Goal: Find specific page/section: Find specific page/section

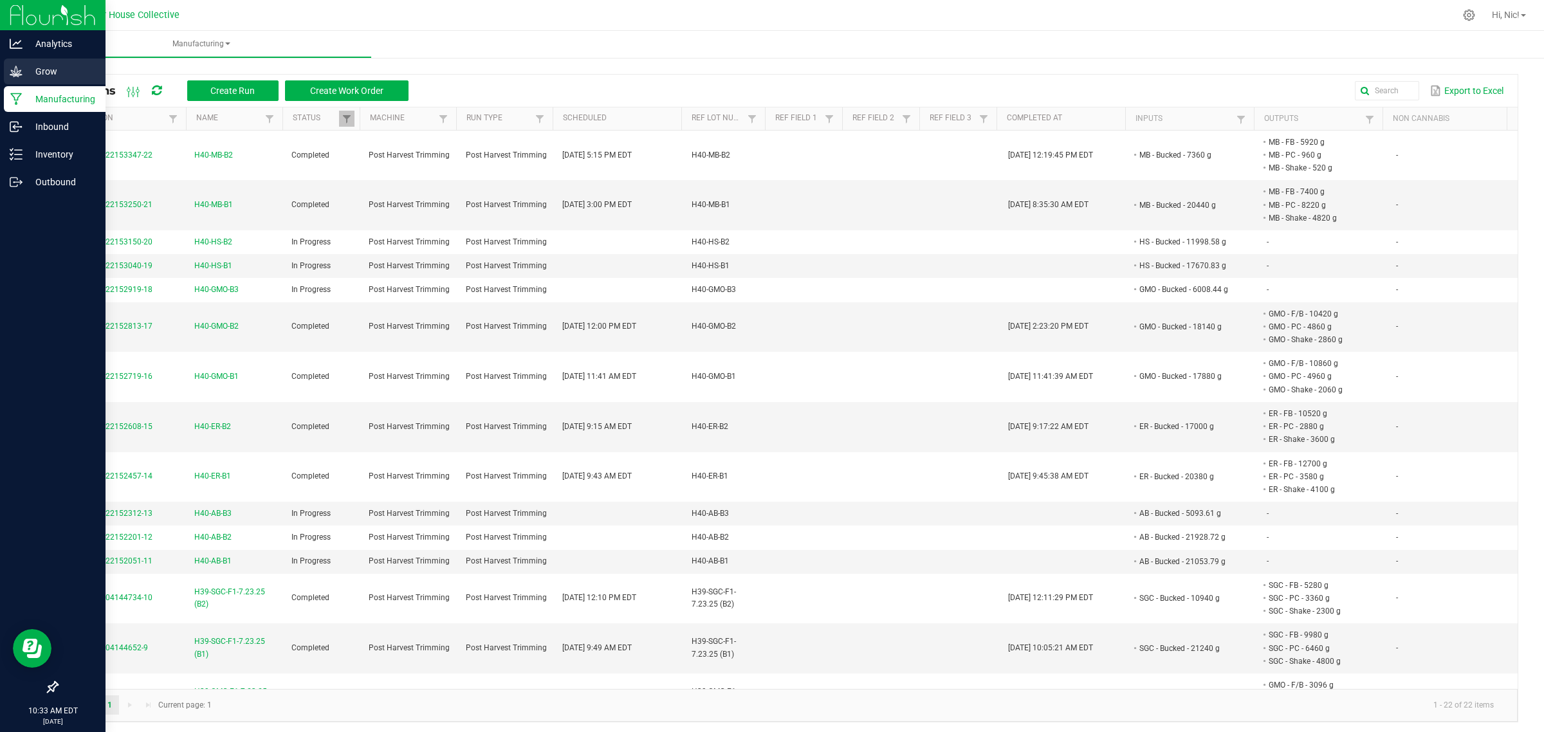
click at [19, 72] on icon at bounding box center [16, 71] width 12 height 11
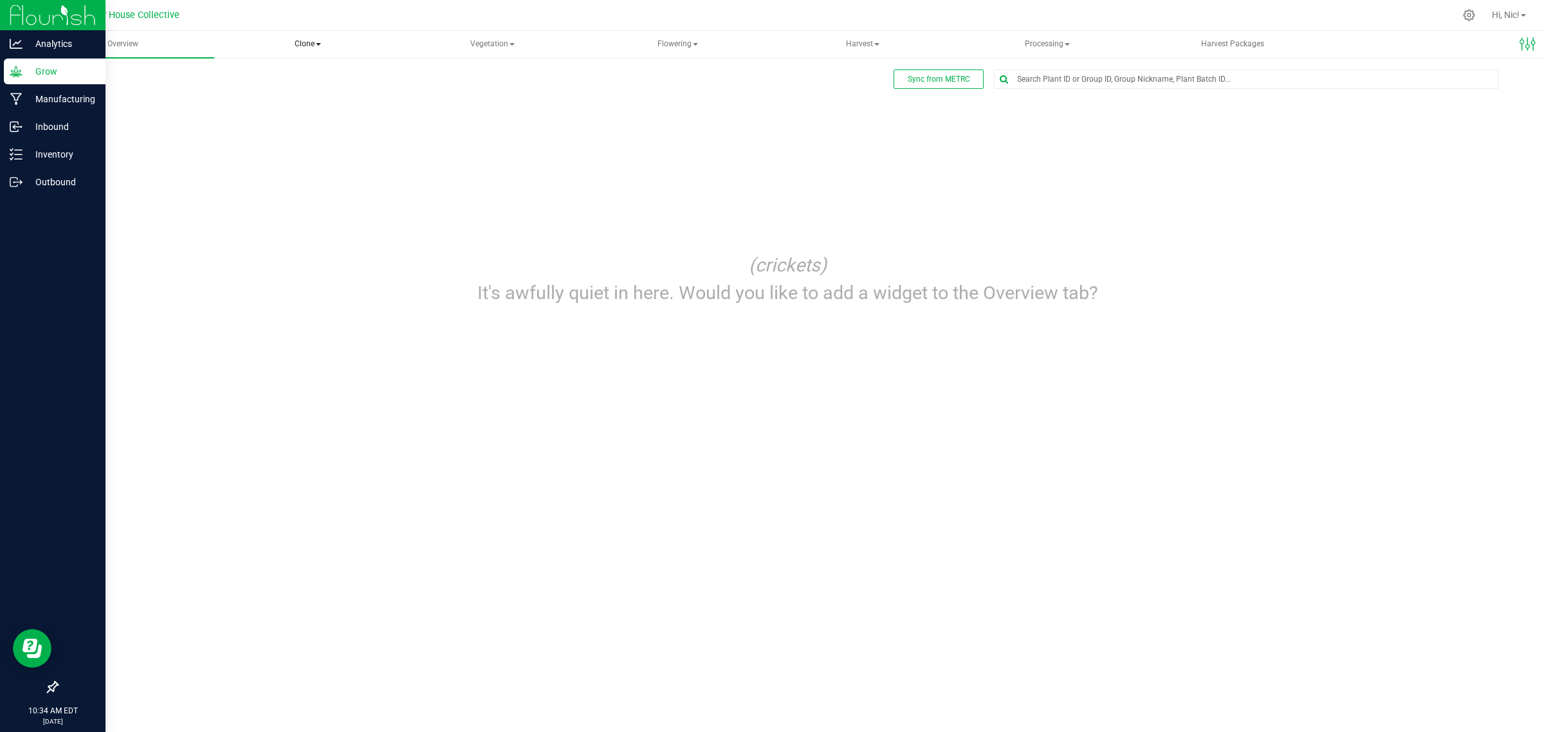
click at [318, 39] on span "Clone" at bounding box center [307, 45] width 182 height 26
click at [325, 87] on span "Cloning groups" at bounding box center [281, 92] width 97 height 11
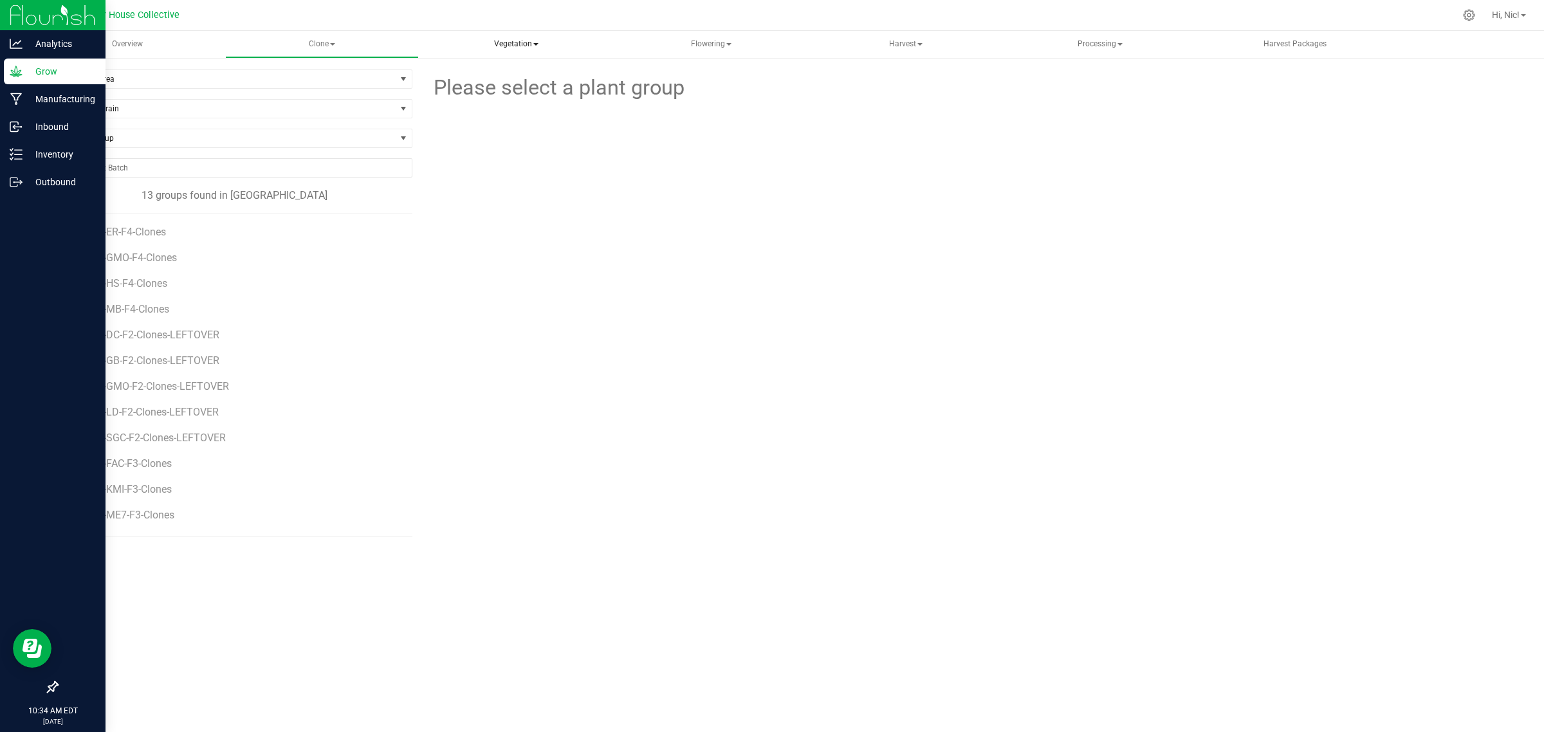
click at [515, 47] on span "Vegetation" at bounding box center [517, 45] width 192 height 26
click at [518, 81] on span "Veg groups" at bounding box center [478, 76] width 82 height 11
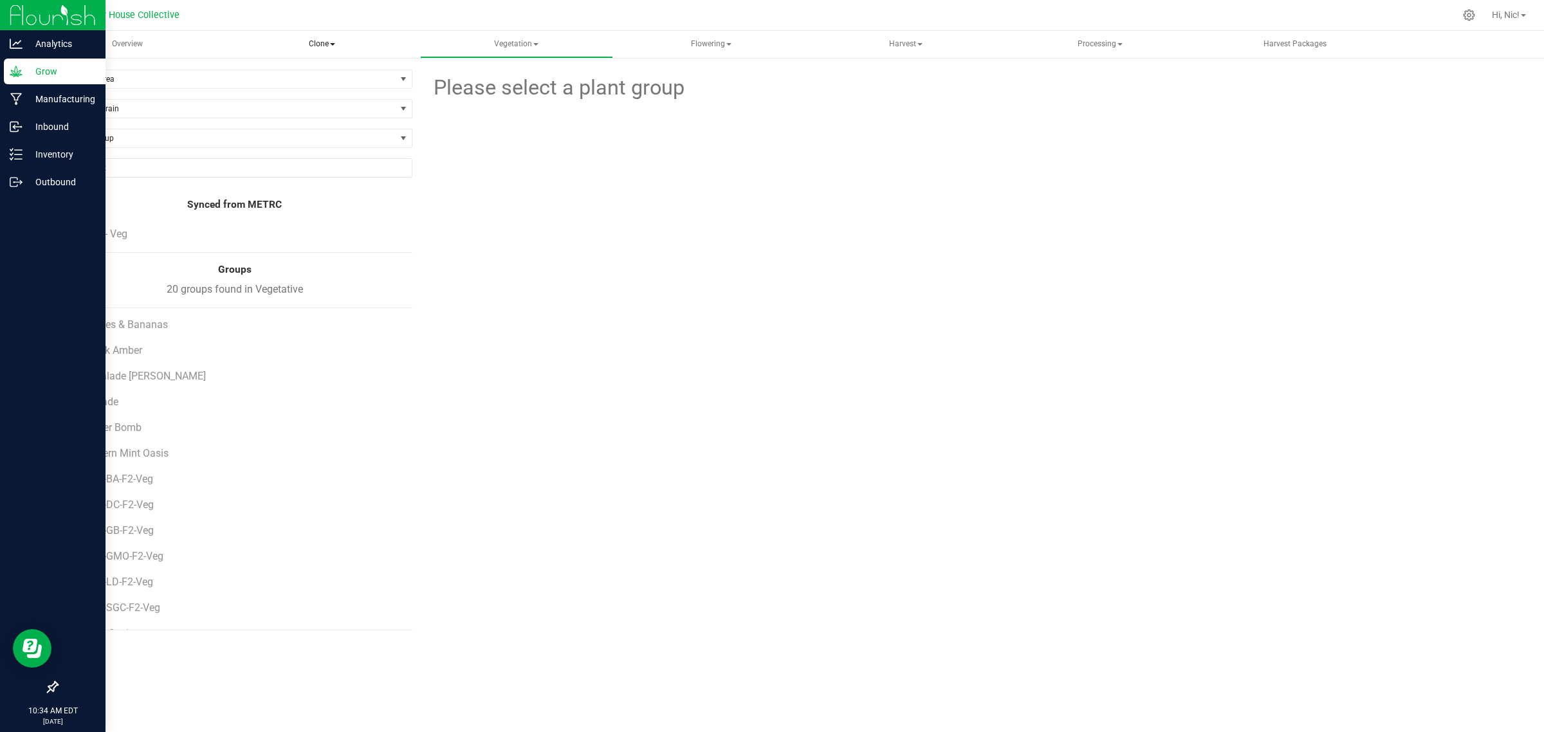
scroll to position [1, 0]
click at [331, 44] on span at bounding box center [332, 44] width 5 height 3
click at [312, 89] on span "Cloning groups" at bounding box center [291, 92] width 97 height 11
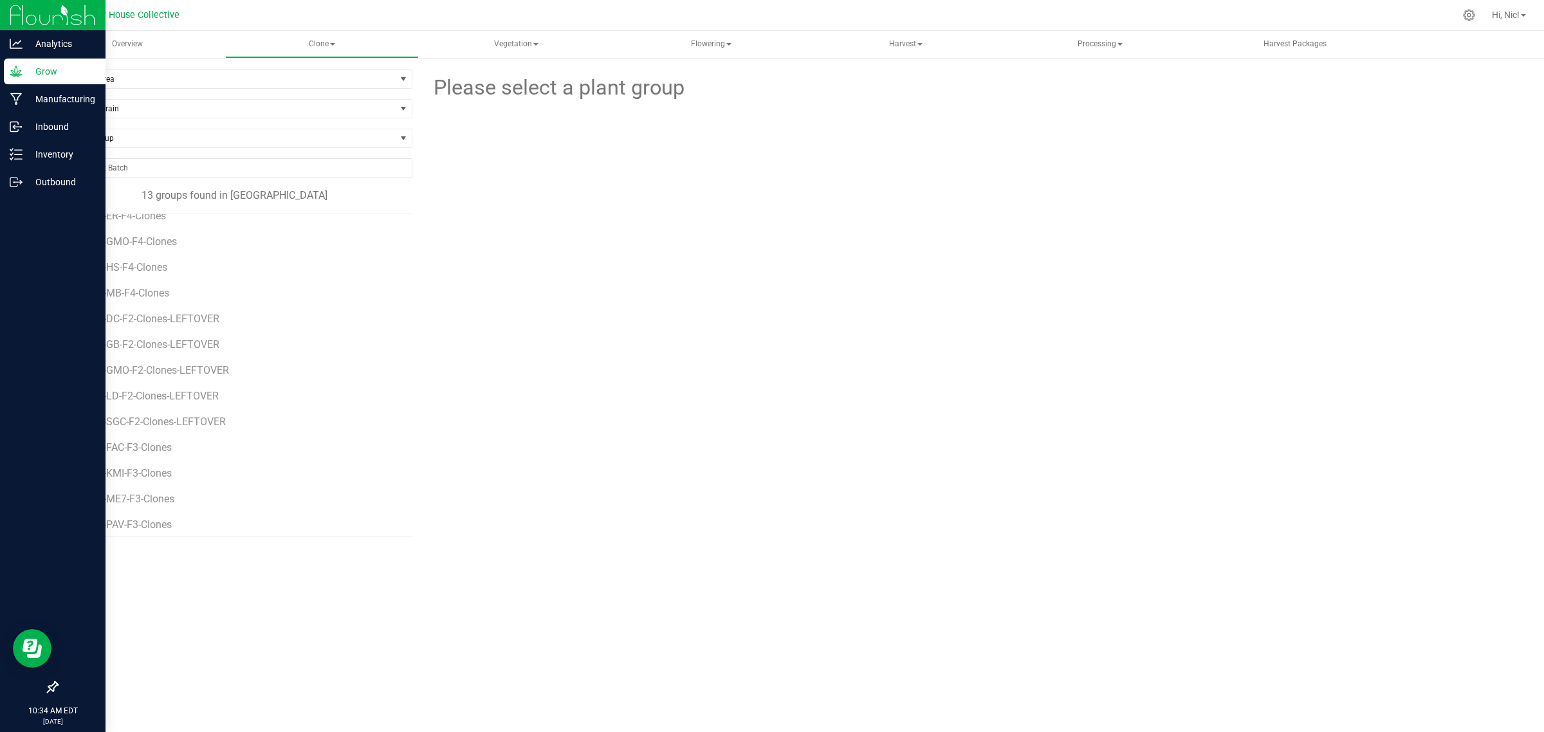
scroll to position [23, 0]
click at [55, 40] on p "Analytics" at bounding box center [61, 43] width 77 height 15
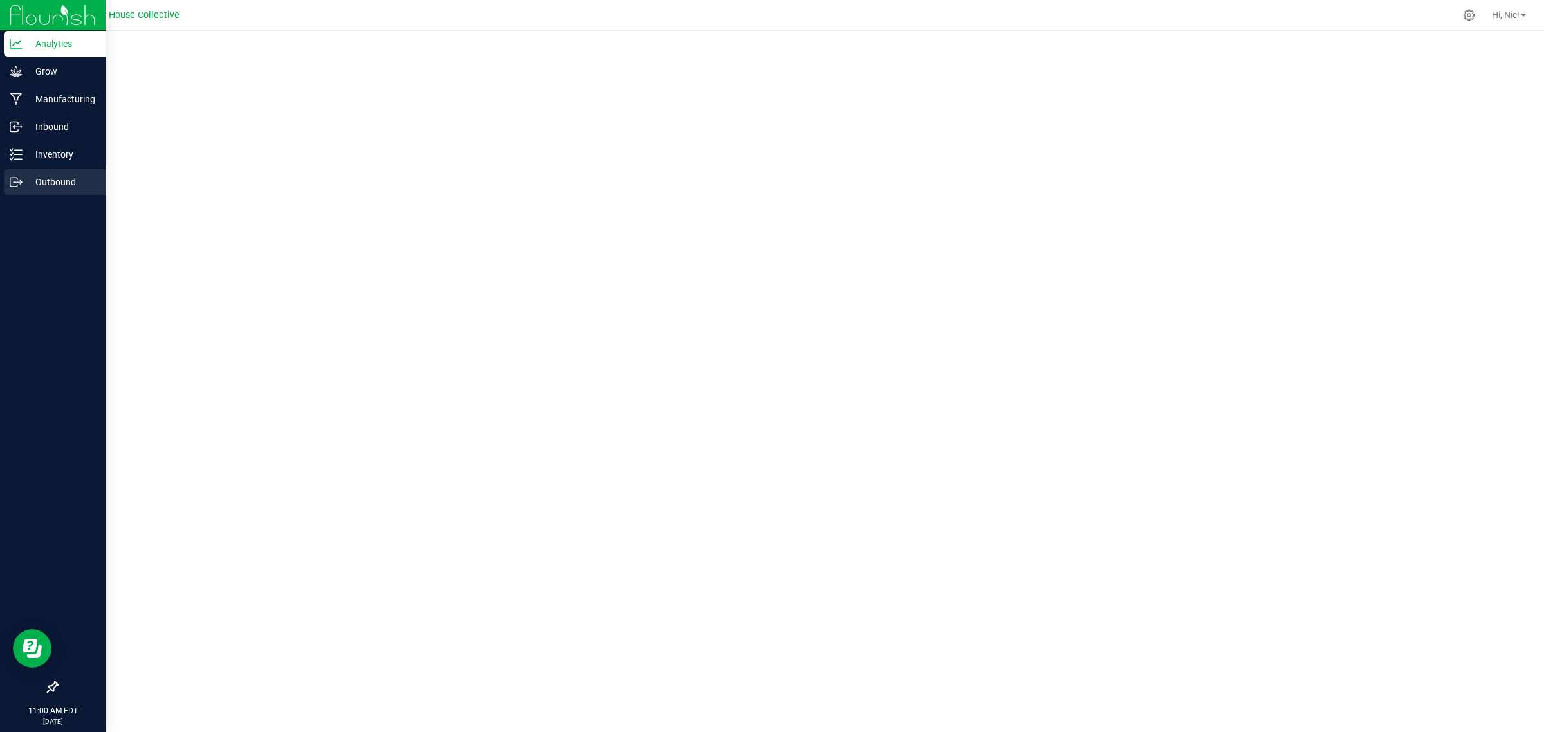
click at [33, 182] on p "Outbound" at bounding box center [61, 181] width 77 height 15
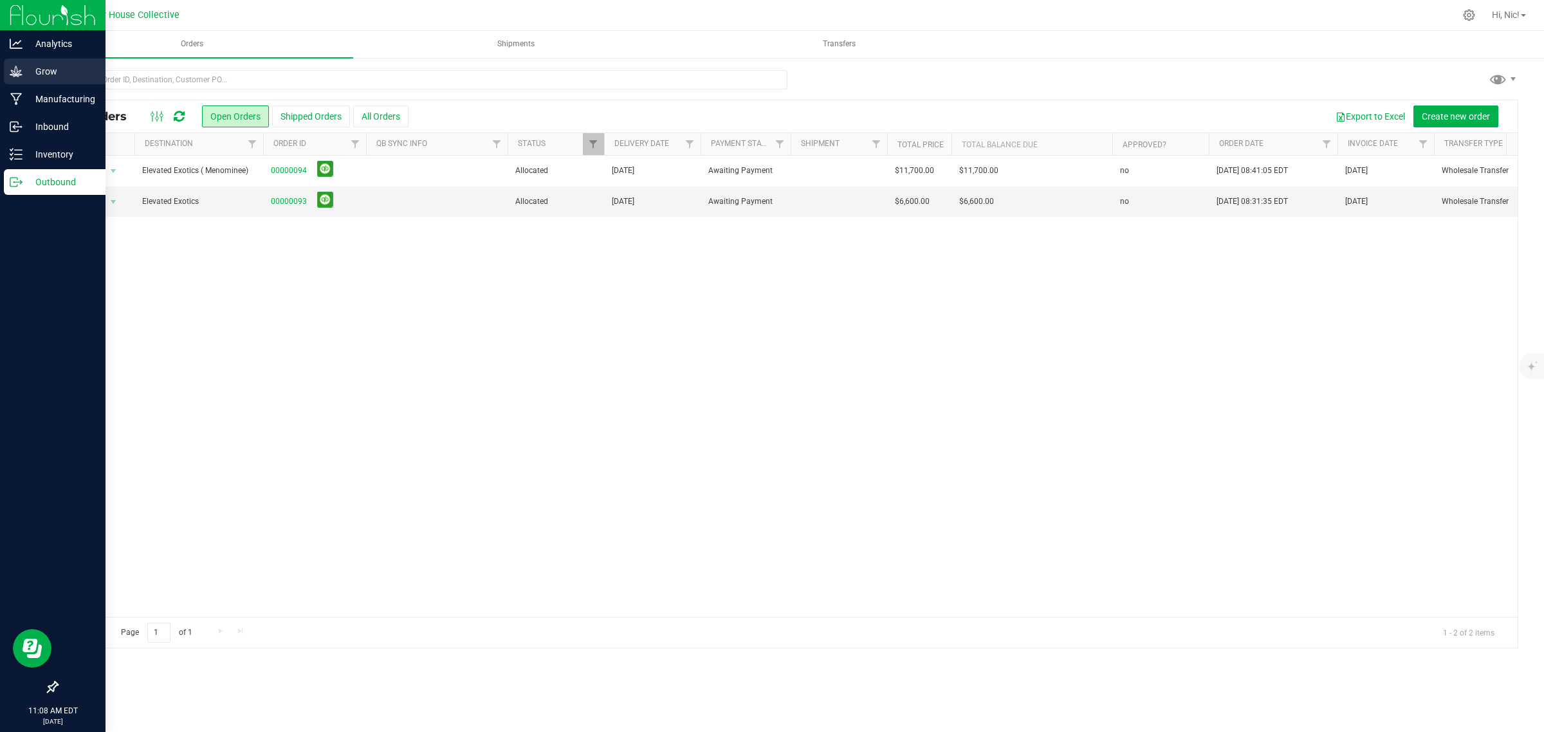
click at [45, 64] on p "Grow" at bounding box center [61, 71] width 77 height 15
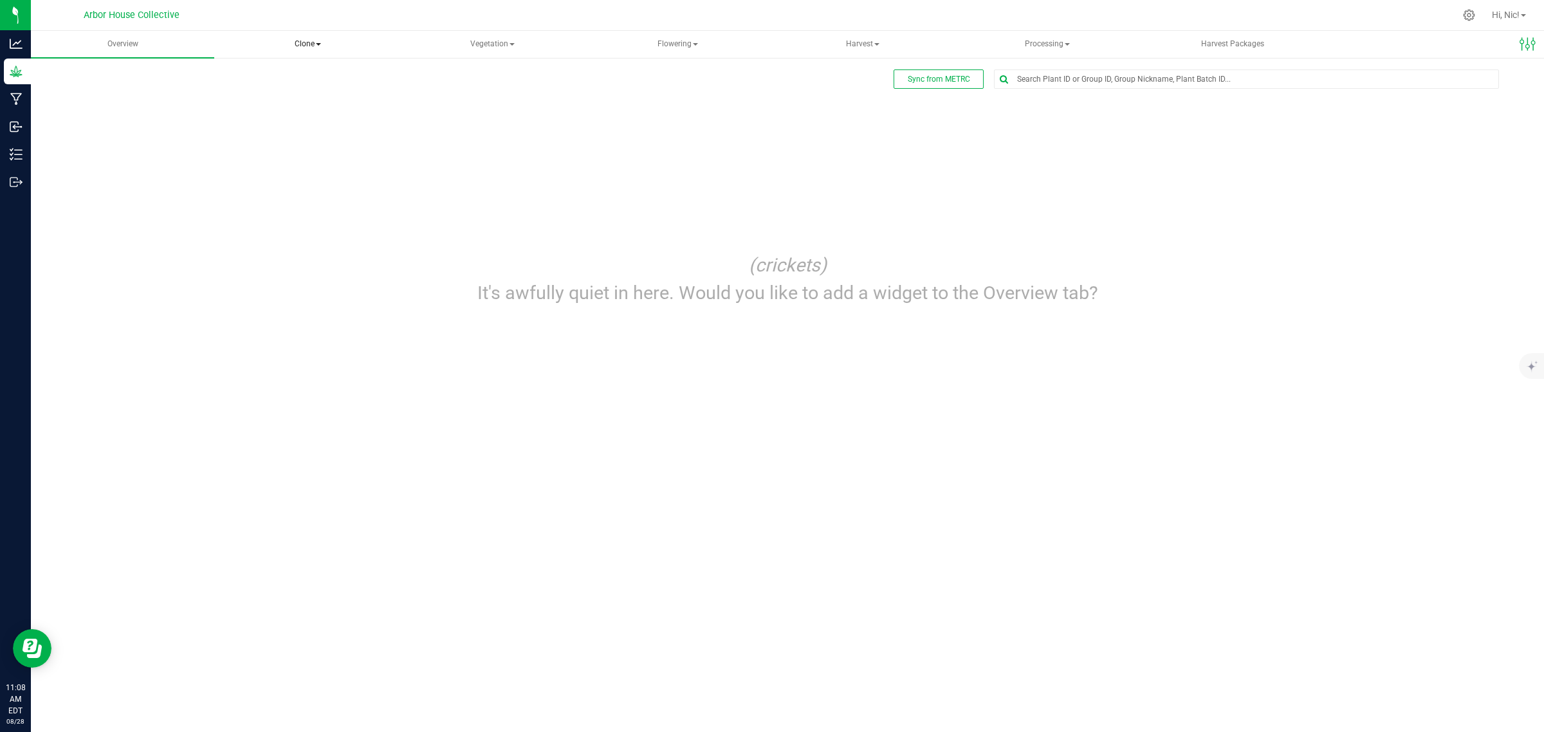
click at [313, 46] on span "Clone" at bounding box center [307, 45] width 182 height 26
click at [300, 92] on span "Cloning groups" at bounding box center [281, 92] width 97 height 11
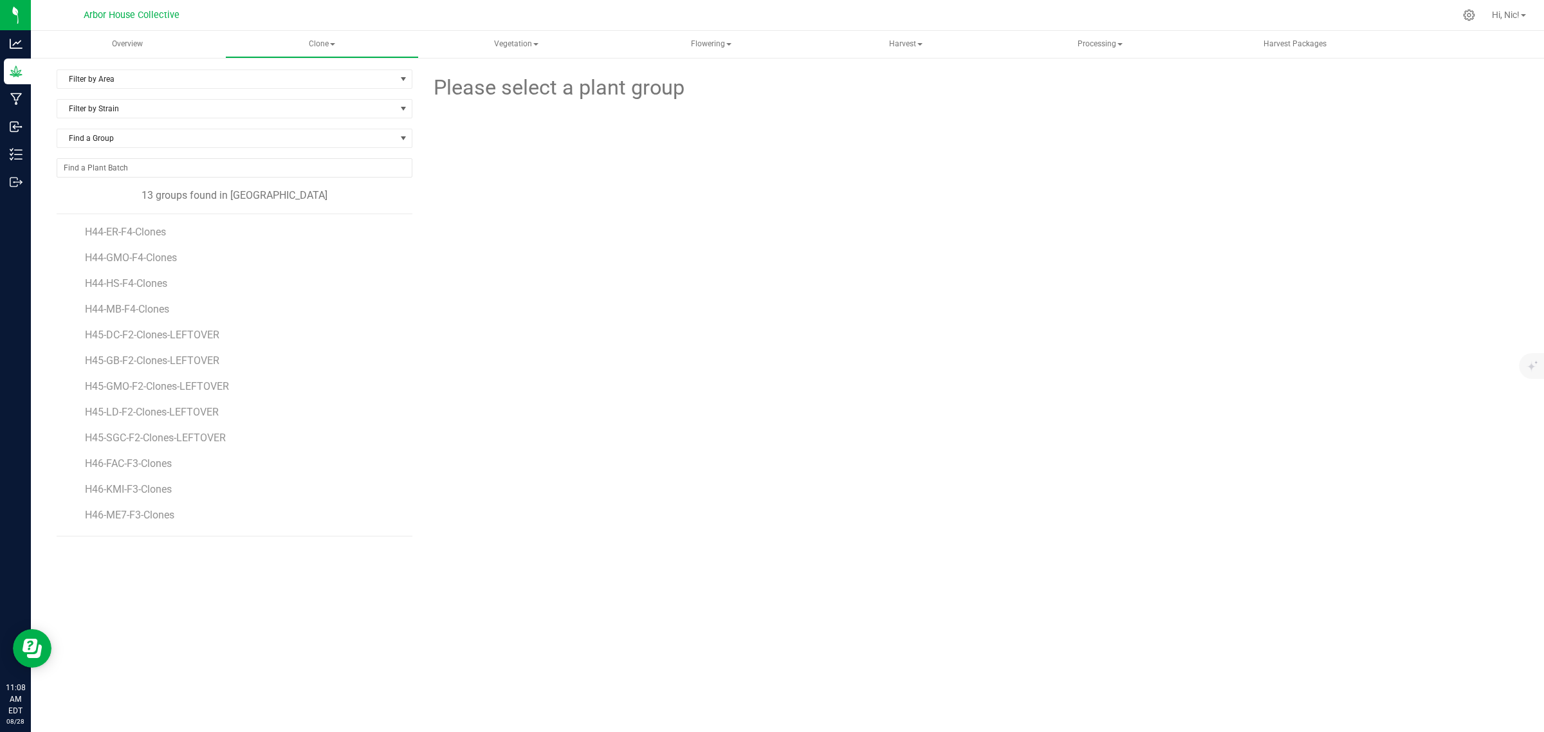
scroll to position [23, 0]
click at [164, 444] on span "H46-FAC-F3-Clones" at bounding box center [131, 440] width 92 height 12
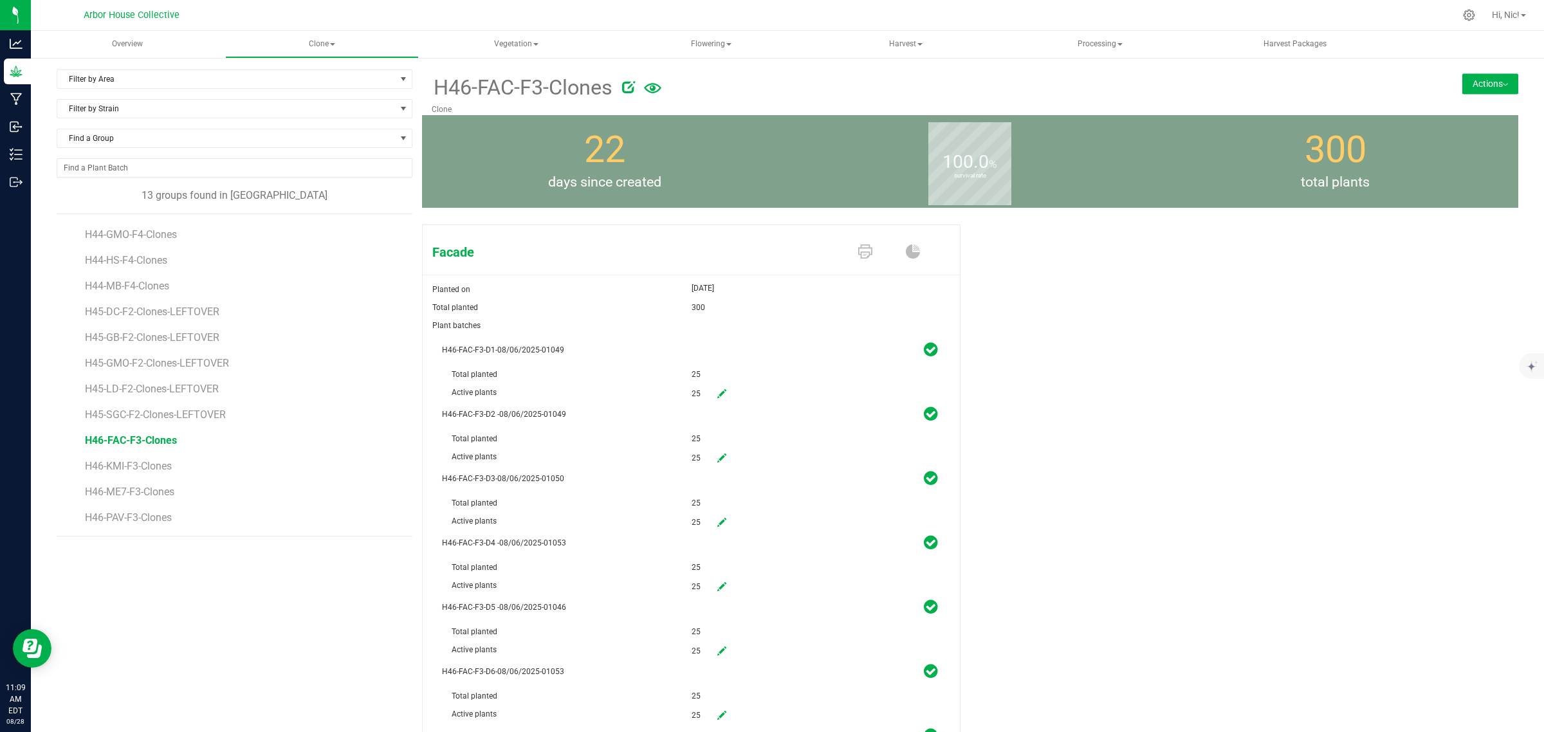
click at [1495, 86] on button "Actions" at bounding box center [1490, 83] width 56 height 21
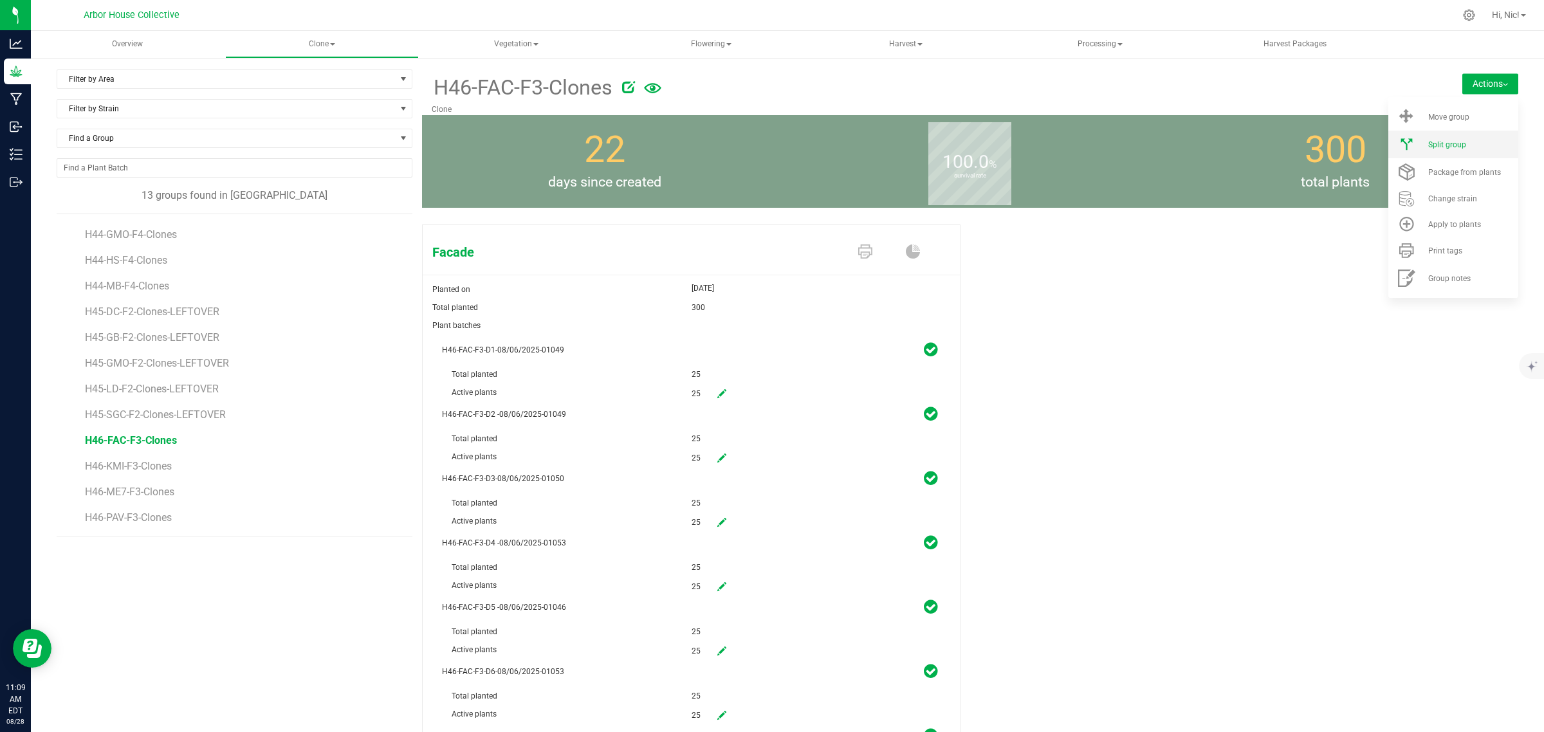
click at [1449, 143] on span "Split group" at bounding box center [1447, 144] width 38 height 9
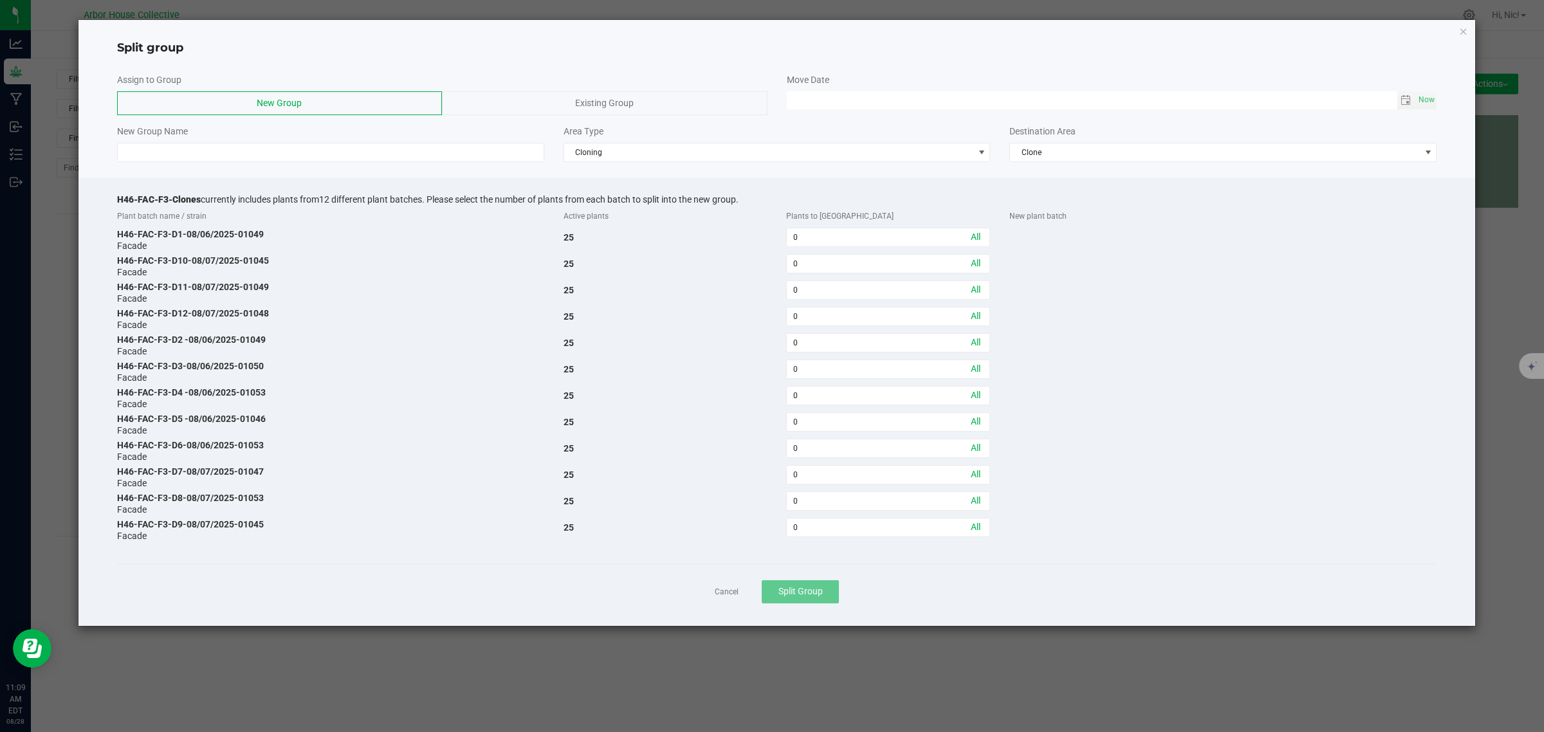
drag, startPoint x: 116, startPoint y: 198, endPoint x: 200, endPoint y: 187, distance: 84.4
click at [200, 187] on div "H46-FAC-F3-Clones currently includes plants from 12 different plant batches. Pl…" at bounding box center [776, 402] width 1397 height 448
copy span "H46-FAC-F3-Clones"
type input "MM/dd/yy HH:MM AM"
click at [867, 103] on input "MM/dd/yy HH:MM AM" at bounding box center [1092, 99] width 611 height 16
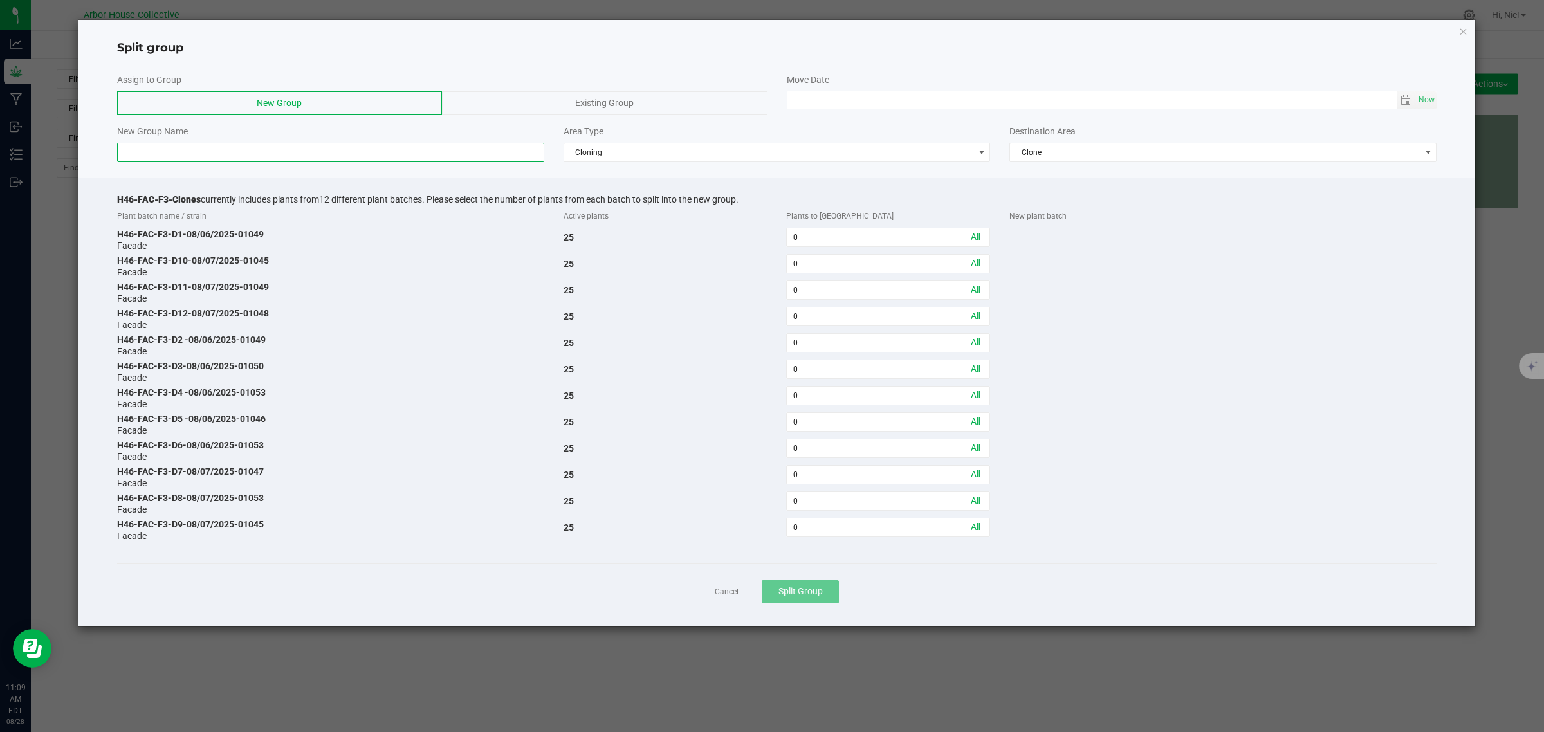
click at [265, 156] on input at bounding box center [330, 152] width 427 height 19
paste input "H46-FAC-F3-Clones"
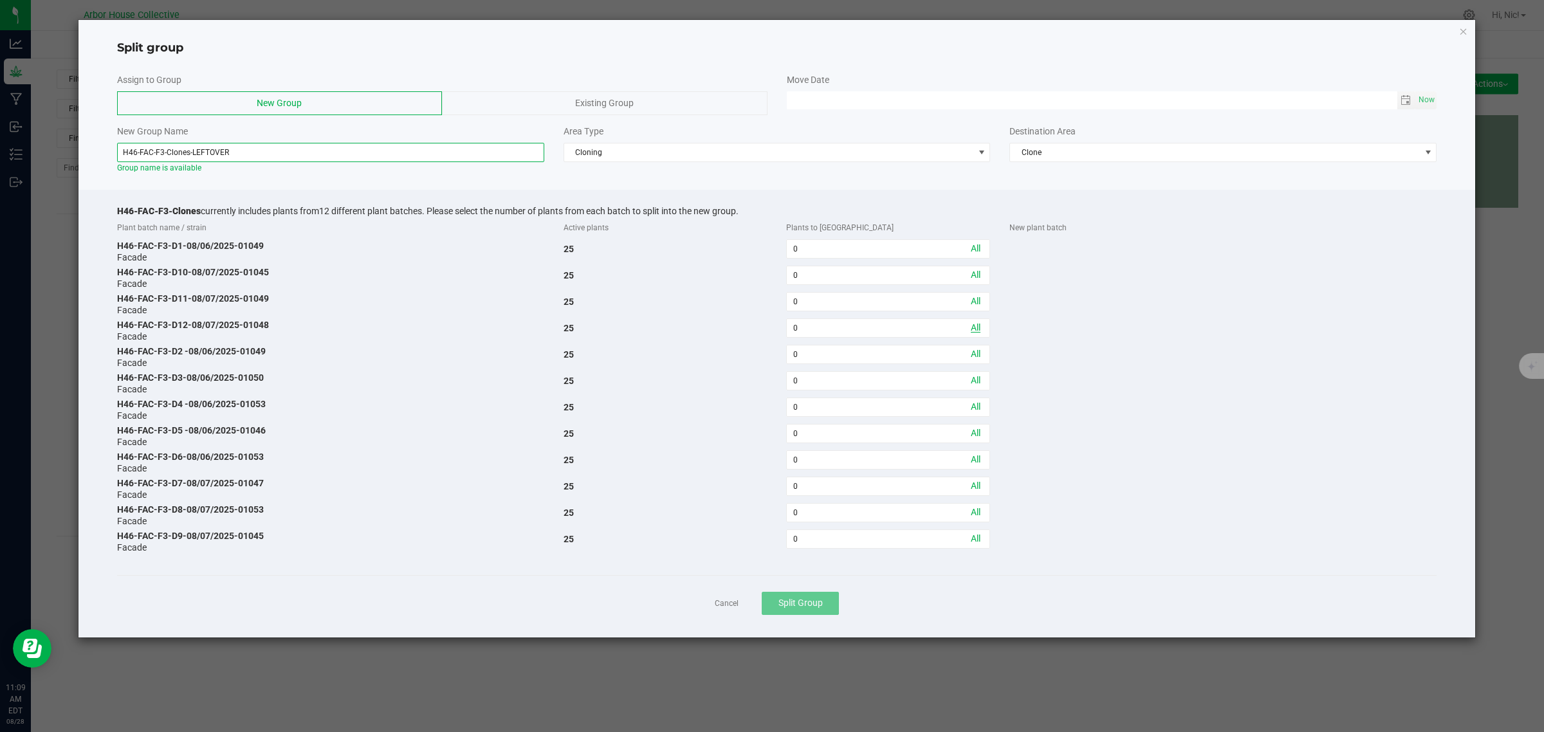
type input "H46-FAC-F3-Clones-LEFTOVER"
click at [973, 326] on link "All" at bounding box center [976, 327] width 10 height 10
type input "25"
click at [978, 303] on link "All" at bounding box center [976, 301] width 10 height 10
type input "25"
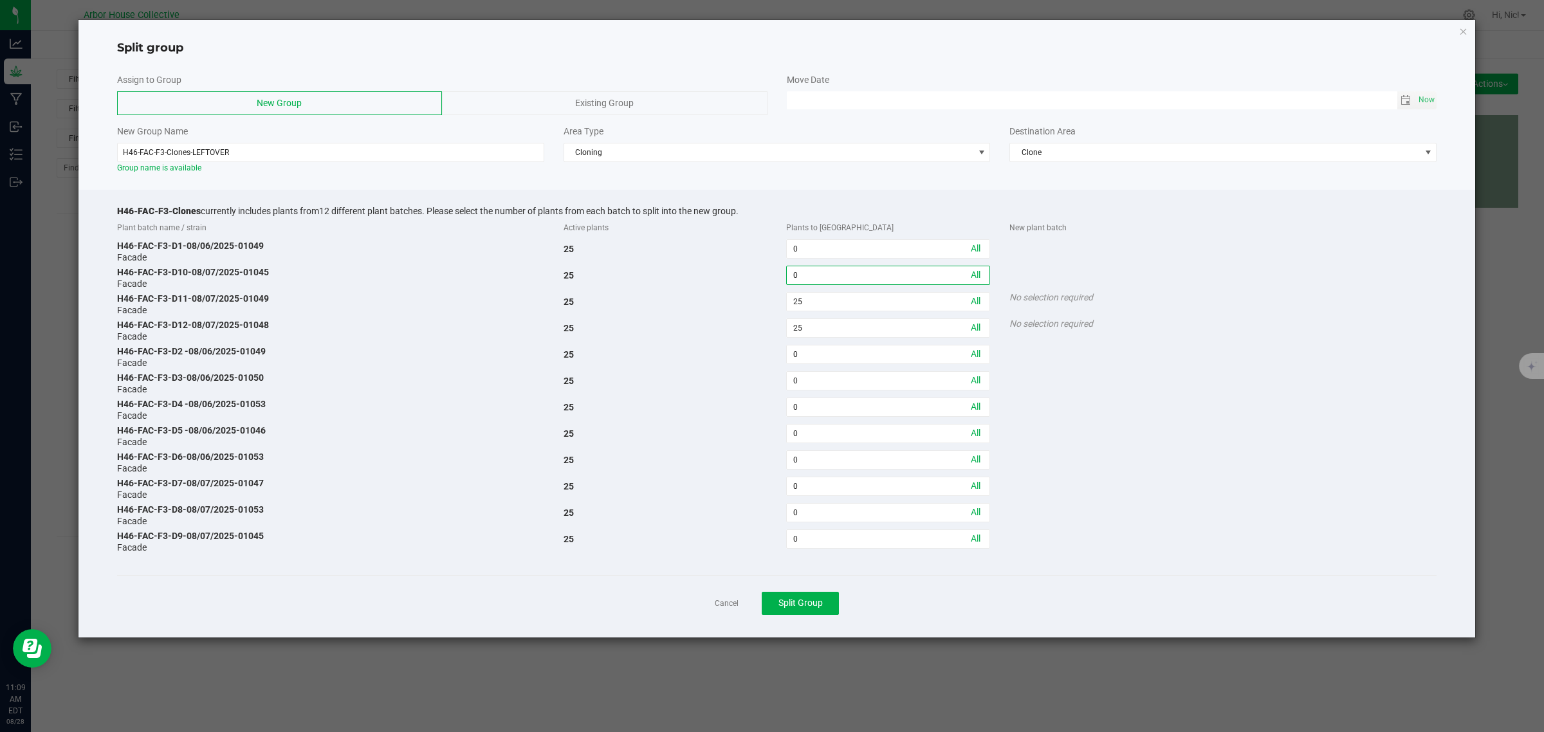
click at [848, 273] on input "0" at bounding box center [888, 275] width 203 height 18
type input "22"
drag, startPoint x: 115, startPoint y: 270, endPoint x: 269, endPoint y: 269, distance: 154.4
click at [269, 269] on div "H46-FAC-F3-D10-08/07/2025-01045 Facade" at bounding box center [330, 277] width 447 height 23
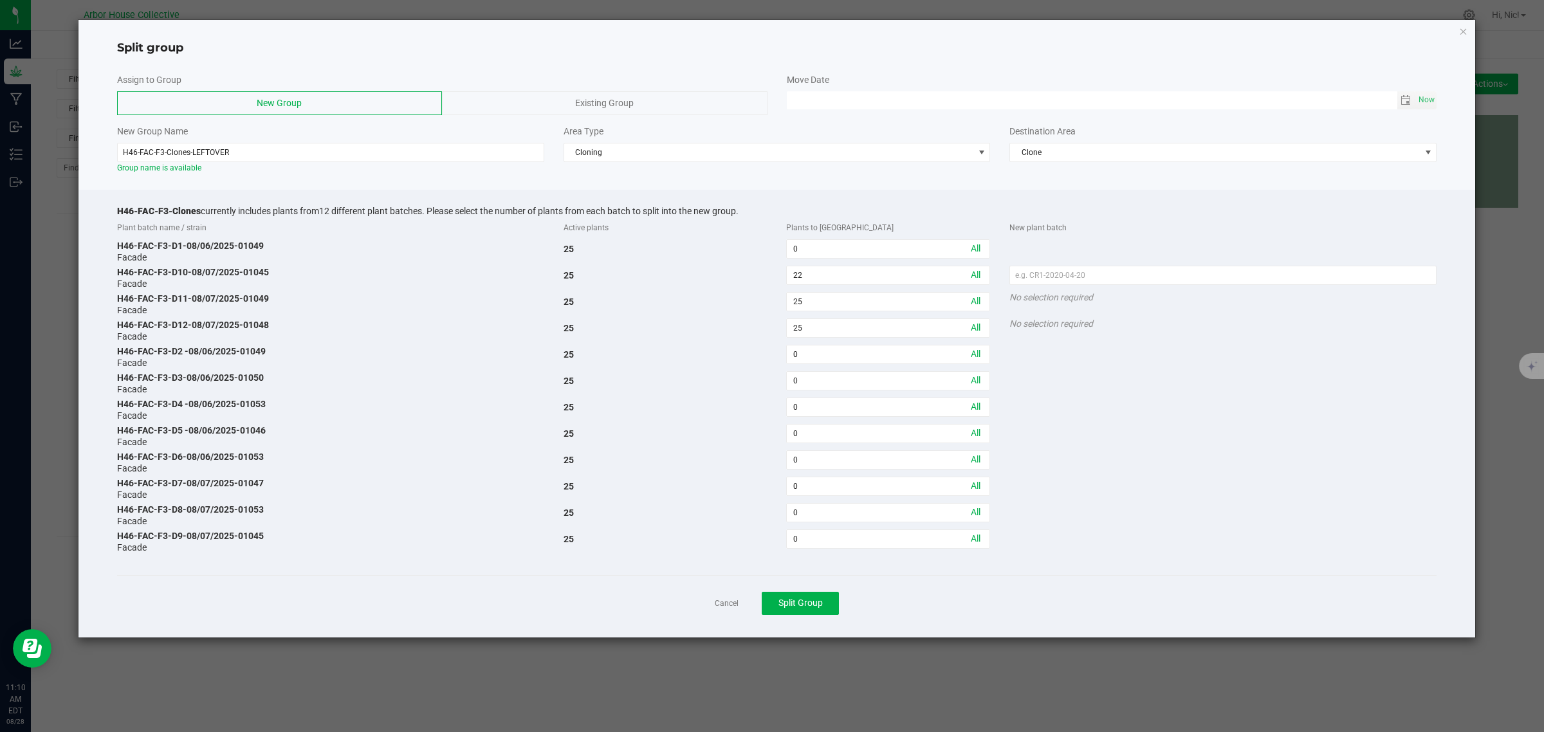
copy div "H46-FAC-F3-D10-08/07/2025-01045"
click at [1125, 272] on input "text" at bounding box center [1222, 275] width 427 height 19
paste input "H46-FAC-F3-D10-08/07/2025-01045"
click at [1163, 278] on input "H46-FAC-F3-D10-08/07/2025-01045" at bounding box center [1222, 275] width 427 height 19
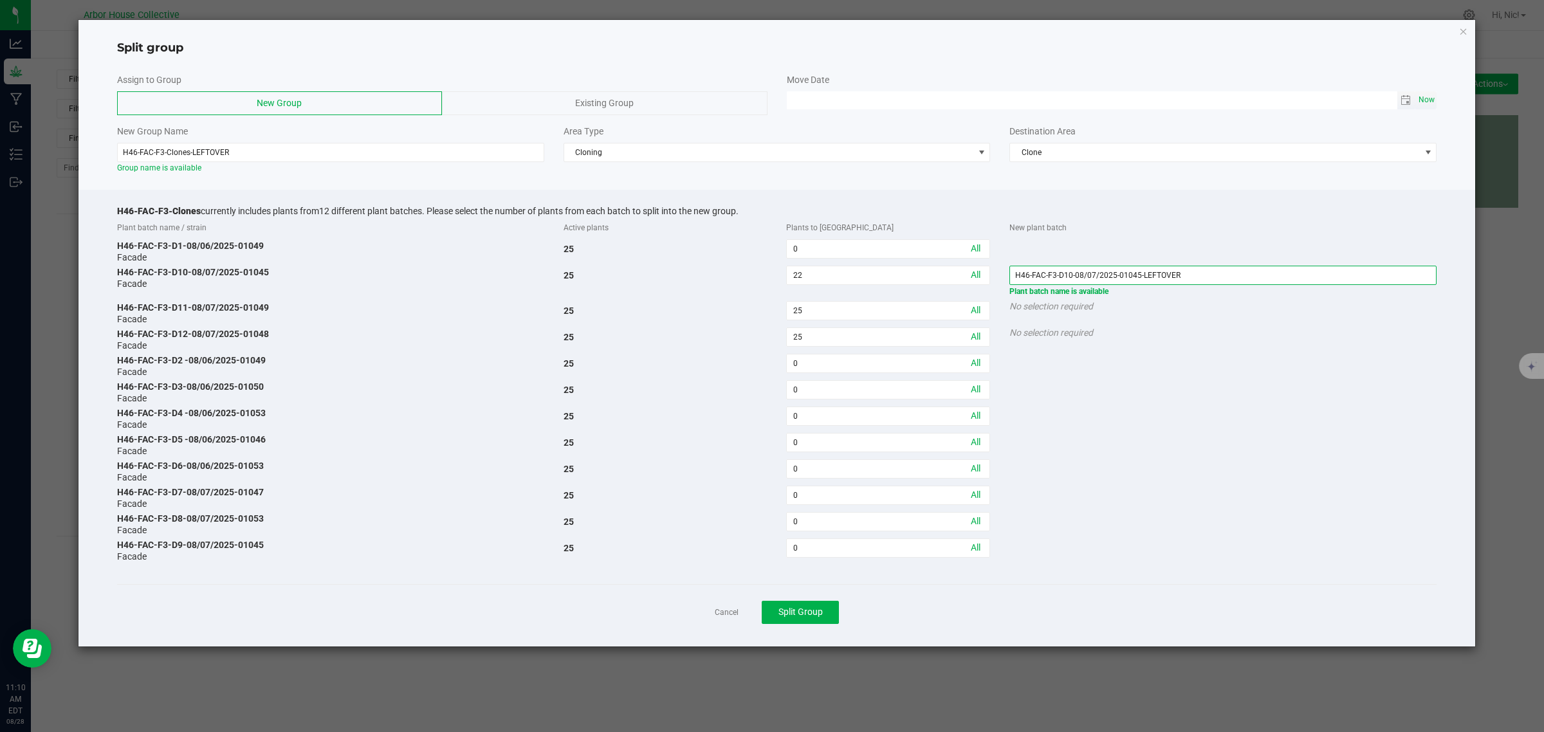
type input "H46-FAC-F3-D10-08/07/2025-01045-LEFTOVER"
click at [1430, 95] on span "Now" at bounding box center [1427, 100] width 22 height 19
type input "[DATE] 11:10 AM"
click at [814, 622] on button "Split Group" at bounding box center [800, 612] width 77 height 23
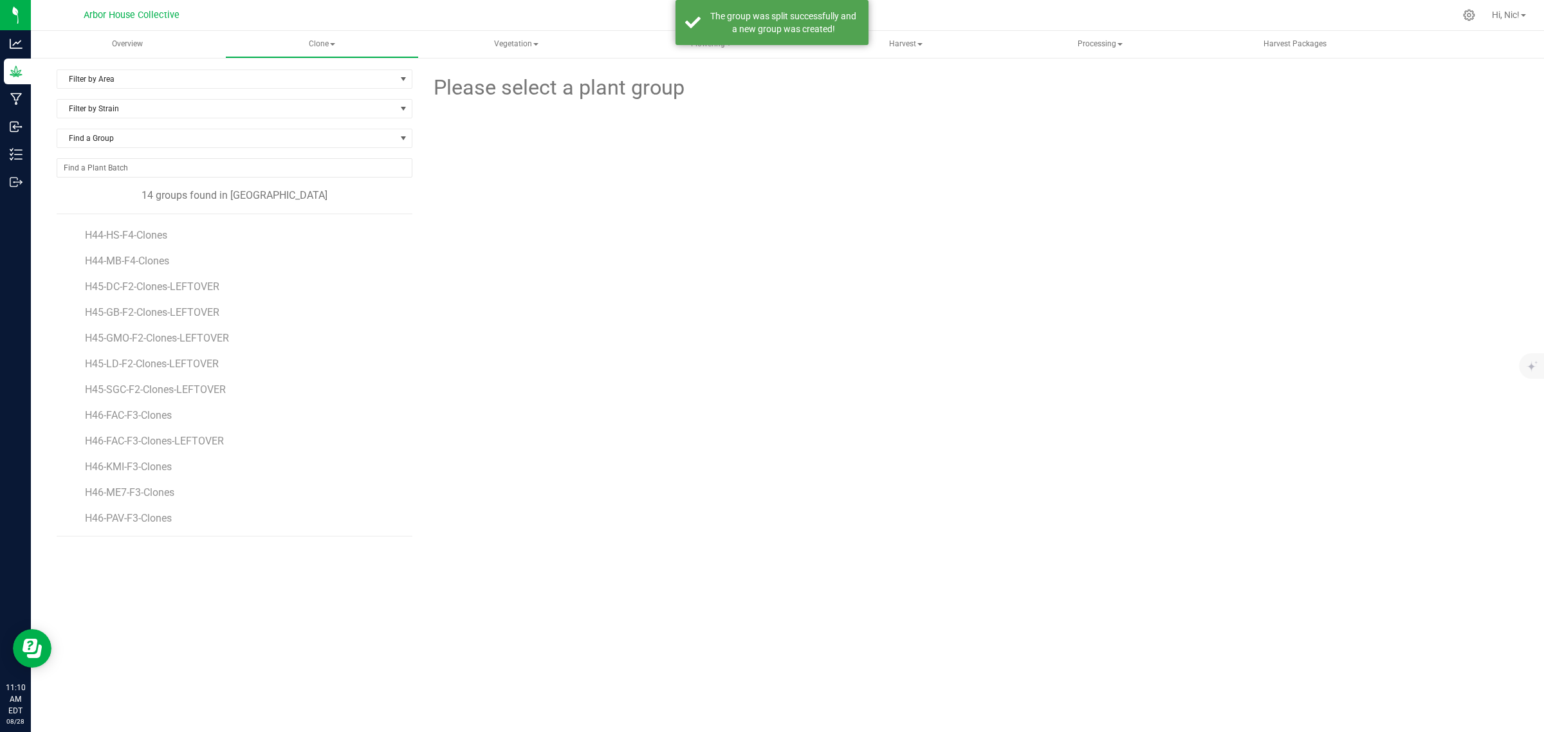
scroll to position [49, 0]
click at [149, 418] on span "H46-FAC-F3-Clones" at bounding box center [131, 415] width 92 height 12
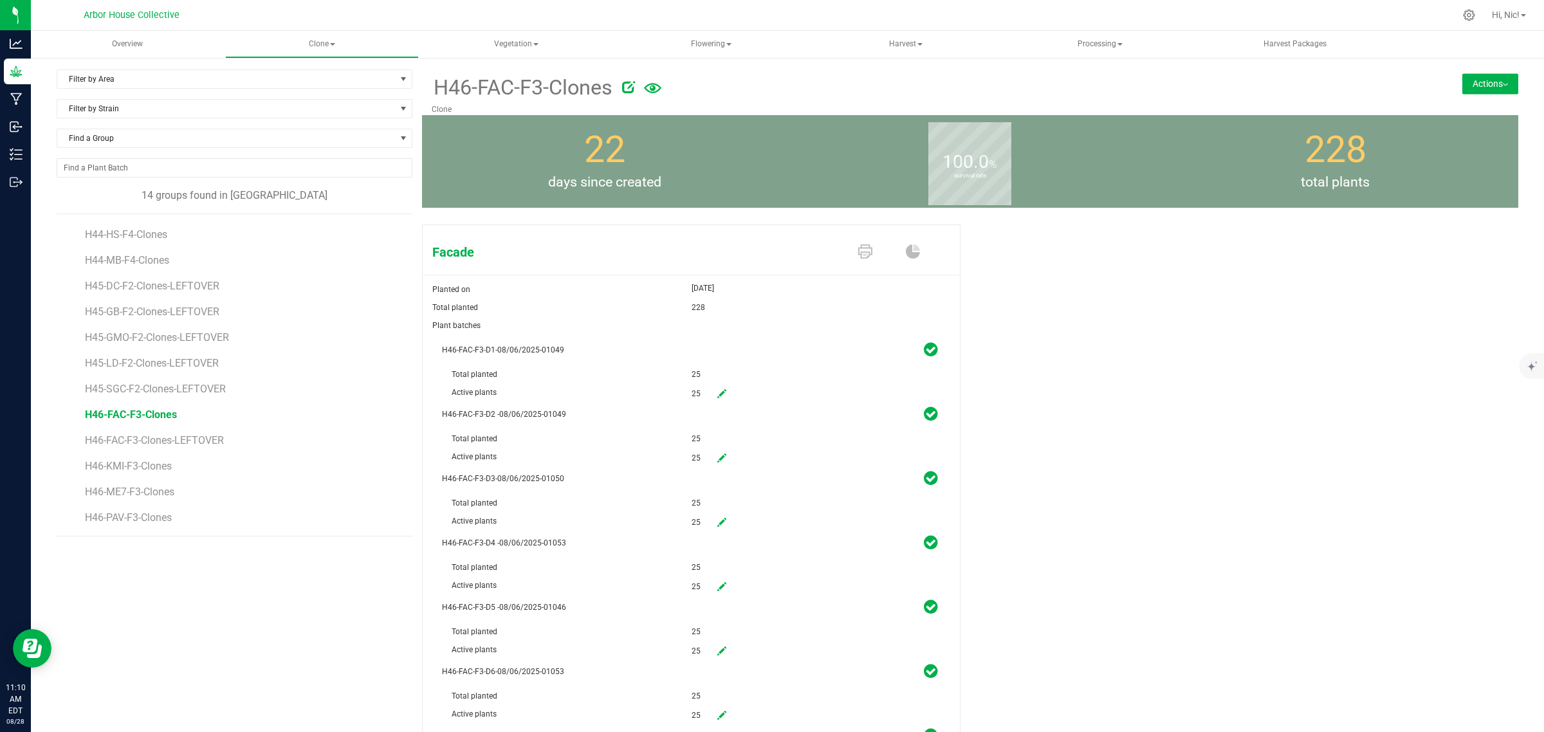
click at [1503, 85] on img at bounding box center [1505, 85] width 5 height 3
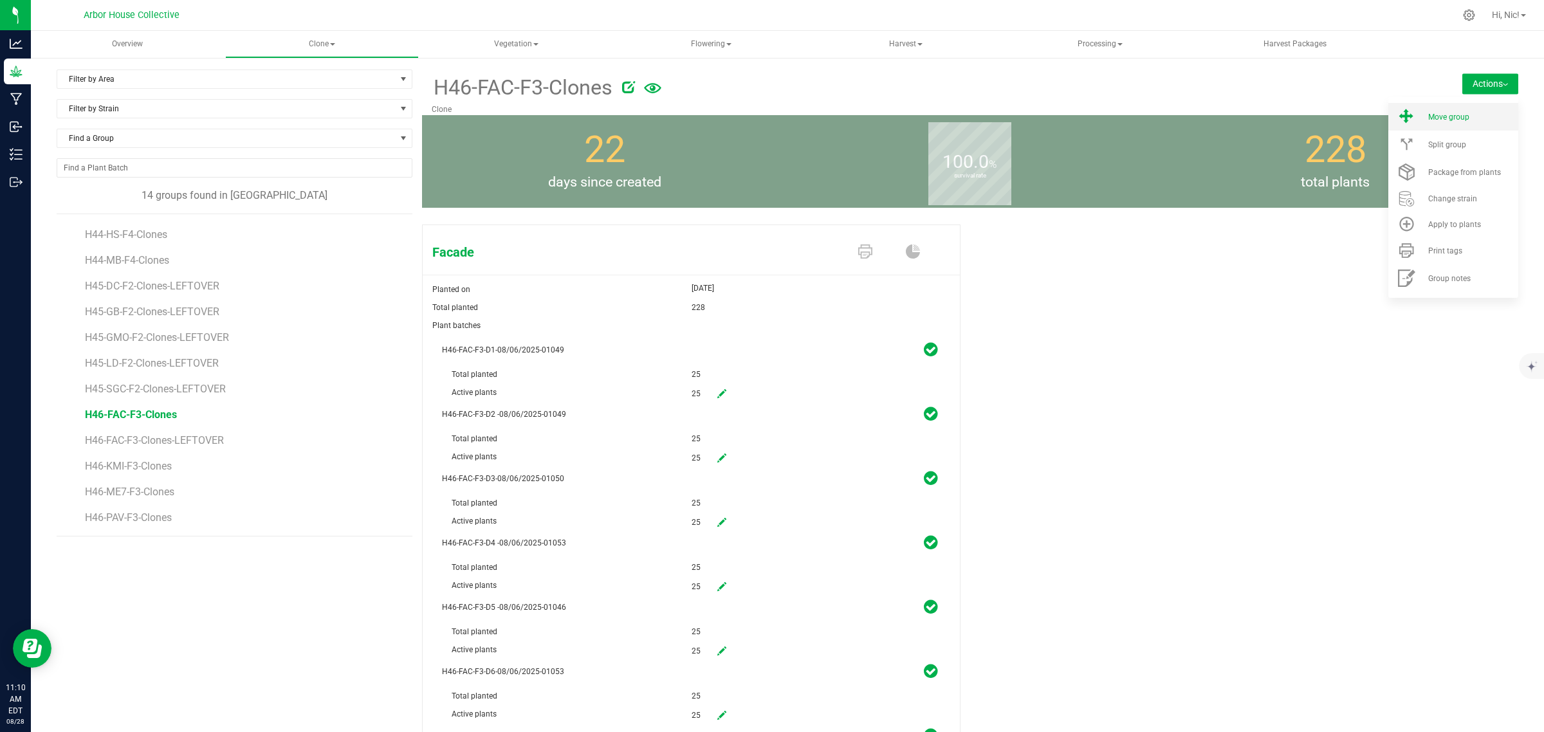
click at [1466, 116] on div "Move group" at bounding box center [1471, 117] width 87 height 9
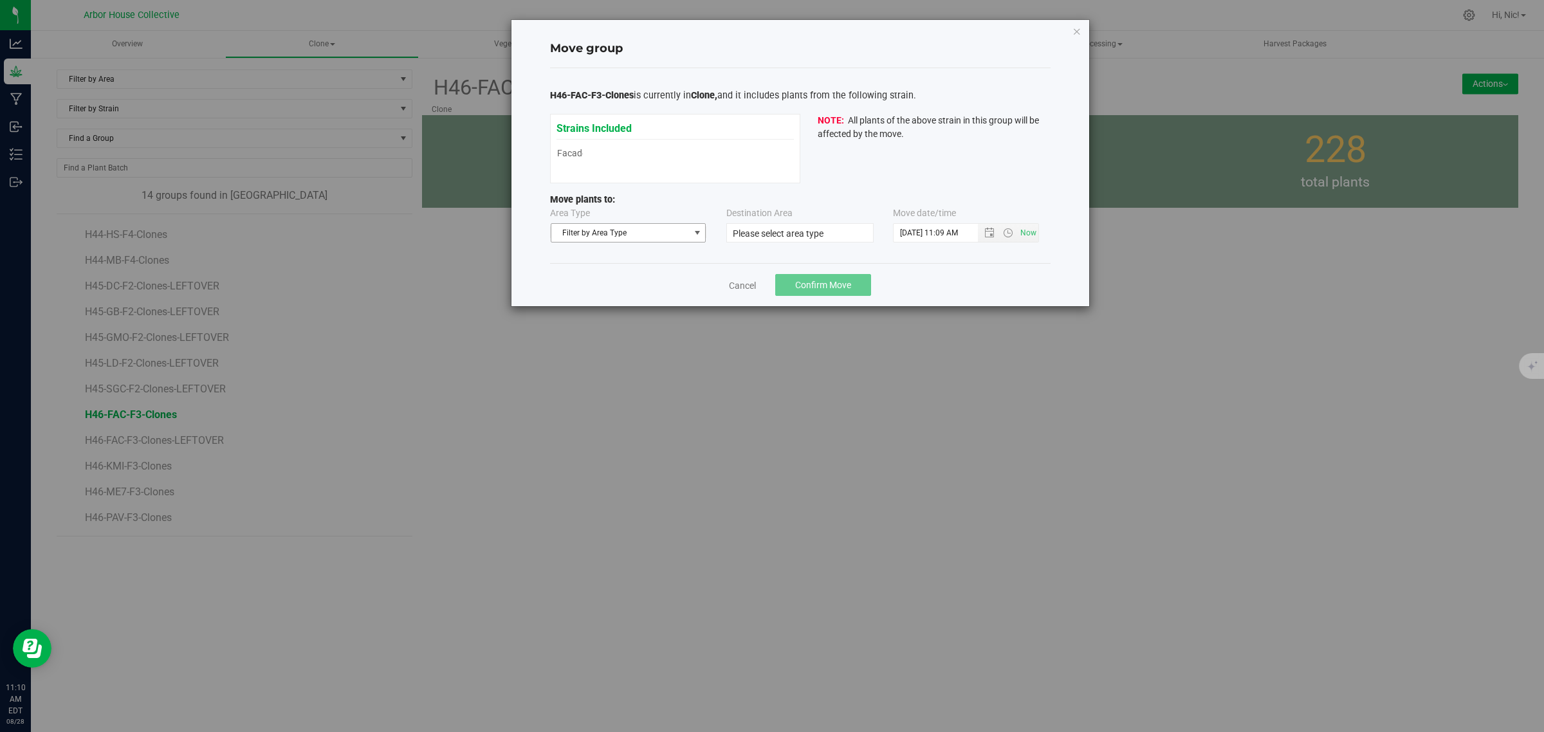
click at [658, 237] on span "Filter by Area Type" at bounding box center [620, 233] width 138 height 18
click at [595, 281] on li "Vegetative" at bounding box center [628, 274] width 154 height 19
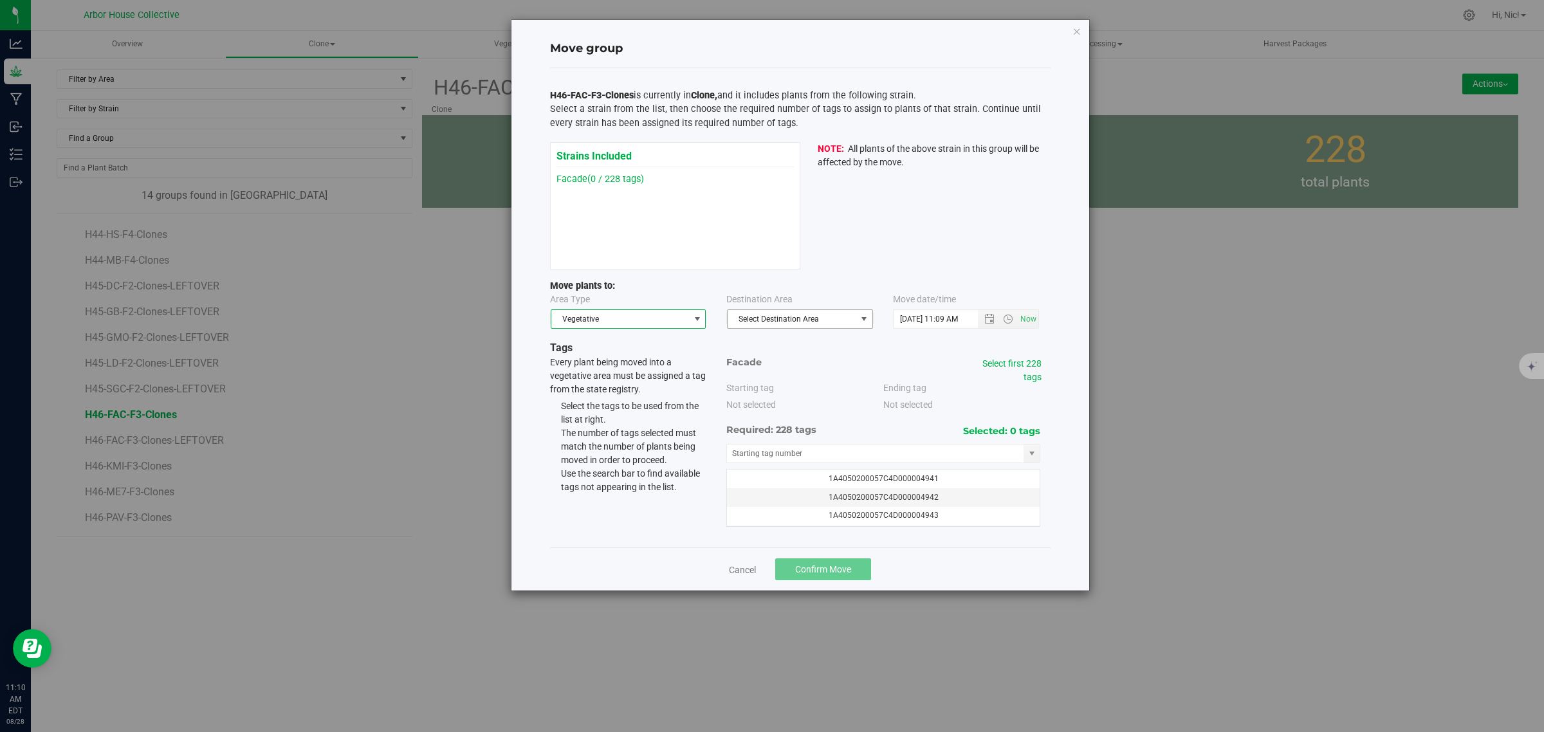
click at [829, 326] on span "Select Destination Area" at bounding box center [792, 319] width 129 height 18
click at [800, 342] on li "Veg" at bounding box center [800, 342] width 145 height 19
click at [988, 320] on span "Open the date view" at bounding box center [989, 319] width 10 height 10
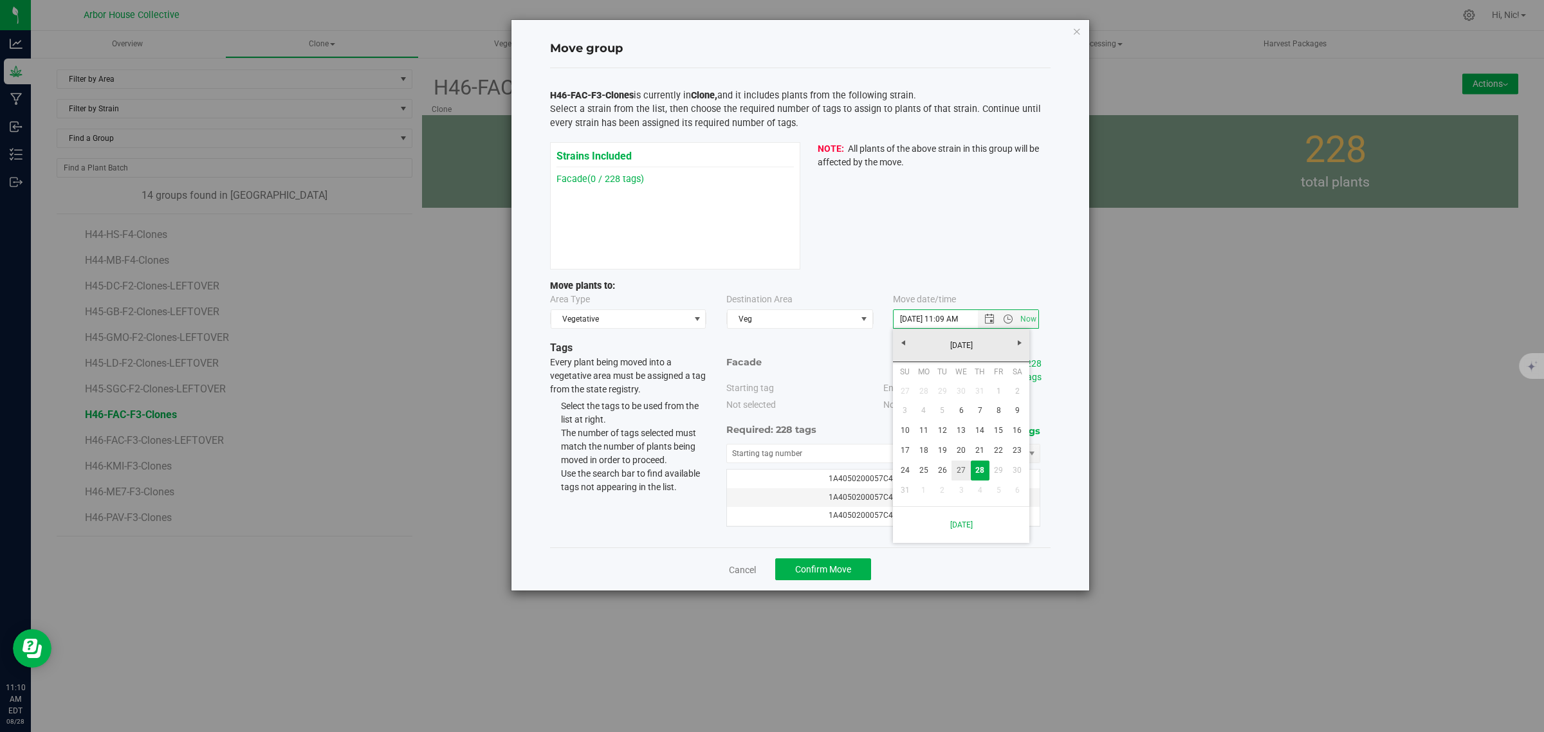
click at [964, 473] on link "27" at bounding box center [961, 471] width 19 height 20
type input "[DATE] 11:09 AM"
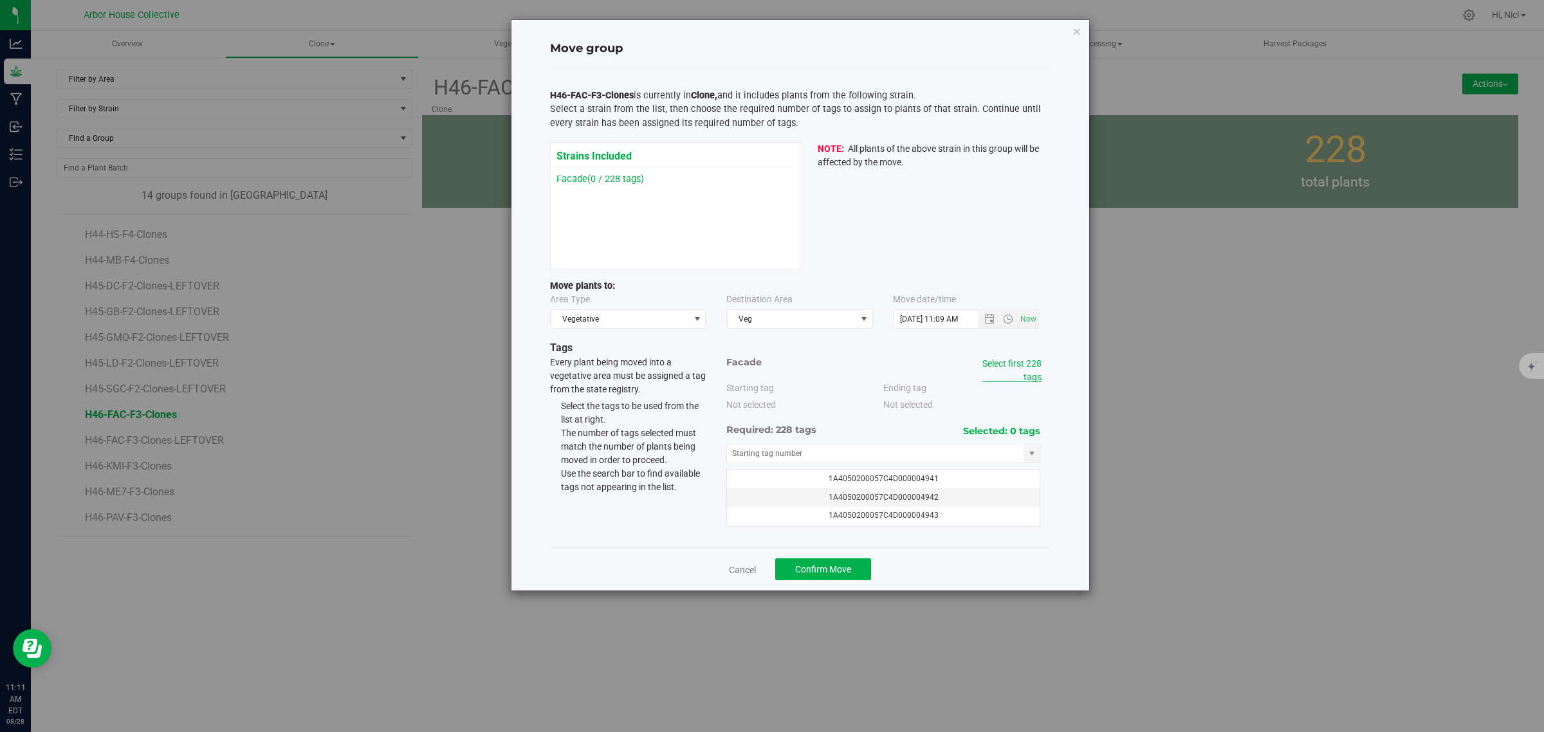
click at [1015, 362] on link "Select first 228 tags" at bounding box center [1011, 370] width 59 height 24
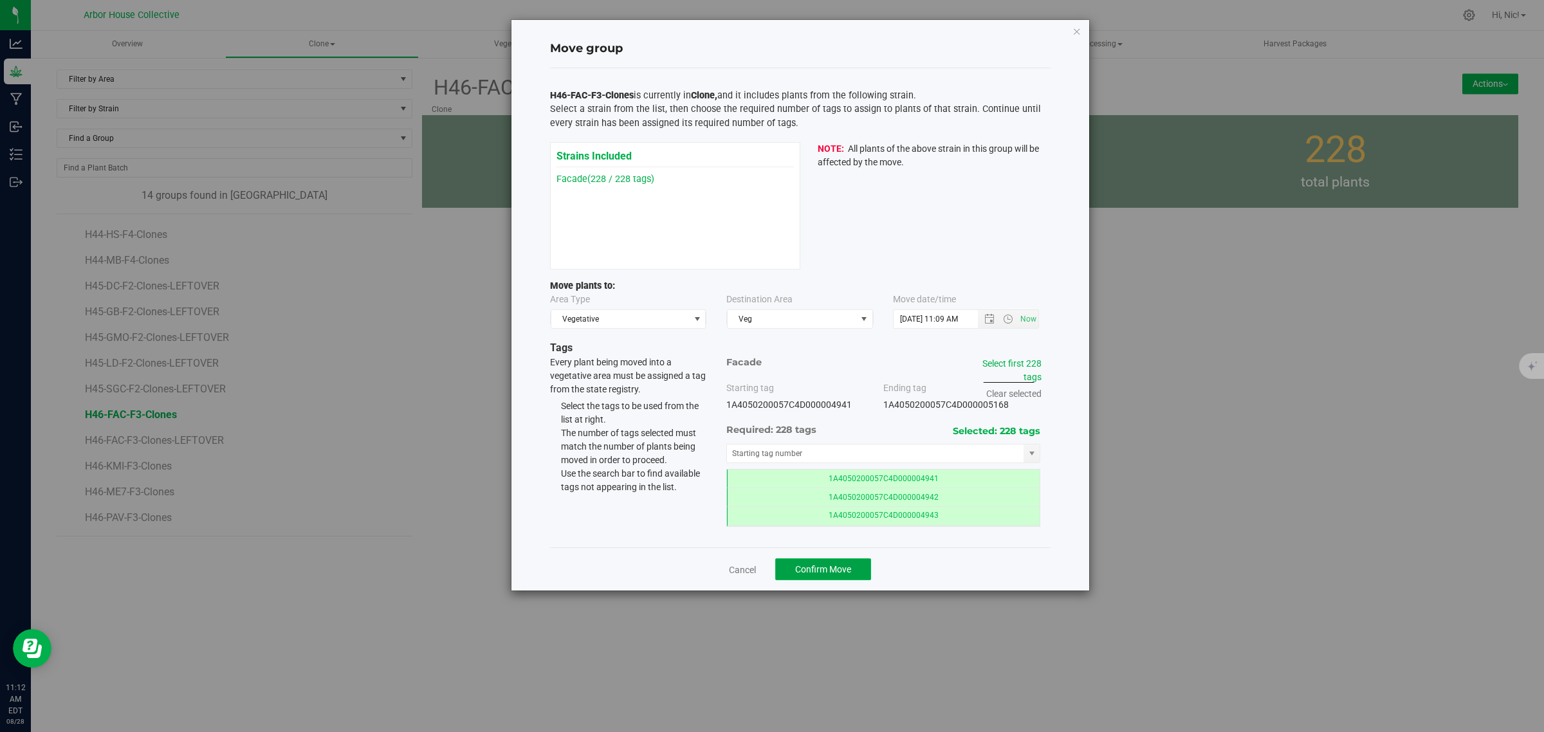
click at [857, 567] on button "Confirm Move" at bounding box center [823, 569] width 96 height 22
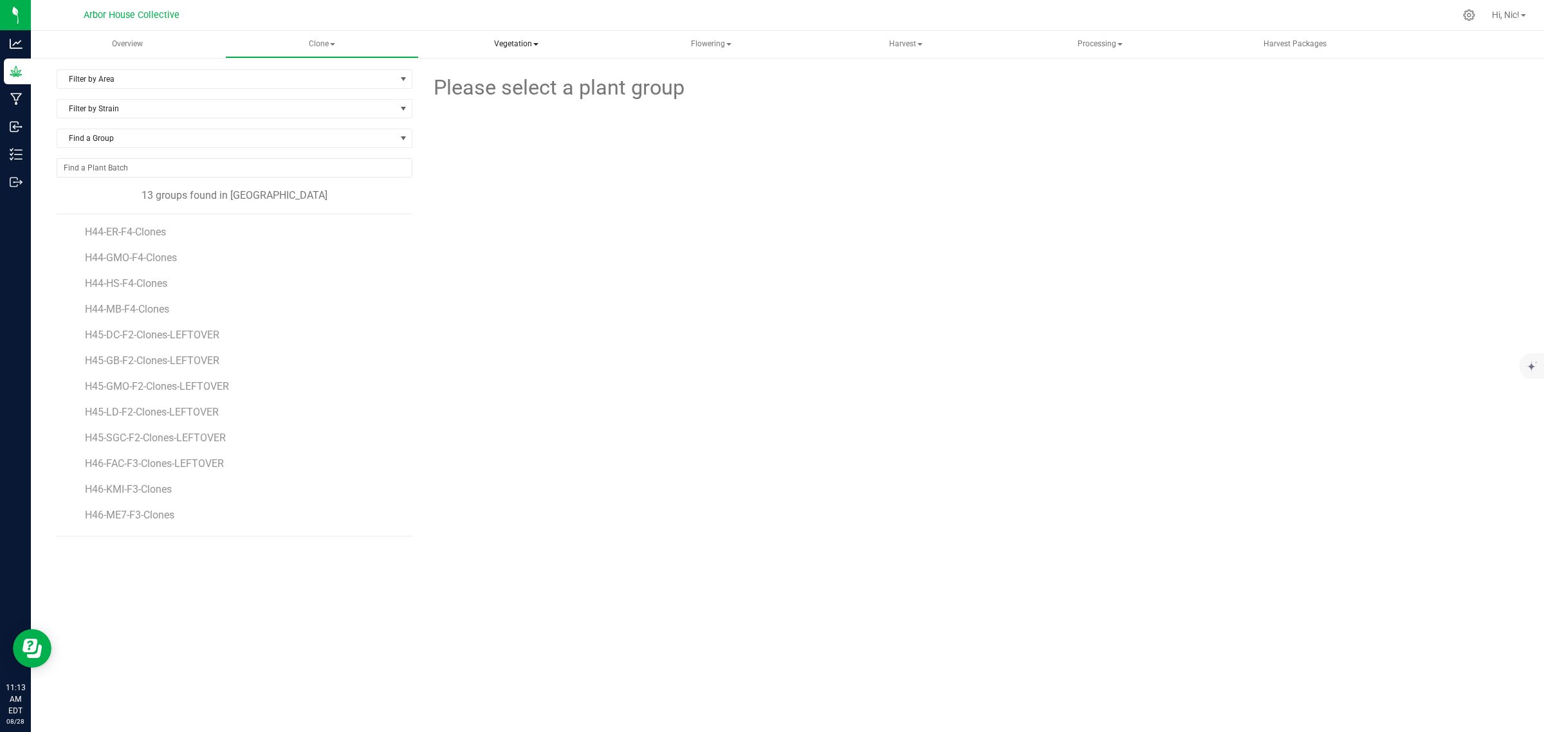
click at [534, 46] on span "Vegetation" at bounding box center [517, 45] width 192 height 26
click at [534, 46] on span "Vegetation" at bounding box center [516, 44] width 193 height 27
click at [143, 493] on span "H46-KMI-F3-Clones" at bounding box center [131, 489] width 92 height 12
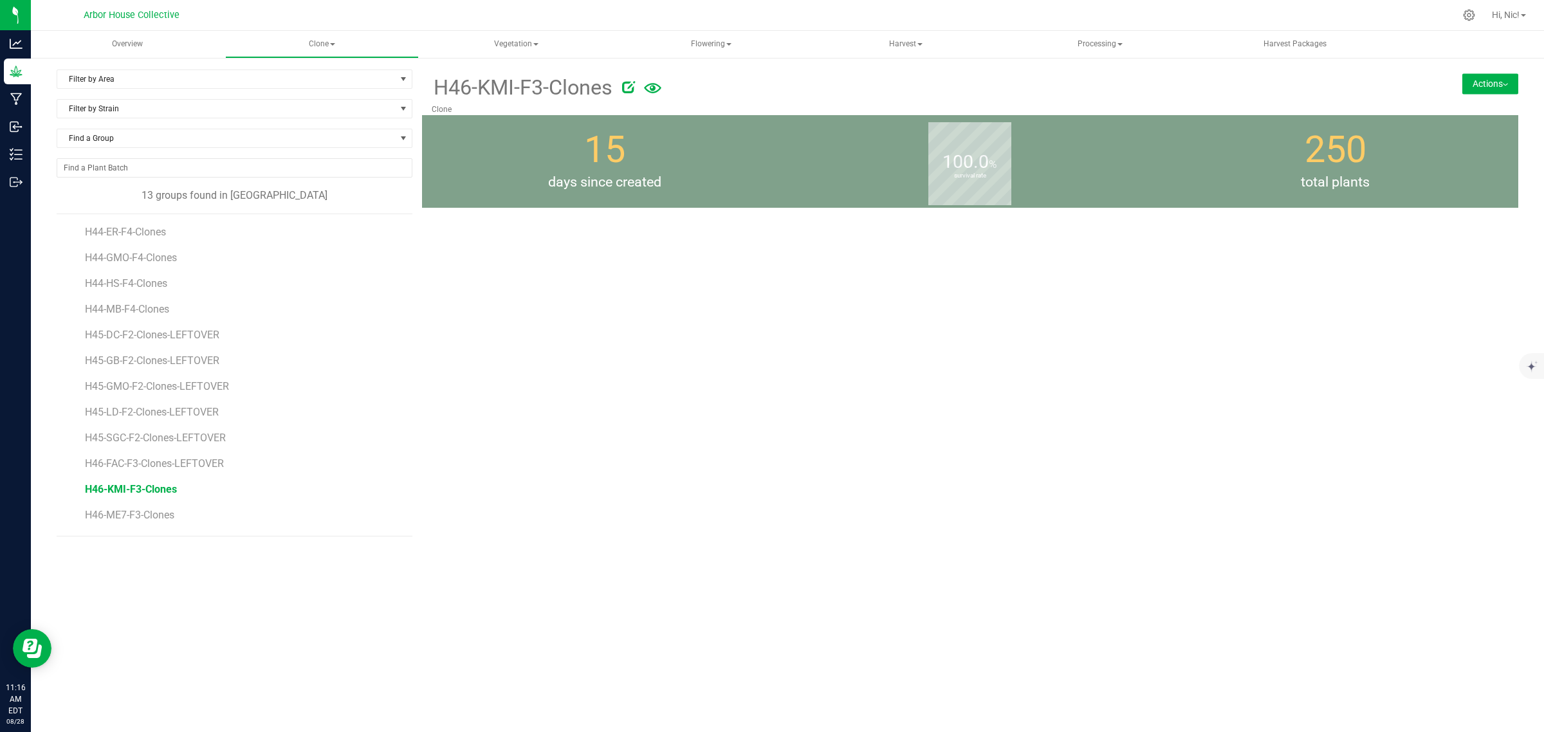
click at [1503, 80] on button "Actions" at bounding box center [1490, 83] width 56 height 21
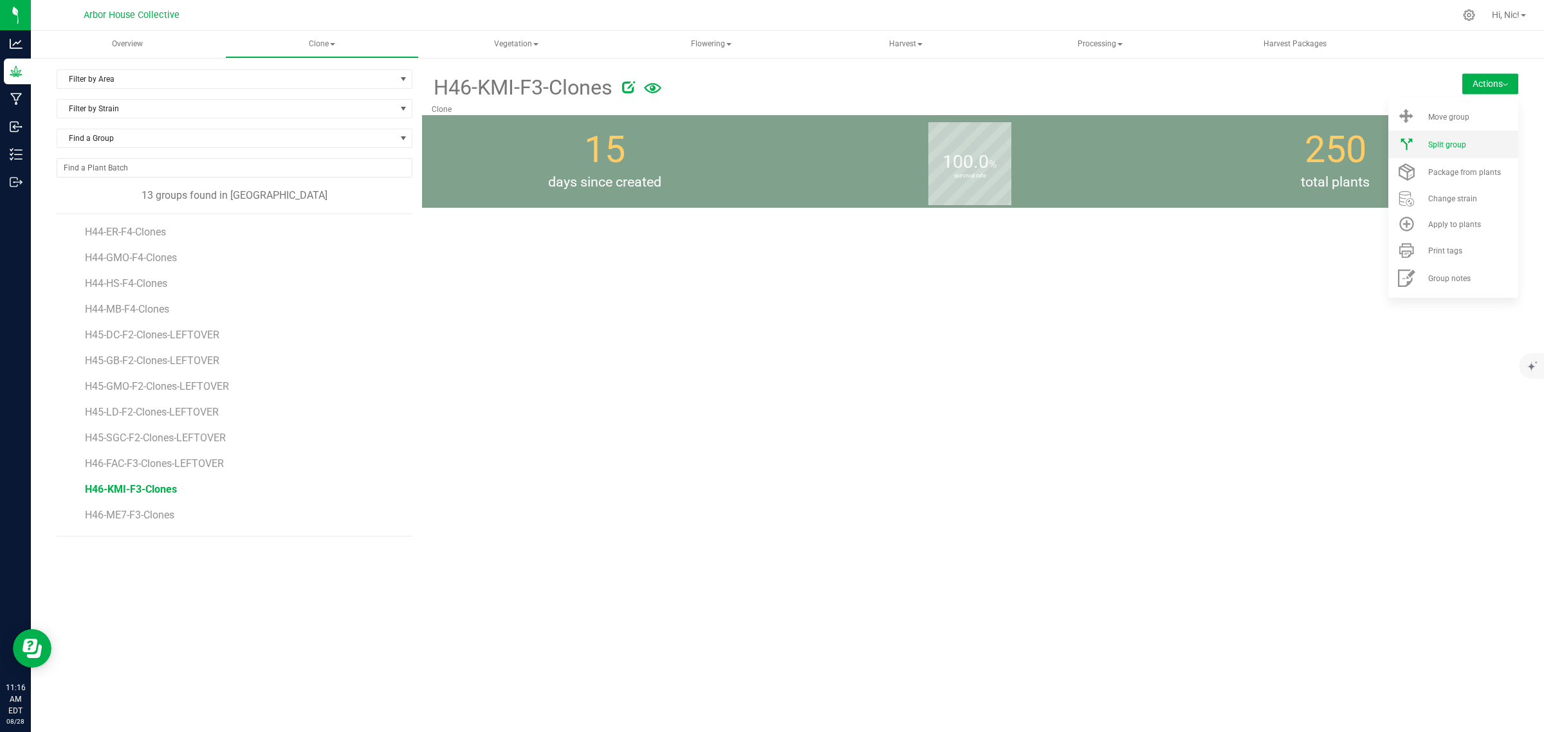
click at [1471, 143] on div "Split group" at bounding box center [1471, 144] width 87 height 9
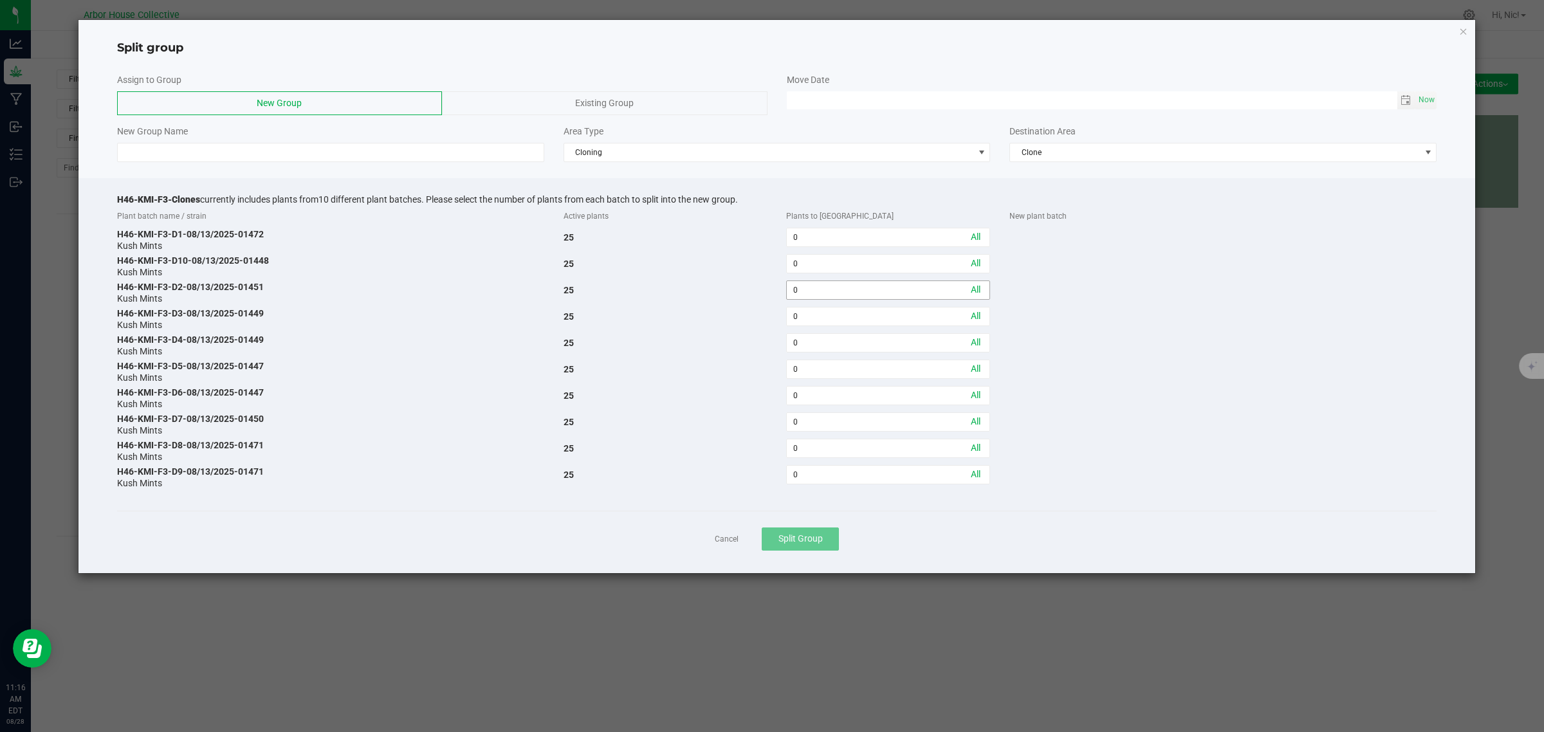
click at [844, 295] on input "0" at bounding box center [888, 290] width 203 height 18
type input "10"
drag, startPoint x: 254, startPoint y: 287, endPoint x: 115, endPoint y: 286, distance: 139.6
click at [115, 286] on div "H46-KMI-F3-D2-08/13/2025-01451 Kush Mints" at bounding box center [330, 292] width 447 height 23
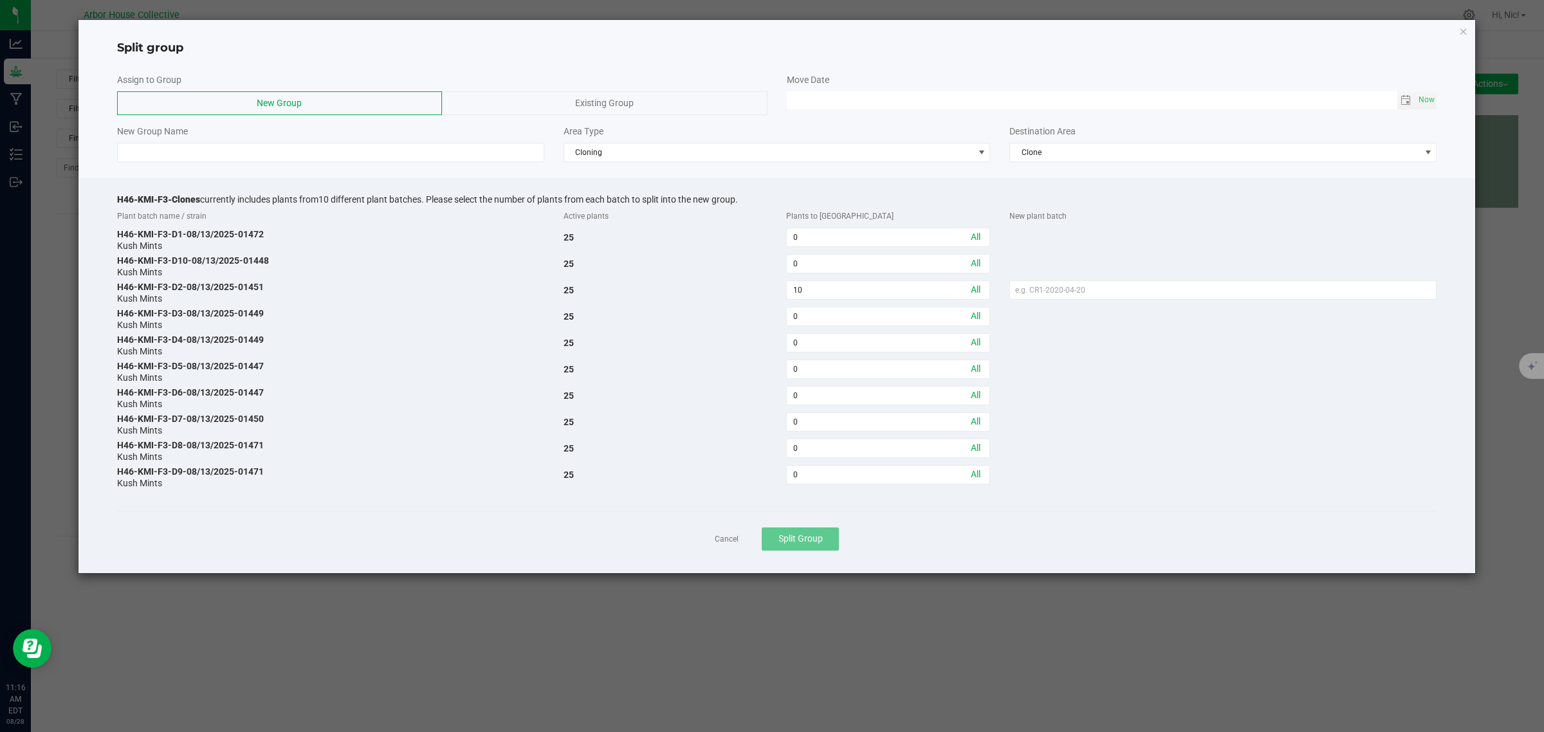
copy div "H46-KMI-F3-D2-08/13/2025-01451"
click at [1109, 293] on input "text" at bounding box center [1222, 290] width 427 height 19
paste input "H46-KMI-F3-D2-08/13/2025-01451"
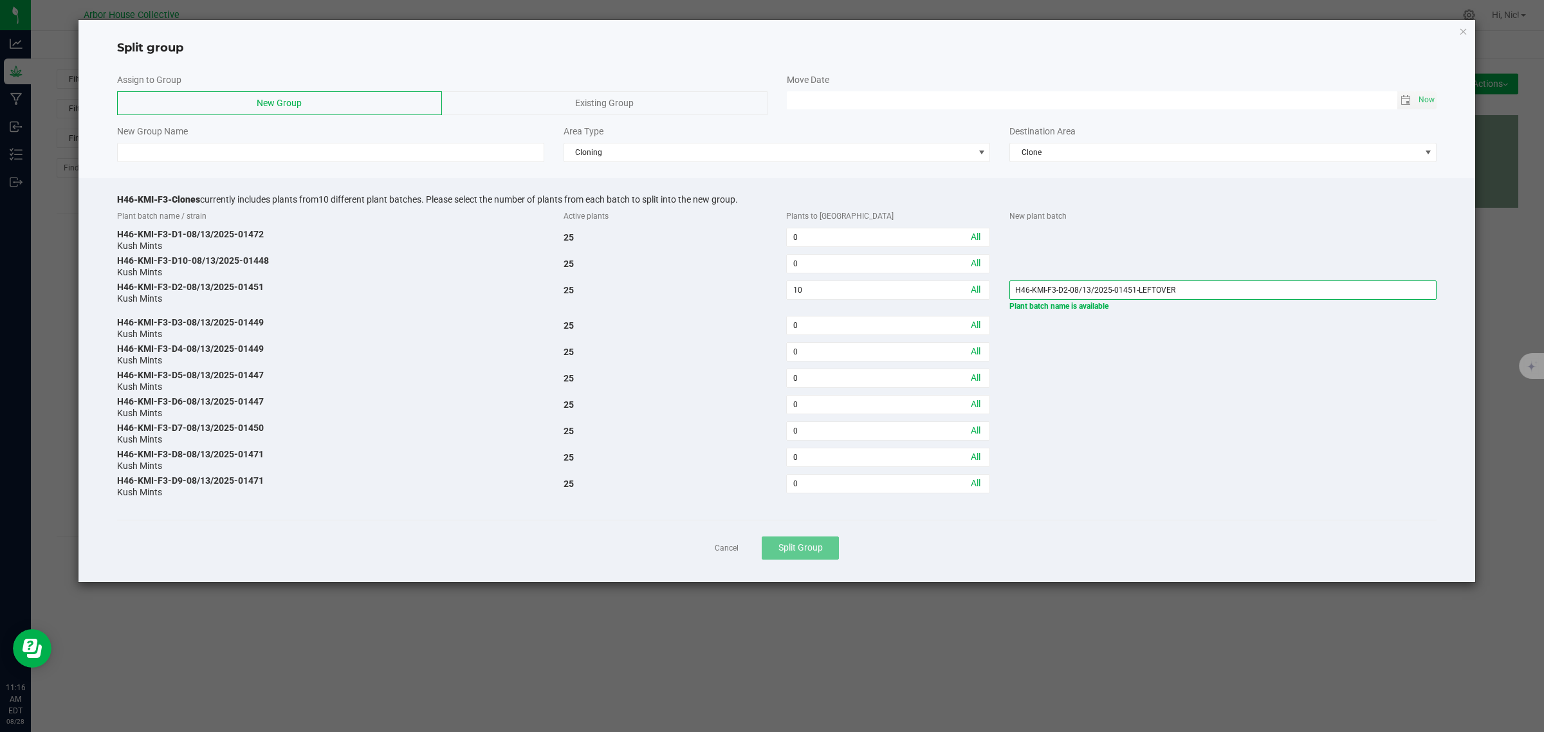
type input "H46-KMI-F3-D2-08/13/2025-01451-LEFTOVER"
drag, startPoint x: 116, startPoint y: 197, endPoint x: 199, endPoint y: 198, distance: 83.0
click at [199, 198] on span "H46-KMI-F3-Clones" at bounding box center [158, 199] width 83 height 10
copy span "H46-KMI-F3-Clones"
click at [207, 158] on input at bounding box center [330, 152] width 427 height 19
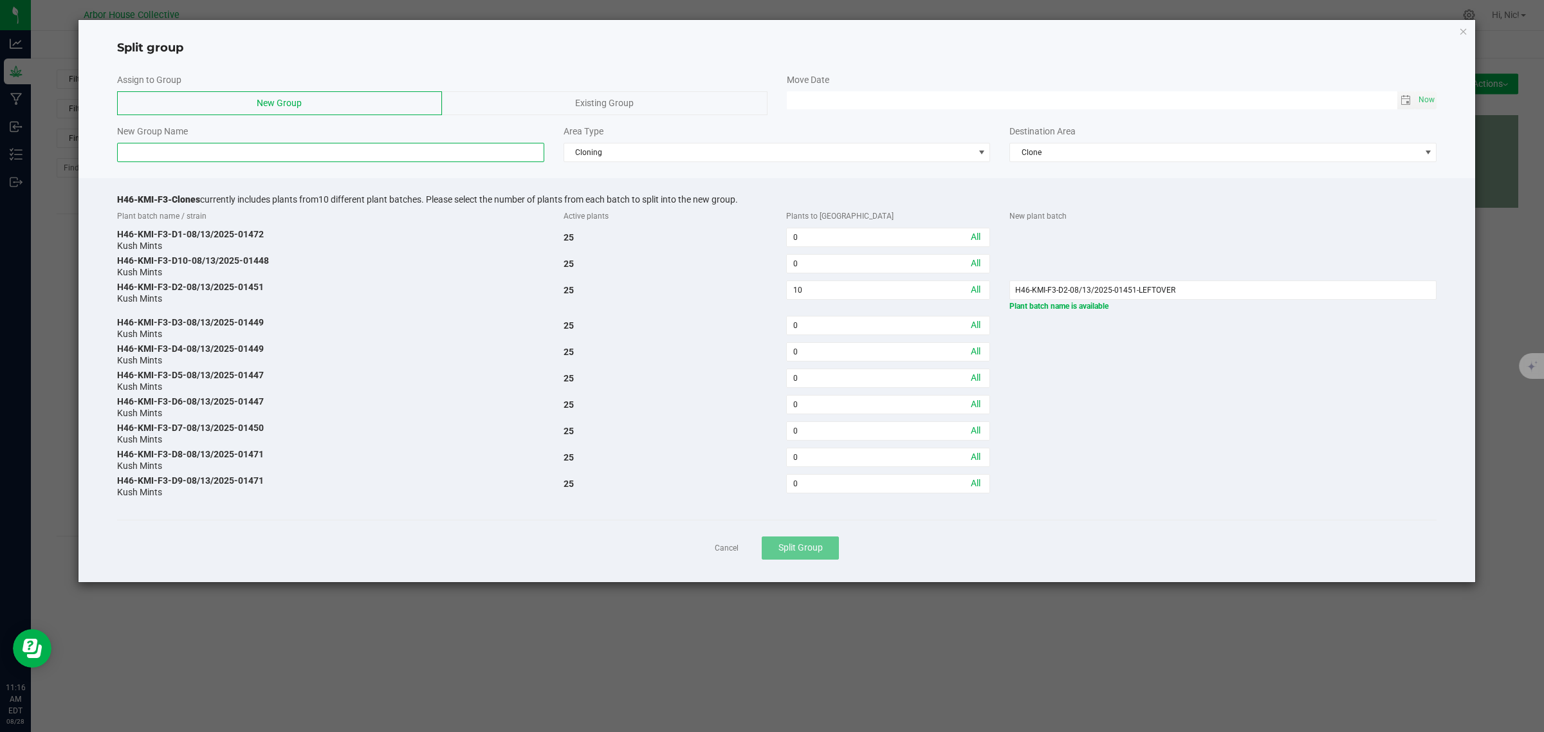
paste input "H46-KMI-F3-Clones"
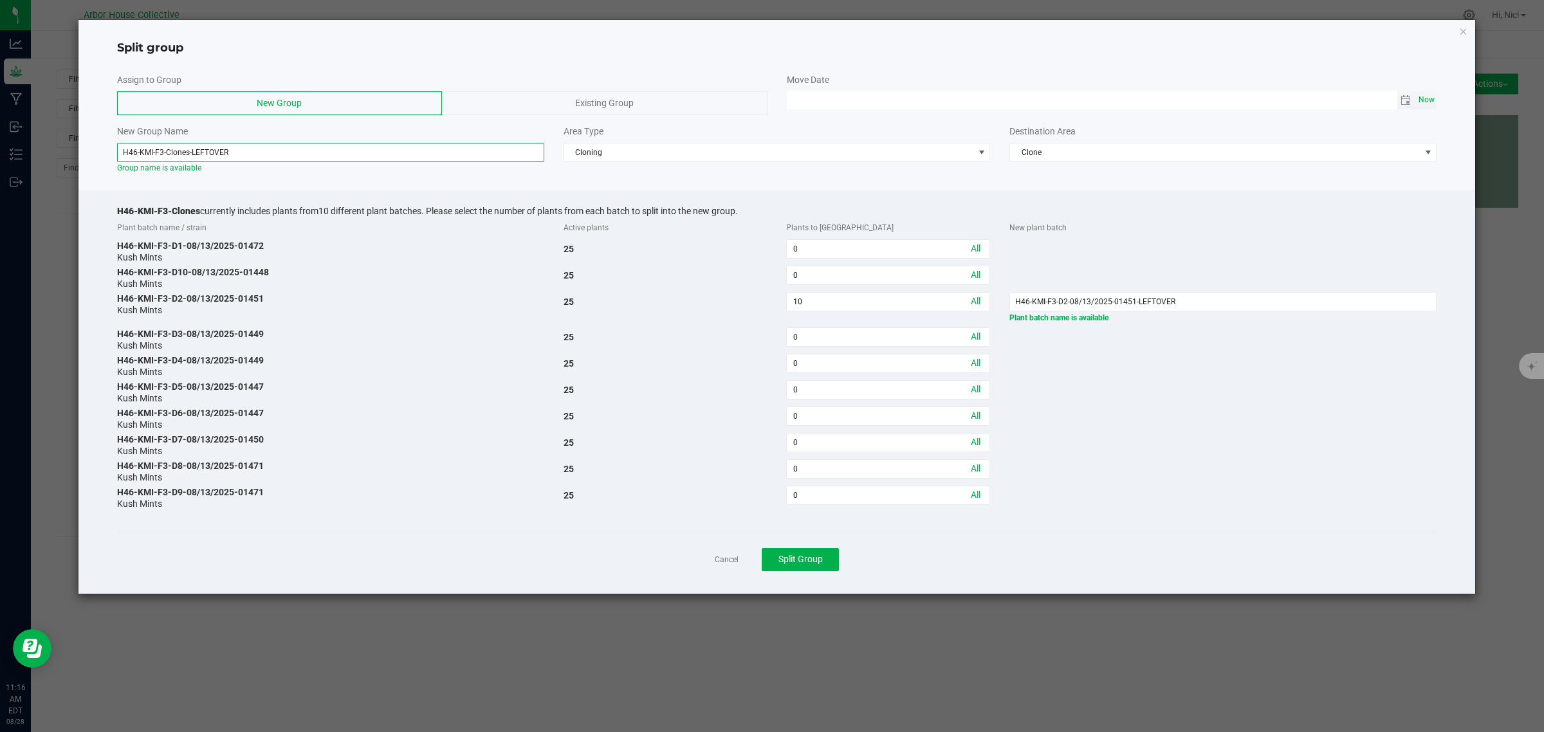
type input "H46-KMI-F3-Clones-LEFTOVER"
click at [1432, 95] on span "Now" at bounding box center [1427, 100] width 22 height 19
type input "[DATE] 11:16 AM"
click at [822, 567] on button "Split Group" at bounding box center [800, 559] width 77 height 23
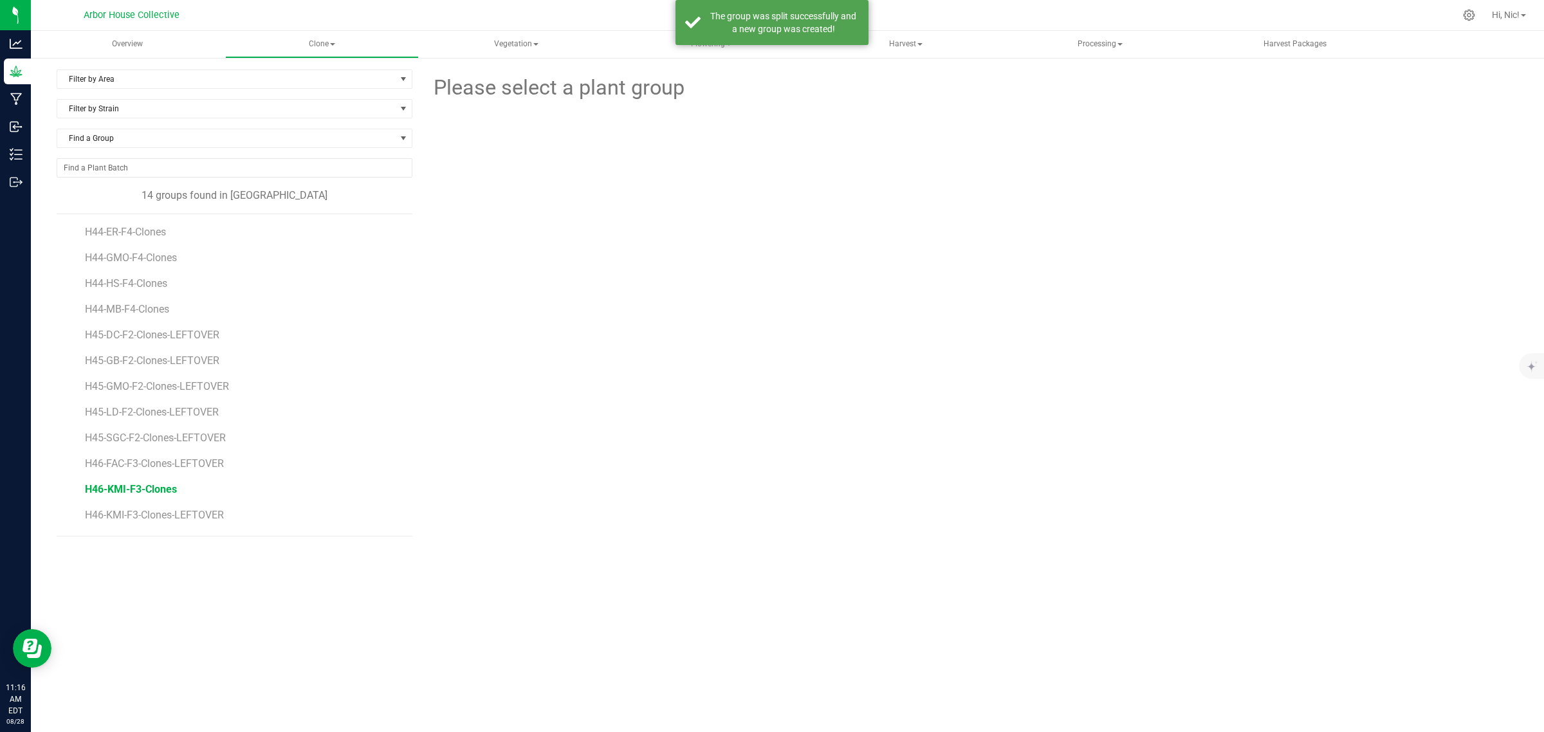
click at [163, 491] on span "H46-KMI-F3-Clones" at bounding box center [131, 489] width 92 height 12
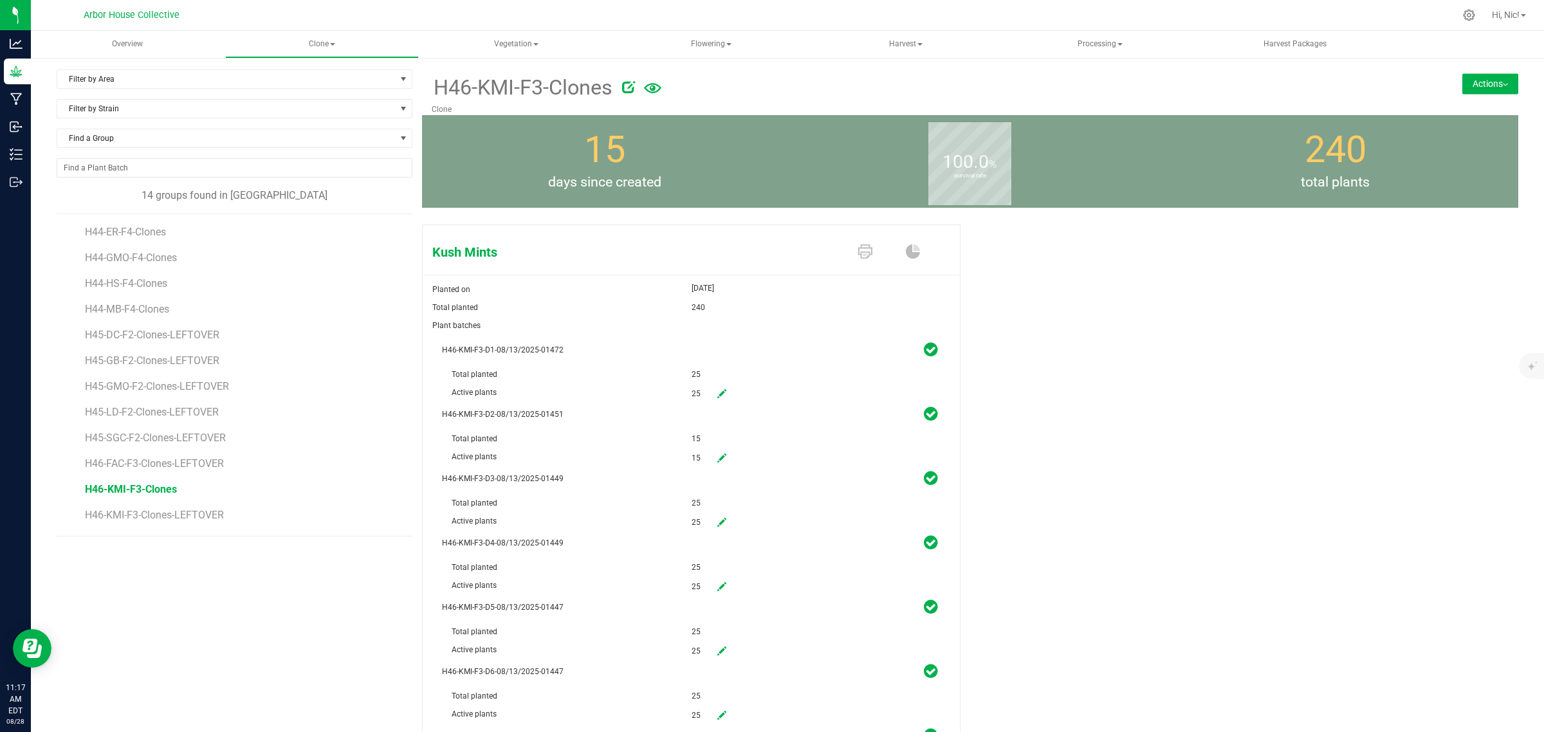
click at [1486, 87] on button "Actions" at bounding box center [1490, 83] width 56 height 21
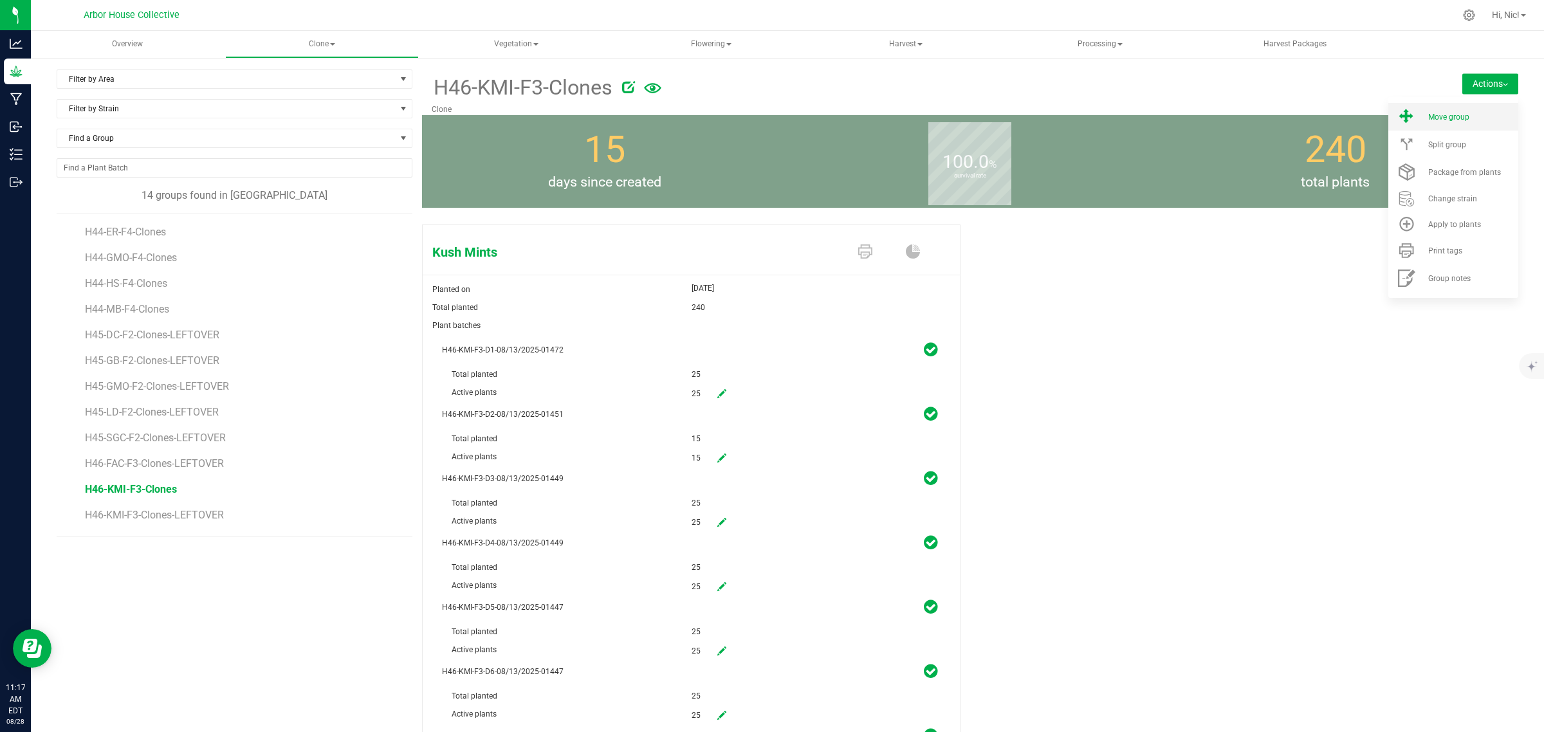
click at [1475, 110] on li "Move group" at bounding box center [1453, 117] width 130 height 28
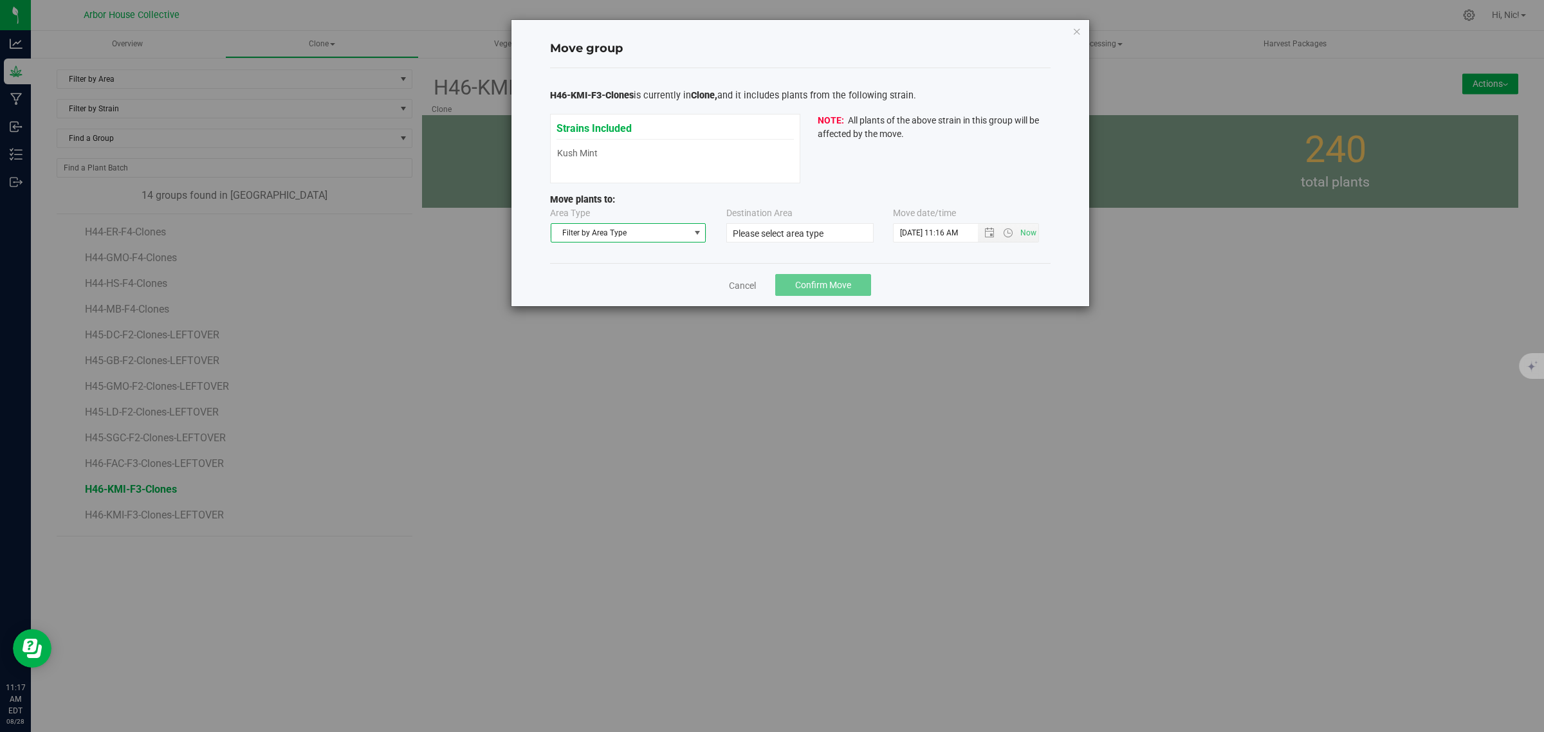
click at [629, 233] on span "Filter by Area Type" at bounding box center [620, 233] width 138 height 18
click at [622, 272] on li "Vegetative" at bounding box center [628, 274] width 154 height 19
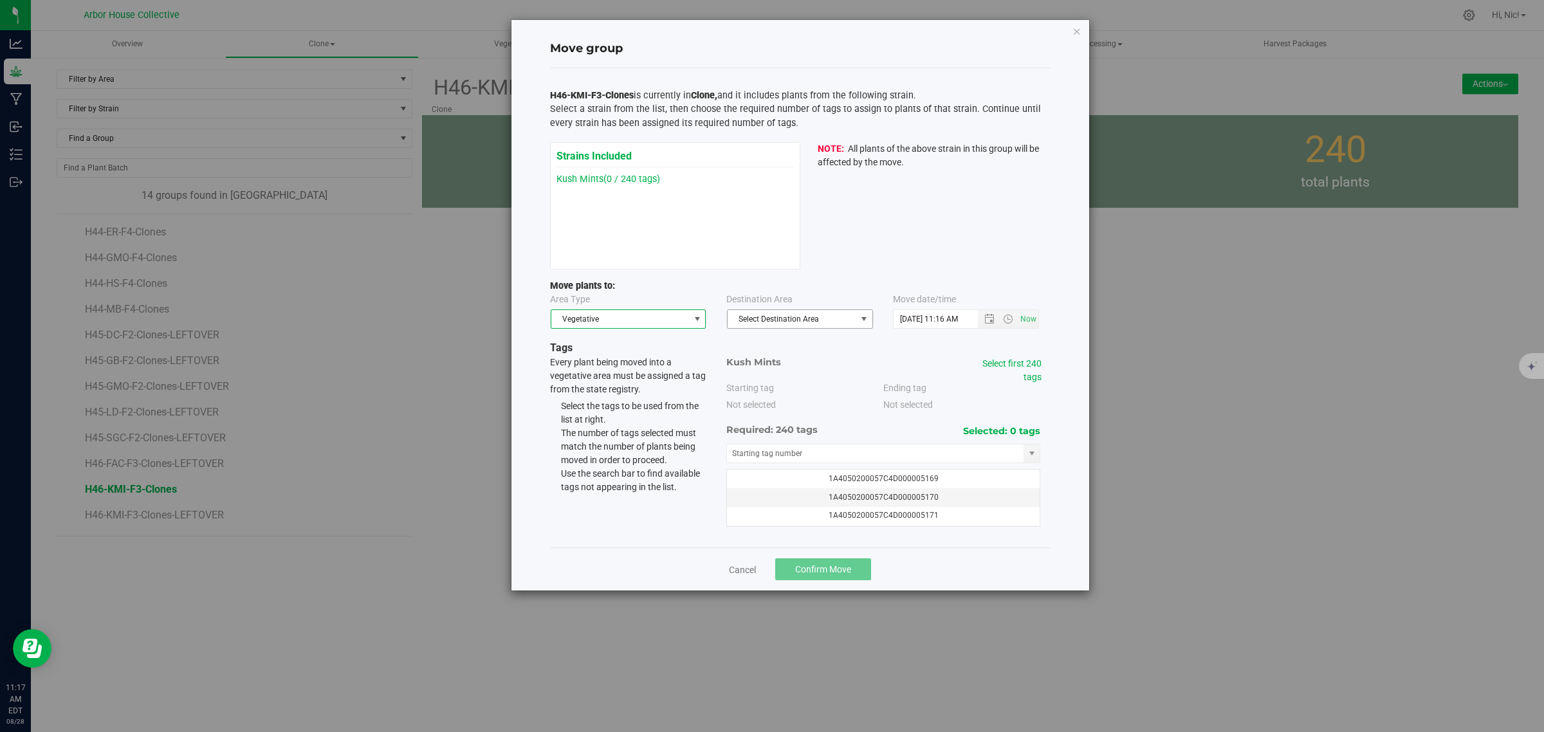
click at [773, 327] on span "Select Destination Area" at bounding box center [792, 319] width 129 height 18
click at [775, 336] on li "Veg" at bounding box center [800, 342] width 145 height 19
click at [991, 316] on span "Open the date view" at bounding box center [989, 319] width 10 height 10
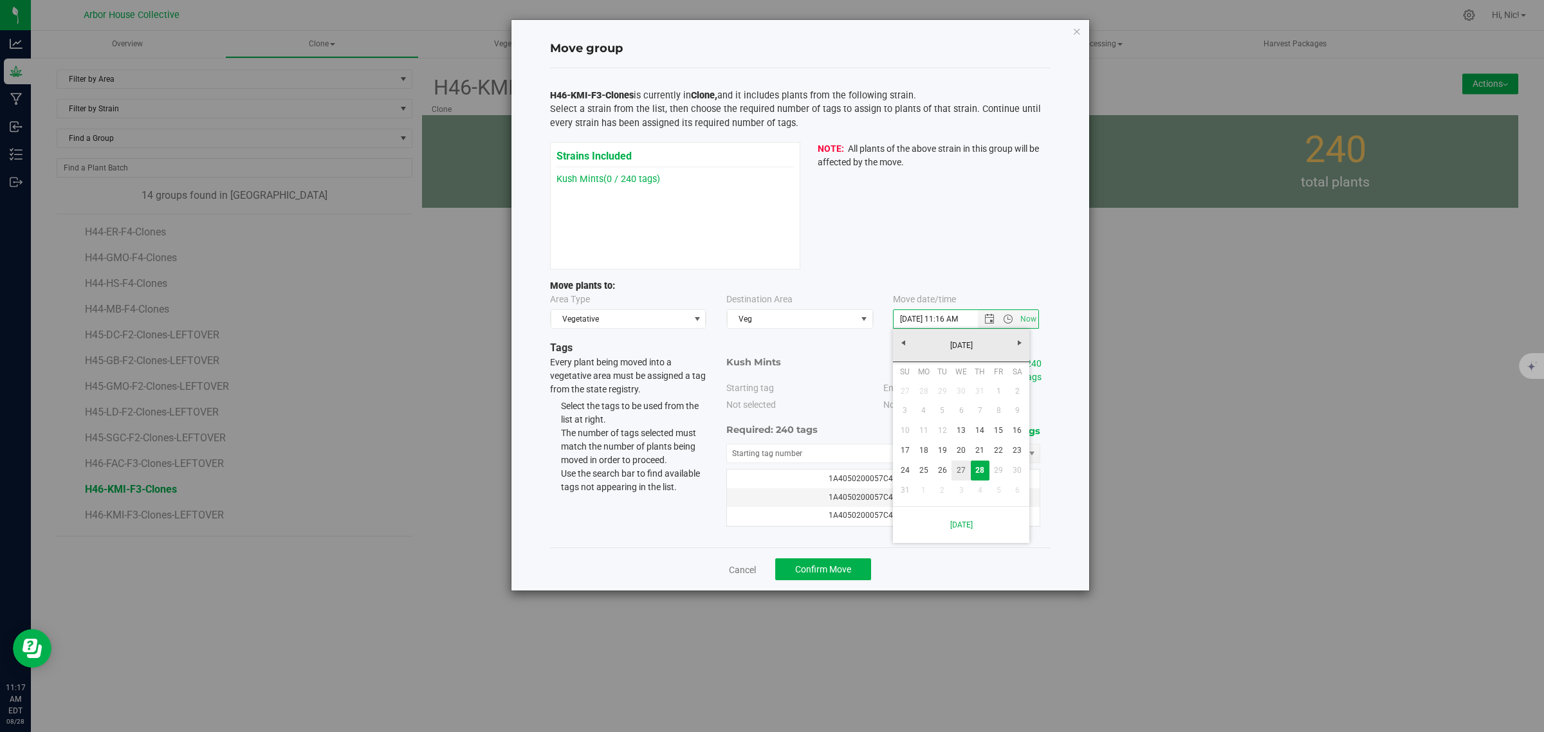
click at [962, 470] on link "27" at bounding box center [961, 471] width 19 height 20
type input "[DATE] 11:16 AM"
click at [1029, 362] on link "Select first 240 tags" at bounding box center [1011, 370] width 59 height 24
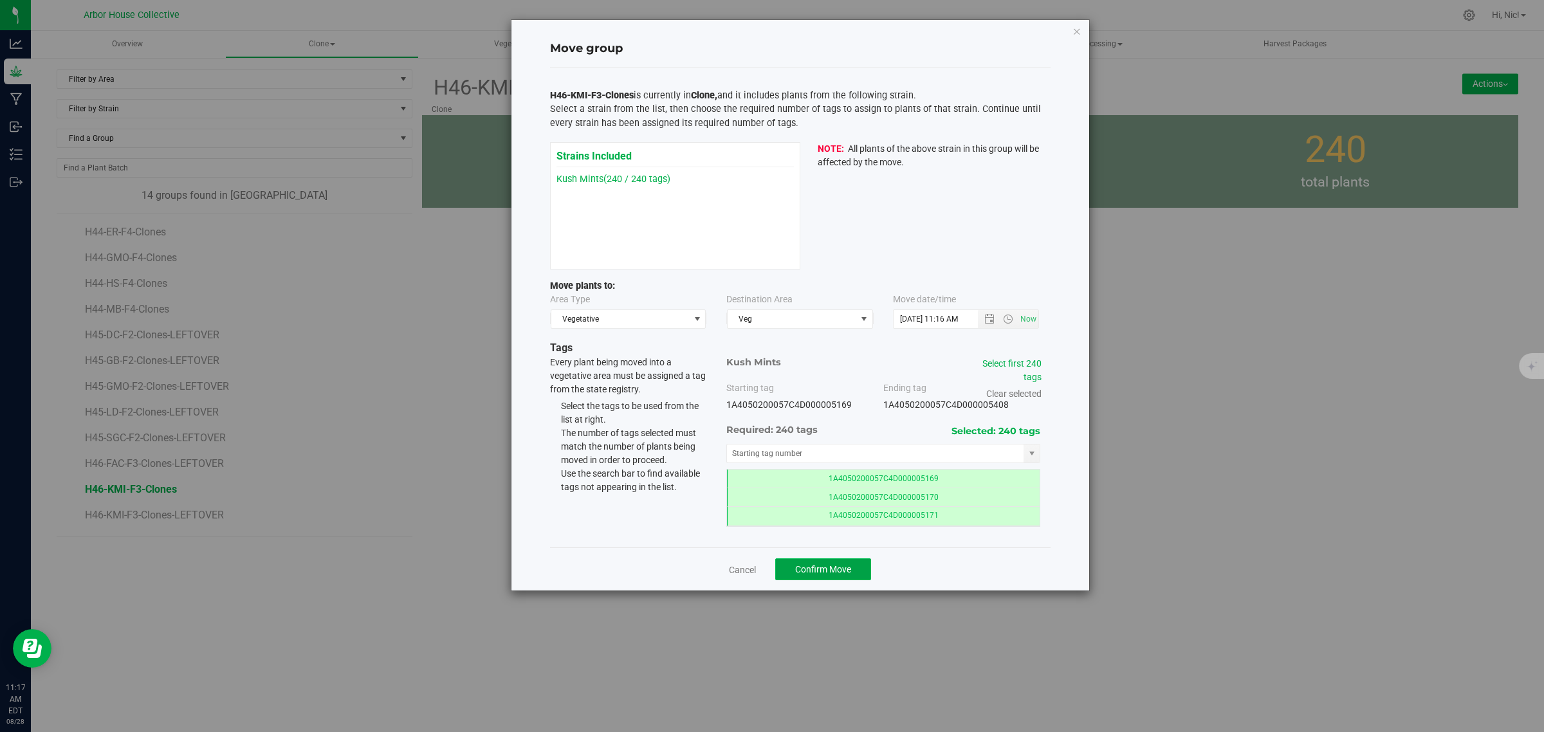
click at [817, 566] on span "Confirm Move" at bounding box center [823, 569] width 56 height 10
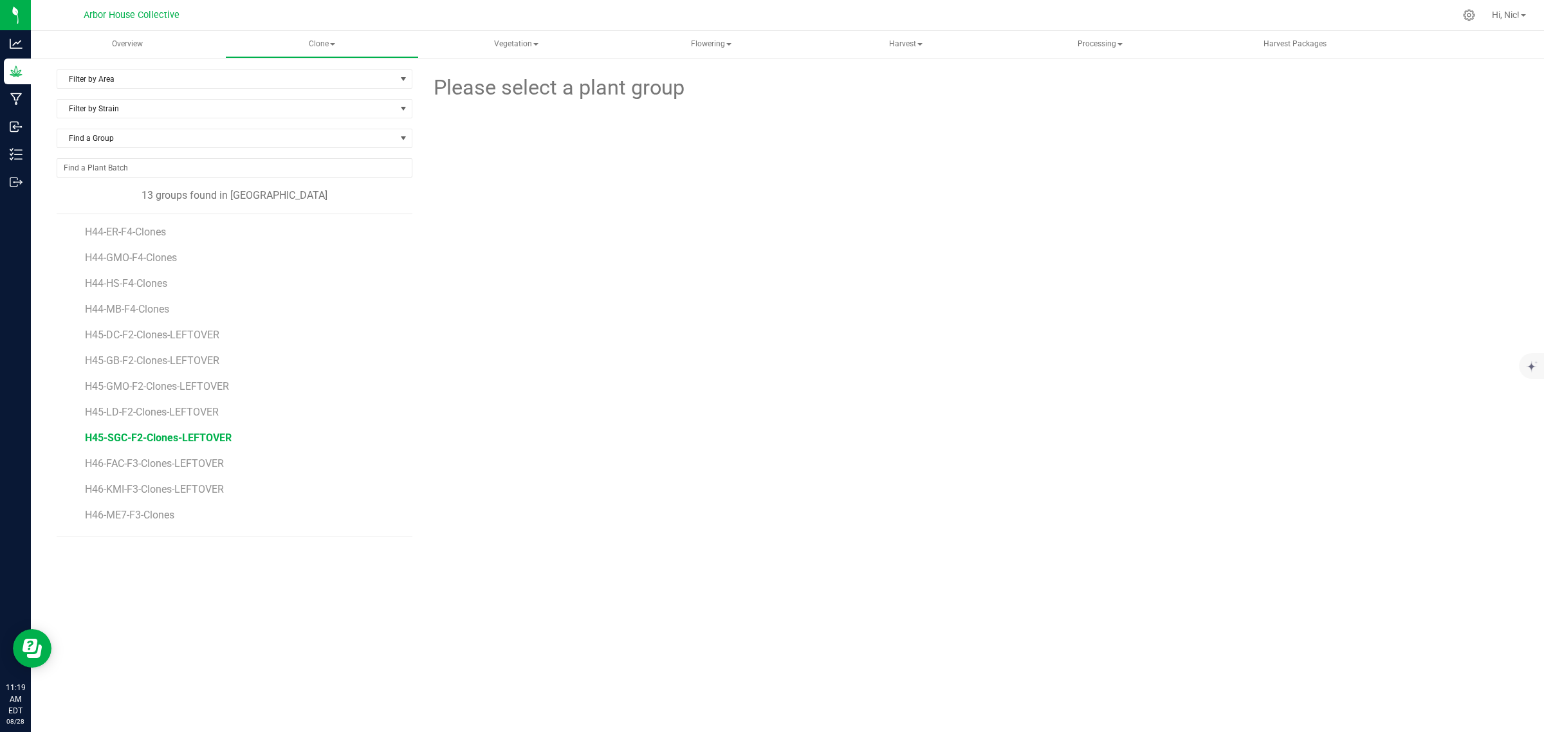
scroll to position [23, 0]
click at [159, 497] on span "H46-ME7-F3-Clones" at bounding box center [132, 492] width 94 height 12
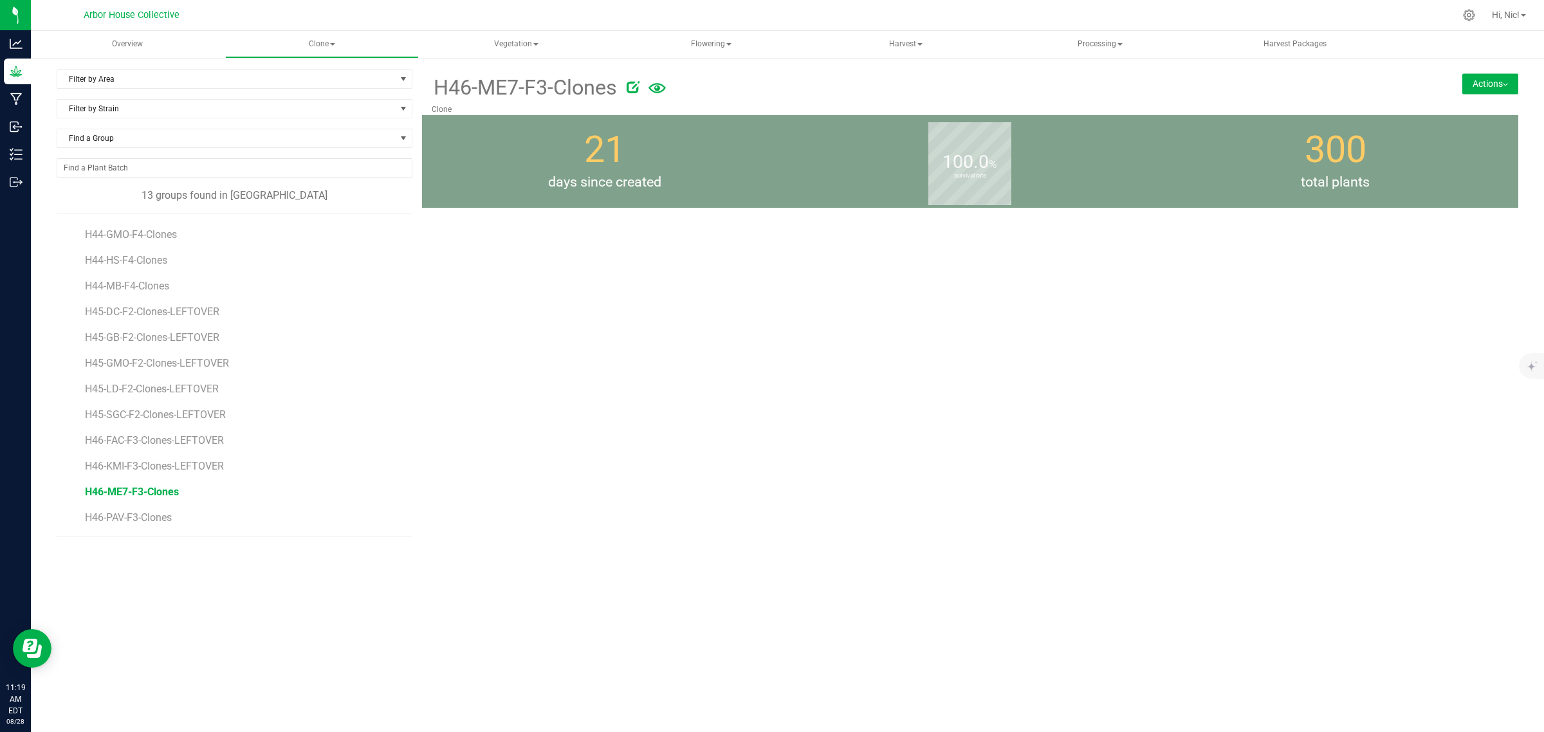
click at [1490, 84] on button "Actions" at bounding box center [1490, 83] width 56 height 21
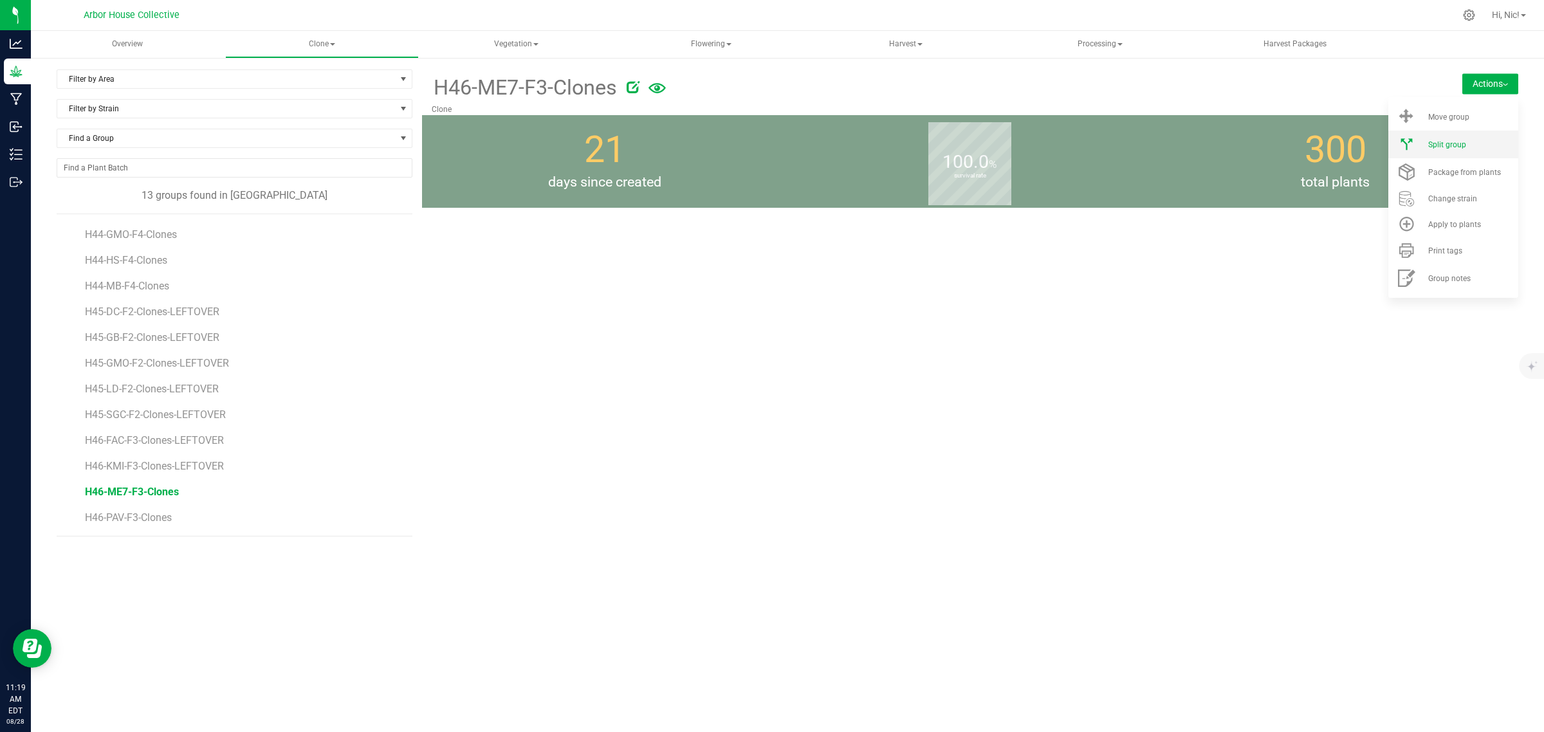
click at [1468, 148] on div "Split group" at bounding box center [1471, 144] width 87 height 9
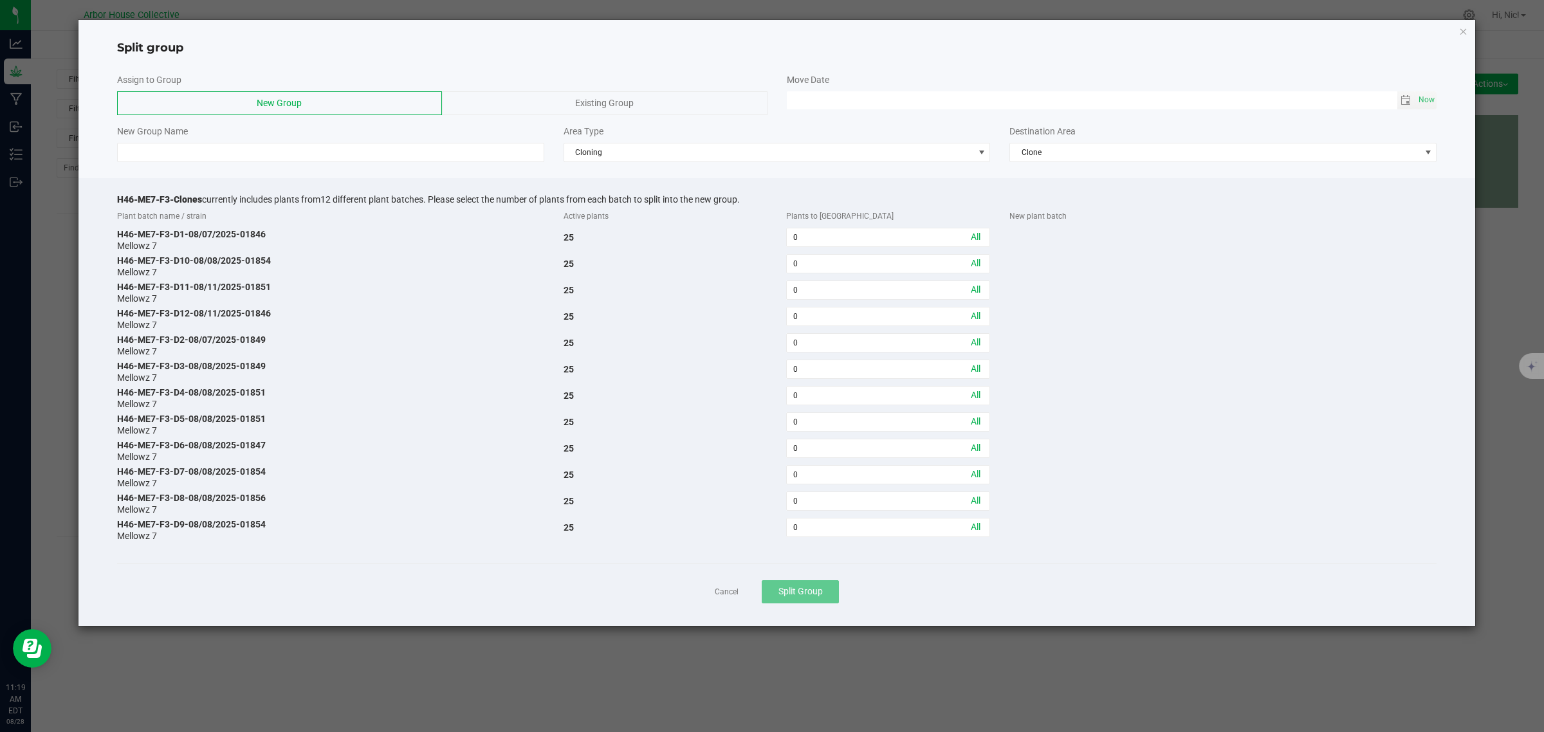
drag, startPoint x: 117, startPoint y: 198, endPoint x: 201, endPoint y: 201, distance: 84.3
click at [201, 201] on span "H46-ME7-F3-Clones" at bounding box center [159, 199] width 85 height 10
copy span "H46-ME7-F3-Clones"
click at [226, 152] on input at bounding box center [330, 152] width 427 height 19
paste input "H46-ME7-F3-Clones"
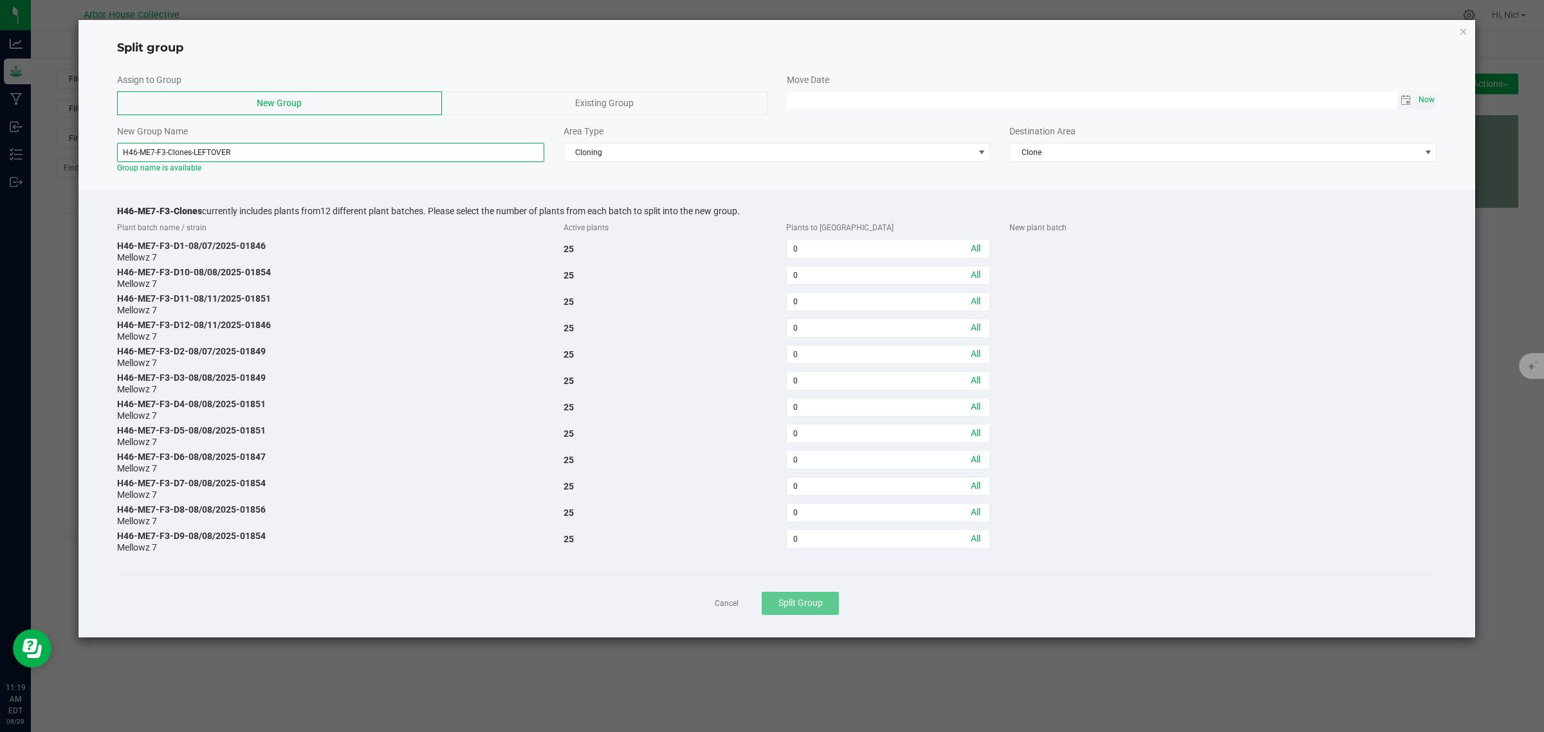
type input "H46-ME7-F3-Clones-LEFTOVER"
click at [1428, 95] on span "Now" at bounding box center [1427, 100] width 22 height 19
type input "[DATE] 11:19 AM"
click at [807, 333] on input "0" at bounding box center [888, 328] width 203 height 18
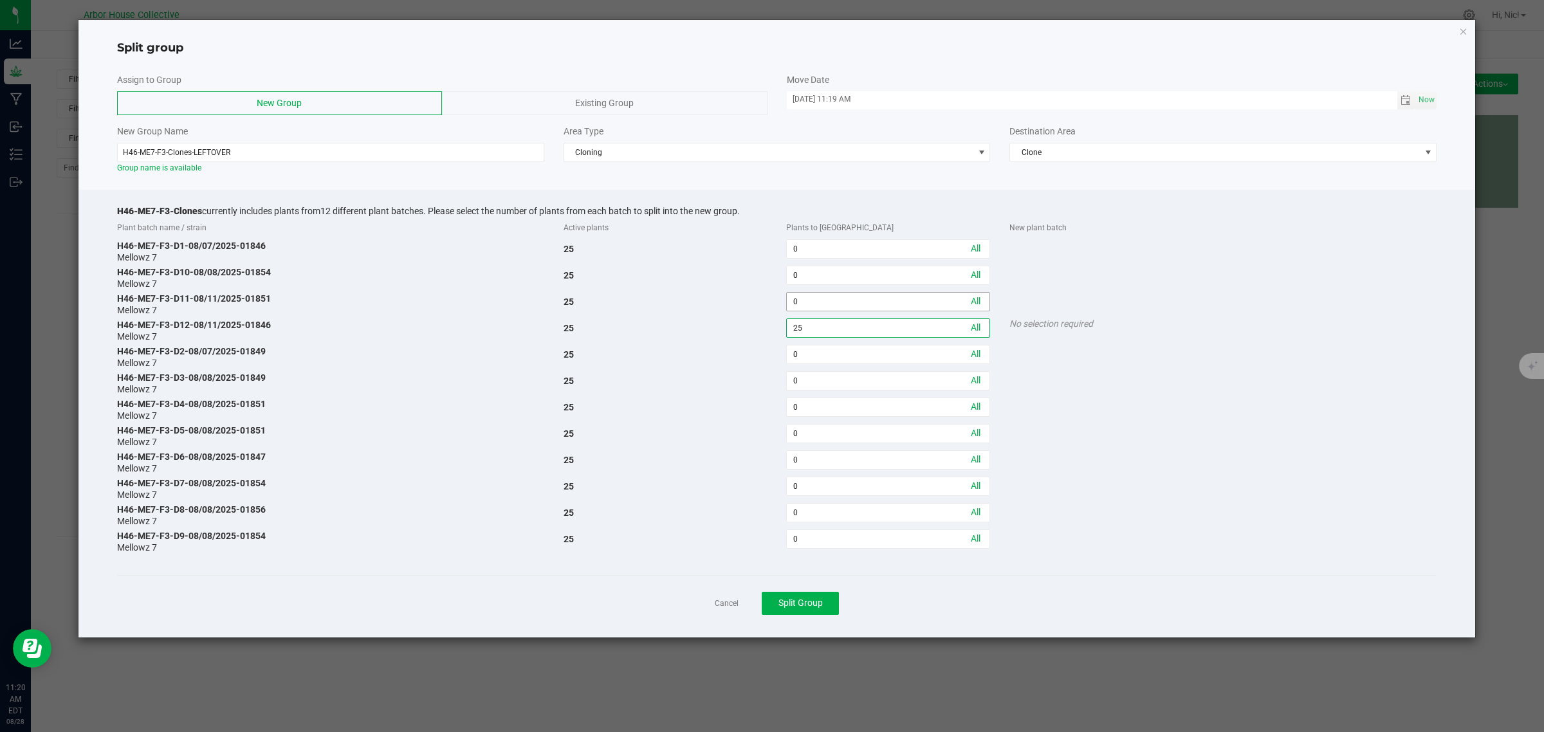
type input "25"
click at [811, 304] on input "0" at bounding box center [888, 302] width 203 height 18
type input "23"
drag, startPoint x: 262, startPoint y: 298, endPoint x: 115, endPoint y: 300, distance: 147.3
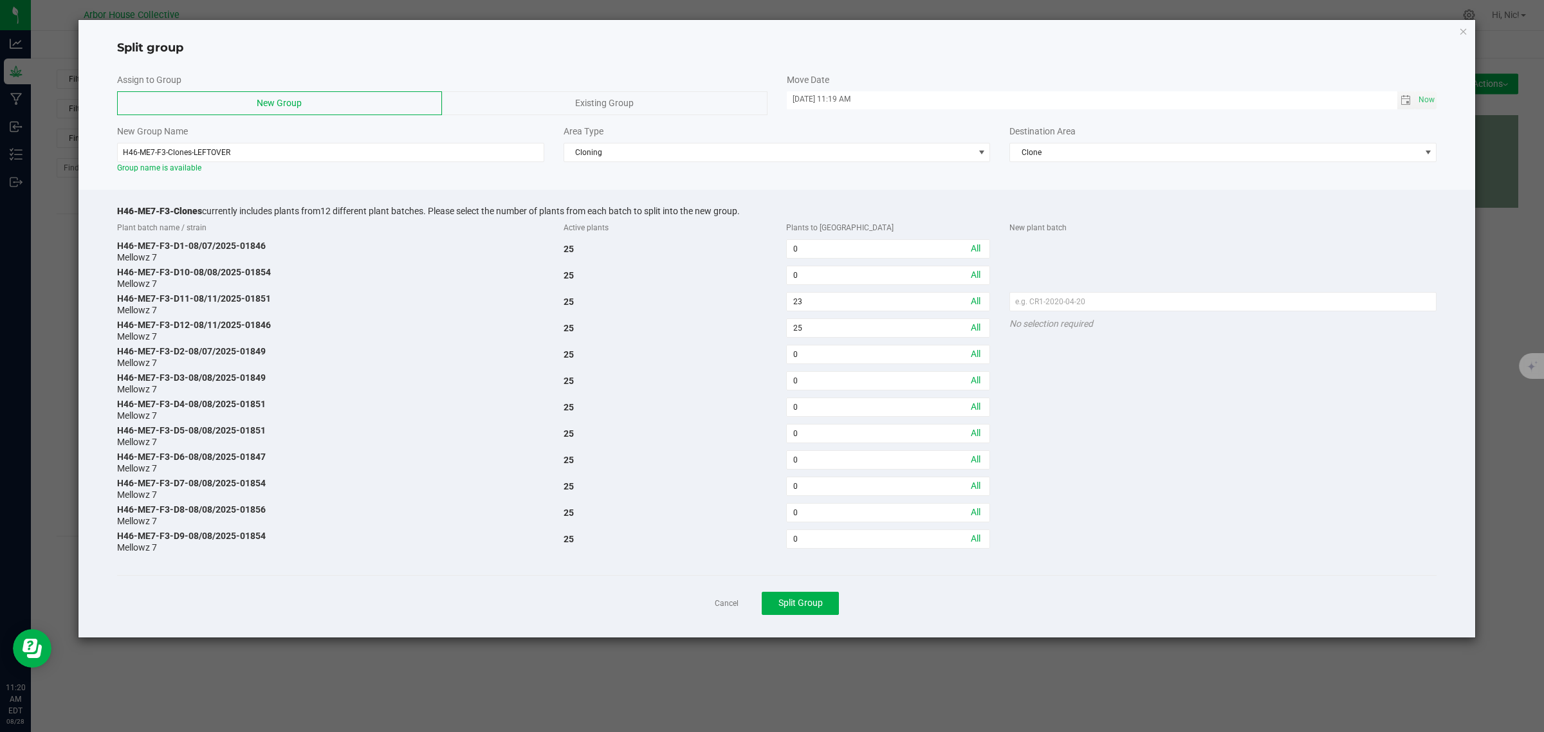
click at [115, 300] on div "H46-ME7-F3-D11-08/11/2025-01851 Mellowz 7" at bounding box center [330, 303] width 447 height 23
copy div "H46-ME7-F3-D11-08/11/2025-01851"
click at [1120, 300] on input "text" at bounding box center [1222, 301] width 427 height 19
paste input "H46-ME7-F3-D11-08/11/2025-01851"
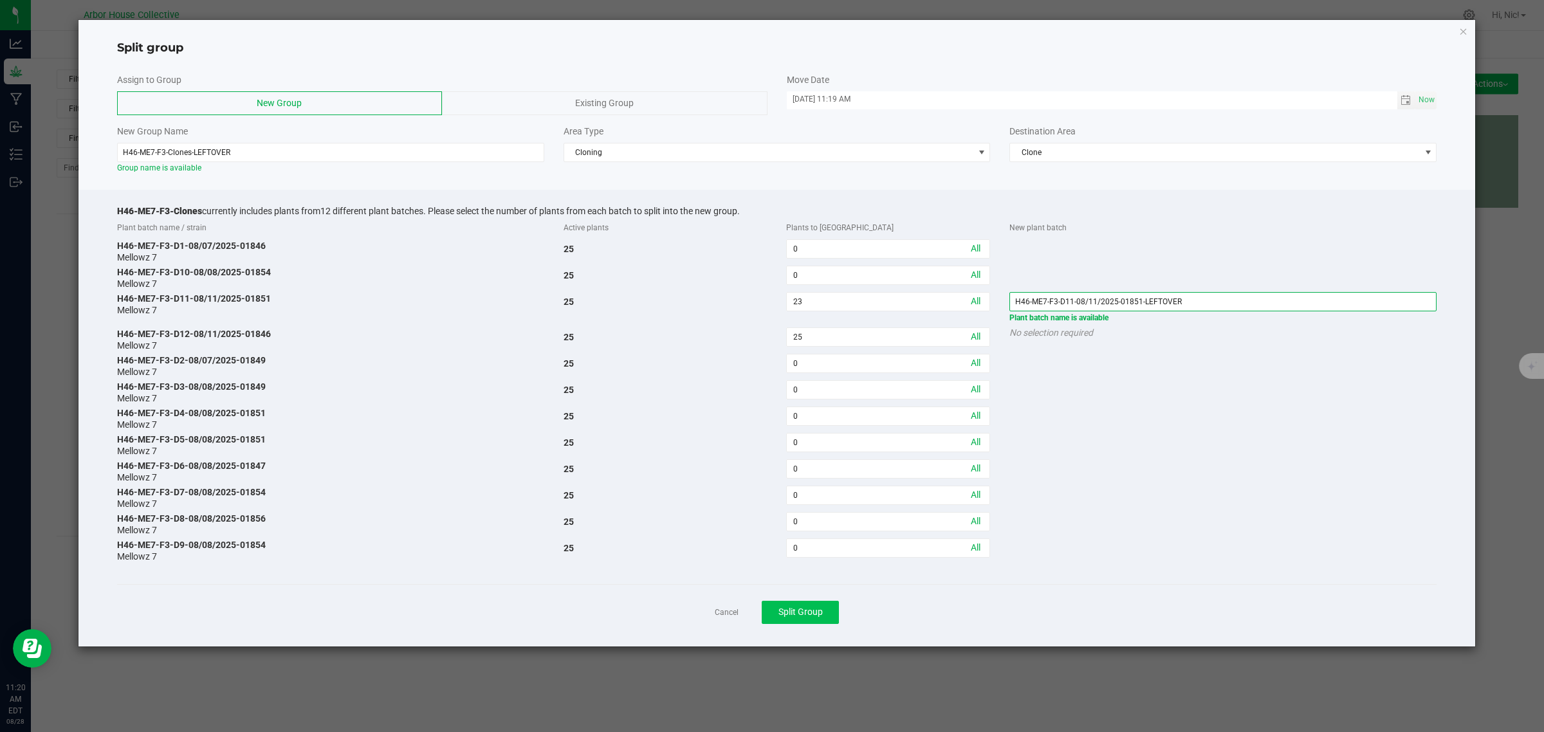
type input "H46-ME7-F3-D11-08/11/2025-01851-LEFTOVER"
click at [804, 610] on span "Split Group" at bounding box center [800, 612] width 44 height 10
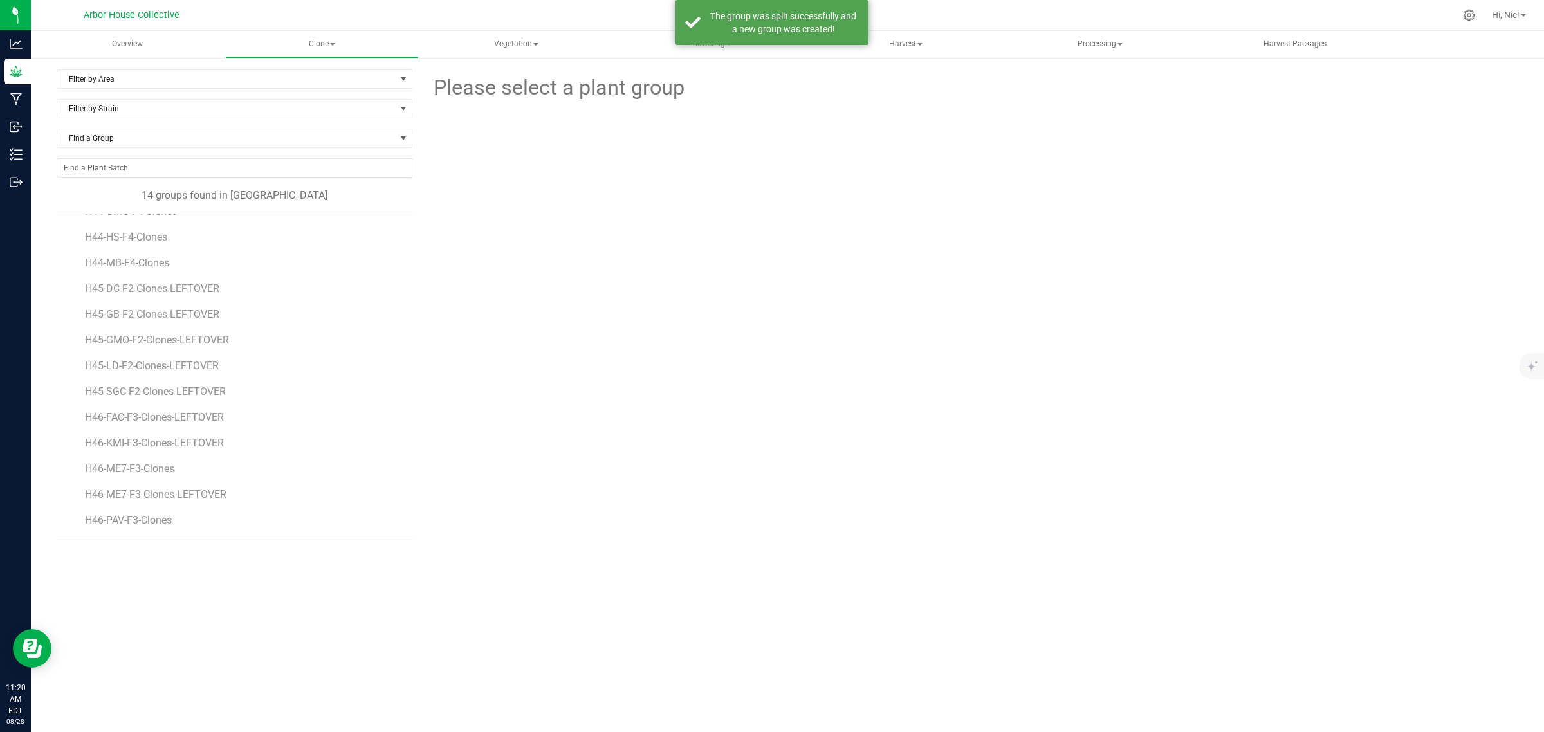
scroll to position [49, 0]
click at [151, 471] on span "H46-ME7-F3-Clones" at bounding box center [132, 466] width 94 height 12
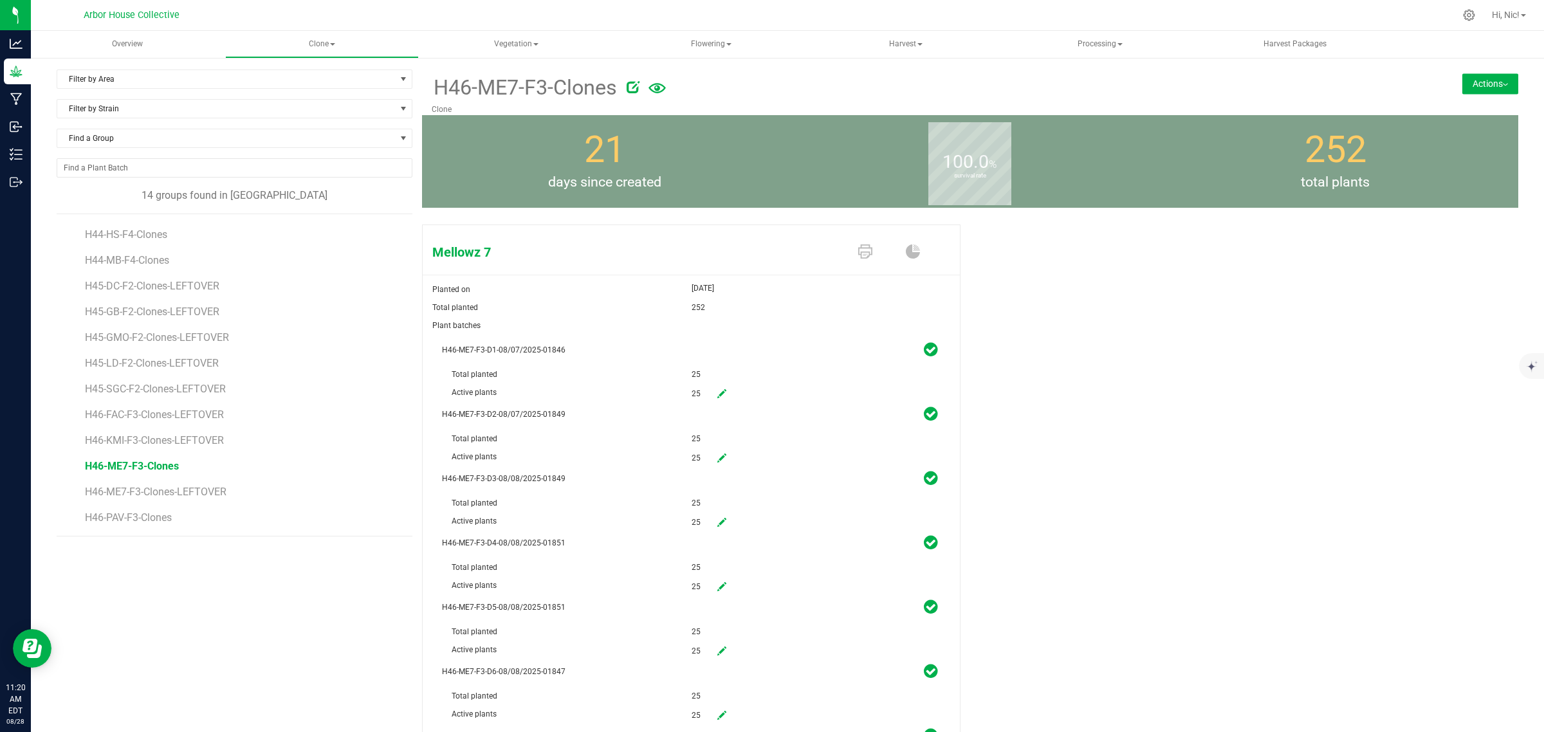
click at [1477, 81] on button "Actions" at bounding box center [1490, 83] width 56 height 21
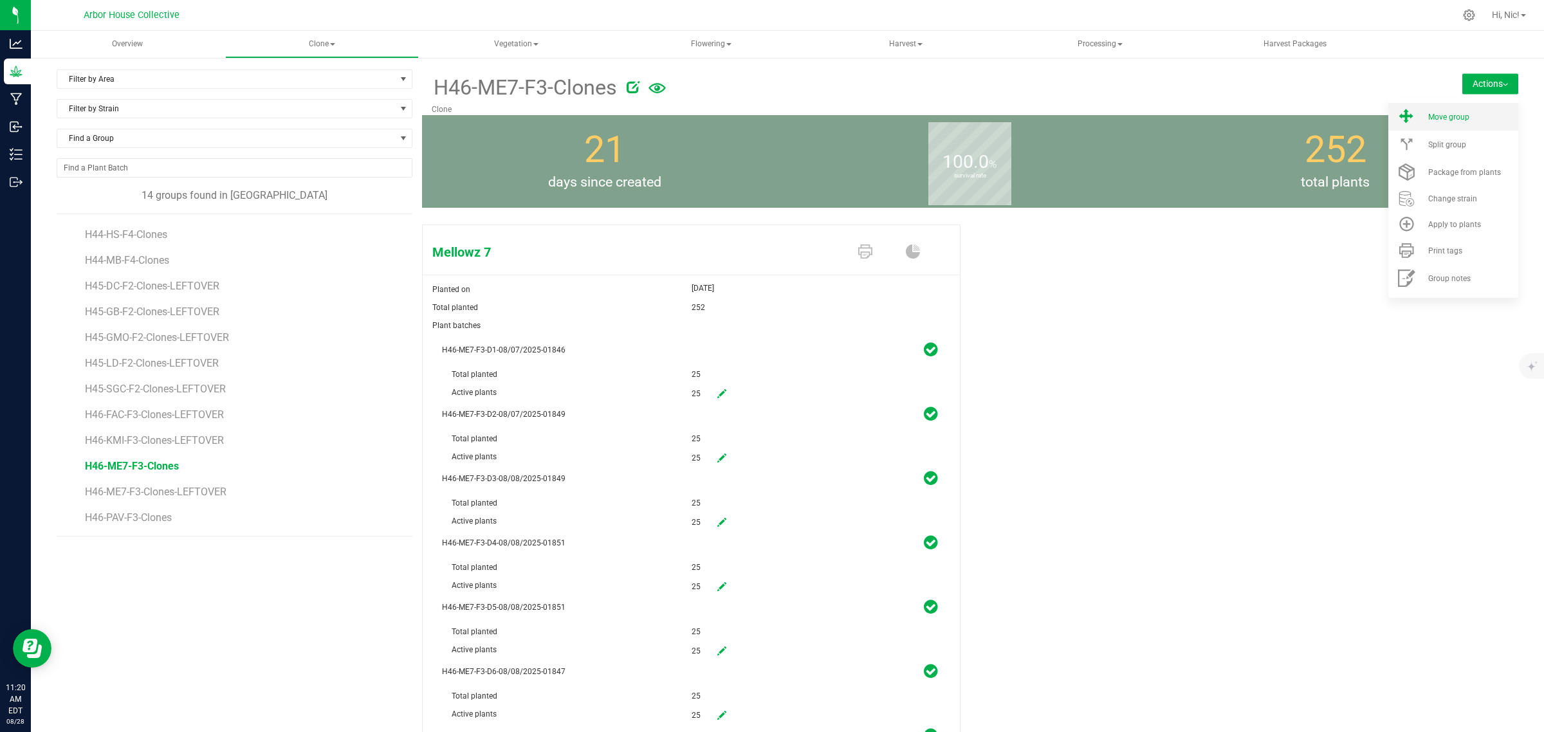
click at [1456, 113] on span "Move group" at bounding box center [1448, 117] width 41 height 9
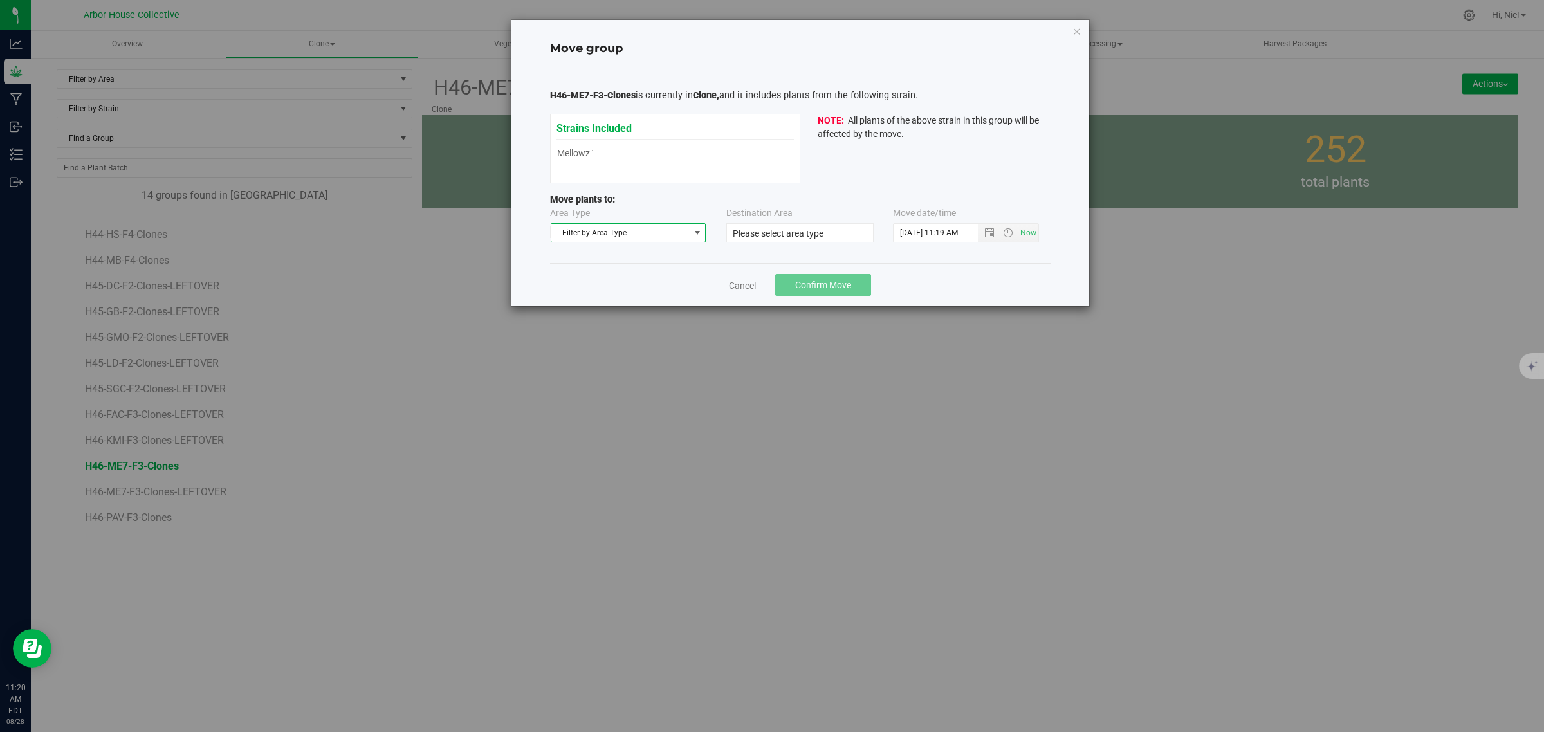
click at [696, 236] on span "select" at bounding box center [697, 233] width 10 height 10
click at [651, 271] on li "Vegetative" at bounding box center [628, 274] width 154 height 19
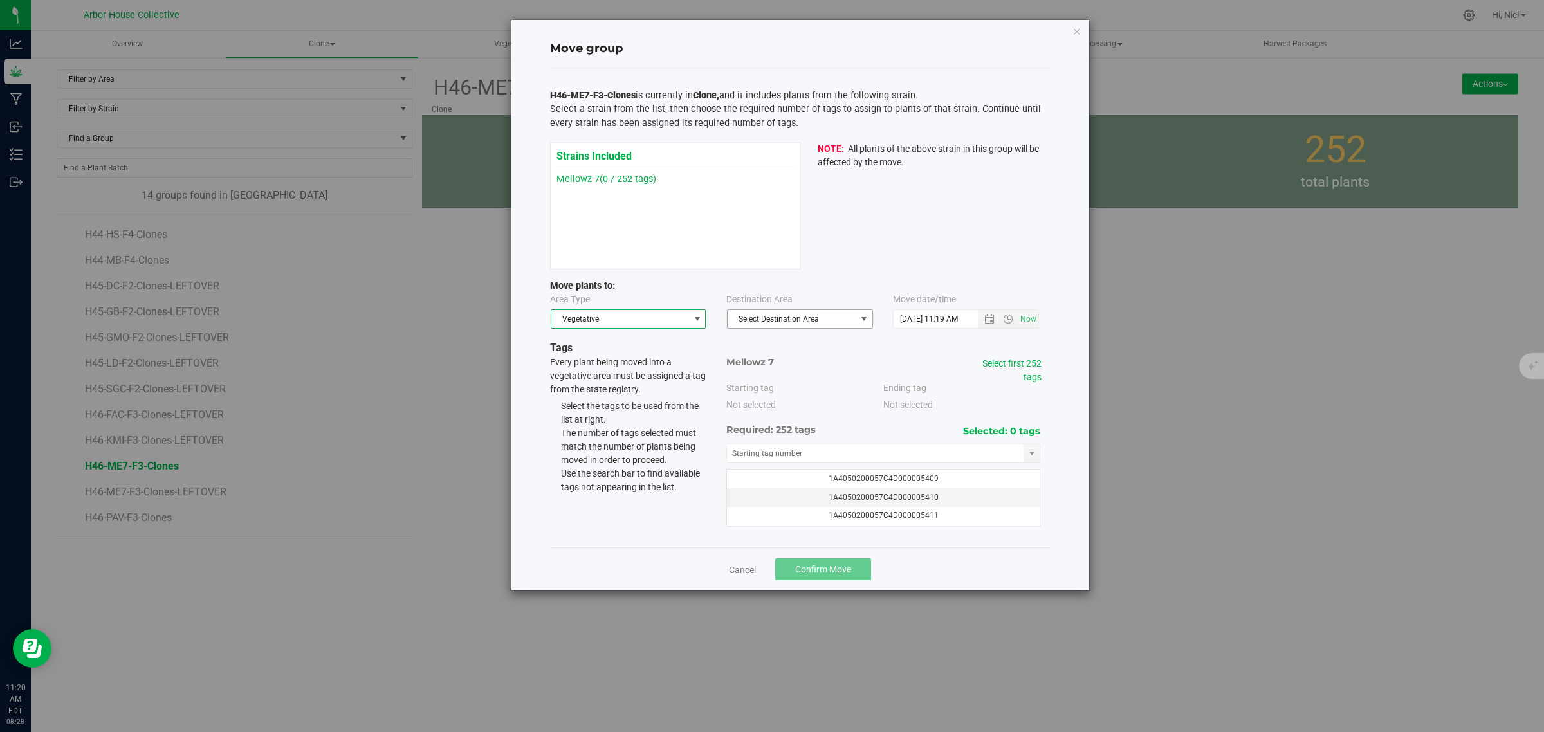
click at [838, 315] on span "Select Destination Area" at bounding box center [792, 319] width 129 height 18
click at [784, 345] on li "Veg" at bounding box center [800, 342] width 145 height 19
click at [986, 319] on span "Open the date view" at bounding box center [989, 319] width 10 height 10
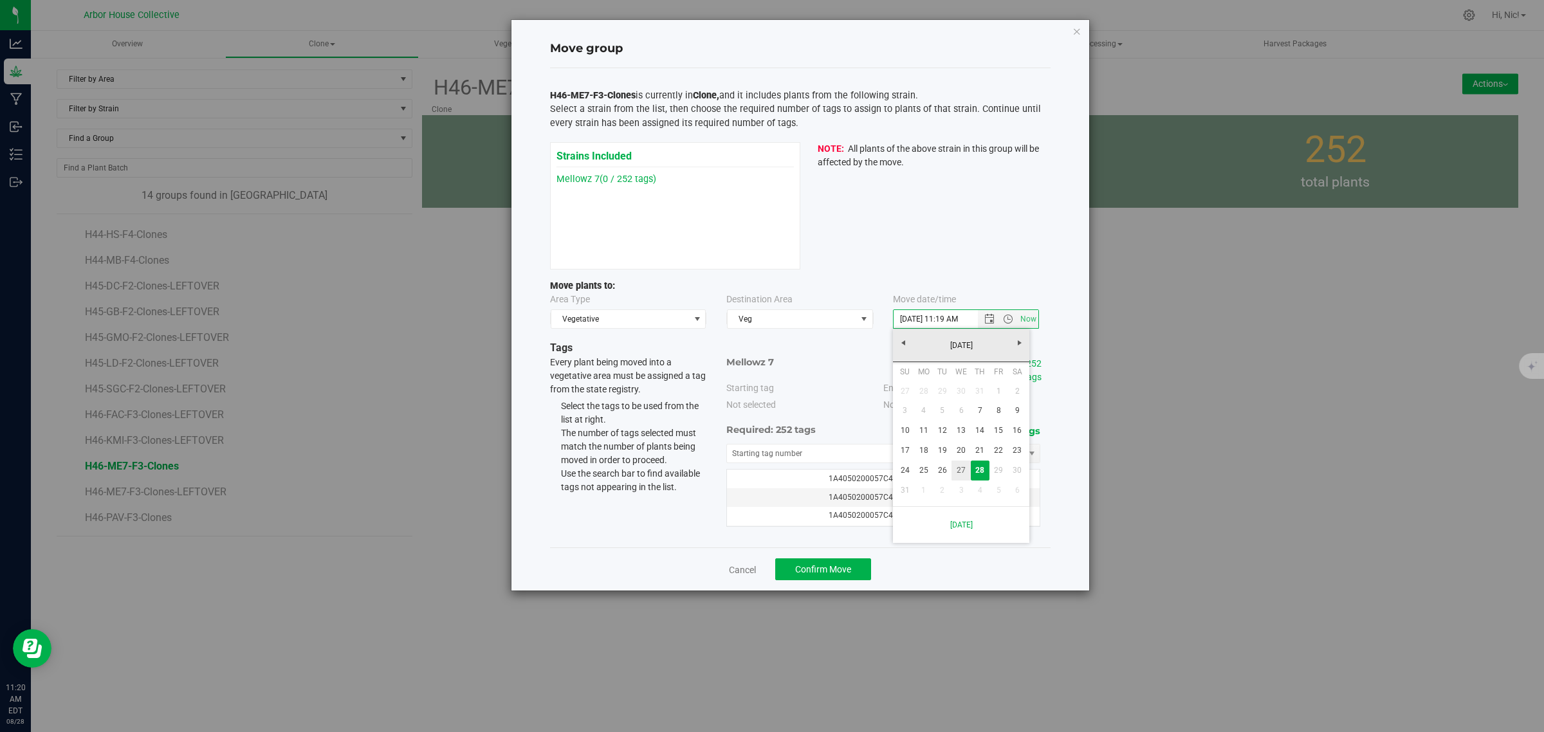
click at [966, 472] on link "27" at bounding box center [961, 471] width 19 height 20
type input "[DATE] 11:19 AM"
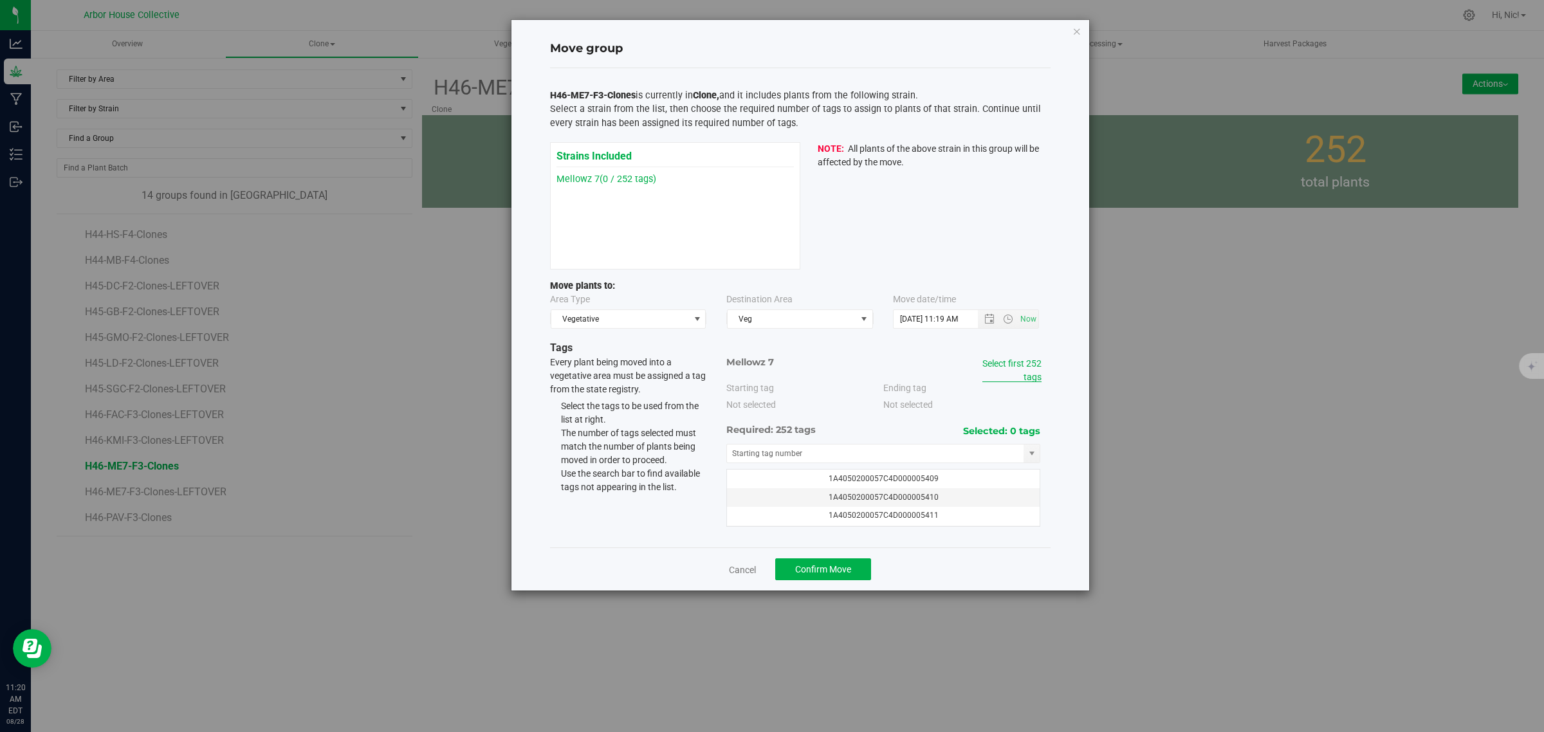
click at [1023, 367] on link "Select first 252 tags" at bounding box center [1011, 370] width 59 height 24
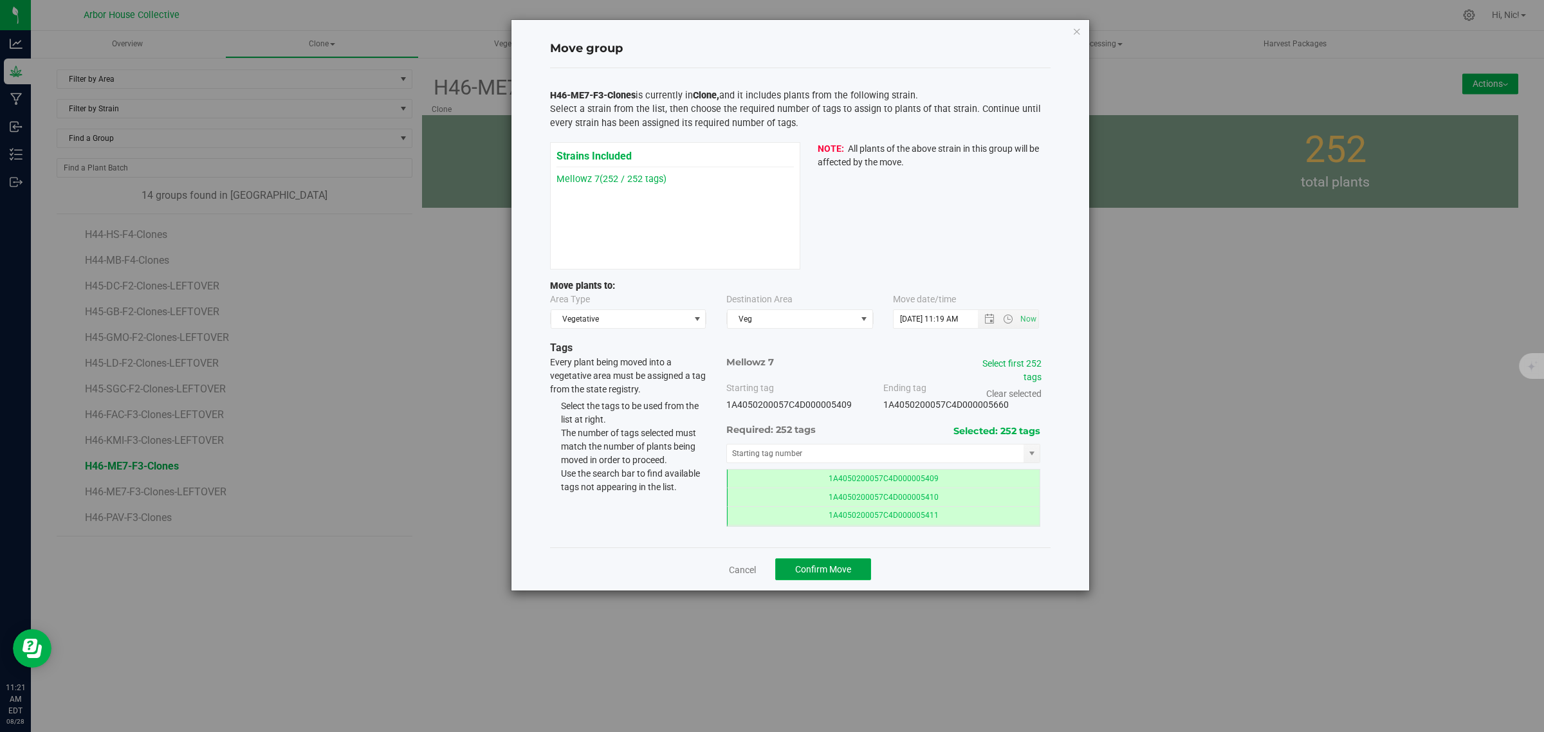
click at [806, 573] on span "Confirm Move" at bounding box center [823, 569] width 56 height 10
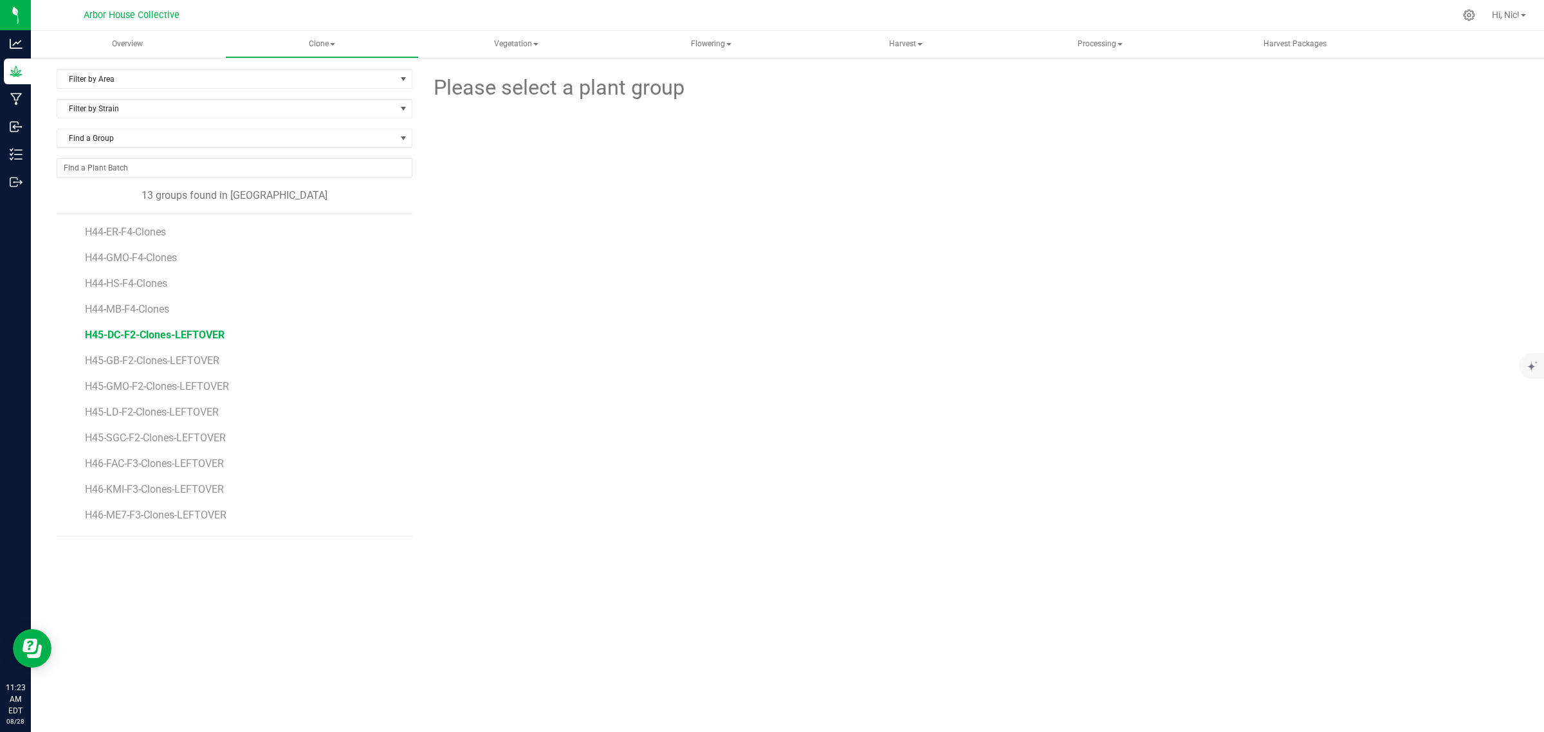
scroll to position [23, 0]
click at [158, 523] on span "H46-PAV-F3-Clones" at bounding box center [130, 517] width 91 height 12
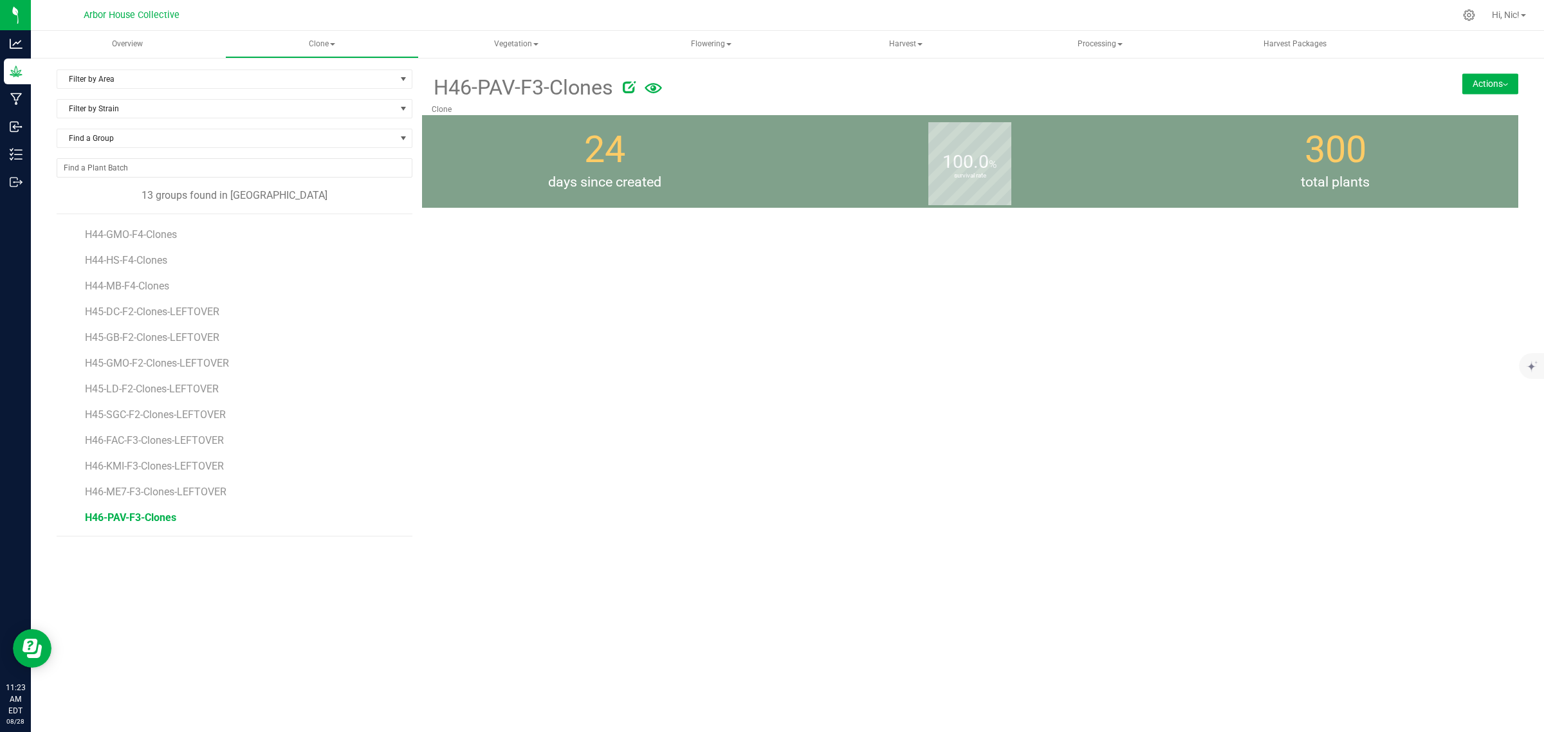
click at [1504, 86] on button "Actions" at bounding box center [1490, 83] width 56 height 21
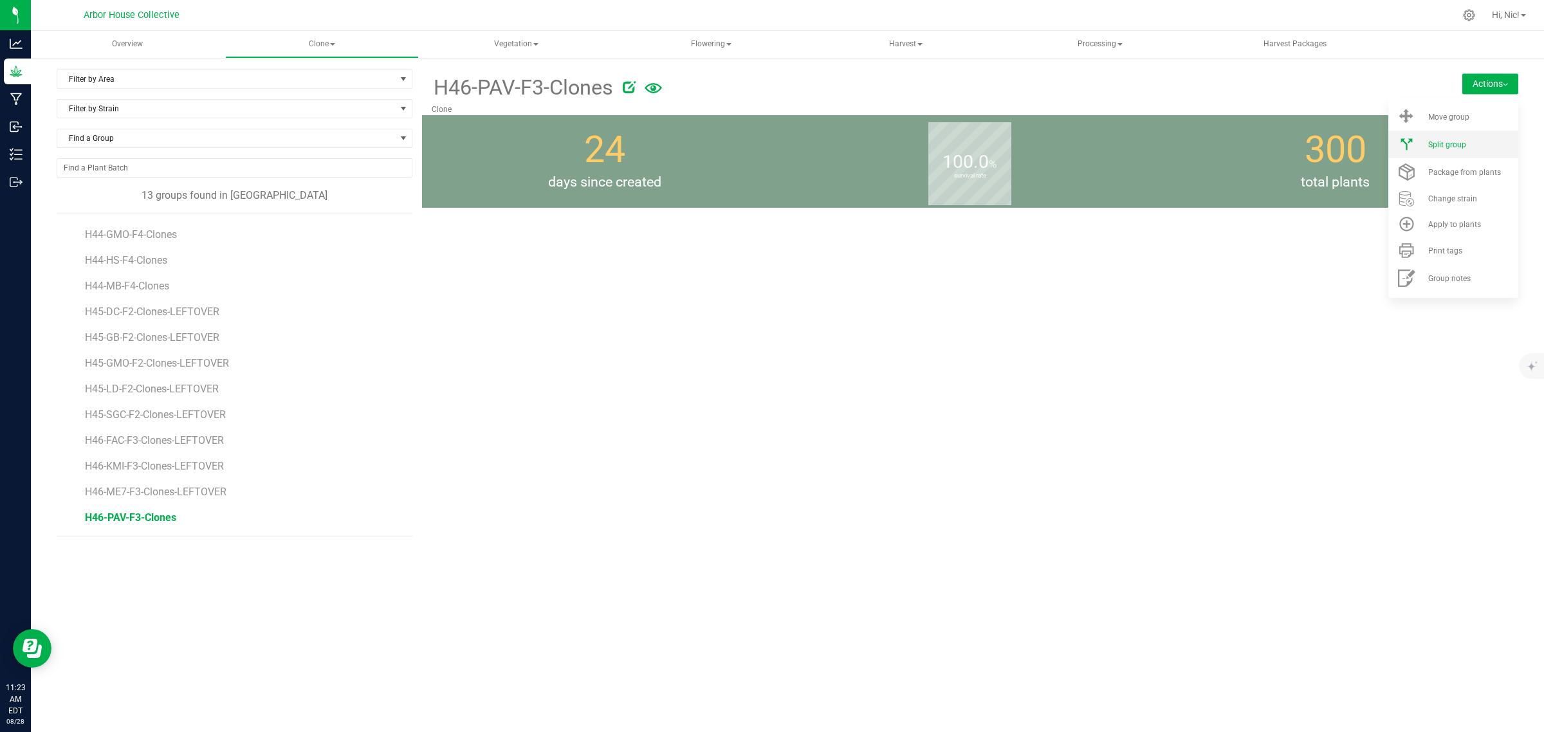
click at [1471, 146] on div "Split group" at bounding box center [1471, 144] width 87 height 9
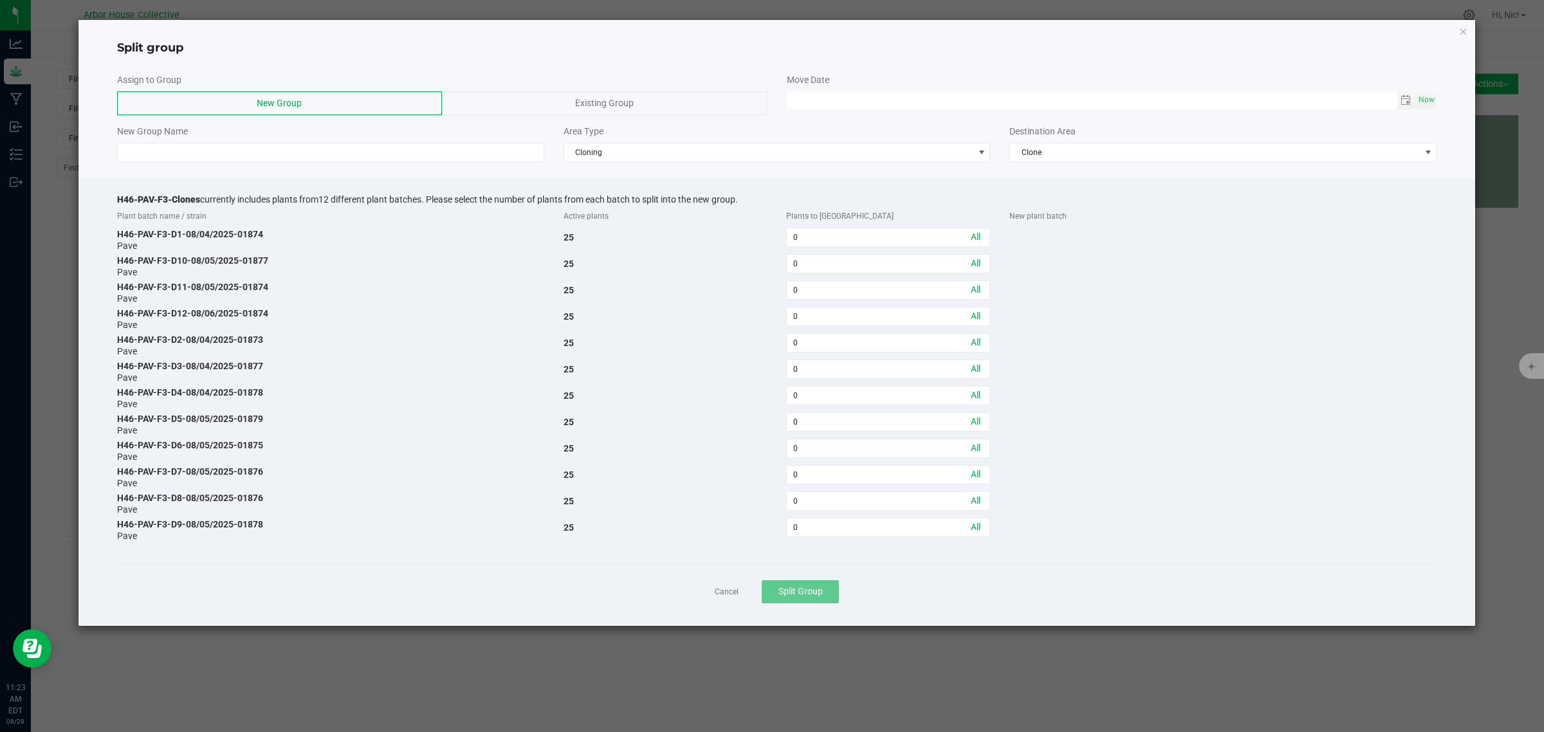
drag, startPoint x: 117, startPoint y: 197, endPoint x: 201, endPoint y: 199, distance: 83.7
click at [200, 199] on span "H46-PAV-F3-Clones" at bounding box center [158, 199] width 83 height 10
copy span "H46-PAV-F3-Clones"
click at [219, 156] on input at bounding box center [330, 152] width 427 height 19
paste input "H46-PAV-F3-Clones"
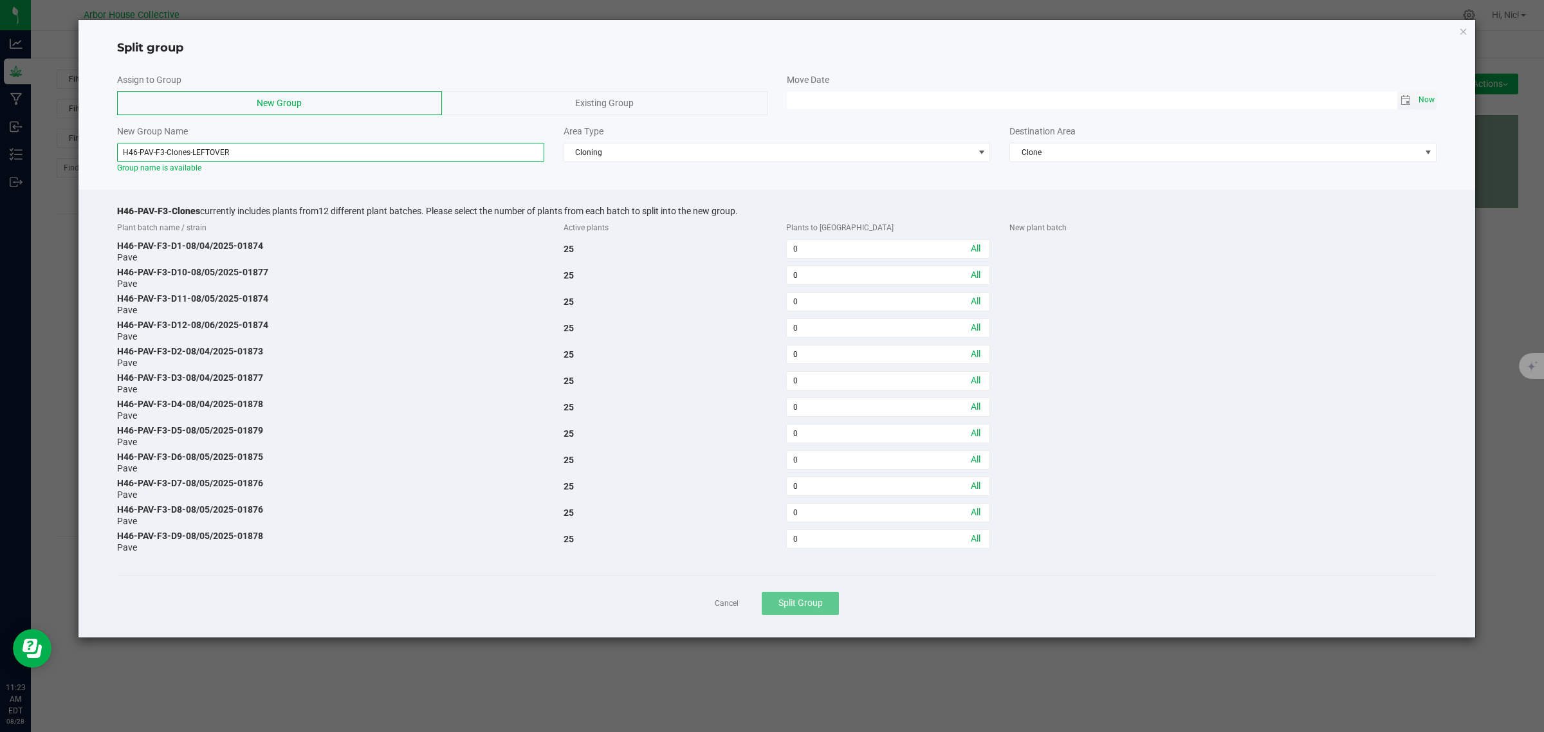
type input "H46-PAV-F3-Clones-LEFTOVER"
click at [1433, 98] on span "Now" at bounding box center [1427, 100] width 22 height 19
type input "[DATE] 11:23 AM"
click at [847, 329] on input "0" at bounding box center [888, 328] width 203 height 18
type input "25"
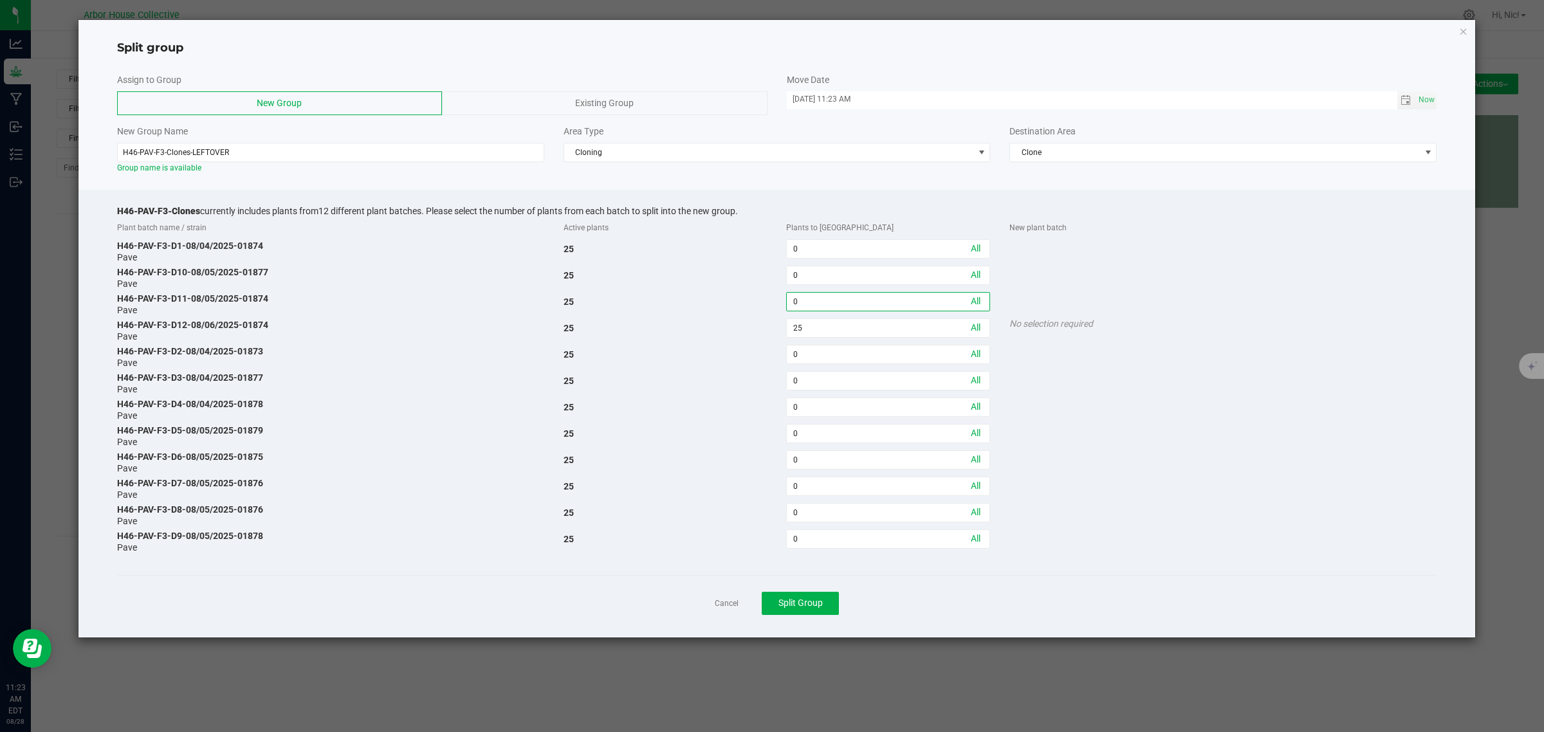
click at [802, 296] on input "0" at bounding box center [888, 302] width 203 height 18
type input "23"
drag, startPoint x: 269, startPoint y: 297, endPoint x: 118, endPoint y: 297, distance: 151.2
click at [118, 297] on div "H46-PAV-F3-D11-08/05/2025-01874" at bounding box center [330, 298] width 427 height 13
copy div "H46-PAV-F3-D11-08/05/2025-01874"
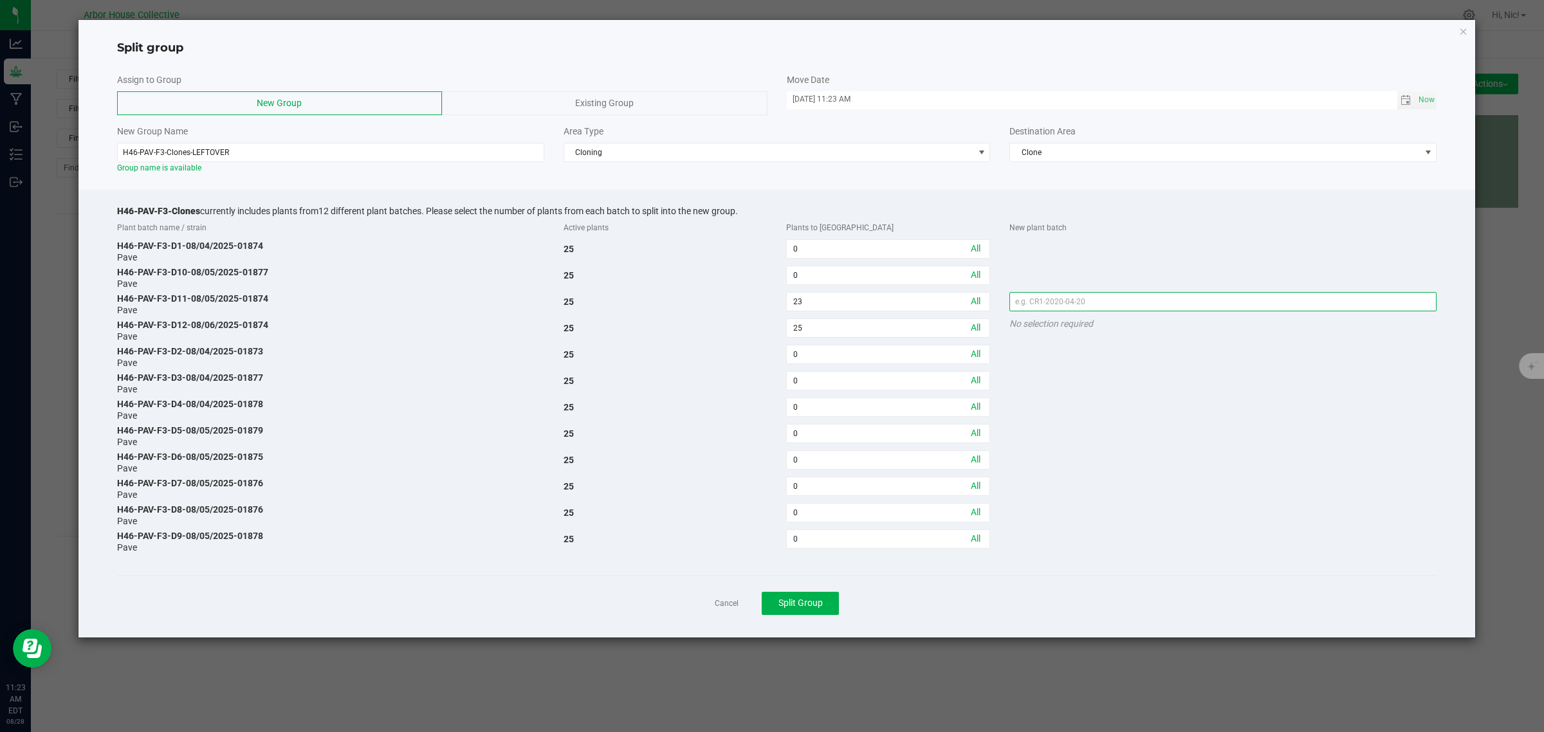
click at [1089, 304] on input "text" at bounding box center [1222, 301] width 427 height 19
paste input "H46-PAV-F3-D11-08/05/2025-01874"
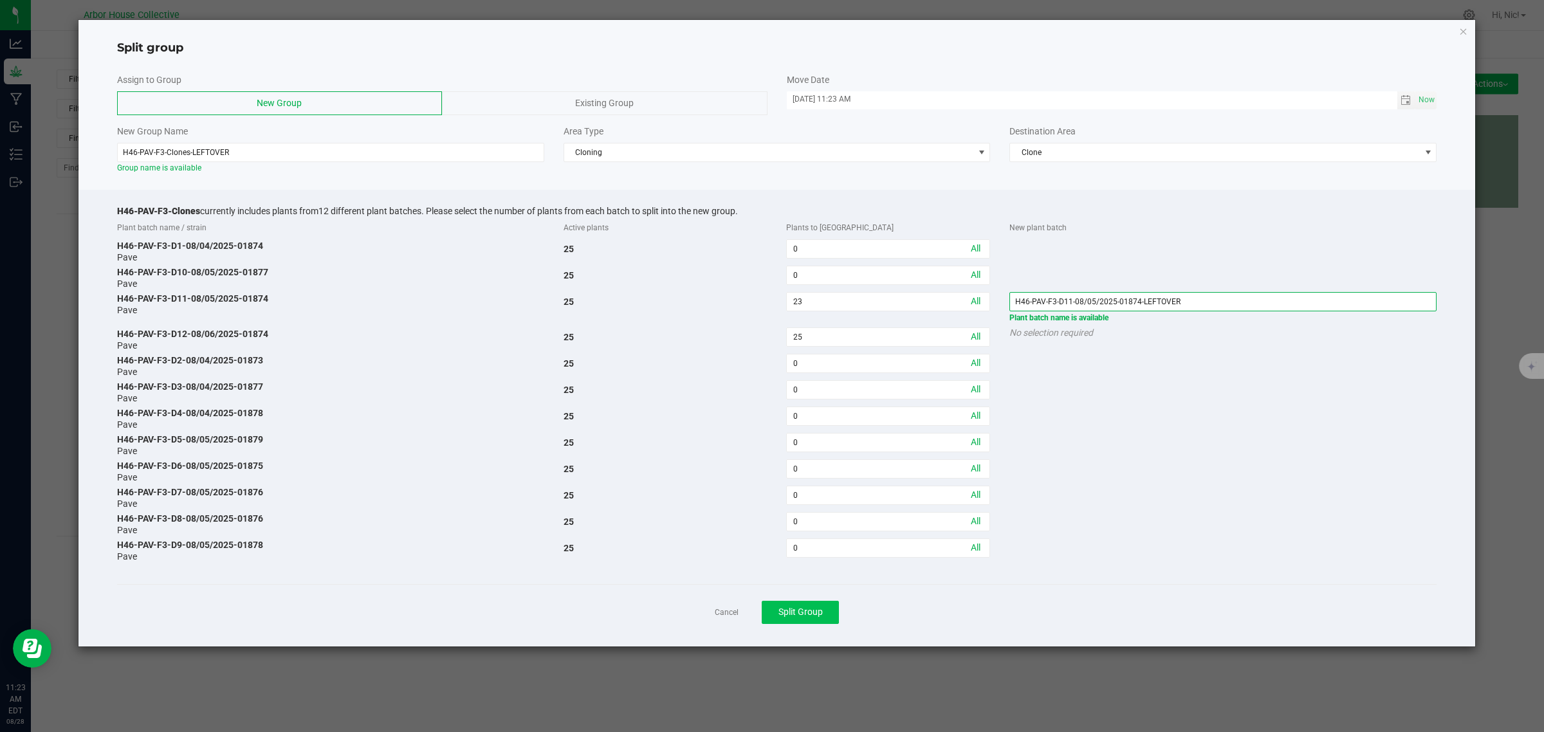
type input "H46-PAV-F3-D11-08/05/2025-01874-LEFTOVER"
click at [795, 616] on span "Split Group" at bounding box center [800, 612] width 44 height 10
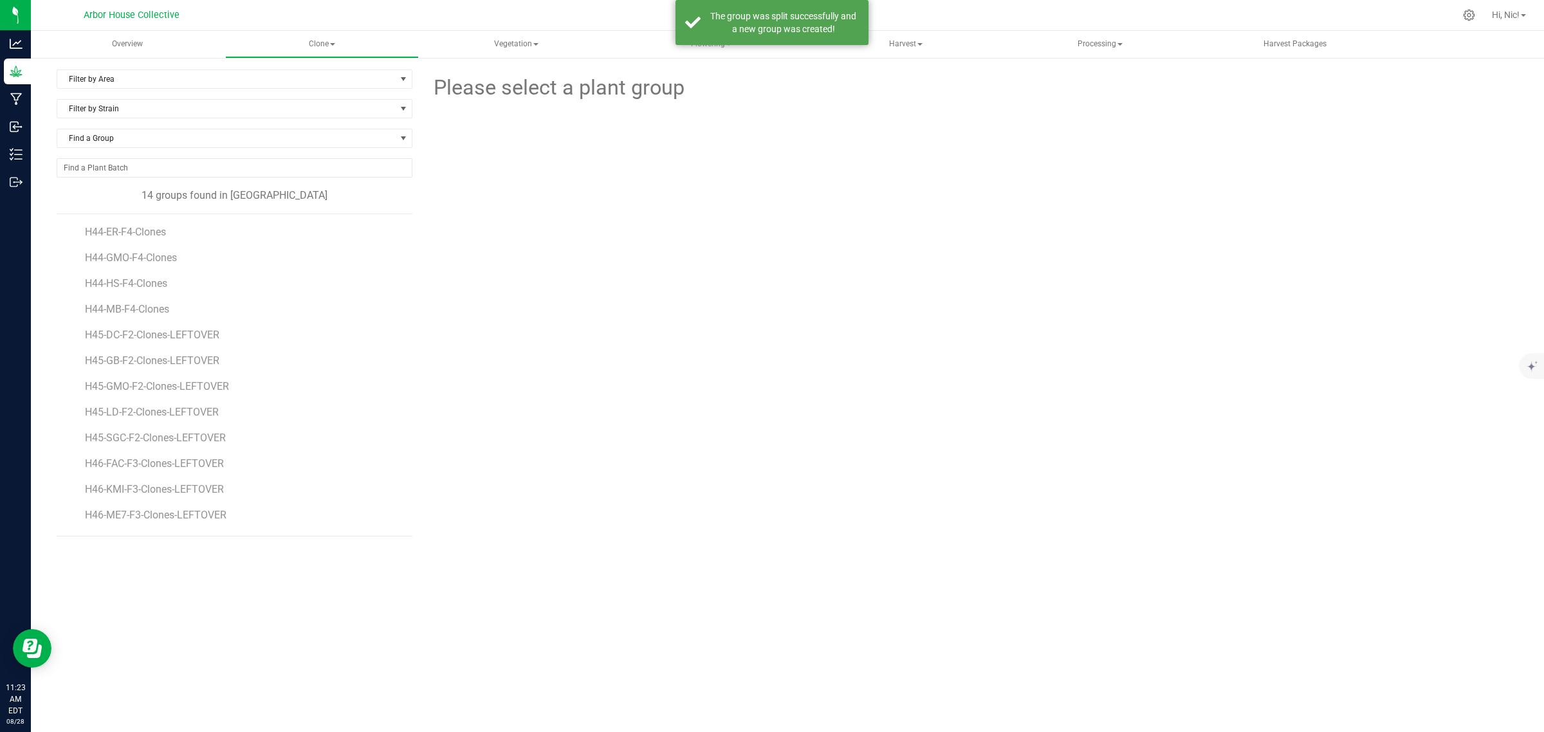
scroll to position [49, 0]
click at [158, 497] on span "H46-PAV-F3-Clones" at bounding box center [130, 492] width 91 height 12
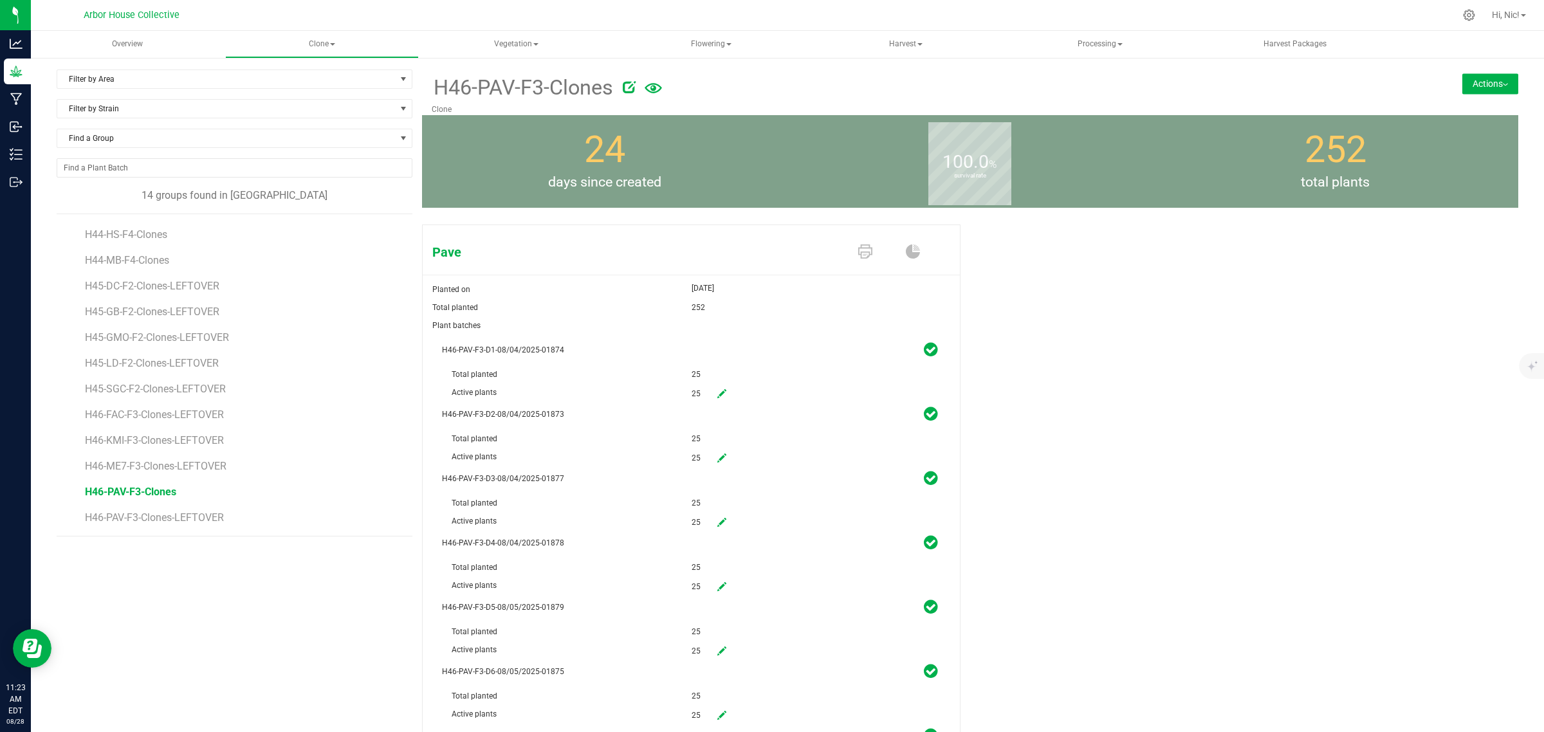
click at [1491, 82] on button "Actions" at bounding box center [1490, 83] width 56 height 21
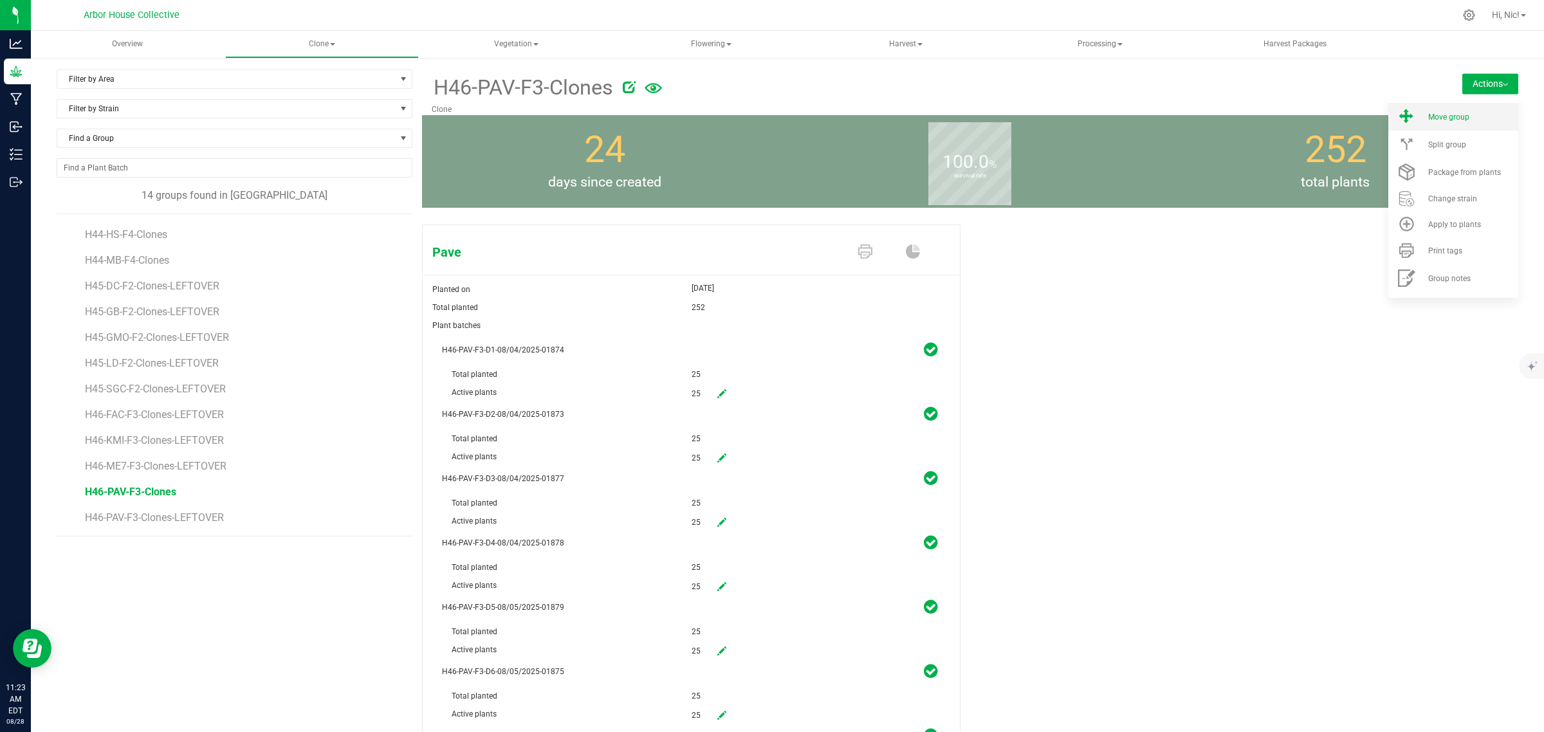
click at [1455, 116] on span "Move group" at bounding box center [1448, 117] width 41 height 9
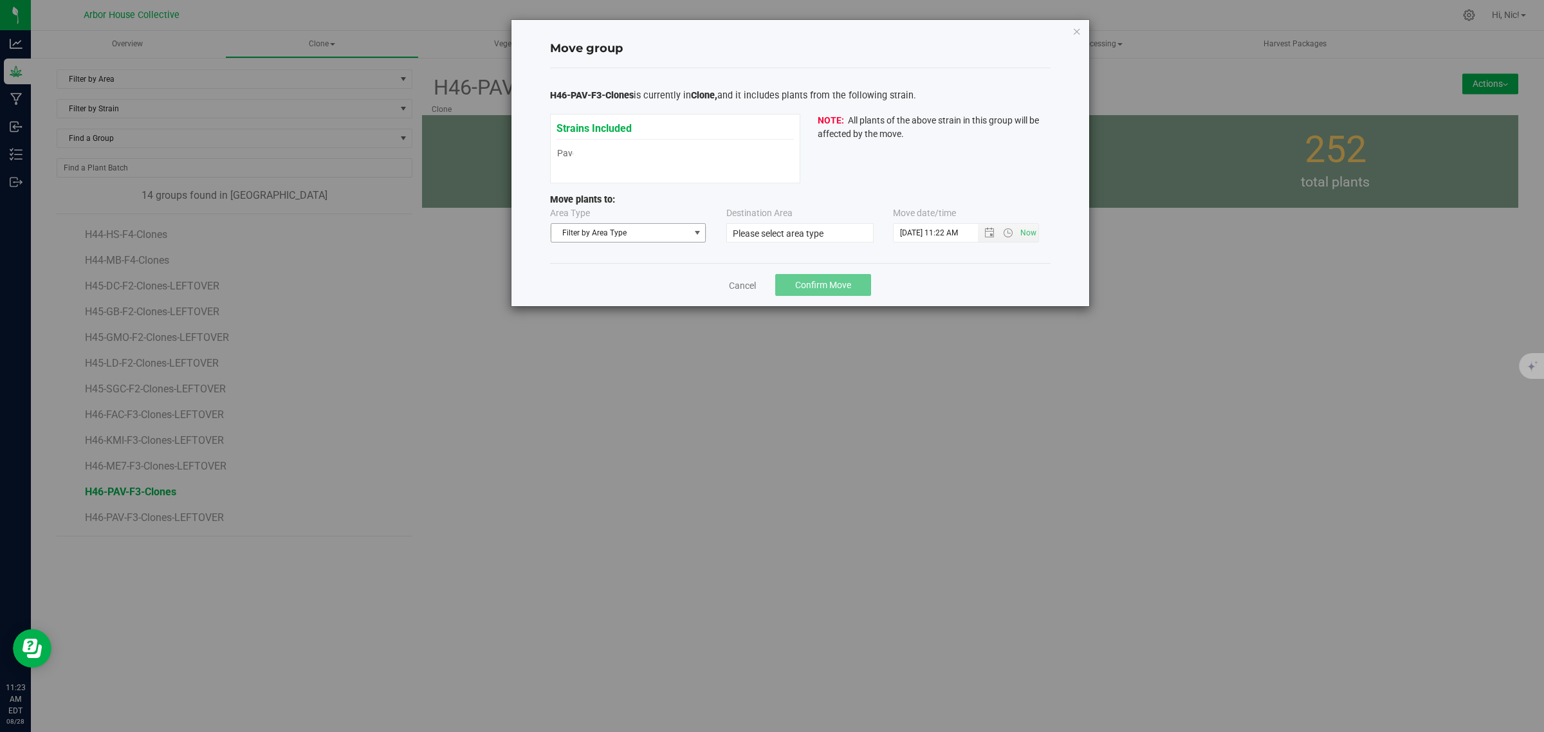
click at [628, 236] on span "Filter by Area Type" at bounding box center [620, 233] width 138 height 18
click at [624, 272] on li "Vegetative" at bounding box center [628, 274] width 154 height 19
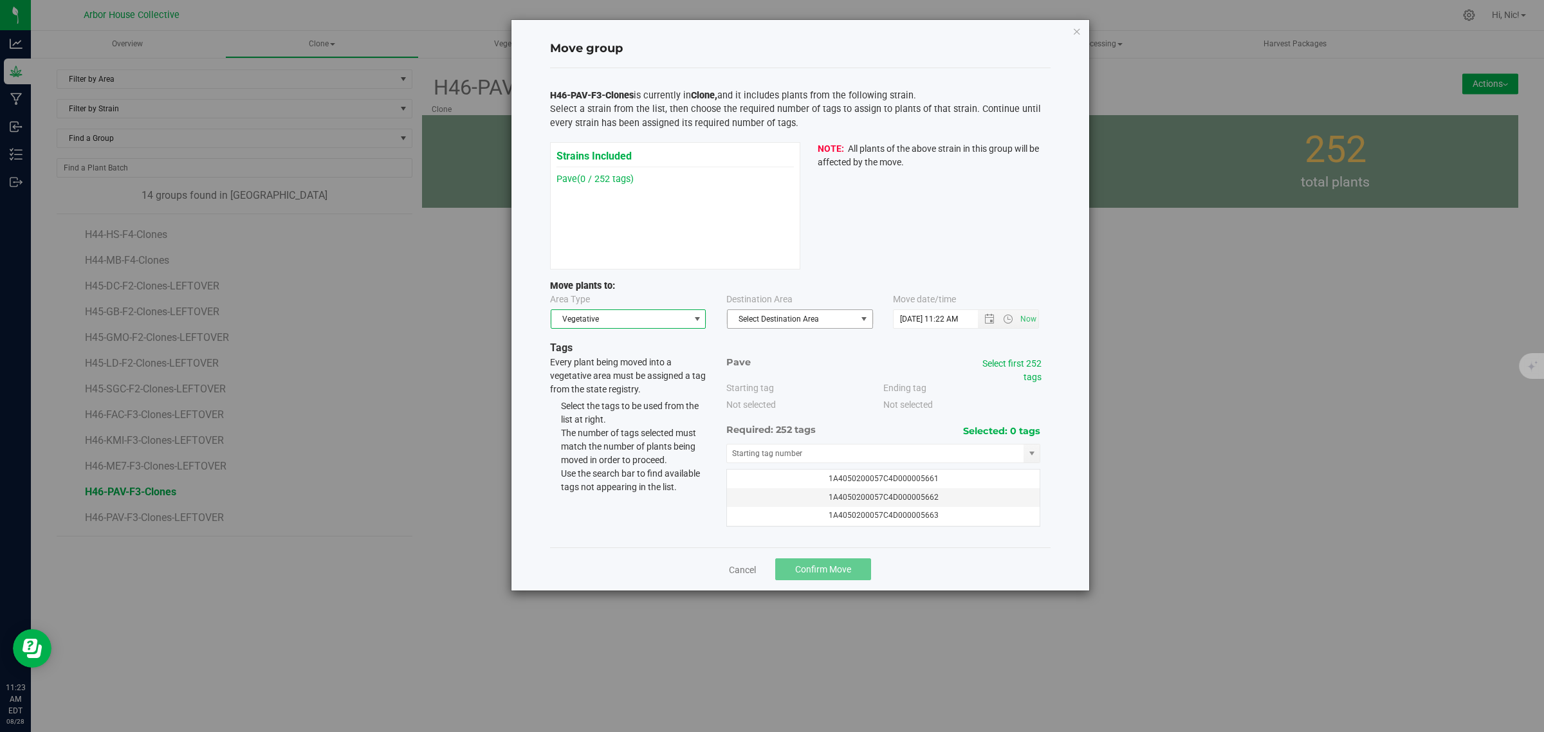
click at [790, 312] on span "Select Destination Area" at bounding box center [792, 319] width 129 height 18
click at [796, 342] on li "Veg" at bounding box center [800, 342] width 145 height 19
click at [992, 318] on span "Open the date view" at bounding box center [989, 319] width 10 height 10
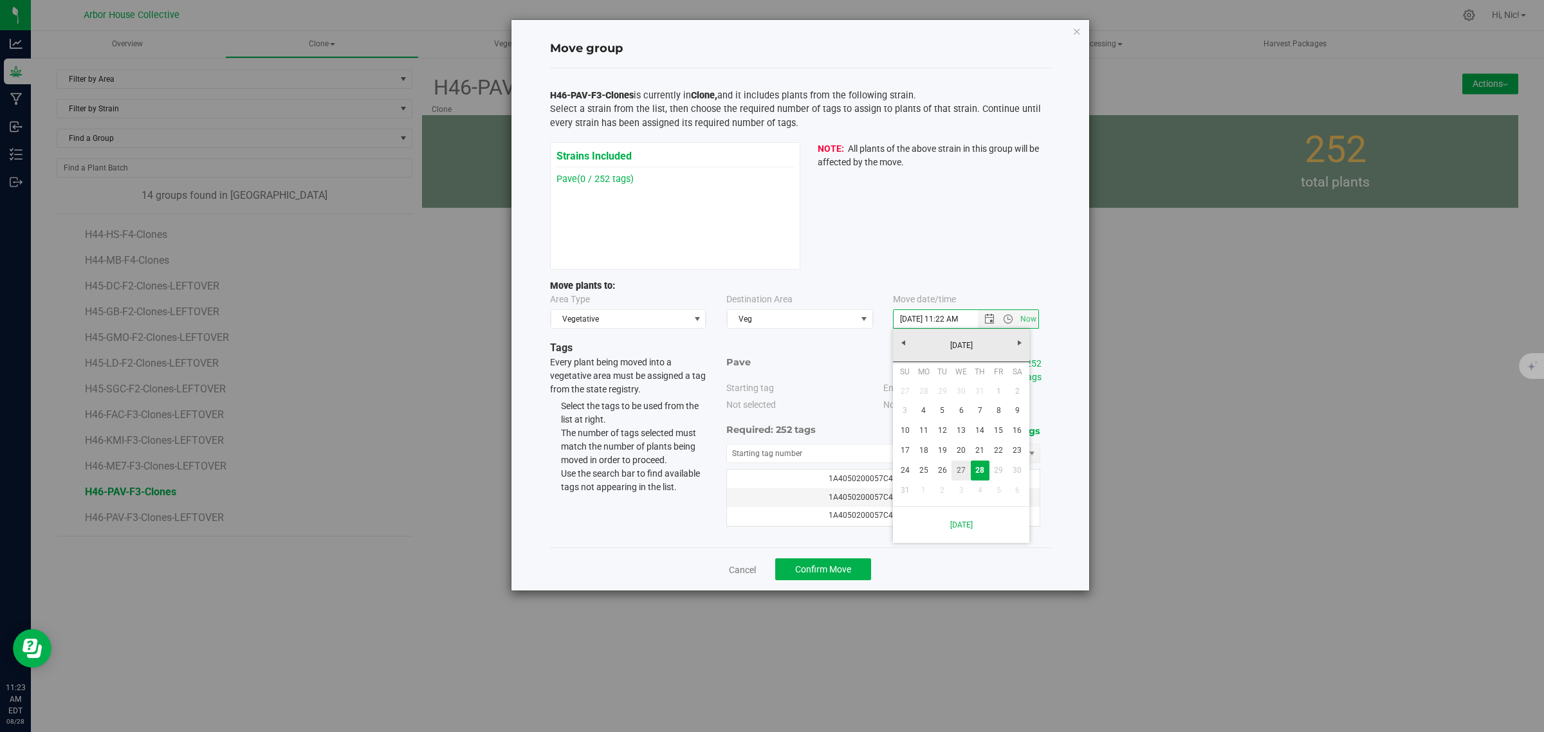
click at [957, 470] on link "27" at bounding box center [961, 471] width 19 height 20
type input "[DATE] 11:22 AM"
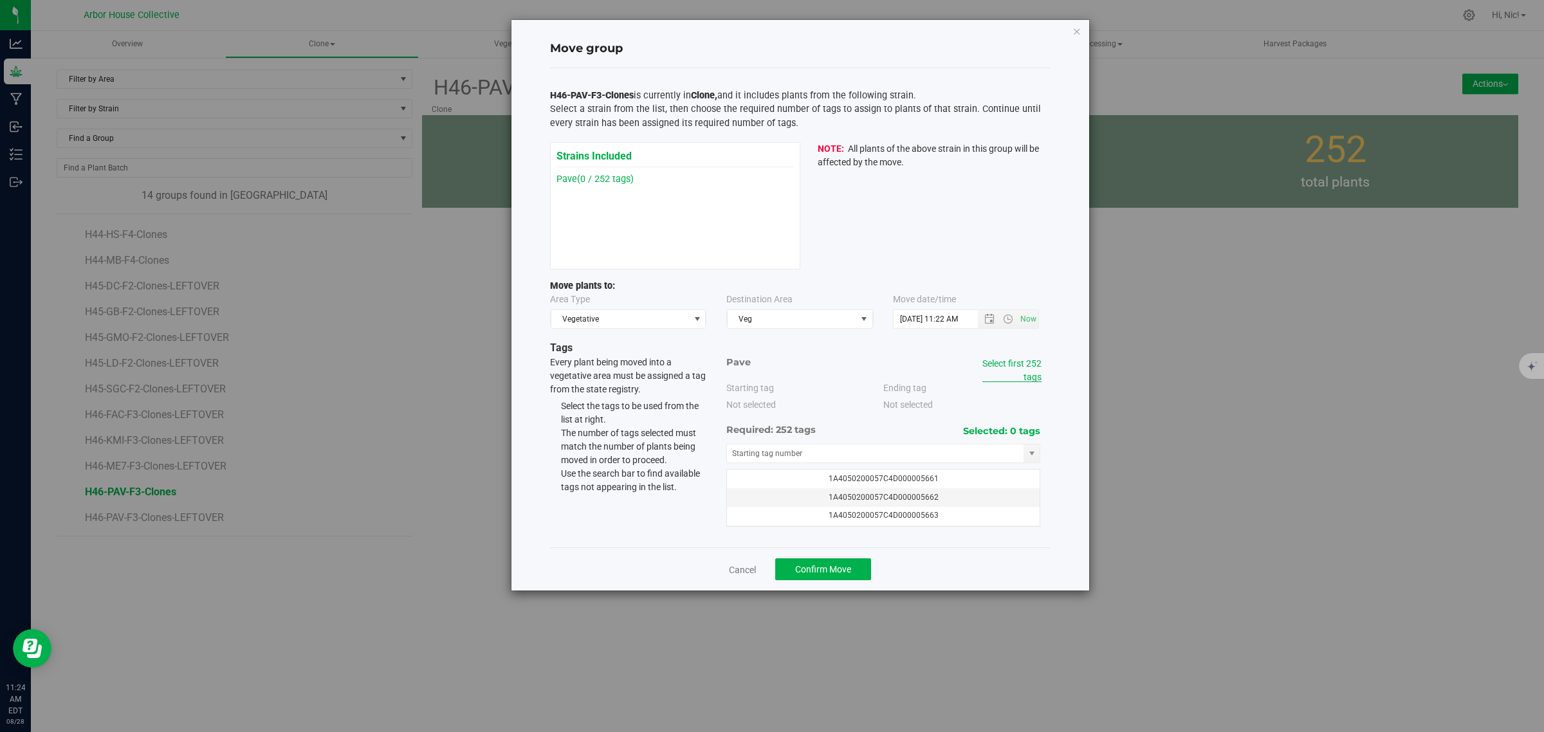
click at [1027, 367] on link "Select first 252 tags" at bounding box center [1011, 370] width 59 height 24
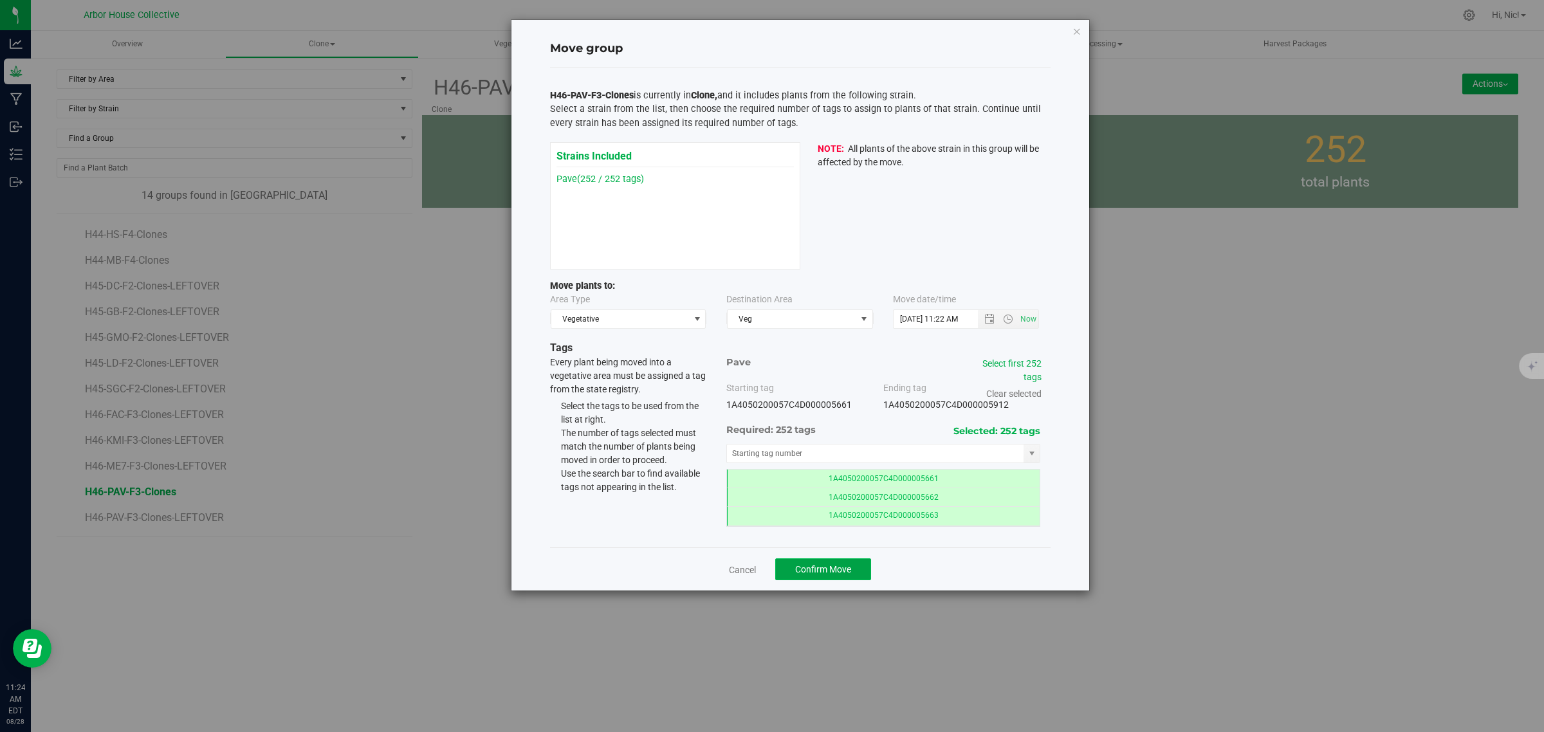
click at [838, 571] on span "Confirm Move" at bounding box center [823, 569] width 56 height 10
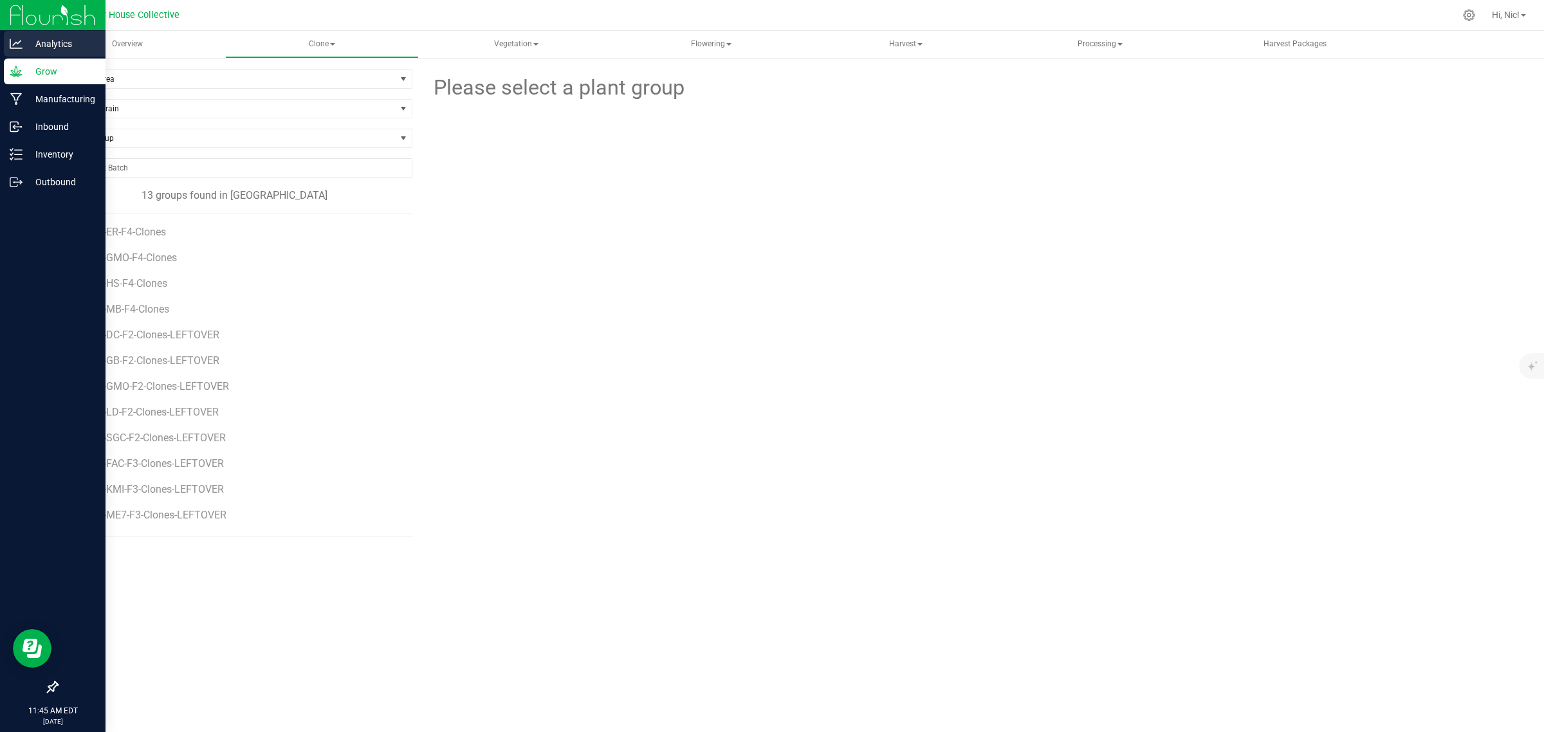
click at [42, 45] on p "Analytics" at bounding box center [61, 43] width 77 height 15
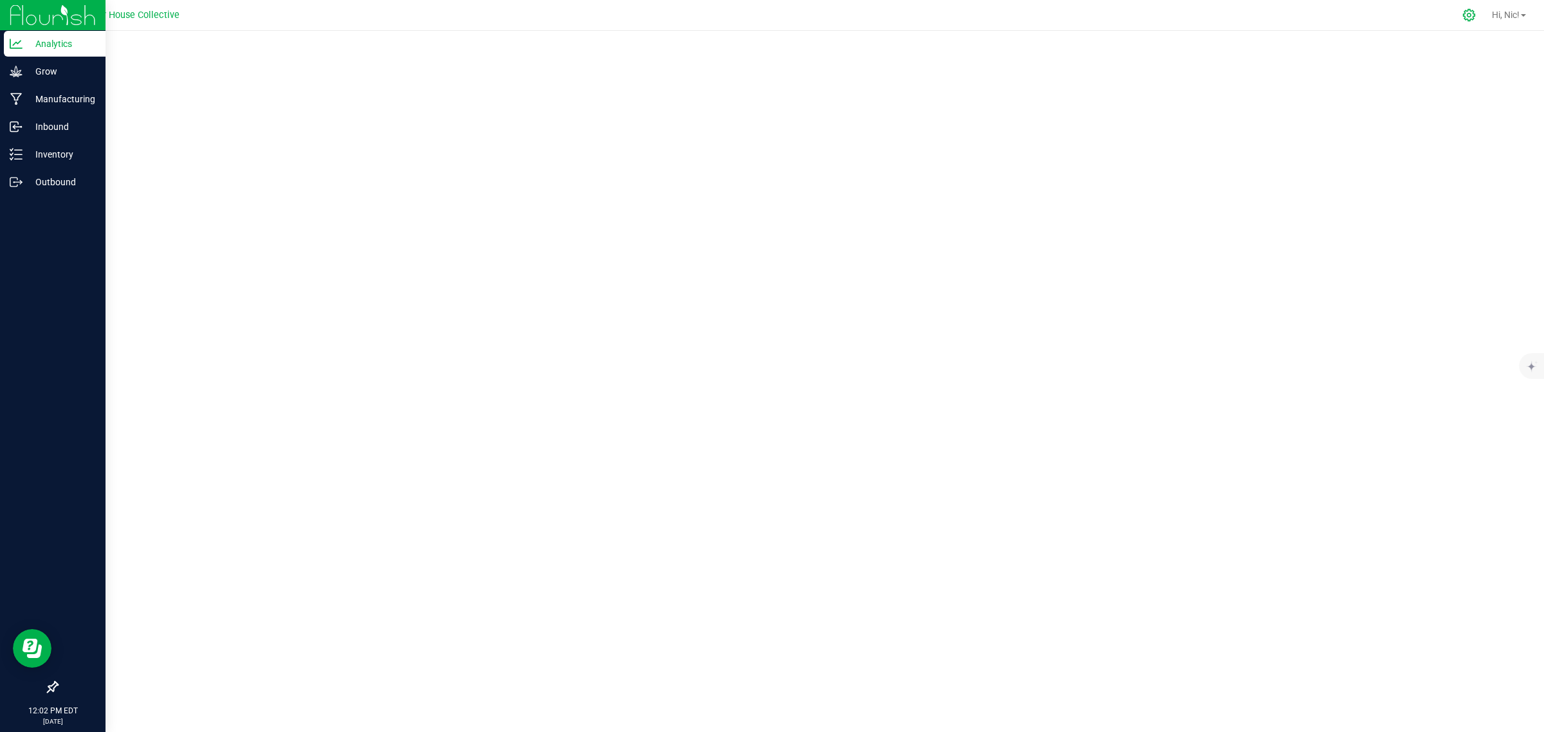
click at [1464, 12] on icon at bounding box center [1469, 15] width 14 height 14
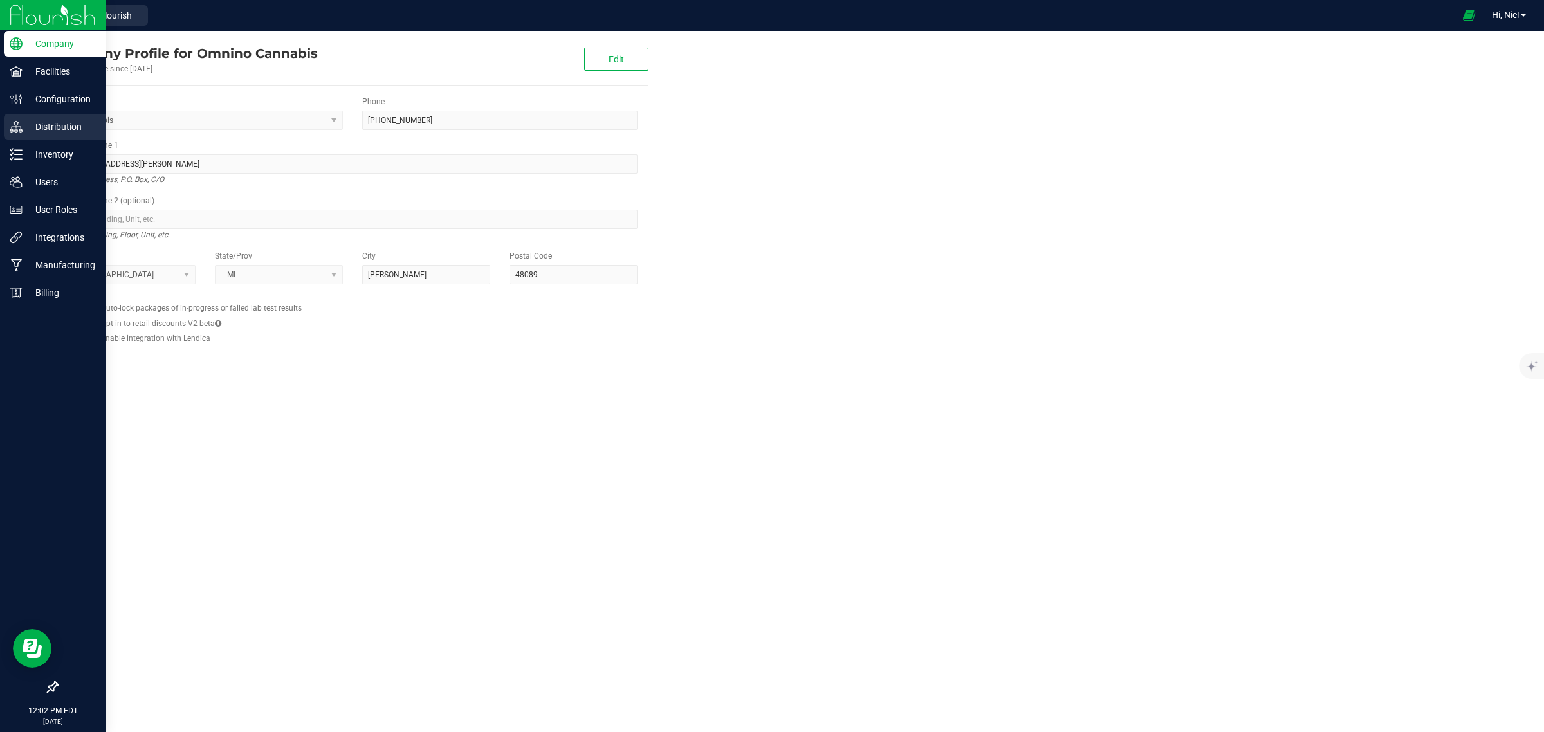
click at [63, 126] on p "Distribution" at bounding box center [61, 126] width 77 height 15
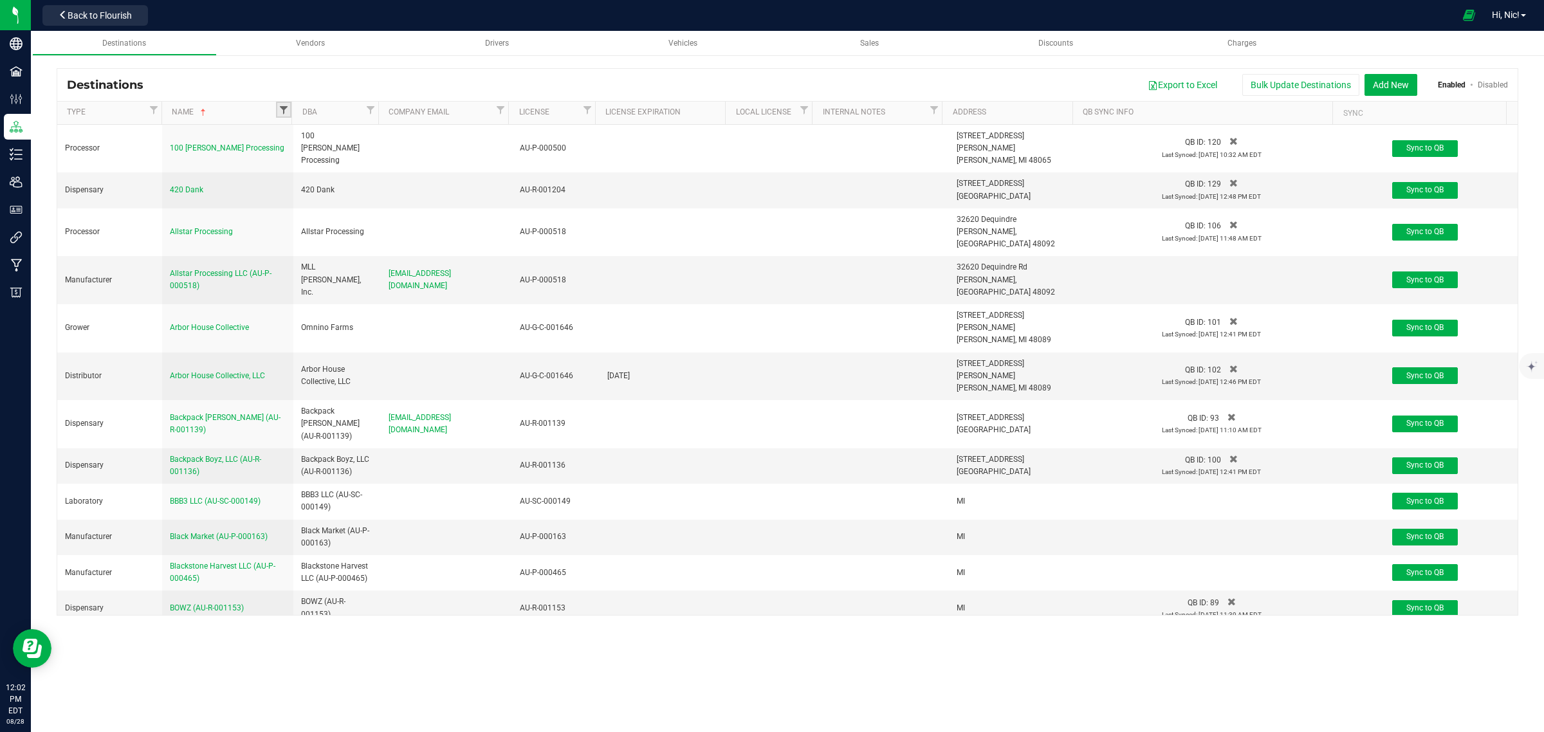
click at [283, 106] on span "Filter" at bounding box center [284, 110] width 10 height 10
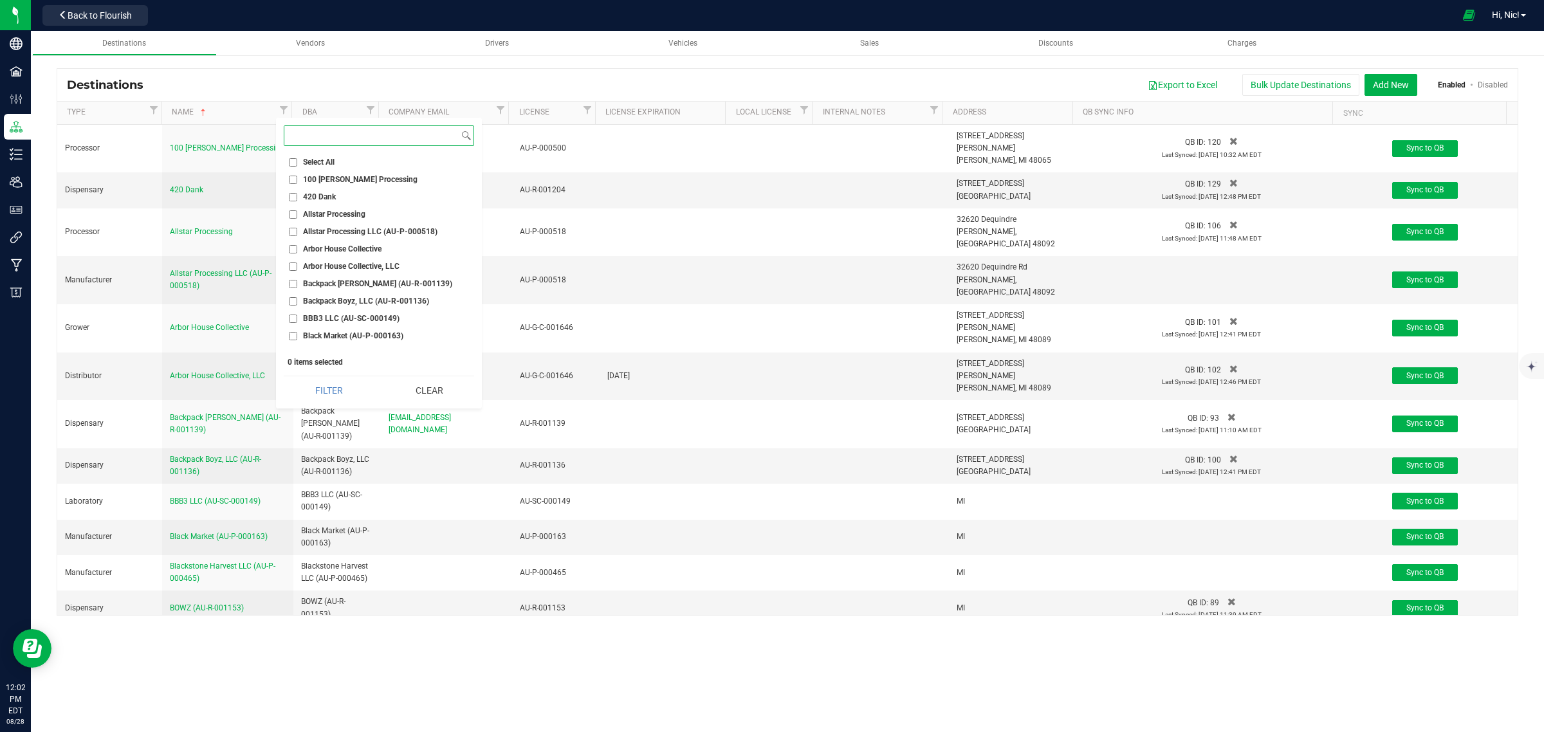
paste input "Native Leaf"
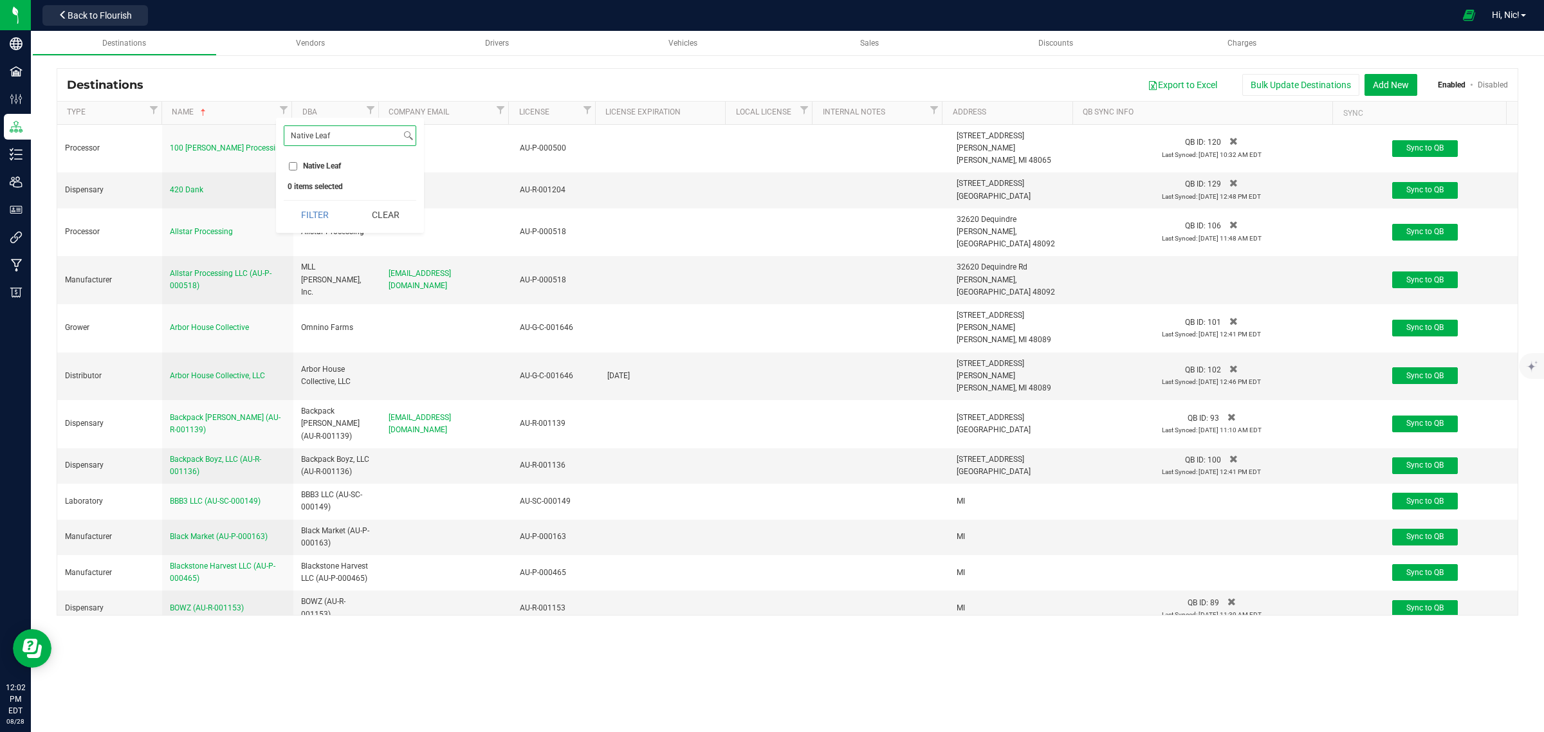
type input "Native Leaf"
click at [328, 167] on span "Native Leaf" at bounding box center [322, 166] width 38 height 8
click at [297, 167] on input "Native Leaf" at bounding box center [293, 166] width 8 height 8
click at [322, 214] on button "Filter" at bounding box center [315, 215] width 62 height 28
checkbox input "true"
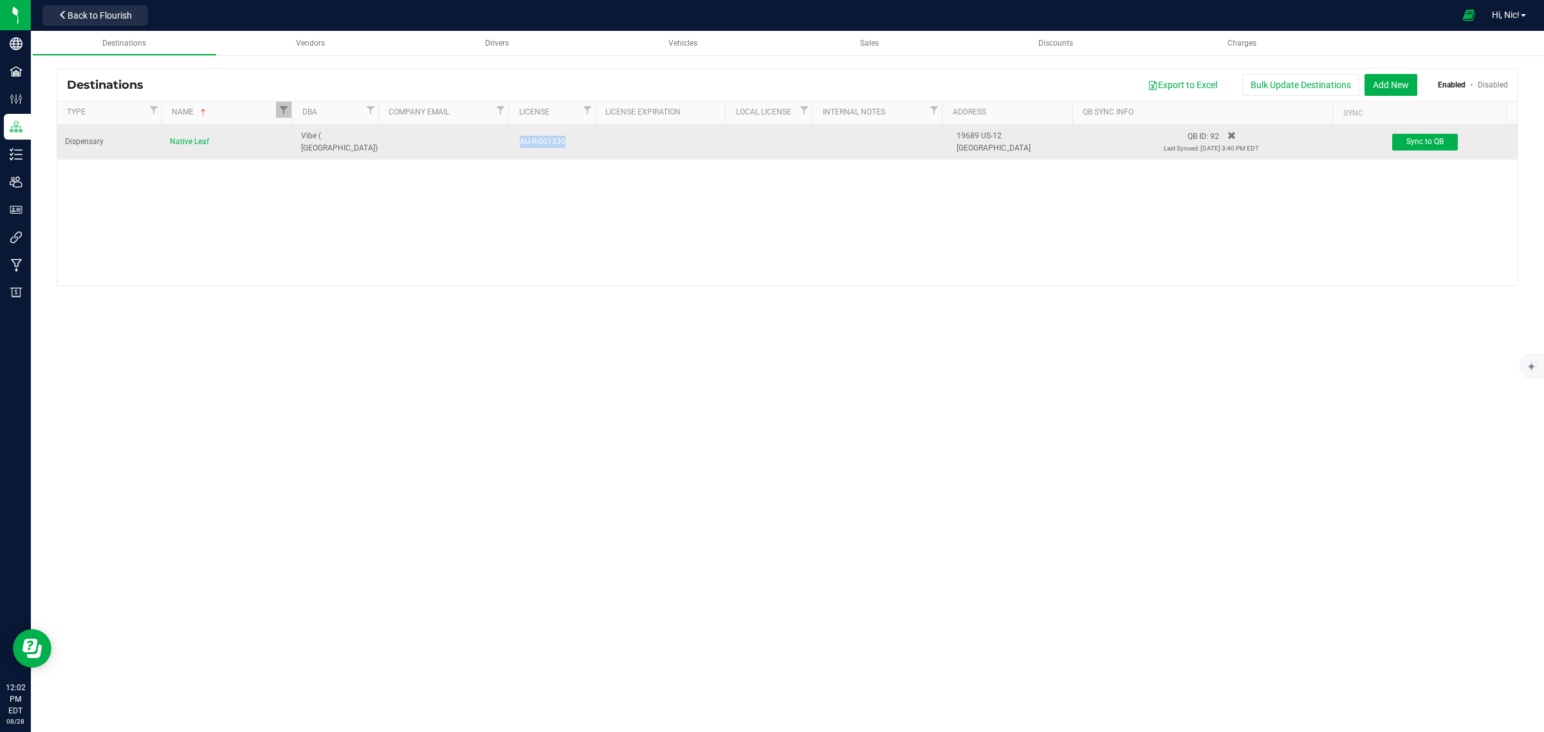
drag, startPoint x: 562, startPoint y: 142, endPoint x: 518, endPoint y: 145, distance: 43.8
click at [515, 145] on td "AU-R-001330" at bounding box center [555, 142] width 87 height 35
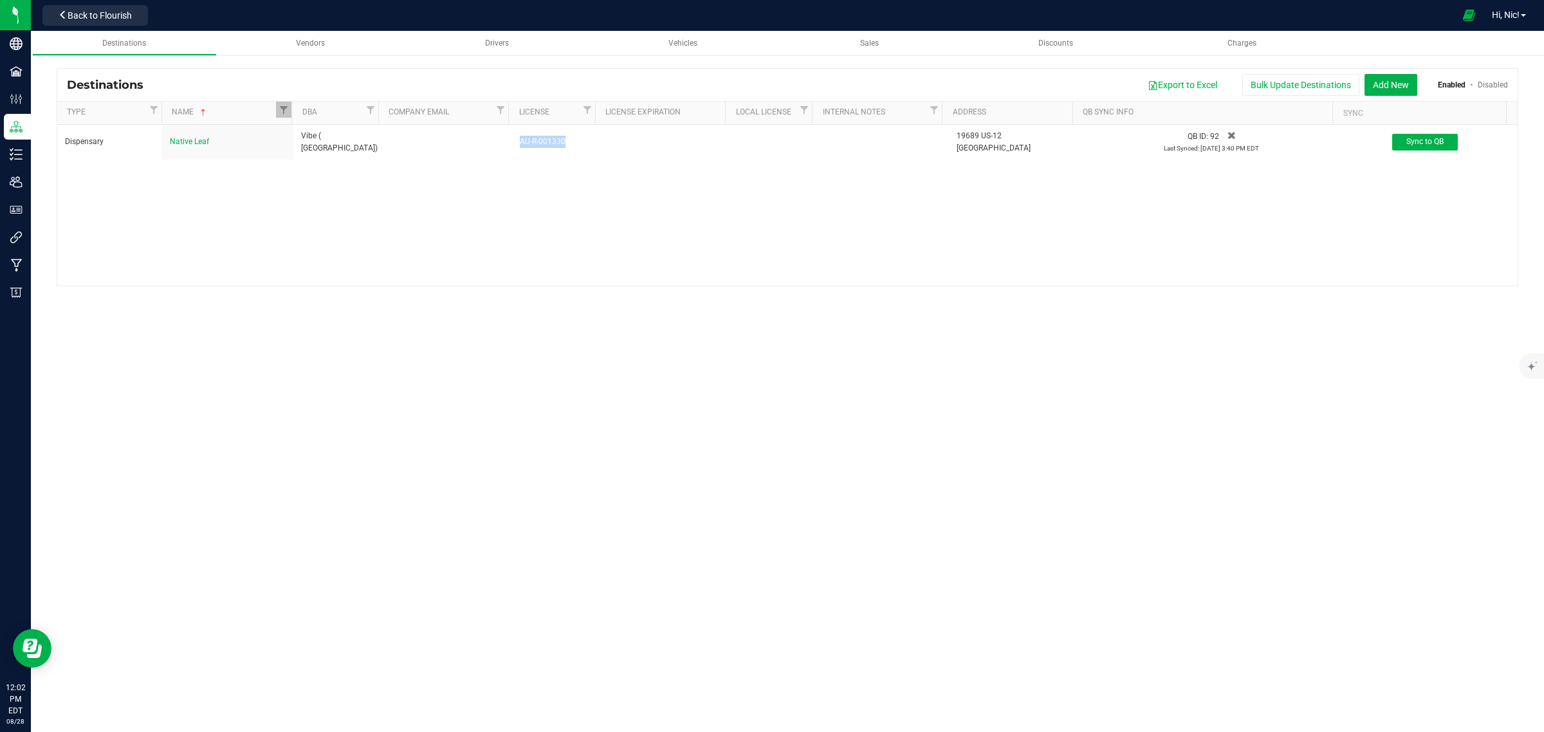
copy div "AU-R-001330"
click at [281, 106] on span "Filter" at bounding box center [284, 110] width 10 height 10
click at [316, 133] on input "Native Leaf" at bounding box center [342, 135] width 116 height 19
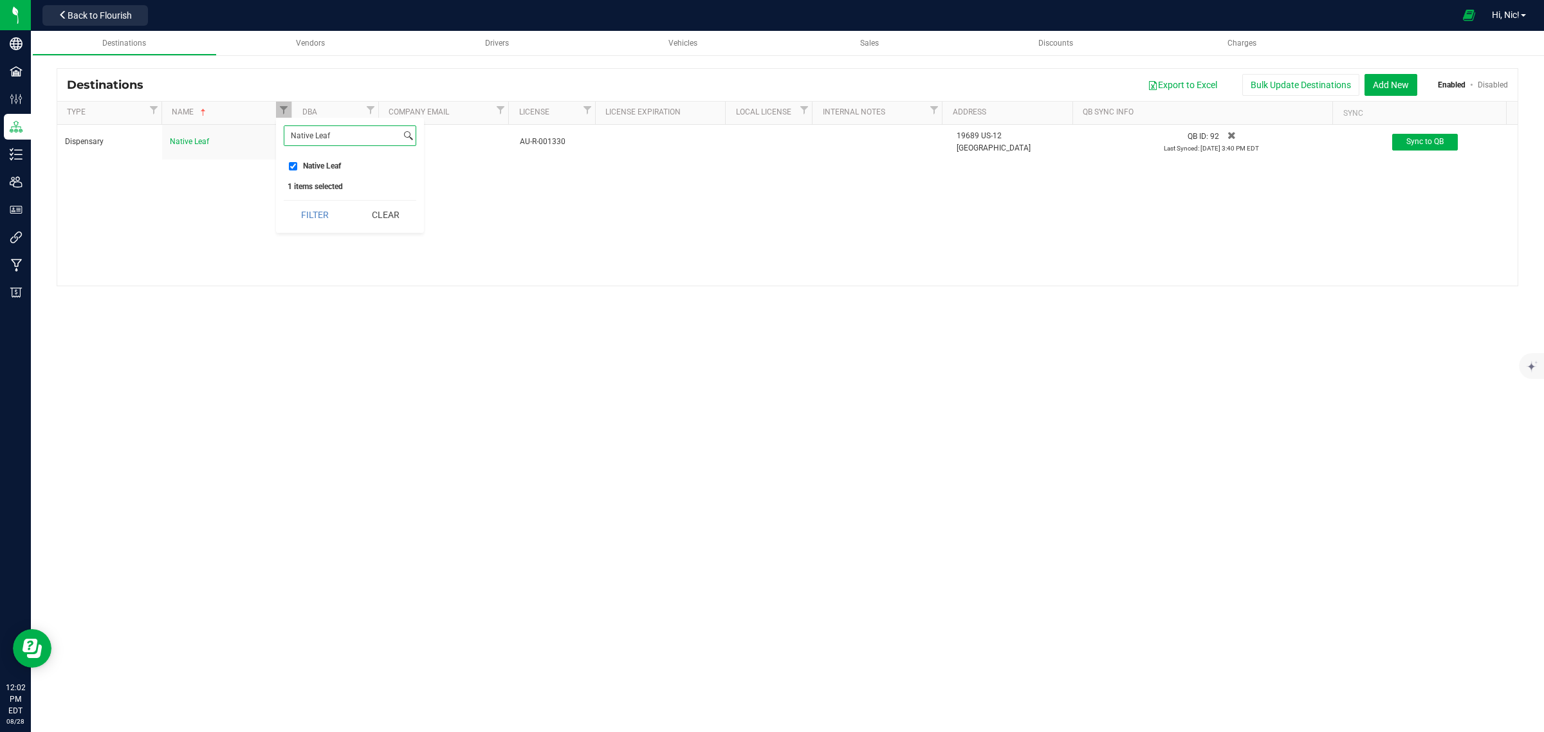
paste input "SFP Cannabis"
type input "SFP Cannabis"
click at [291, 167] on input "SFP Cannabis" at bounding box center [293, 166] width 8 height 8
click at [324, 203] on button "Filter" at bounding box center [315, 215] width 62 height 28
checkbox input "true"
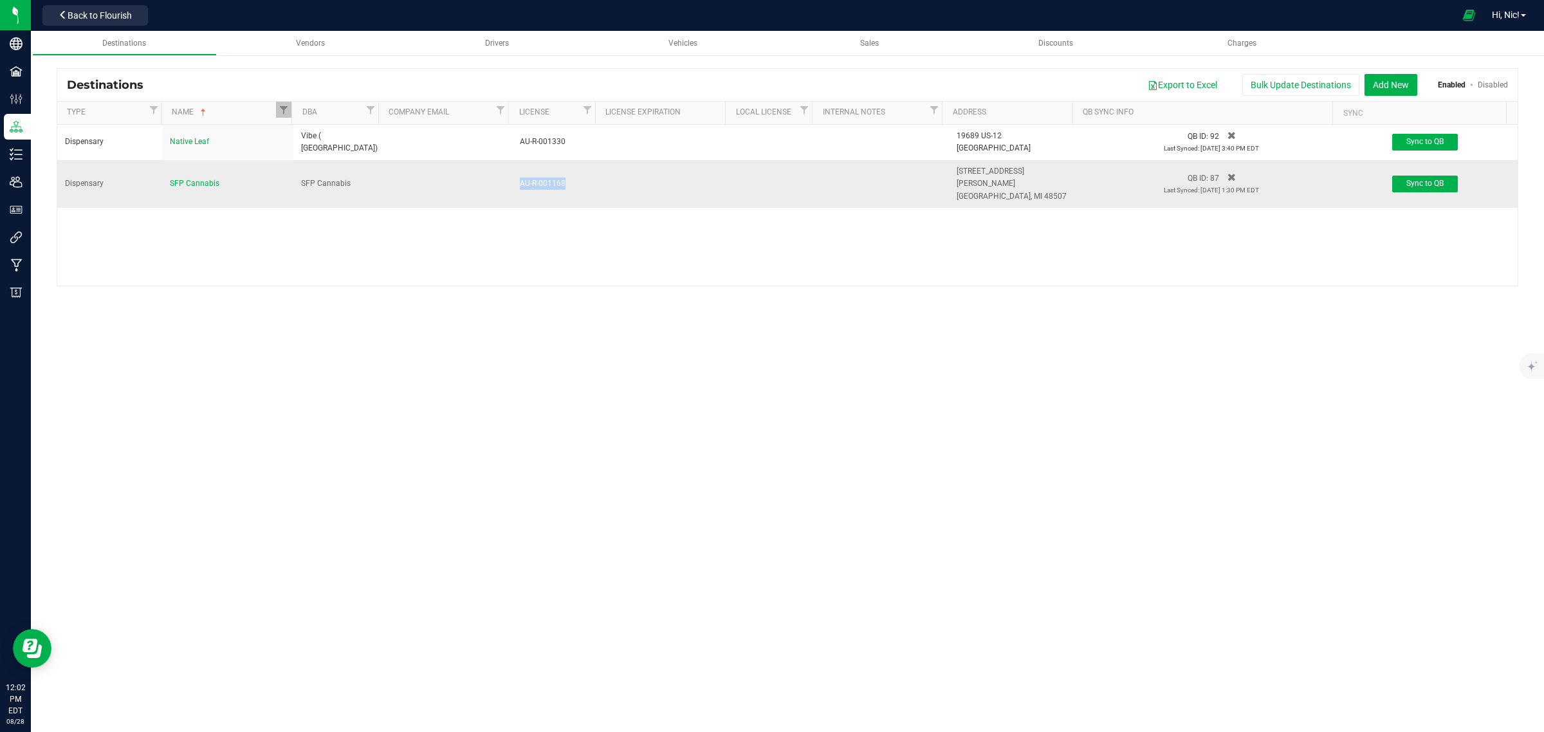
drag, startPoint x: 557, startPoint y: 180, endPoint x: 519, endPoint y: 180, distance: 38.0
click at [520, 180] on div "AU-R-001168" at bounding box center [556, 184] width 72 height 12
copy div "AU-R-001168"
click at [285, 105] on span "Filter" at bounding box center [284, 110] width 10 height 10
drag, startPoint x: 386, startPoint y: 207, endPoint x: 342, endPoint y: 135, distance: 84.1
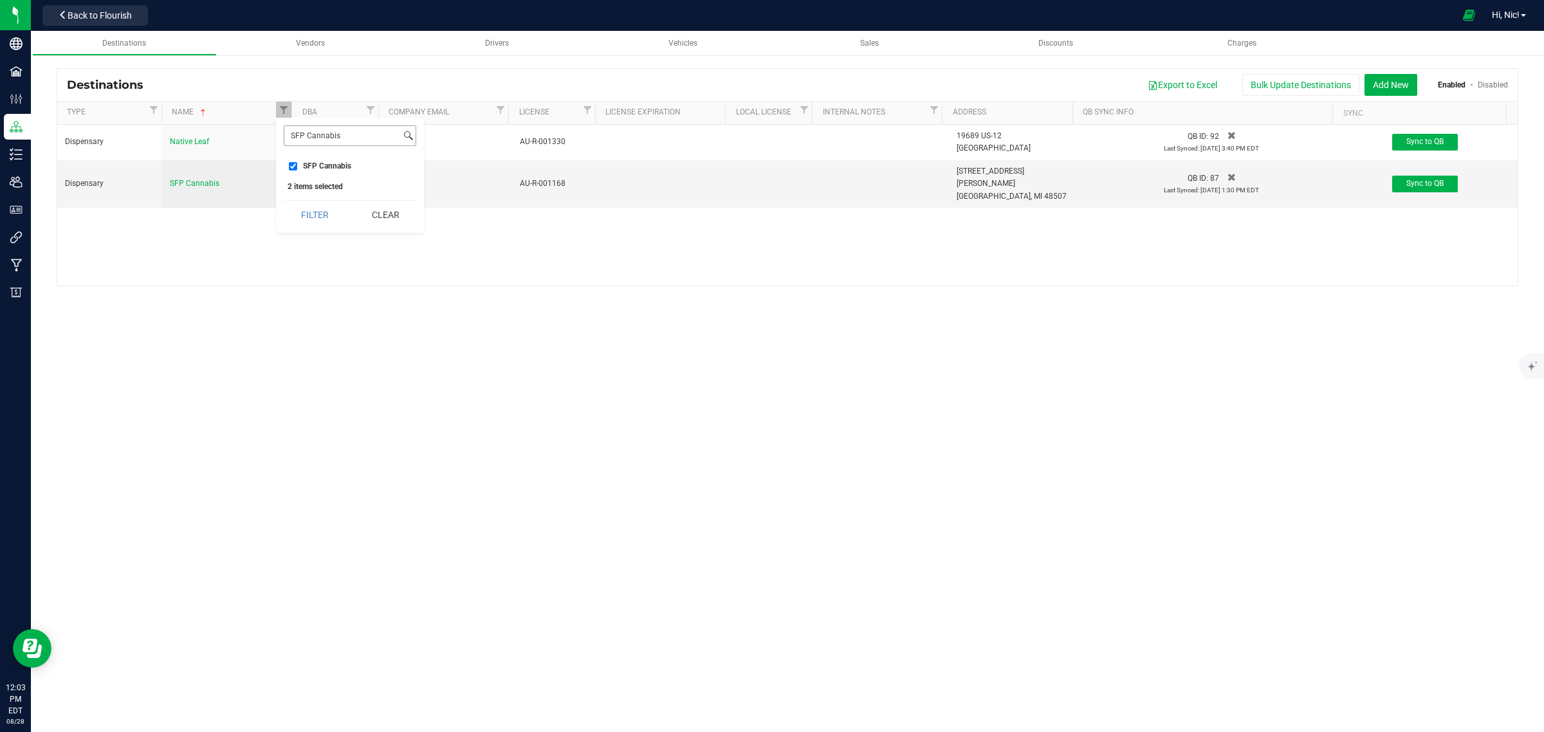
click at [387, 207] on button "Clear" at bounding box center [386, 215] width 62 height 28
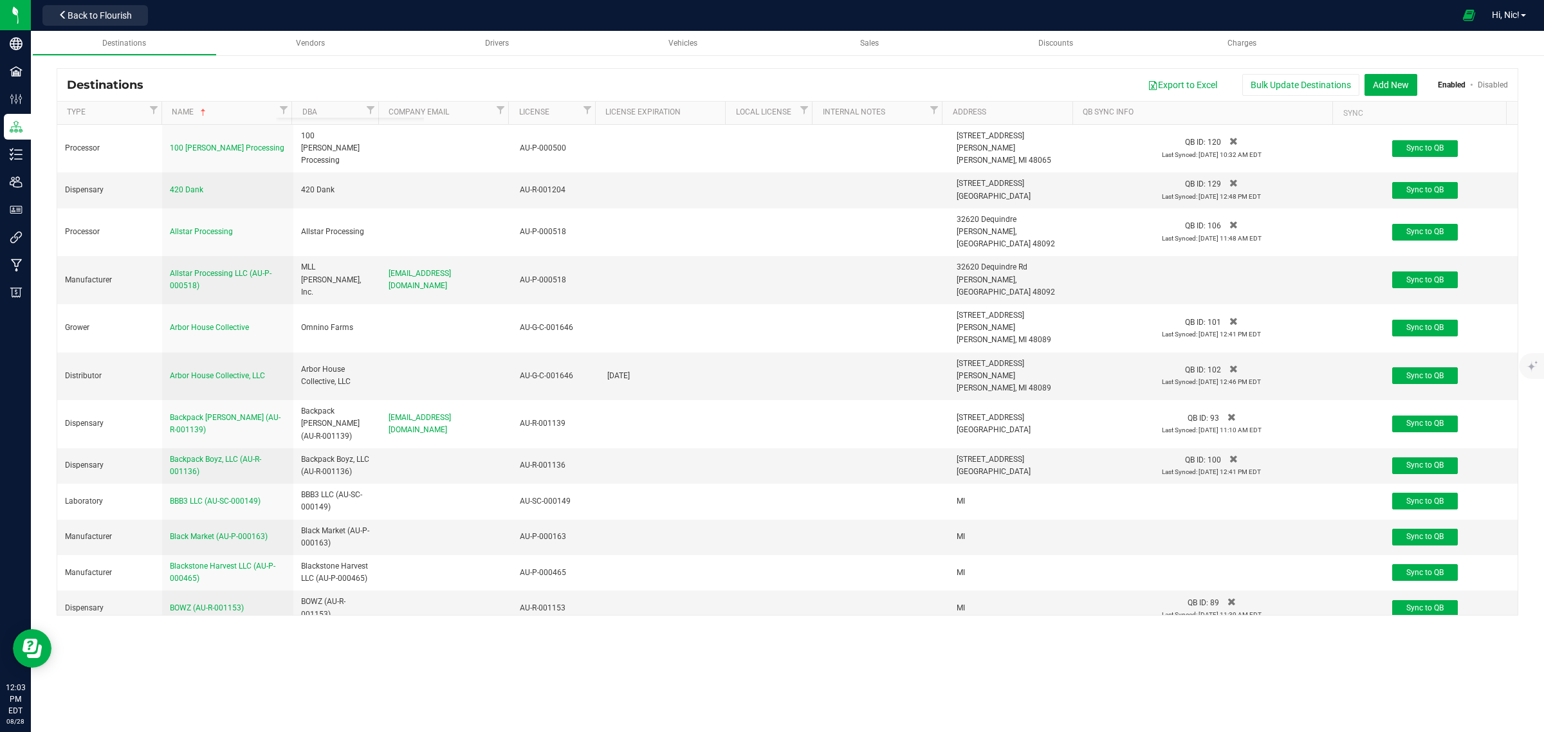
checkbox input "false"
click at [288, 109] on div at bounding box center [291, 113] width 6 height 23
click at [284, 109] on span "Filter" at bounding box center [284, 110] width 10 height 10
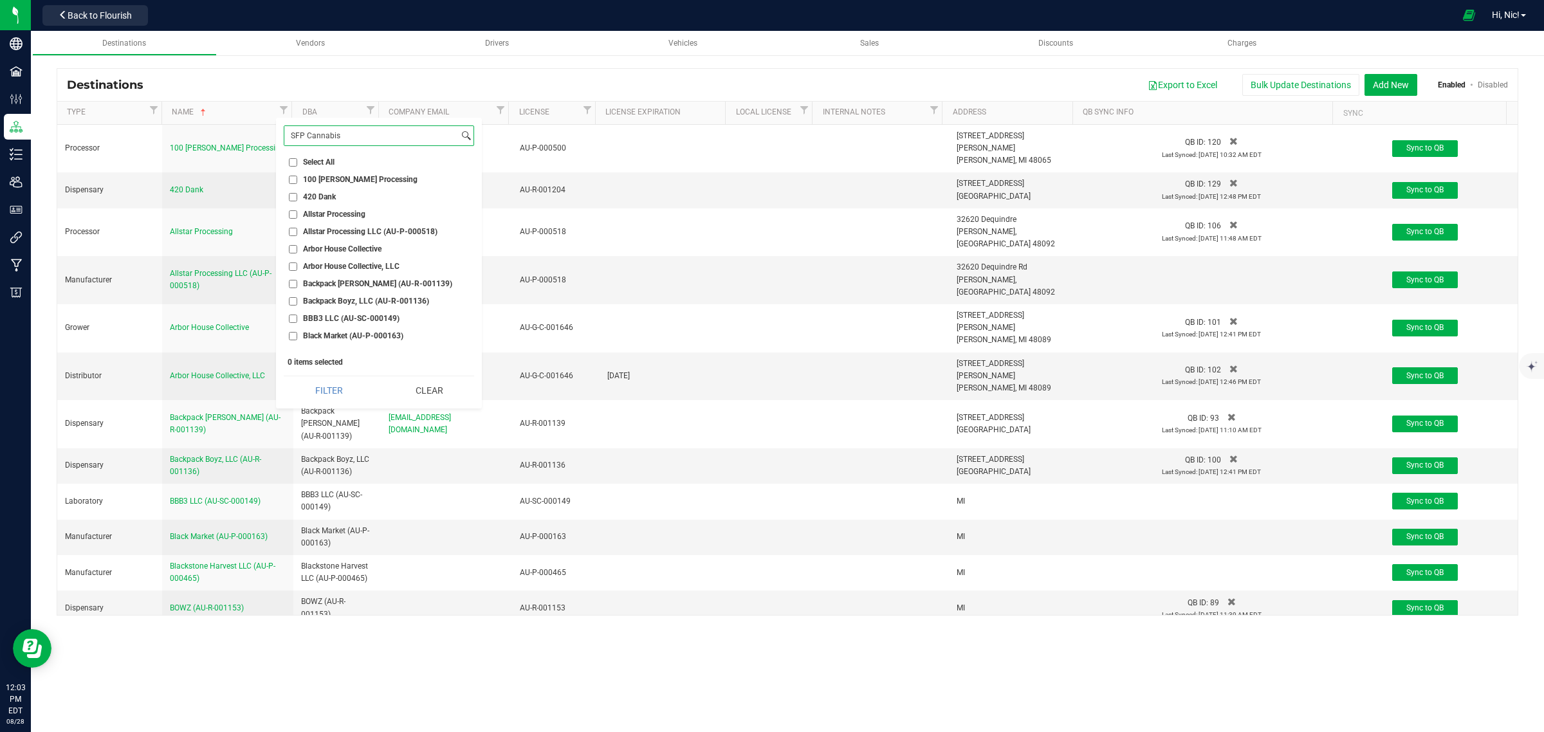
click at [333, 140] on input "SFP Cannabis" at bounding box center [371, 135] width 174 height 19
paste input "Star [PERSON_NAME]"
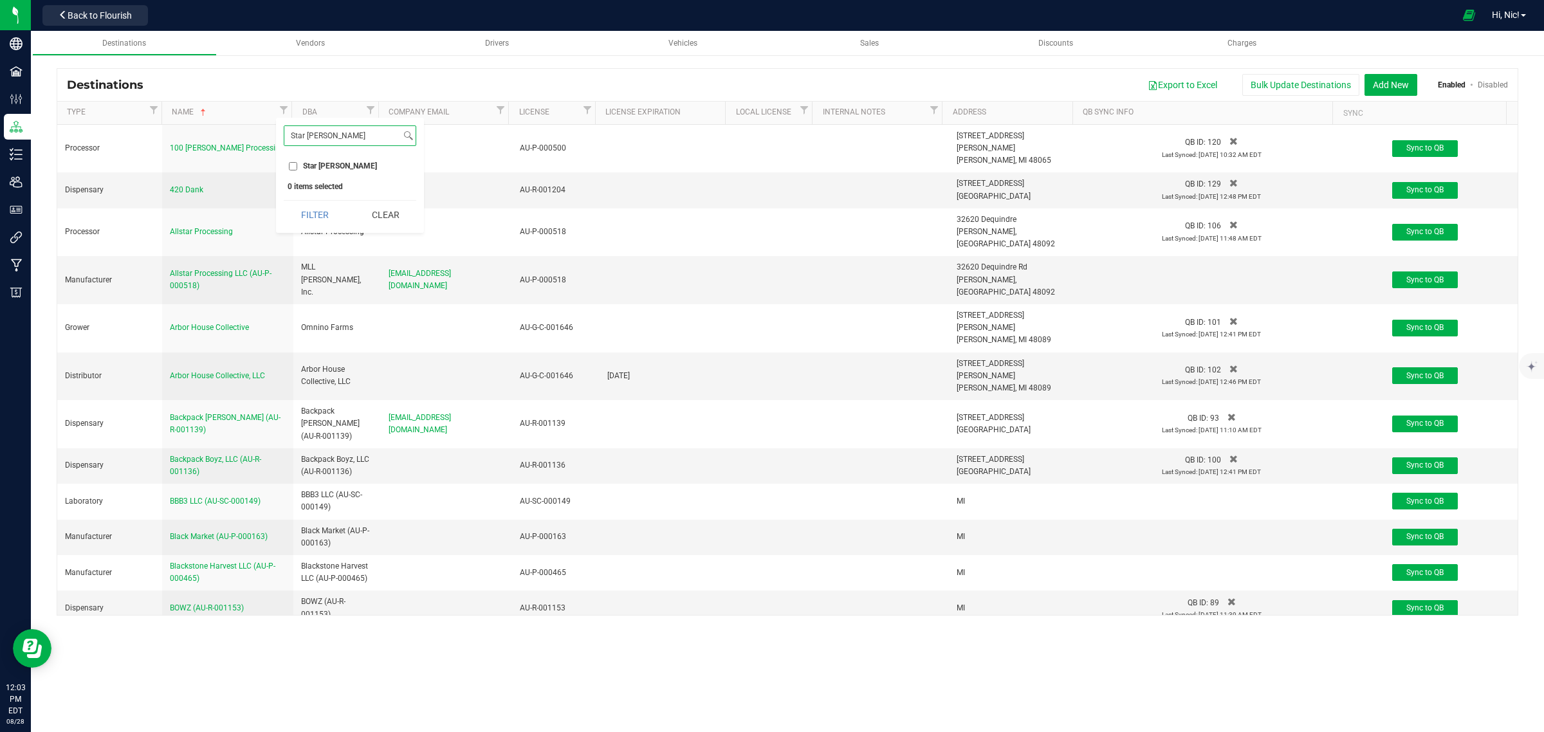
type input "Star [PERSON_NAME]"
click at [333, 165] on span "Star [PERSON_NAME]" at bounding box center [340, 166] width 74 height 8
click at [297, 165] on input "Star [PERSON_NAME]" at bounding box center [293, 166] width 8 height 8
click at [327, 214] on button "Filter" at bounding box center [315, 215] width 62 height 28
checkbox input "true"
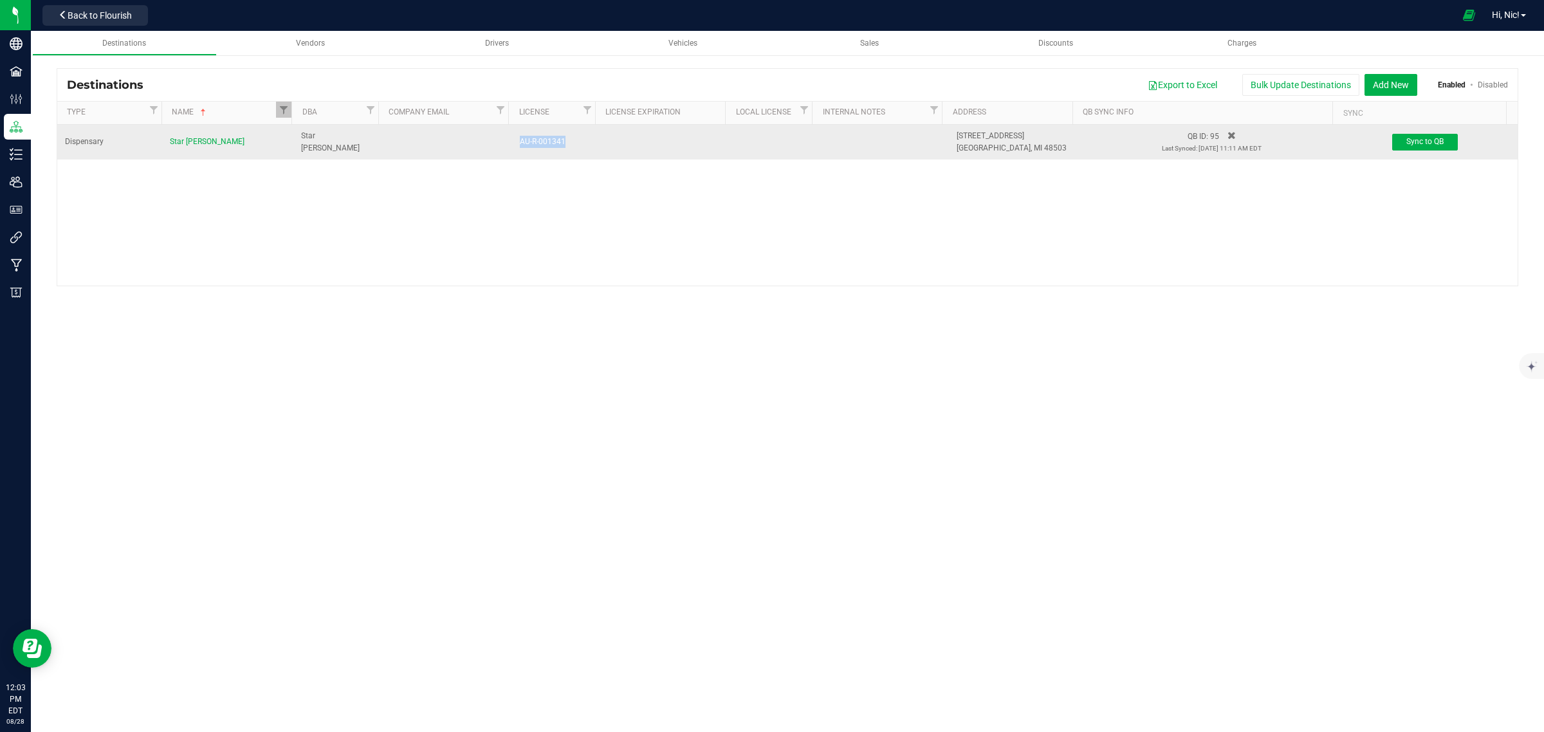
drag, startPoint x: 563, startPoint y: 143, endPoint x: 515, endPoint y: 145, distance: 47.6
click at [520, 145] on div "AU-R-001341" at bounding box center [556, 142] width 72 height 12
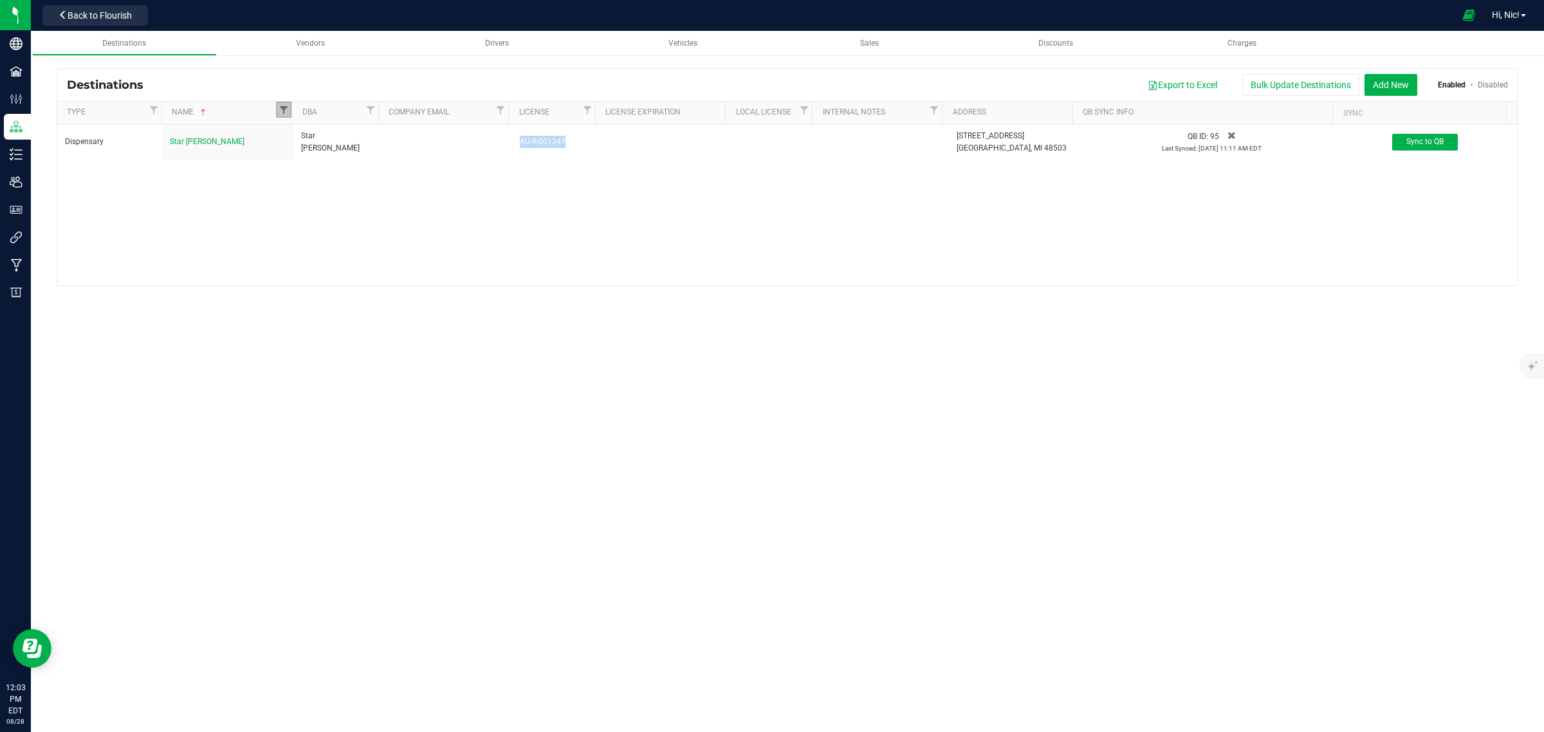
click at [281, 108] on span "Filter" at bounding box center [284, 110] width 10 height 10
click at [346, 137] on input "Star [PERSON_NAME]" at bounding box center [342, 135] width 116 height 19
paste input "MMR Investmnts LLC"
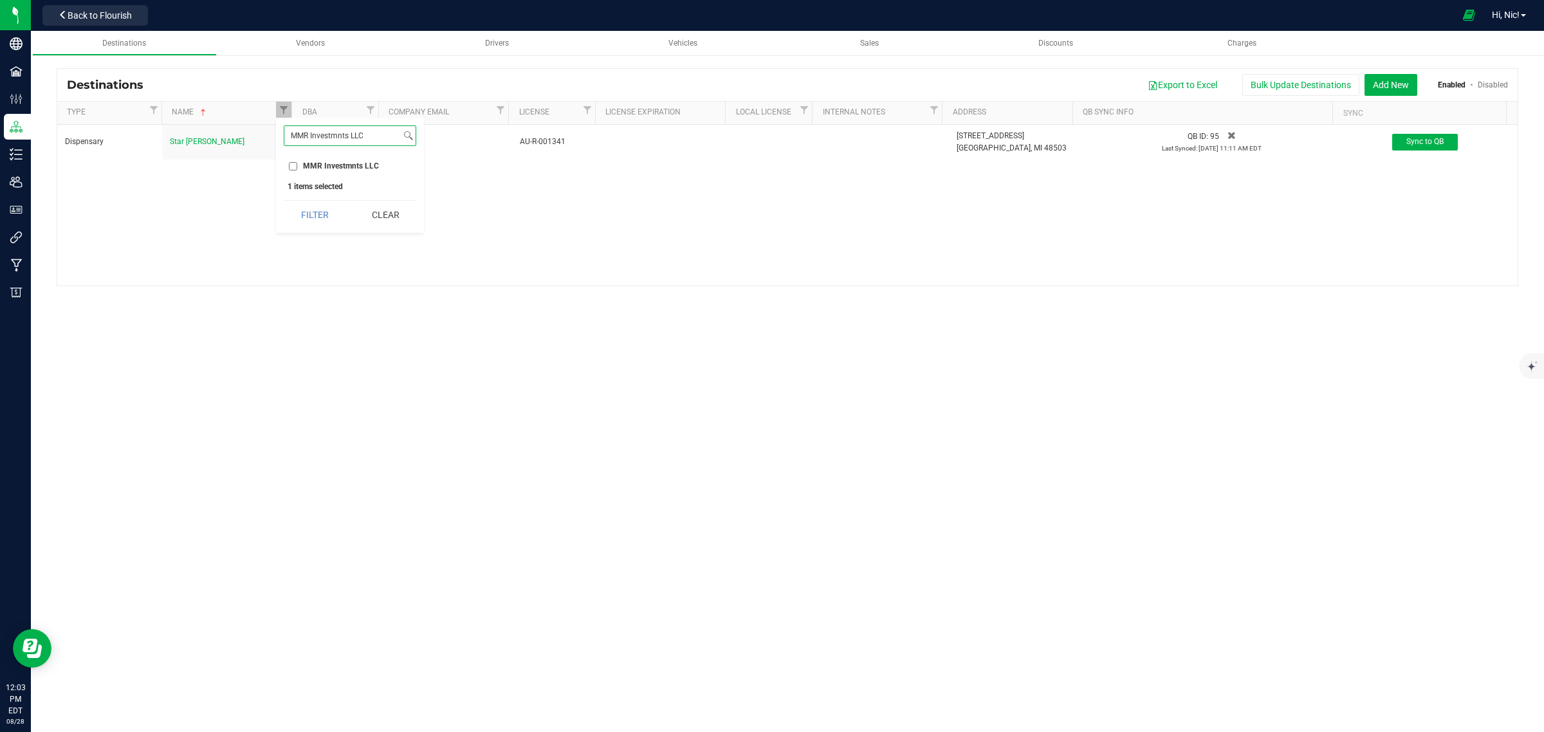
type input "MMR Investmnts LLC"
click at [339, 166] on span "MMR Investmnts LLC" at bounding box center [341, 166] width 76 height 8
click at [297, 166] on input "MMR Investmnts LLC" at bounding box center [293, 166] width 8 height 8
click at [326, 210] on button "Filter" at bounding box center [315, 215] width 62 height 28
checkbox input "true"
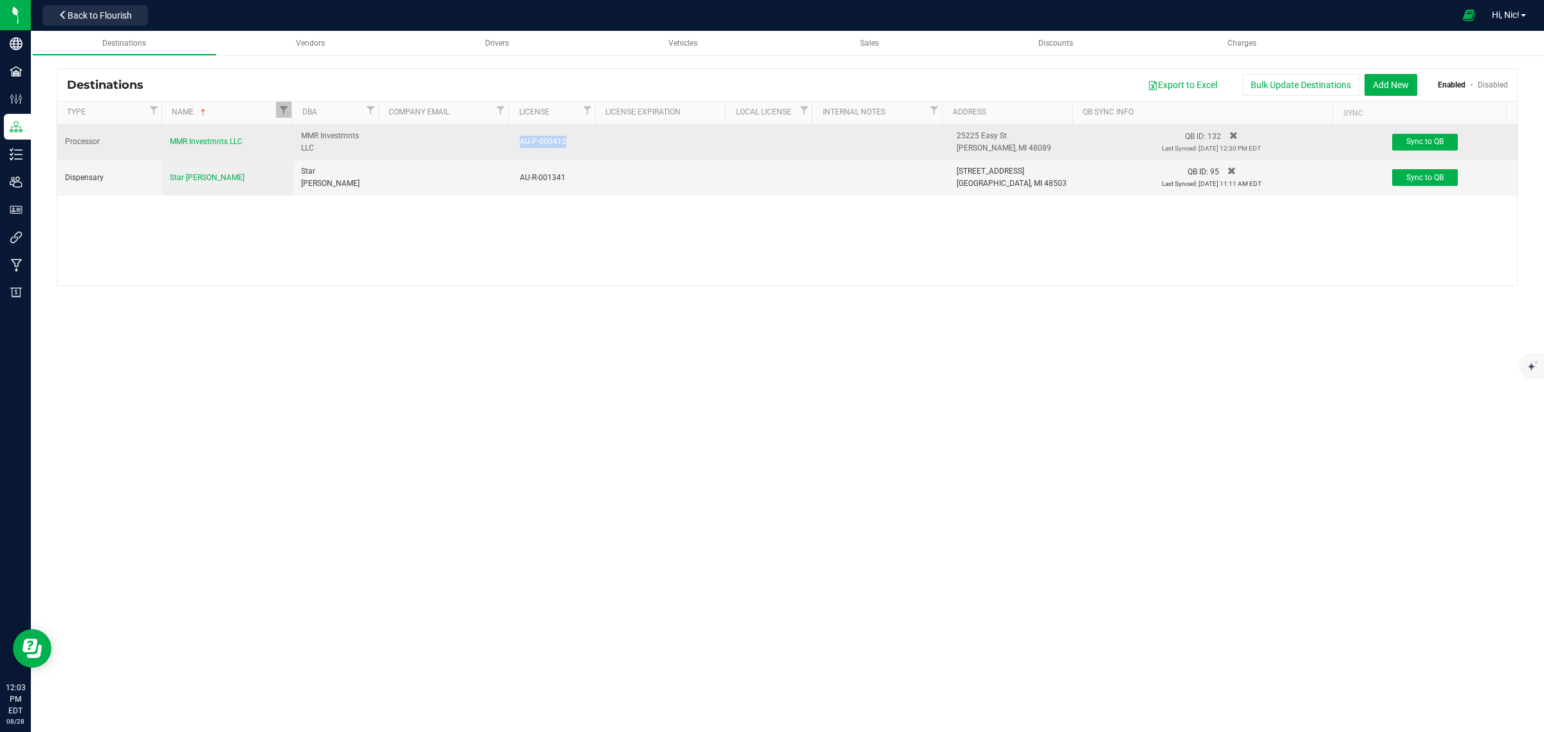
drag, startPoint x: 568, startPoint y: 142, endPoint x: 515, endPoint y: 150, distance: 54.0
click at [515, 150] on td "AU-P-000412" at bounding box center [555, 142] width 87 height 35
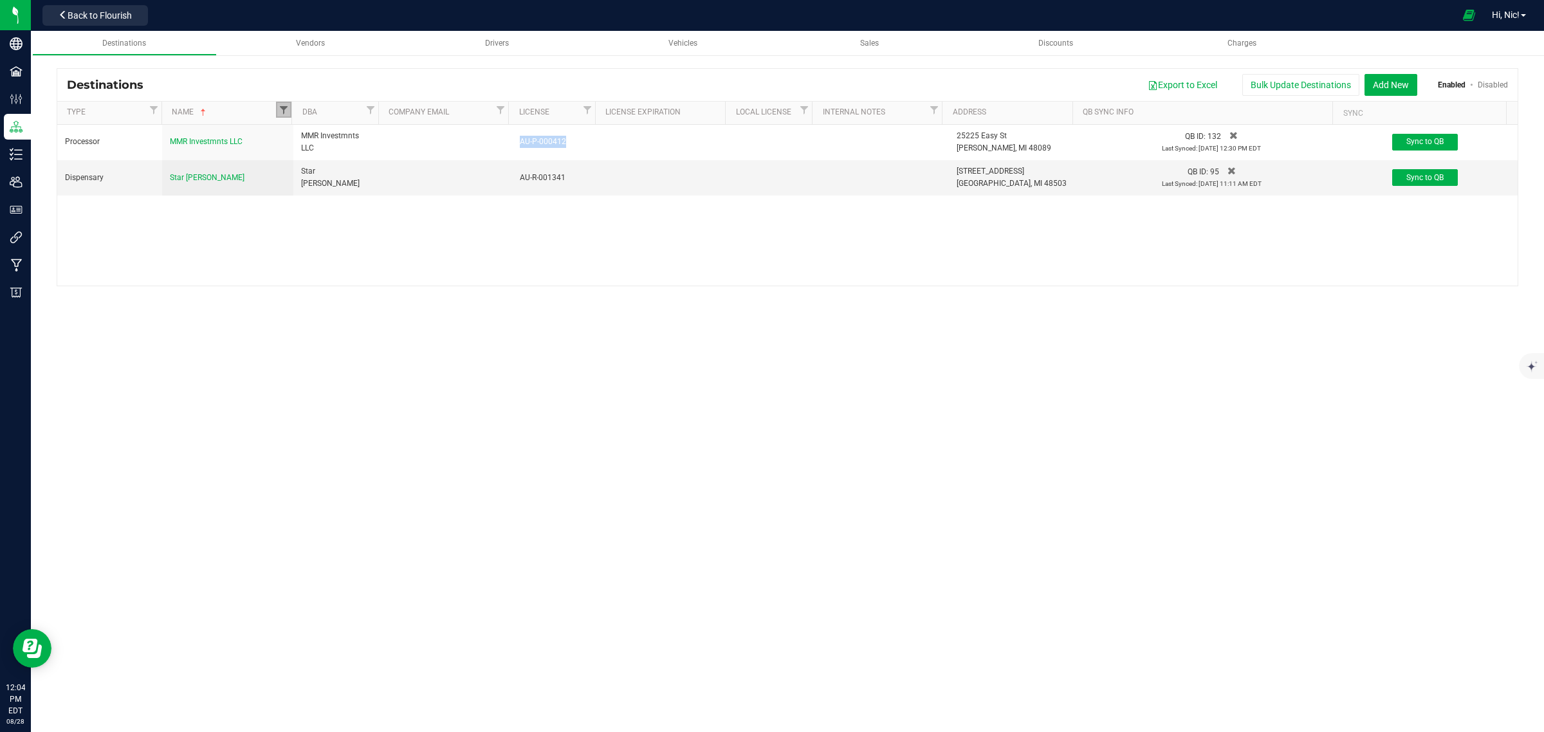
click at [284, 107] on span "Filter" at bounding box center [284, 110] width 10 height 10
click at [354, 140] on input "MMR Investmnts LLC" at bounding box center [342, 135] width 116 height 19
click at [354, 139] on input "MMR Investmnts LLC" at bounding box center [342, 135] width 116 height 19
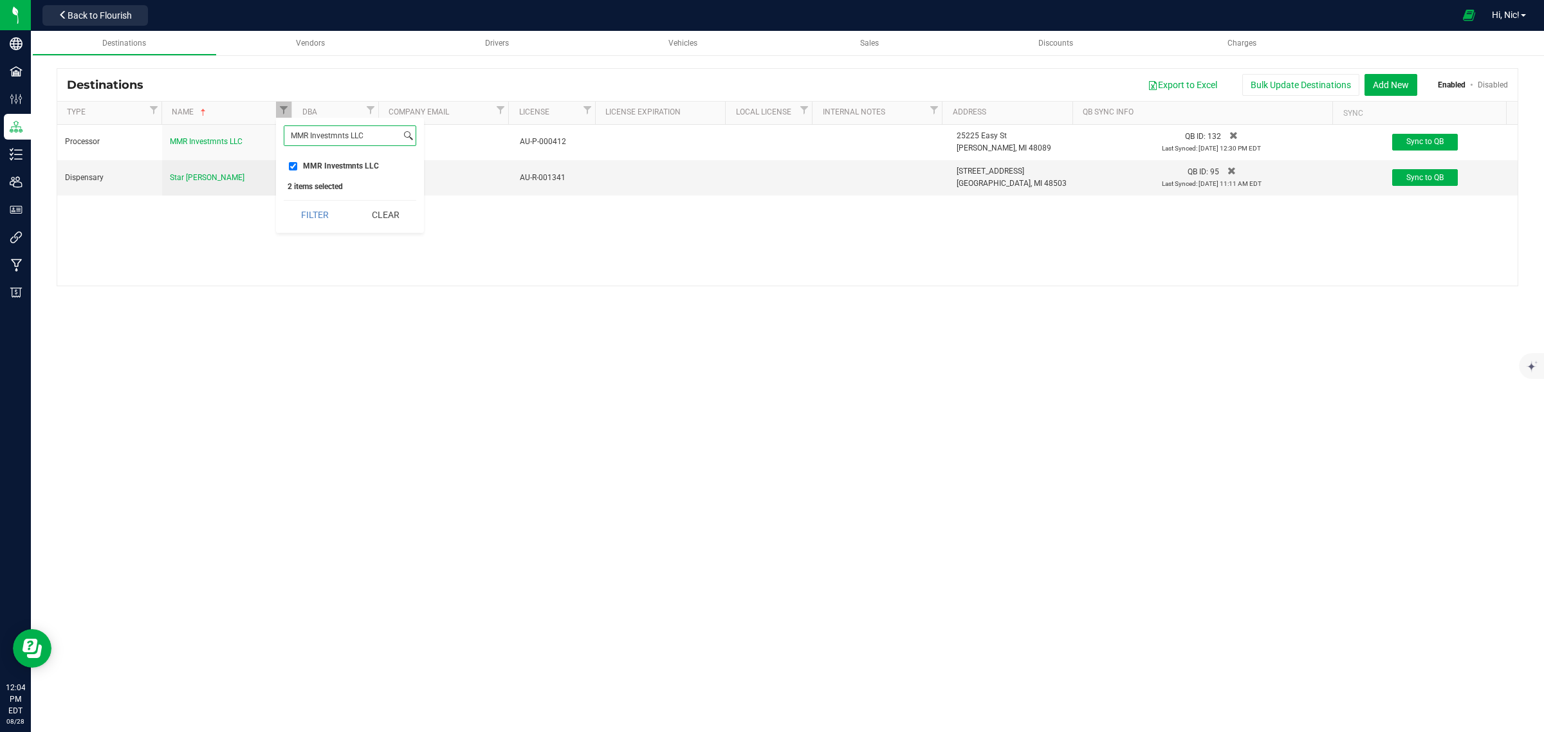
paste input "100 [PERSON_NAME] Processing"
type input "100 [PERSON_NAME] Processing"
click at [346, 163] on span "100 [PERSON_NAME] Processing" at bounding box center [360, 166] width 115 height 8
click at [297, 163] on input "100 [PERSON_NAME] Processing" at bounding box center [293, 166] width 8 height 8
click at [327, 210] on button "Filter" at bounding box center [316, 215] width 65 height 28
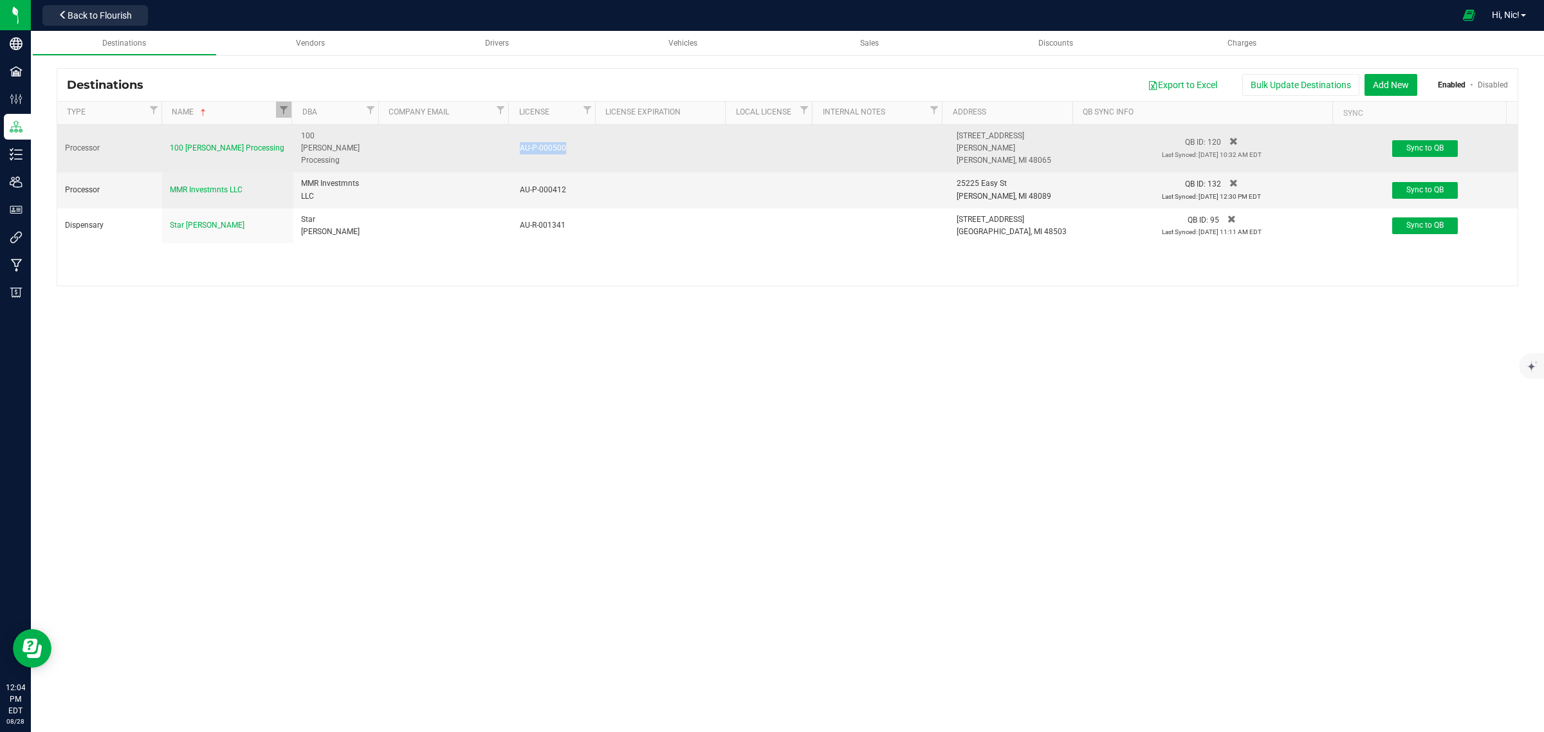
drag, startPoint x: 561, startPoint y: 140, endPoint x: 518, endPoint y: 148, distance: 43.8
click at [520, 148] on div "AU-P-000500" at bounding box center [556, 148] width 72 height 12
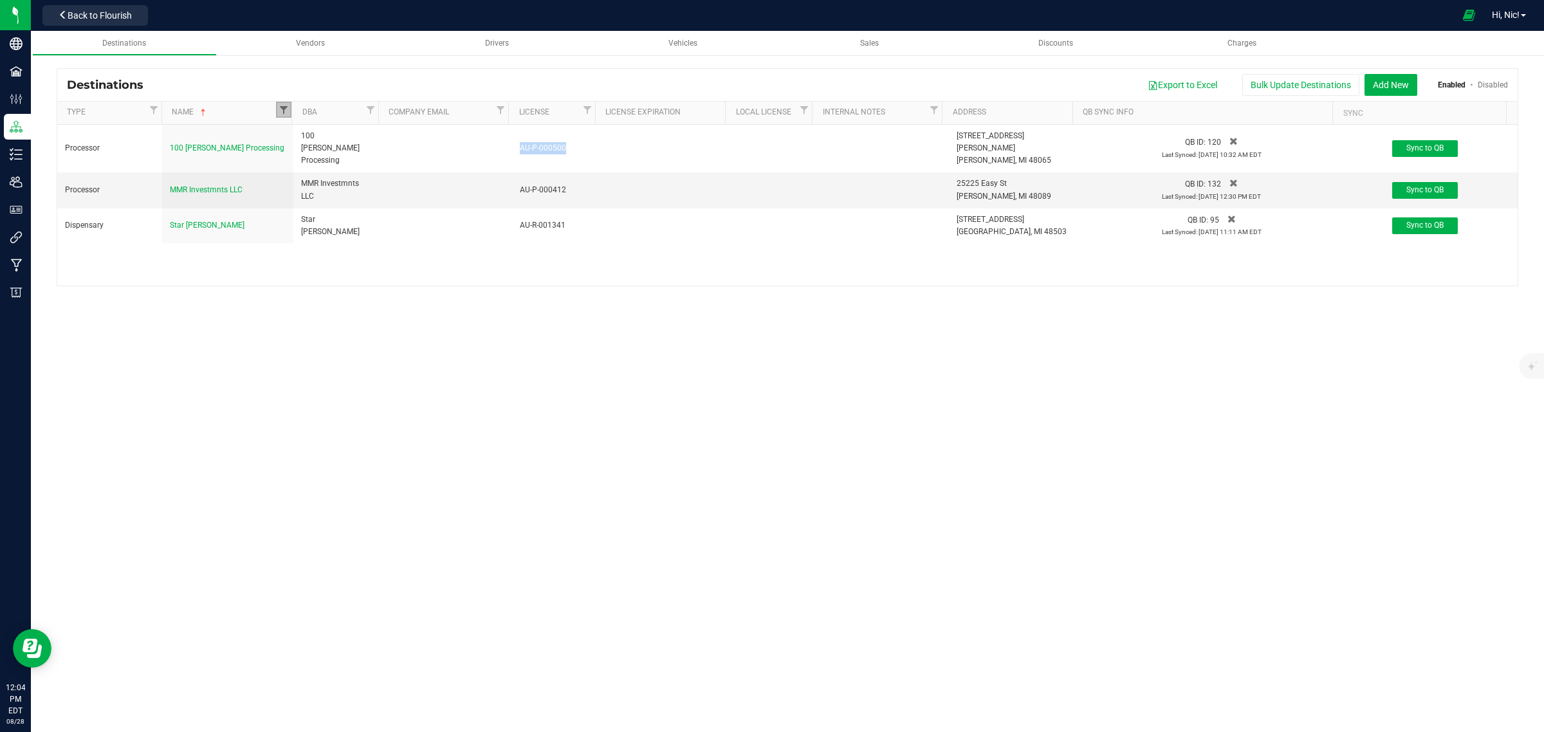
click at [285, 108] on span "Filter" at bounding box center [284, 110] width 10 height 10
click at [412, 207] on button "Clear" at bounding box center [390, 215] width 65 height 28
checkbox input "false"
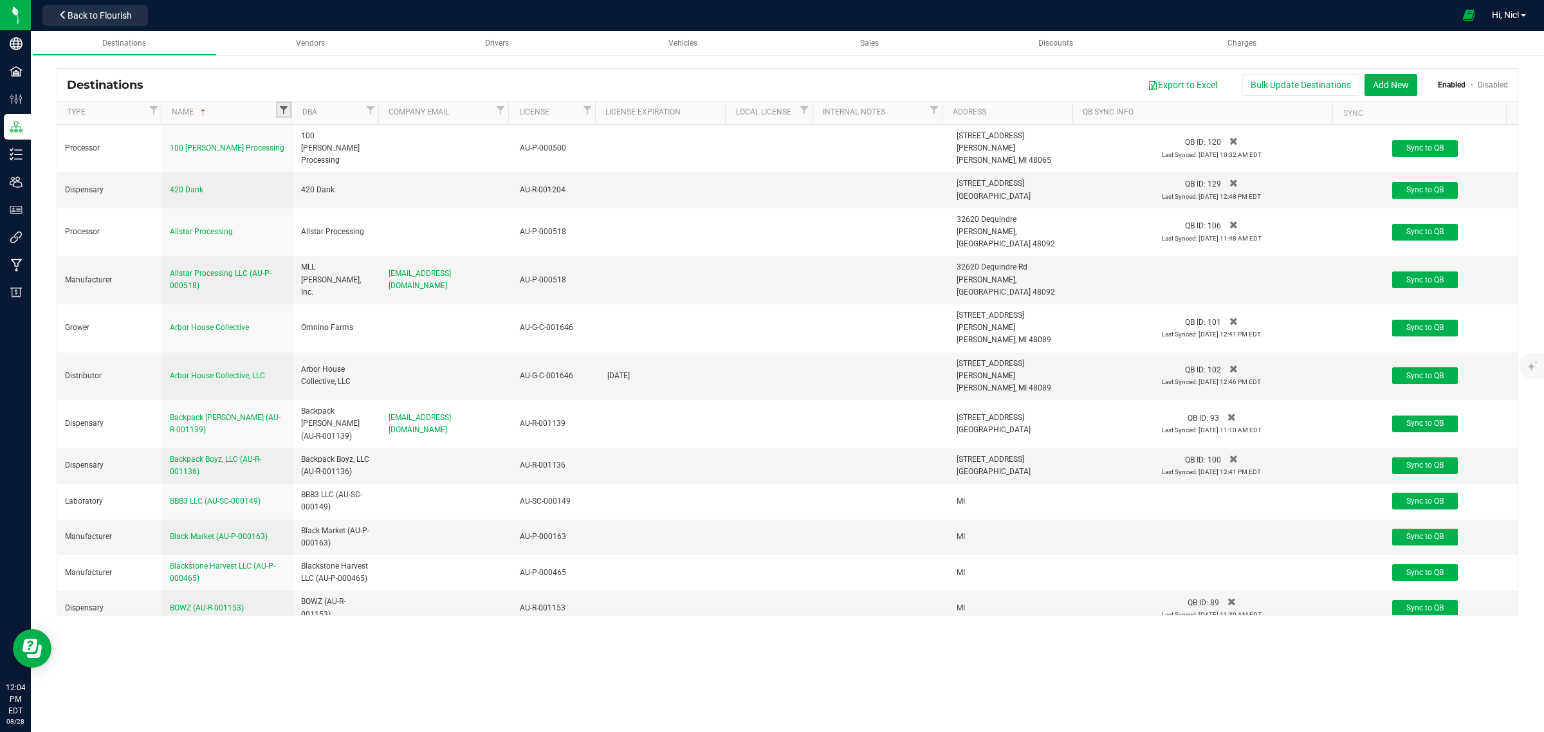
click at [287, 108] on span "Filter" at bounding box center [284, 110] width 10 height 10
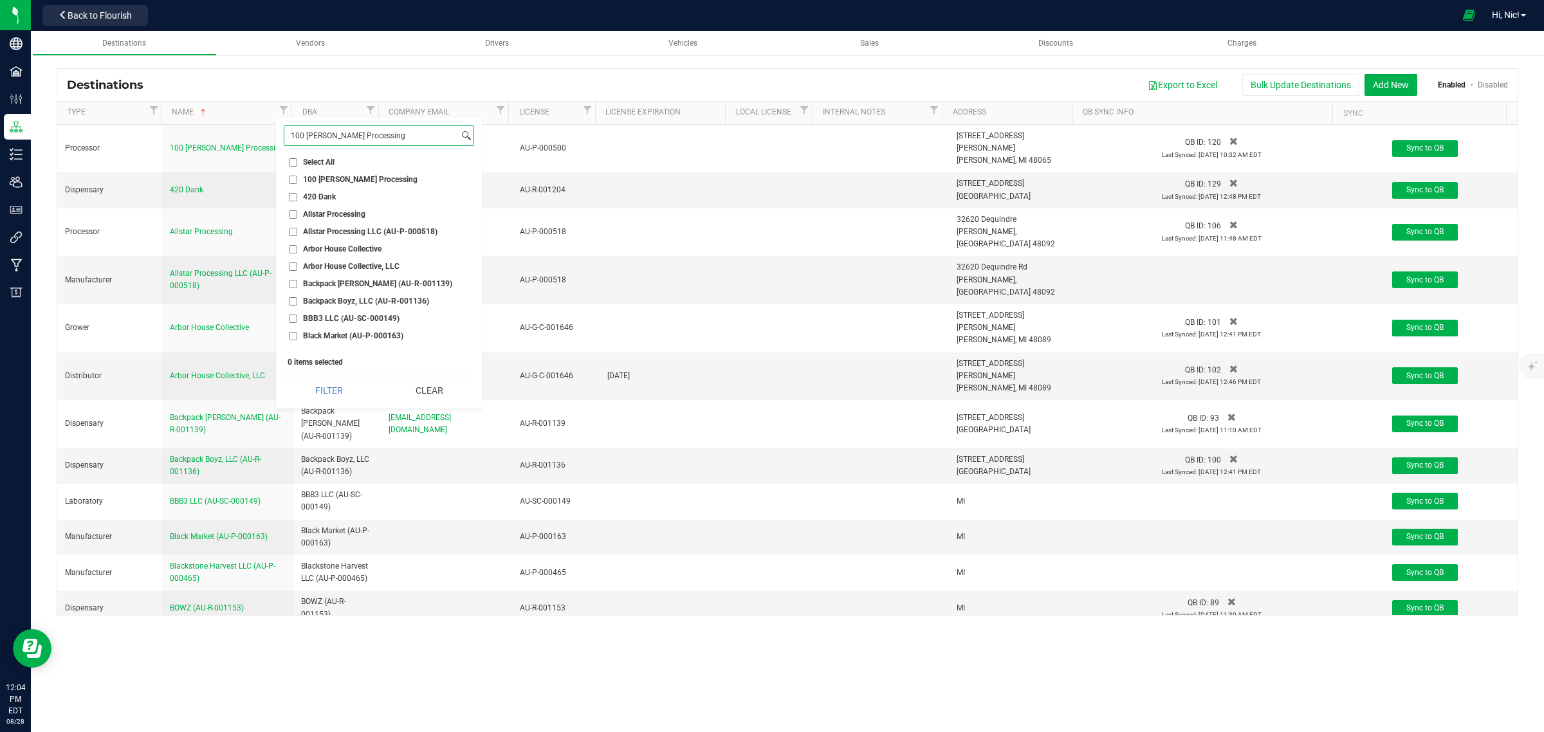
click at [351, 136] on input "100 [PERSON_NAME] Processing" at bounding box center [371, 135] width 174 height 19
paste input "Green Genie ( [GEOGRAPHIC_DATA])"
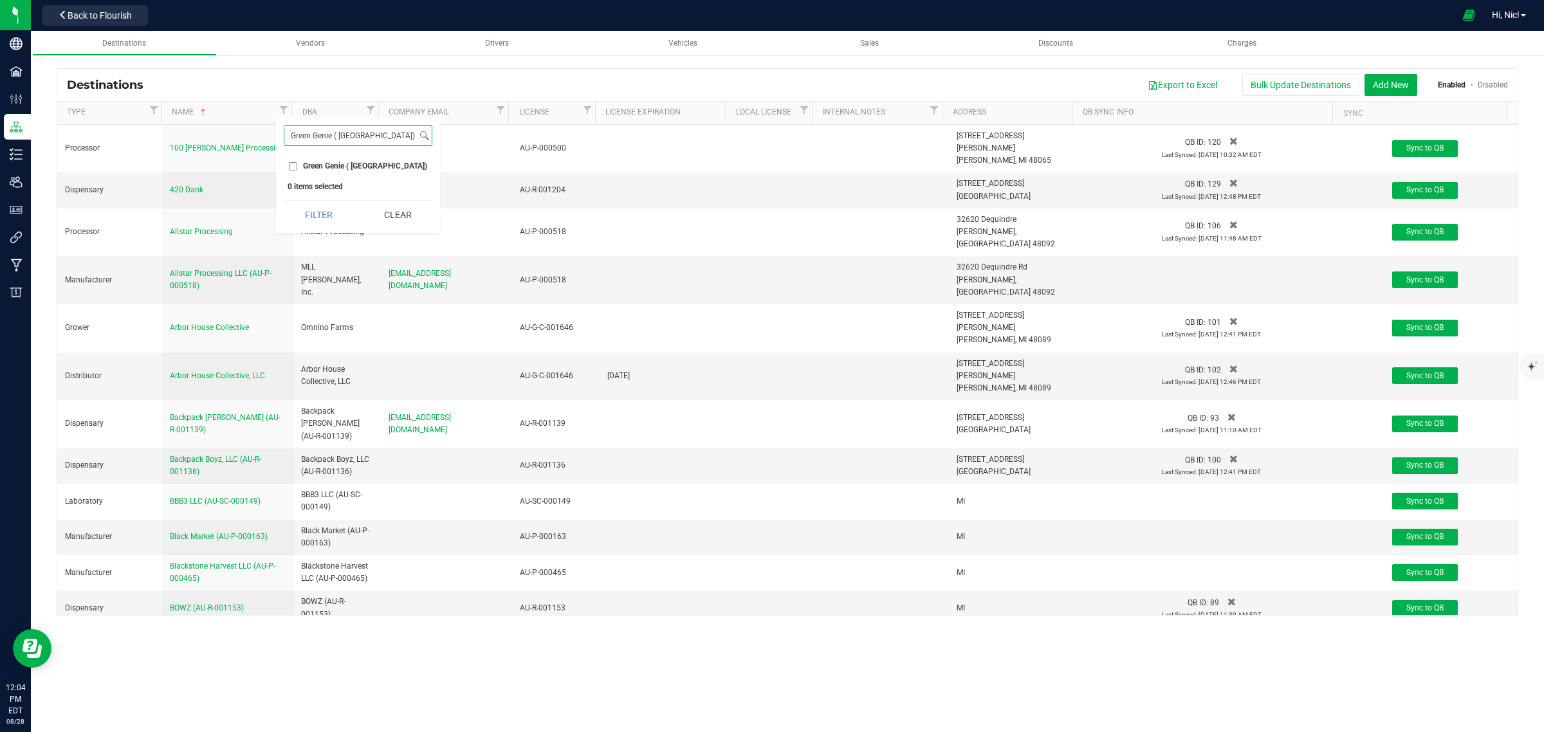
type input "Green Genie ( [GEOGRAPHIC_DATA])"
click at [344, 163] on span "Green Genie ( [GEOGRAPHIC_DATA])" at bounding box center [365, 166] width 124 height 8
click at [297, 163] on input "Green Genie ( [GEOGRAPHIC_DATA])" at bounding box center [293, 166] width 8 height 8
click at [320, 211] on button "Filter" at bounding box center [318, 215] width 69 height 28
checkbox input "true"
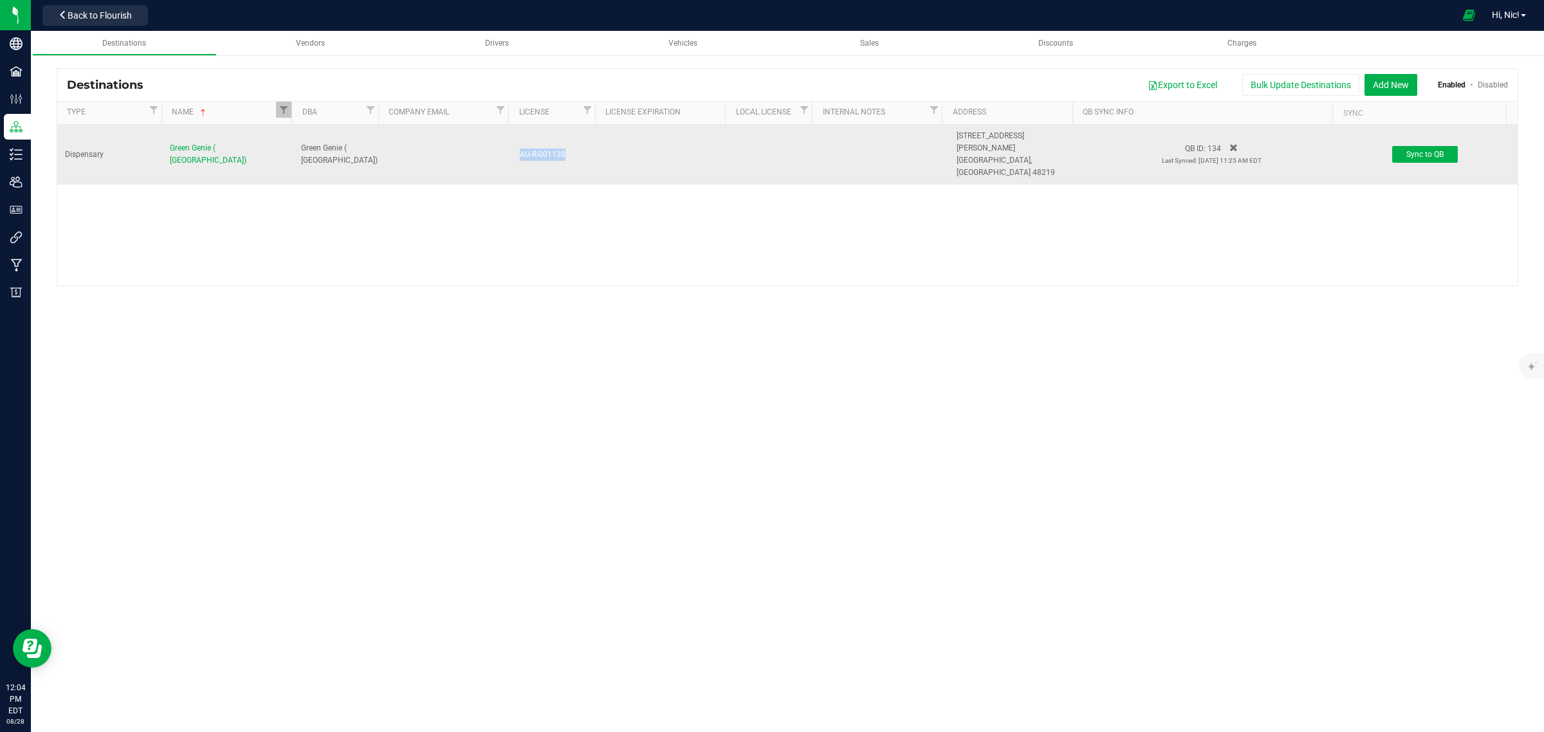
drag, startPoint x: 561, startPoint y: 147, endPoint x: 515, endPoint y: 145, distance: 46.3
click at [515, 145] on td "AU-R-001138" at bounding box center [555, 155] width 87 height 60
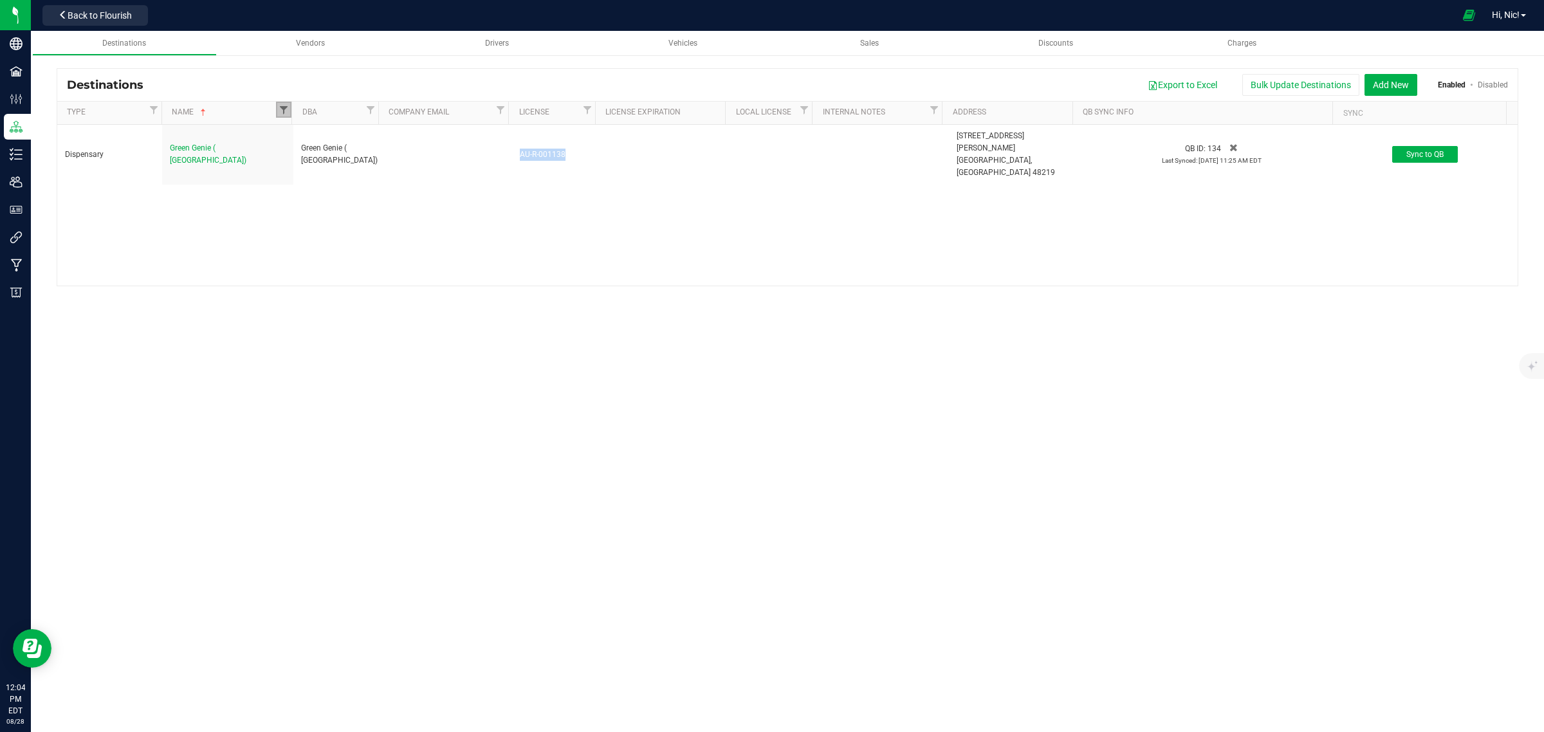
click at [285, 105] on span "Filter" at bounding box center [284, 110] width 10 height 10
click at [345, 133] on input "Green Genie ( [GEOGRAPHIC_DATA])" at bounding box center [350, 135] width 133 height 19
paste input "[GEOGRAPHIC_DATA]"
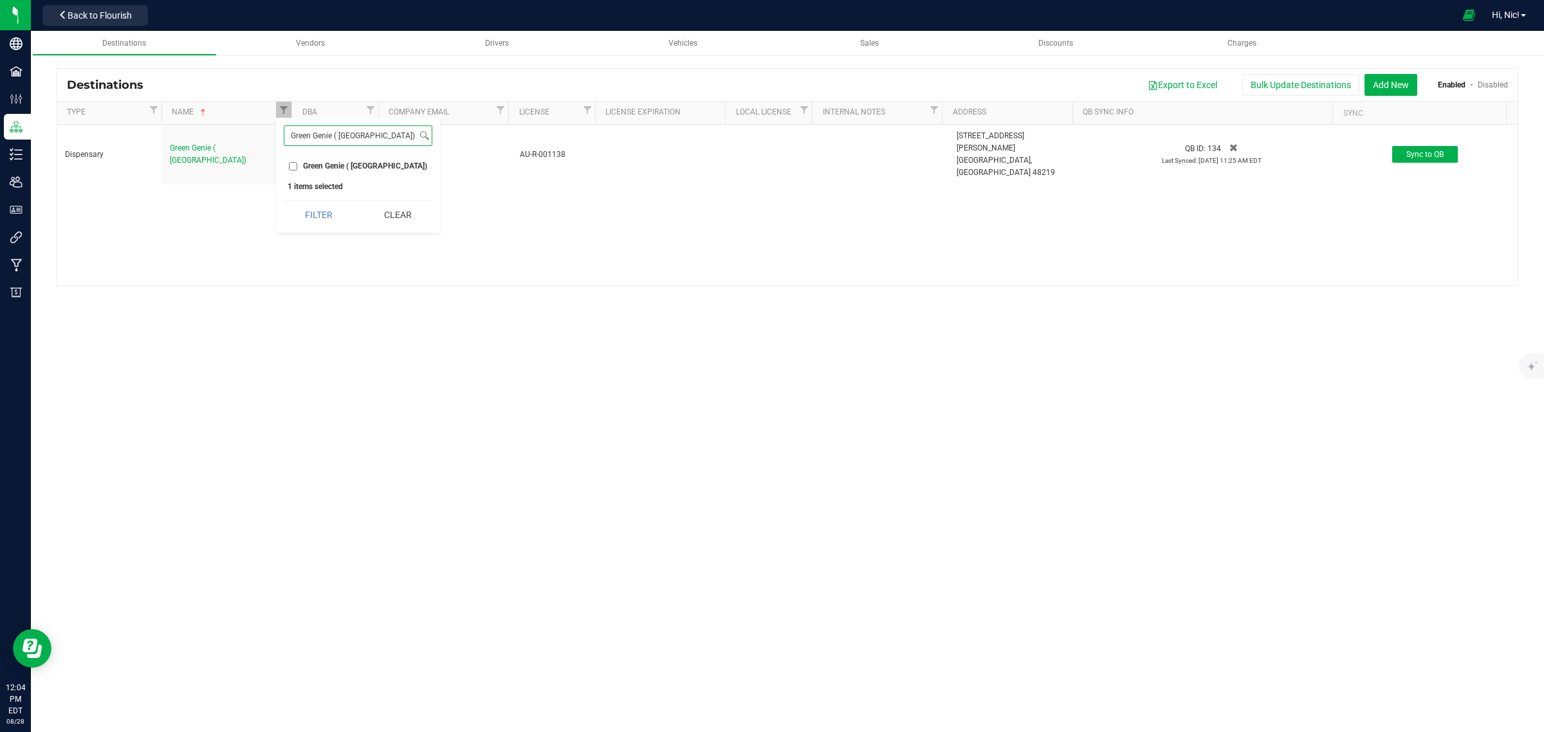
type input "Green Genie ( [GEOGRAPHIC_DATA])"
click at [313, 169] on span "Green Genie ( [GEOGRAPHIC_DATA])" at bounding box center [365, 166] width 124 height 8
click at [297, 169] on input "Green Genie ( [GEOGRAPHIC_DATA])" at bounding box center [293, 166] width 8 height 8
click at [317, 206] on button "Filter" at bounding box center [318, 215] width 69 height 28
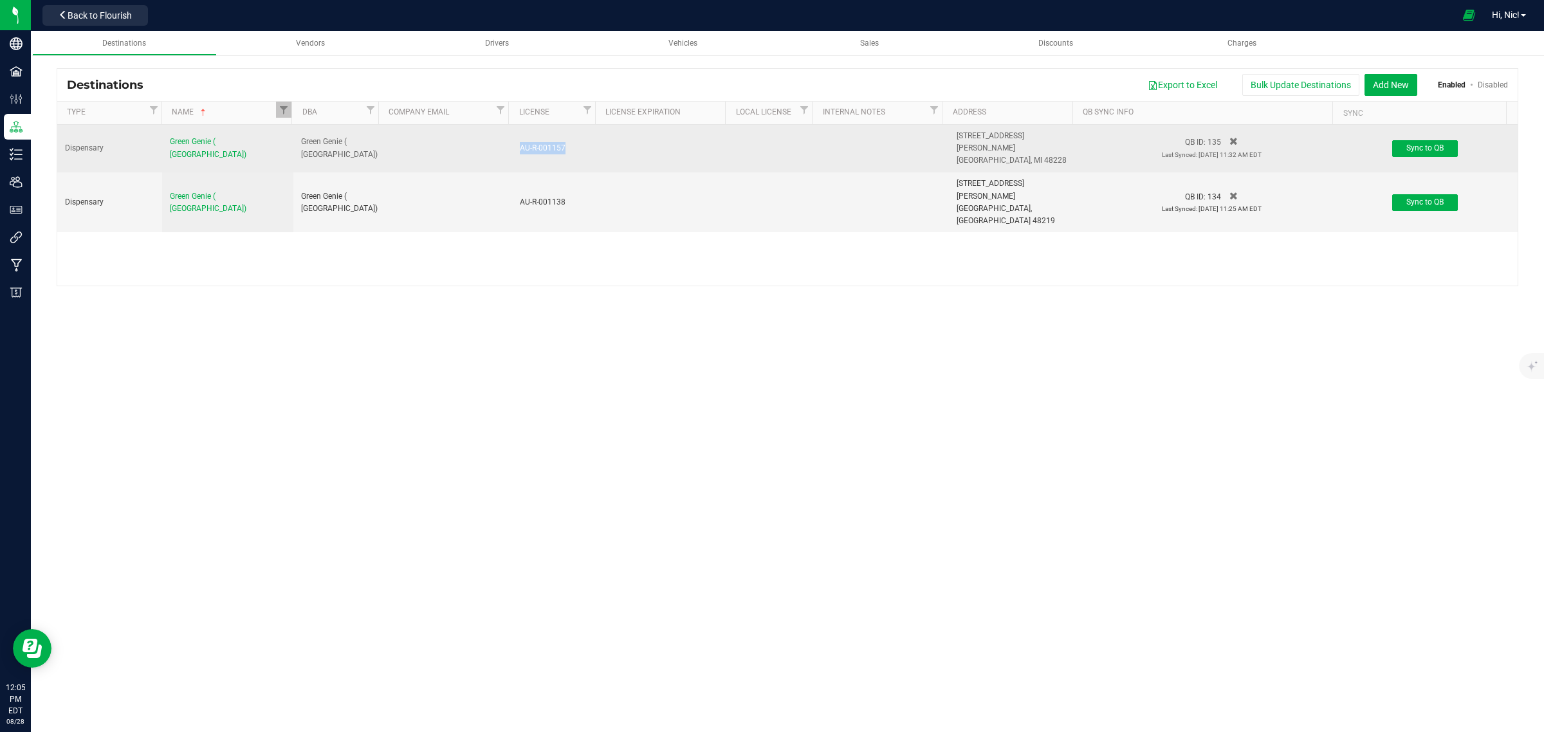
drag, startPoint x: 565, startPoint y: 142, endPoint x: 513, endPoint y: 146, distance: 51.6
click at [513, 146] on td "AU-R-001157" at bounding box center [555, 149] width 87 height 48
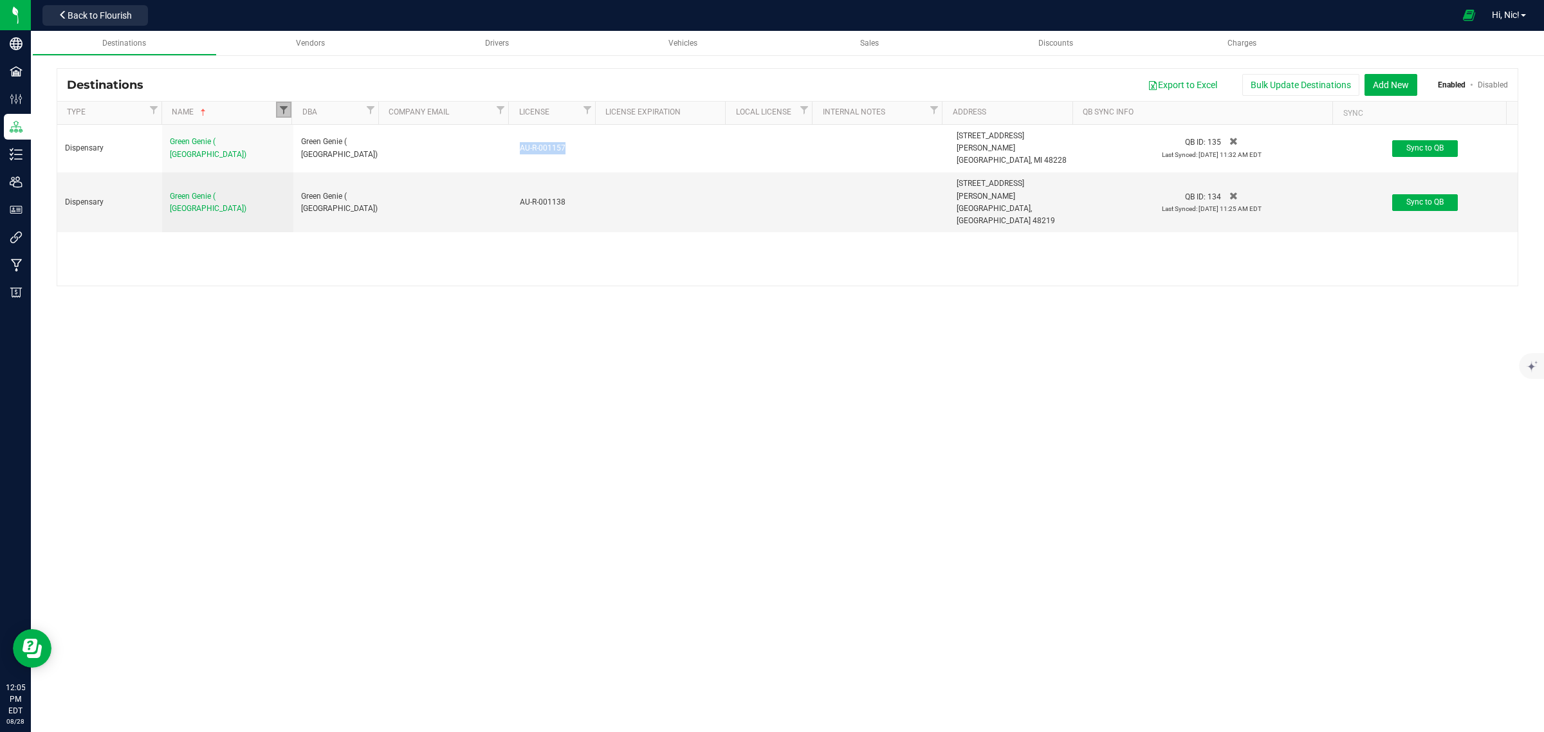
click at [281, 105] on span "Filter" at bounding box center [284, 110] width 10 height 10
click at [390, 216] on button "Clear" at bounding box center [398, 215] width 70 height 28
checkbox input "false"
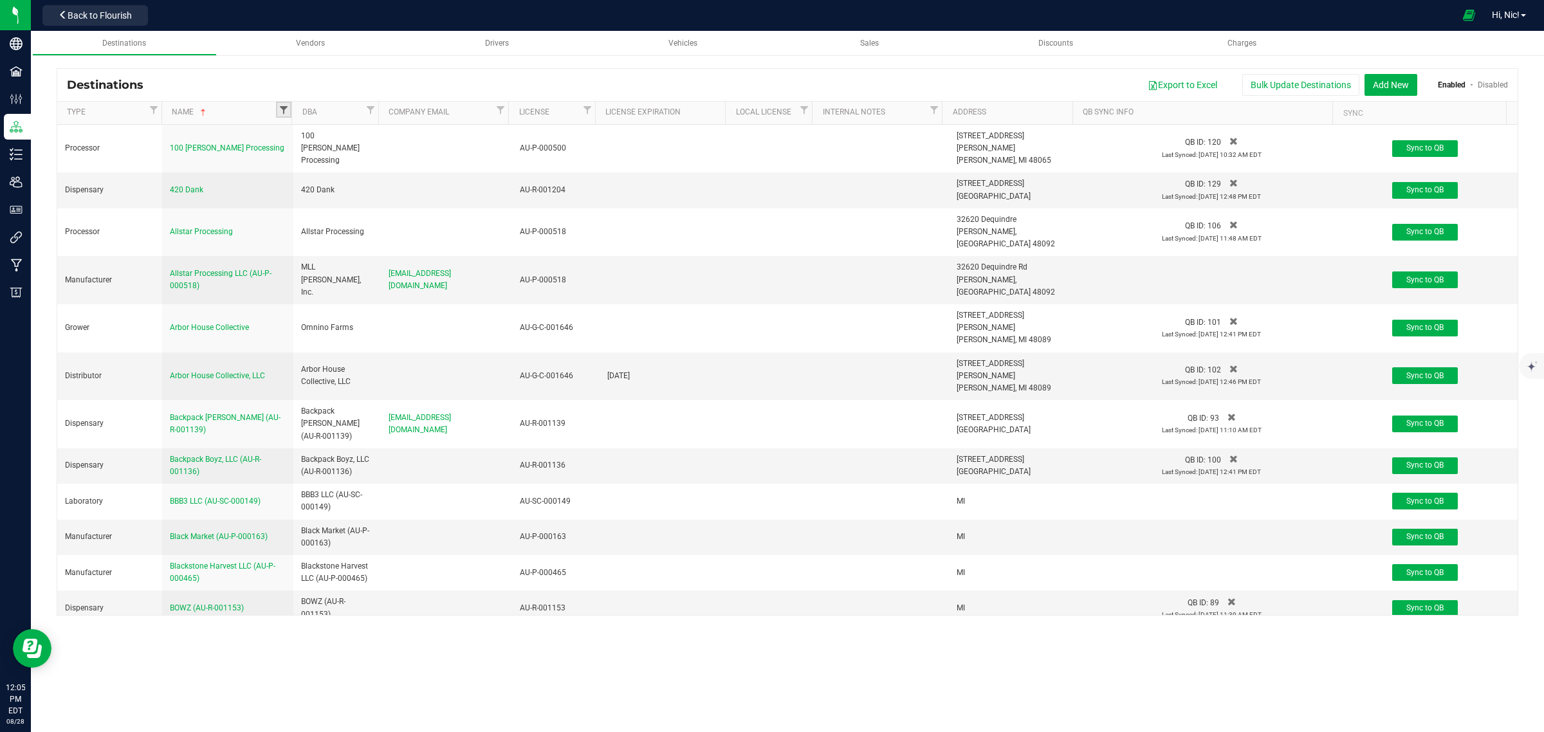
click at [284, 110] on span "Filter" at bounding box center [284, 110] width 10 height 10
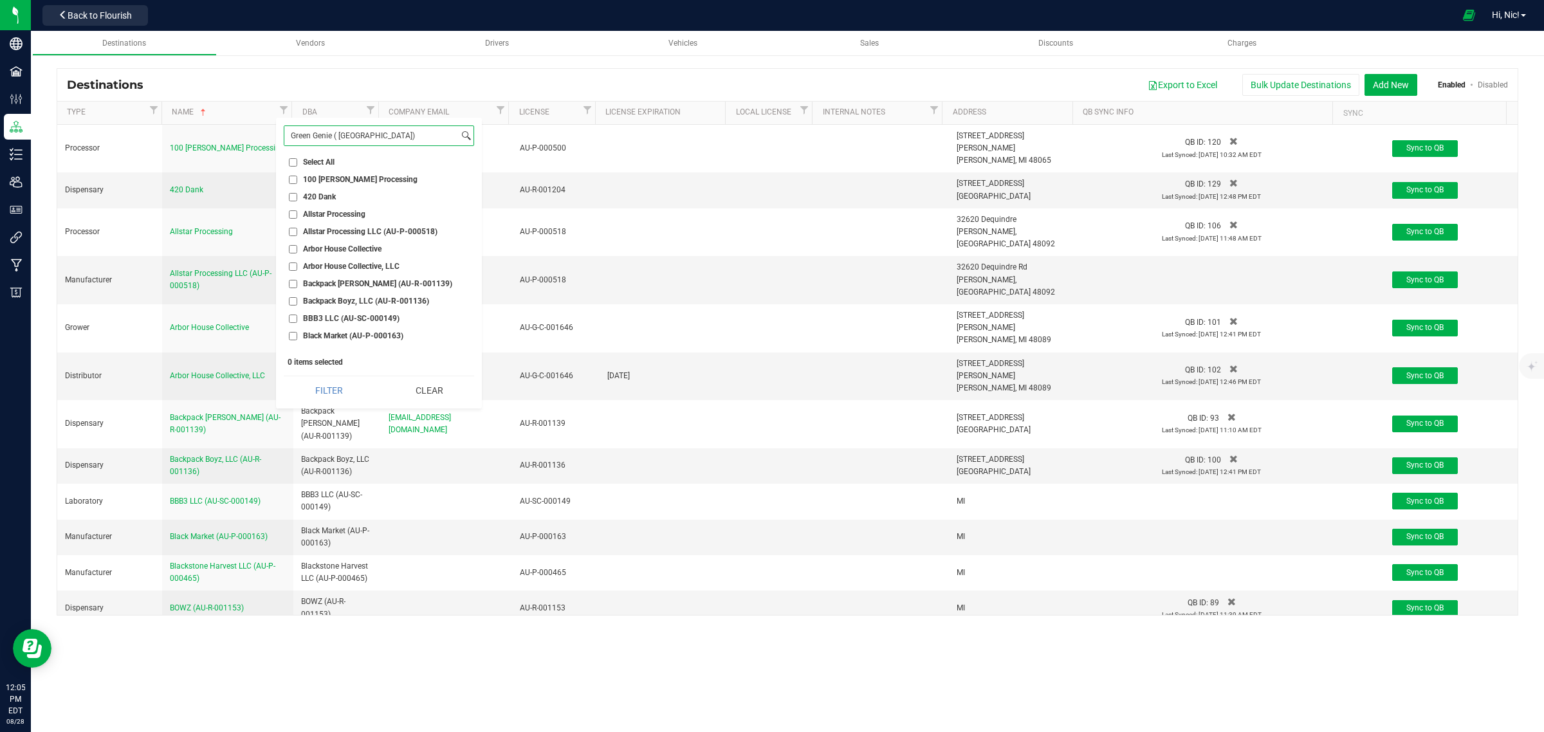
click at [342, 138] on input "Green Genie ( [GEOGRAPHIC_DATA])" at bounding box center [371, 135] width 174 height 19
paste input "Allstar Processing"
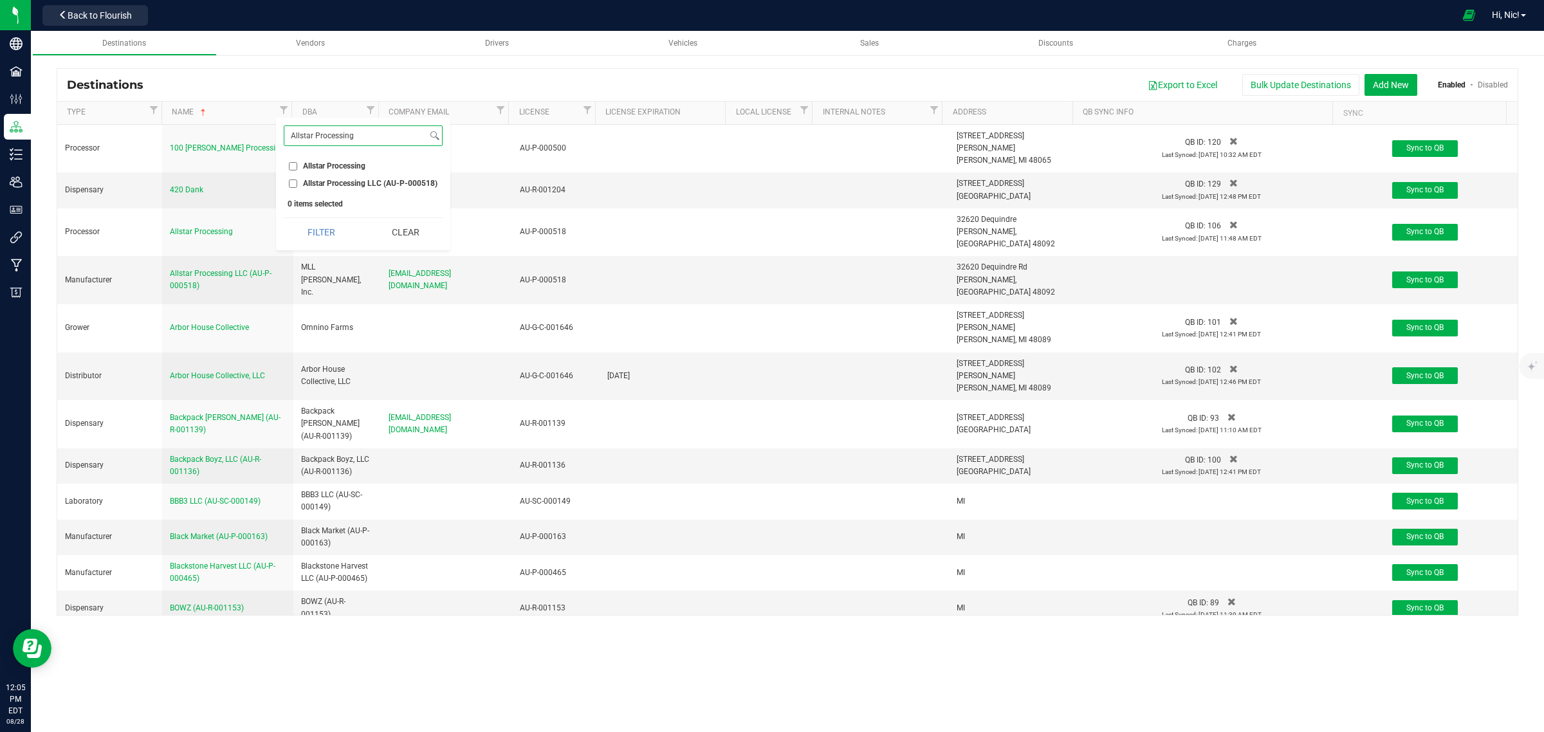
type input "Allstar Processing"
click at [333, 167] on span "Allstar Processing" at bounding box center [334, 166] width 62 height 8
click at [297, 167] on input "Allstar Processing" at bounding box center [293, 166] width 8 height 8
click at [335, 239] on button "Filter" at bounding box center [321, 232] width 75 height 28
checkbox input "true"
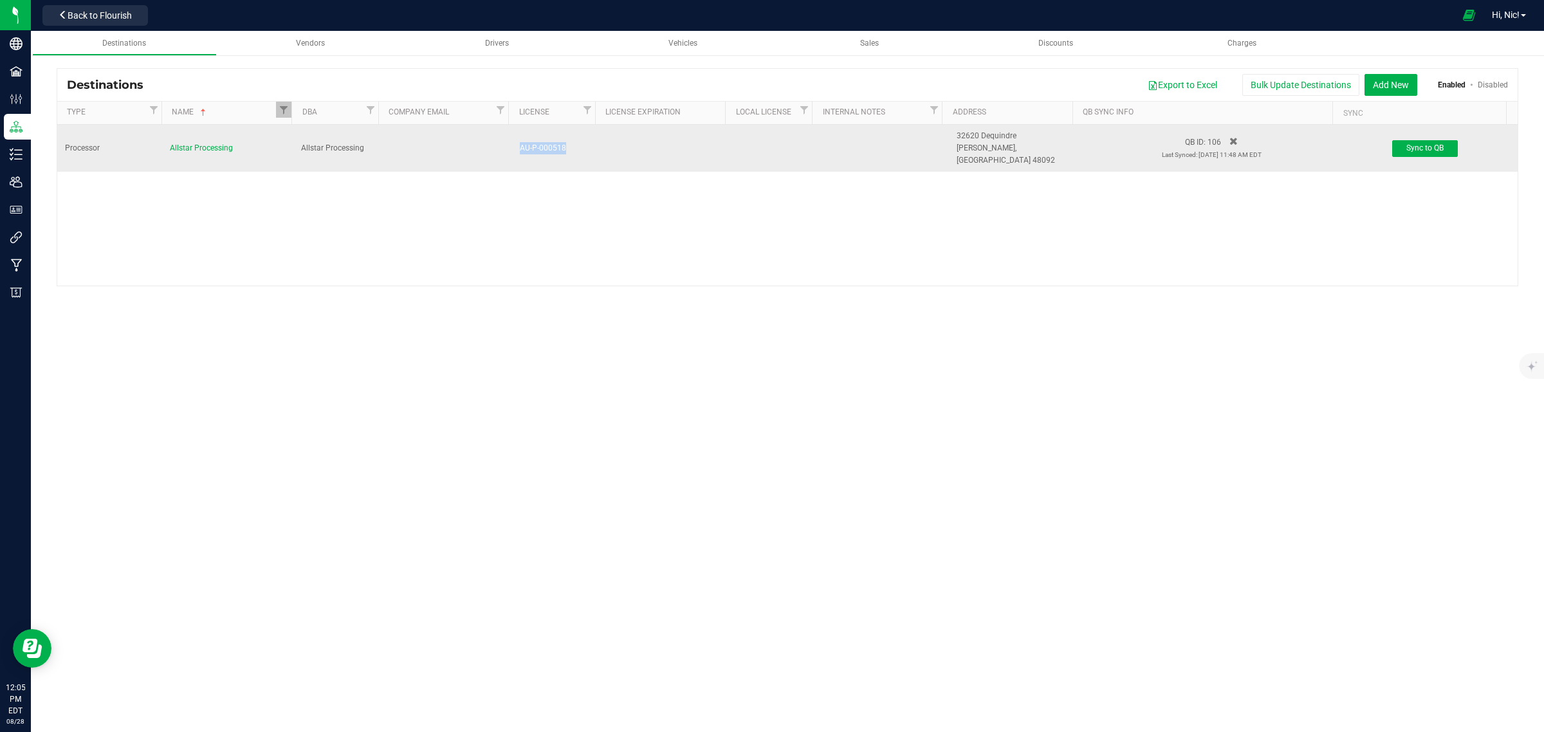
drag, startPoint x: 567, startPoint y: 136, endPoint x: 502, endPoint y: 151, distance: 66.6
click at [502, 151] on tr "Processor Allstar Processing Allstar Processing AU-P-000518 32620 Dequindre [GE…" at bounding box center [787, 149] width 1460 height 48
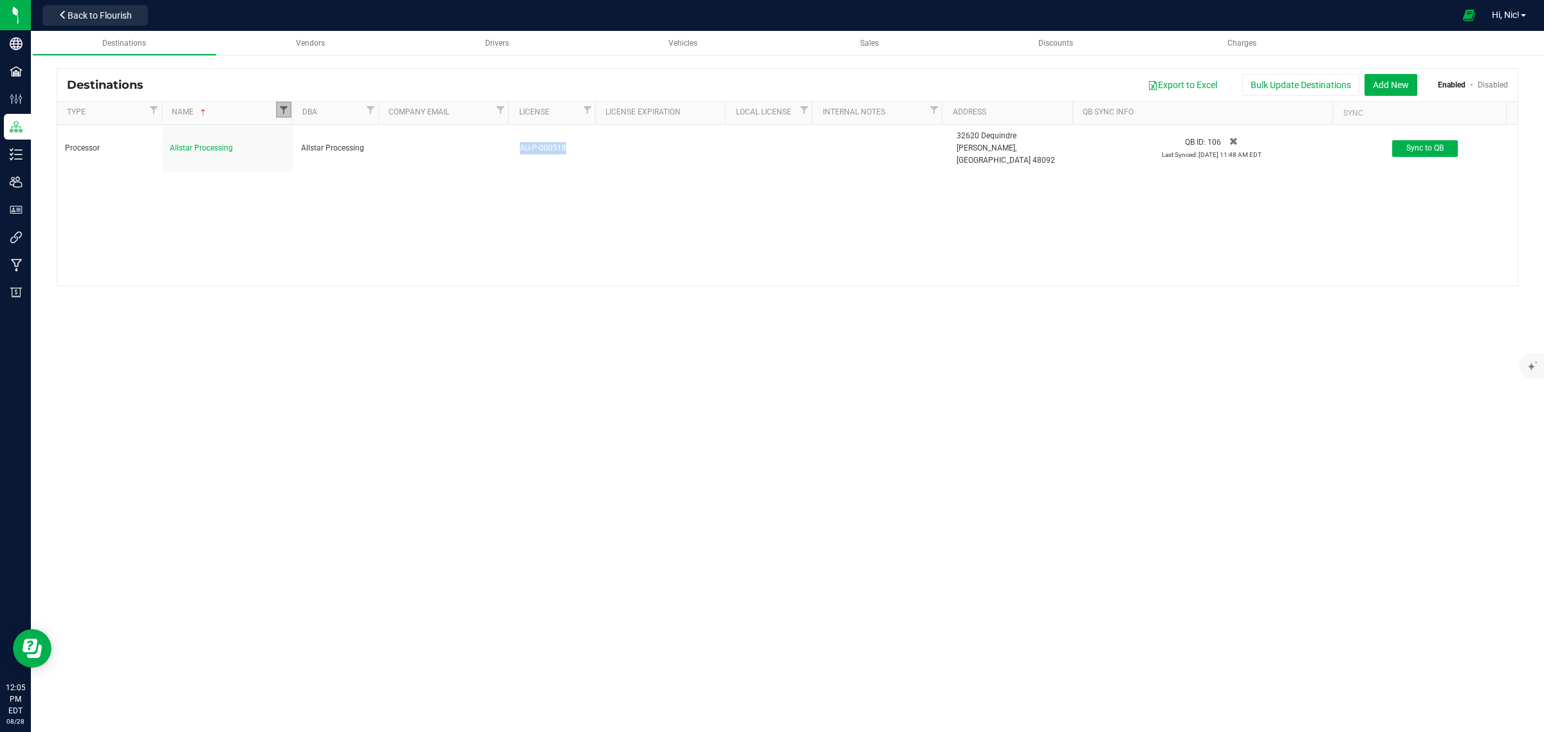
click at [285, 111] on span "Filter" at bounding box center [284, 110] width 10 height 10
click at [354, 139] on input "Allstar Processing" at bounding box center [355, 135] width 143 height 19
paste input "Oak Canna"
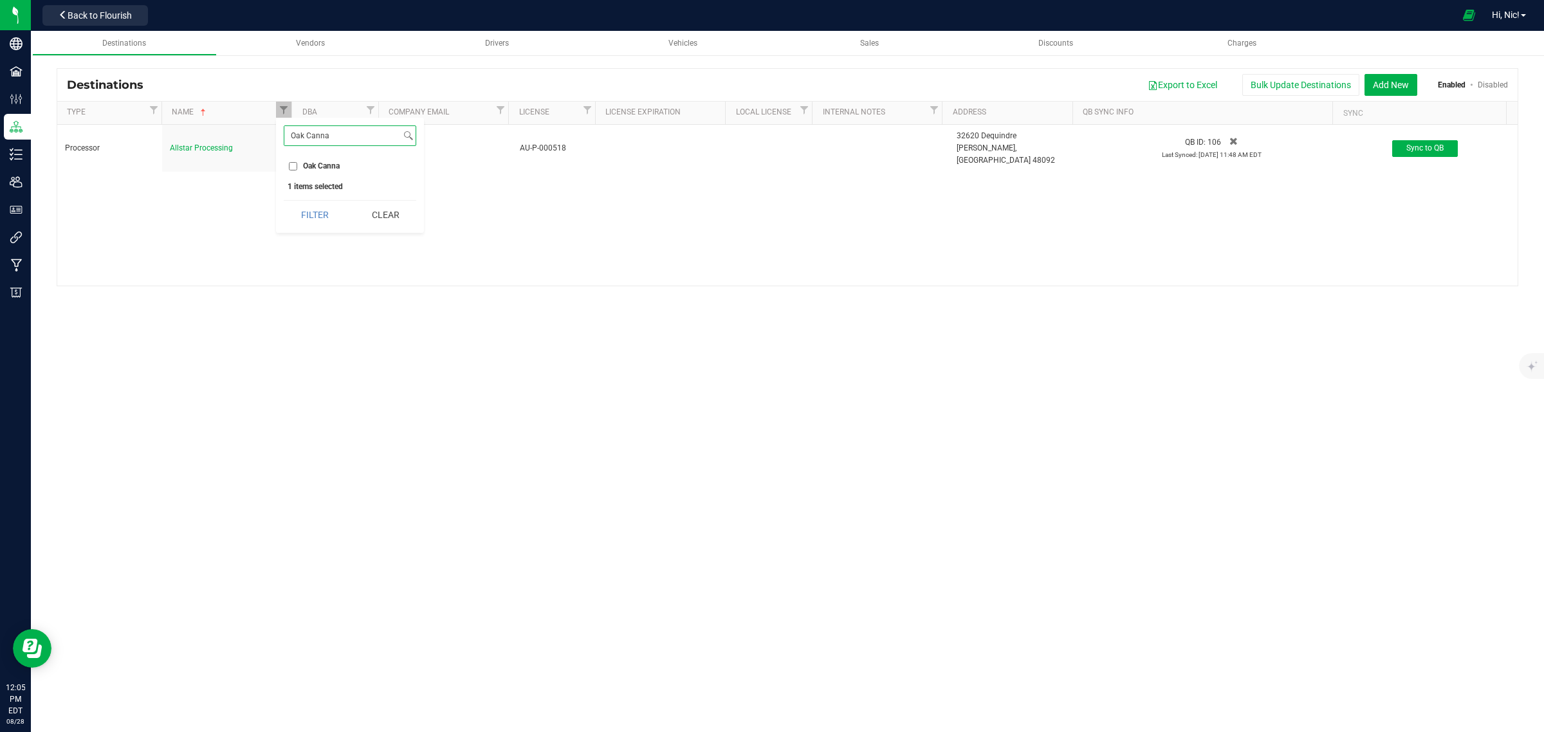
type input "Oak Canna"
click at [323, 164] on span "Oak Canna" at bounding box center [321, 166] width 37 height 8
click at [297, 164] on input "Oak Canna" at bounding box center [293, 166] width 8 height 8
click at [320, 216] on button "Filter" at bounding box center [315, 215] width 62 height 28
checkbox input "true"
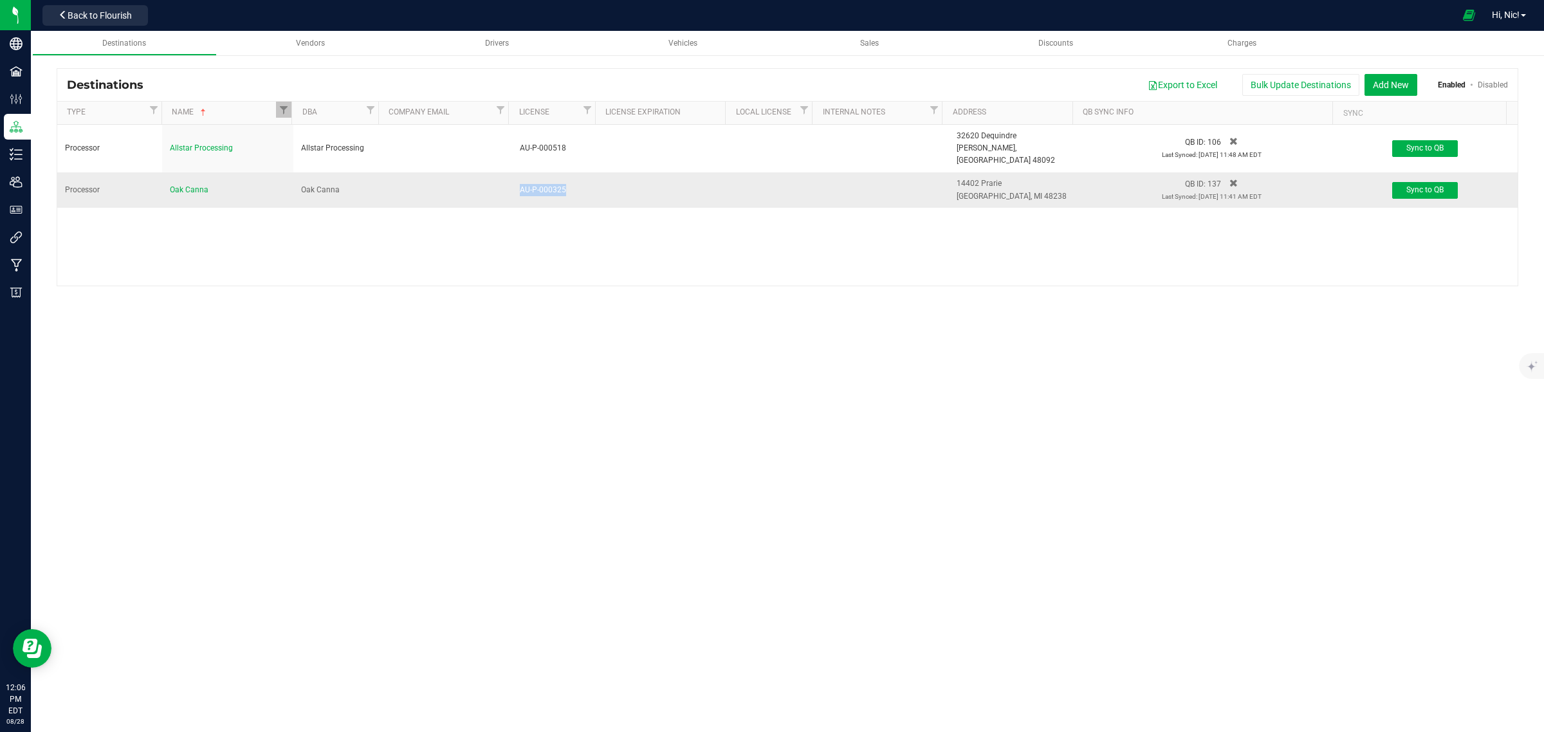
drag, startPoint x: 551, startPoint y: 178, endPoint x: 515, endPoint y: 181, distance: 35.5
click at [520, 184] on div "AU-P-000325" at bounding box center [556, 190] width 72 height 12
click at [284, 107] on span "Filter" at bounding box center [284, 110] width 10 height 10
click at [372, 207] on button "Clear" at bounding box center [386, 215] width 62 height 28
checkbox input "false"
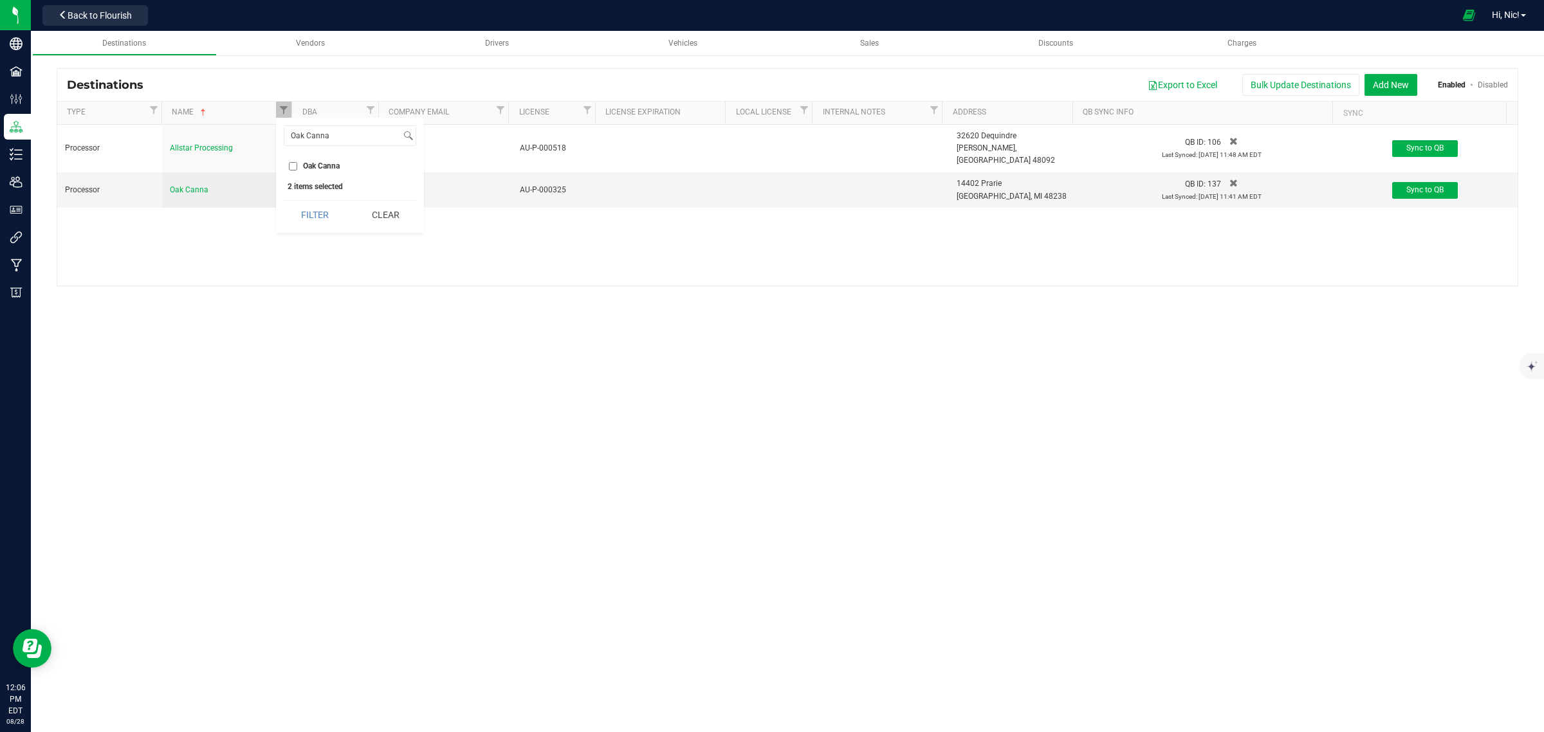
checkbox input "false"
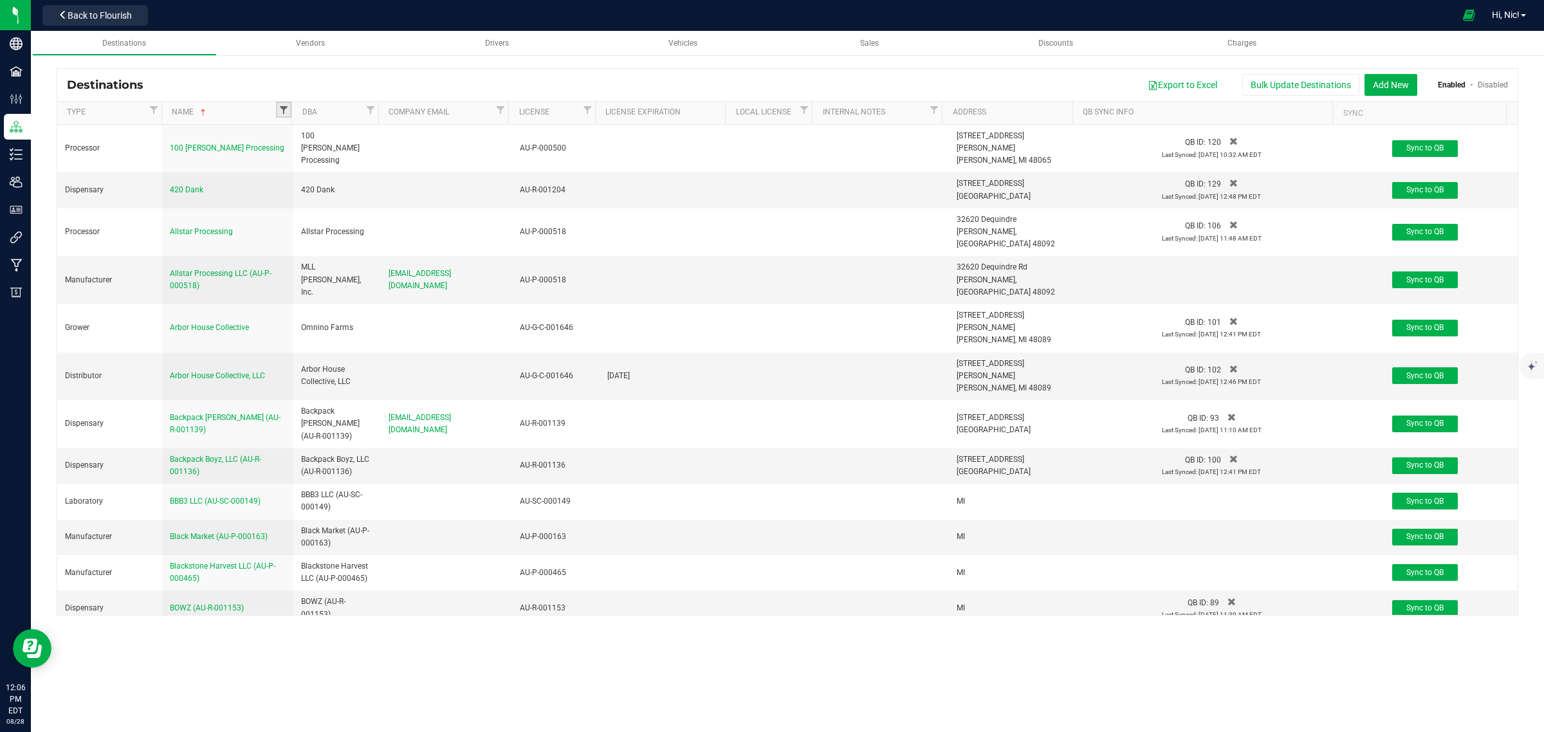
click at [284, 113] on span "Filter" at bounding box center [284, 110] width 10 height 10
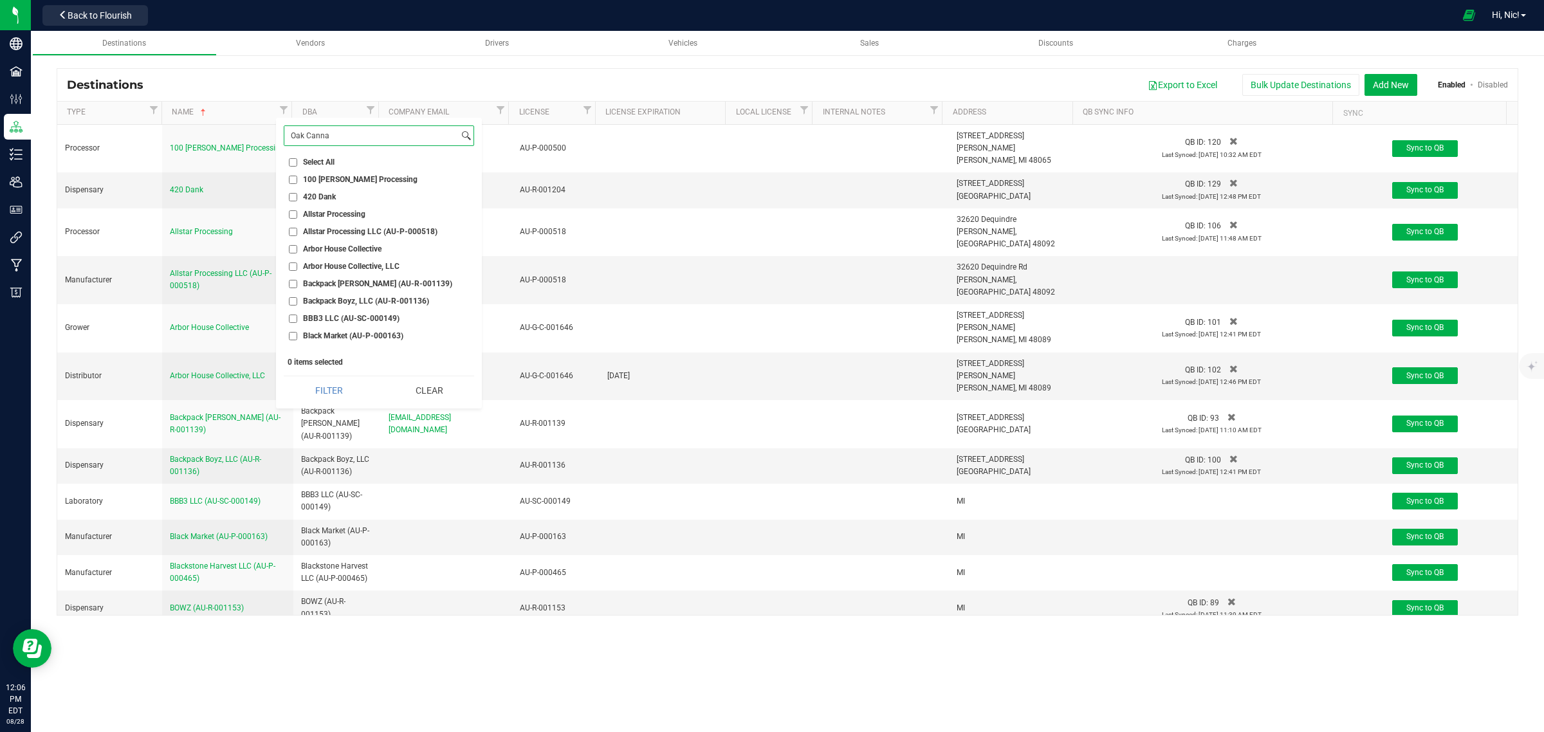
click at [329, 136] on input "Oak Canna" at bounding box center [371, 135] width 174 height 19
paste input "Elevated Exotics"
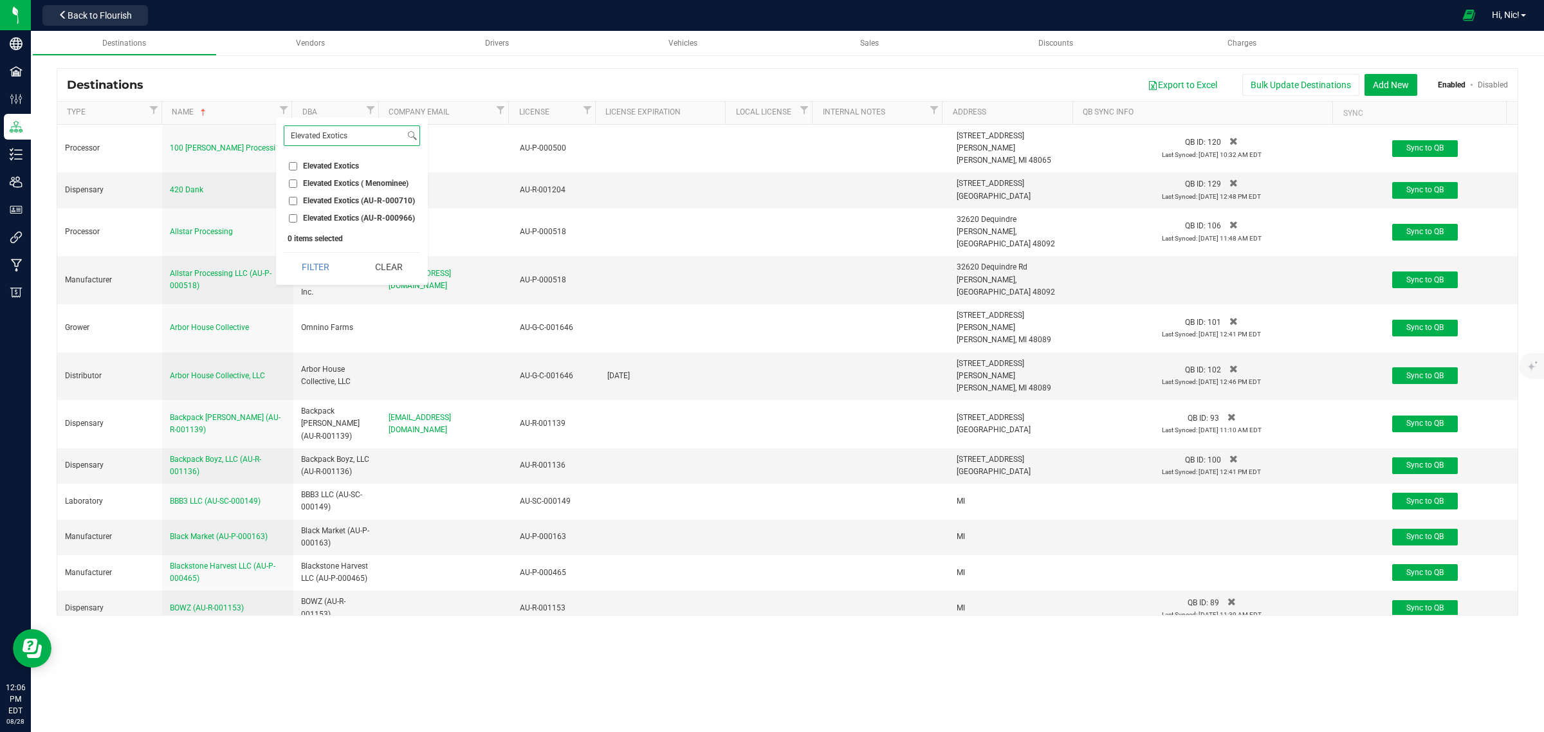
type input "Elevated Exotics"
click at [329, 163] on span "Elevated Exotics" at bounding box center [331, 166] width 56 height 8
click at [297, 163] on input "Elevated Exotics" at bounding box center [293, 166] width 8 height 8
click at [330, 268] on button "Filter" at bounding box center [316, 267] width 64 height 28
checkbox input "true"
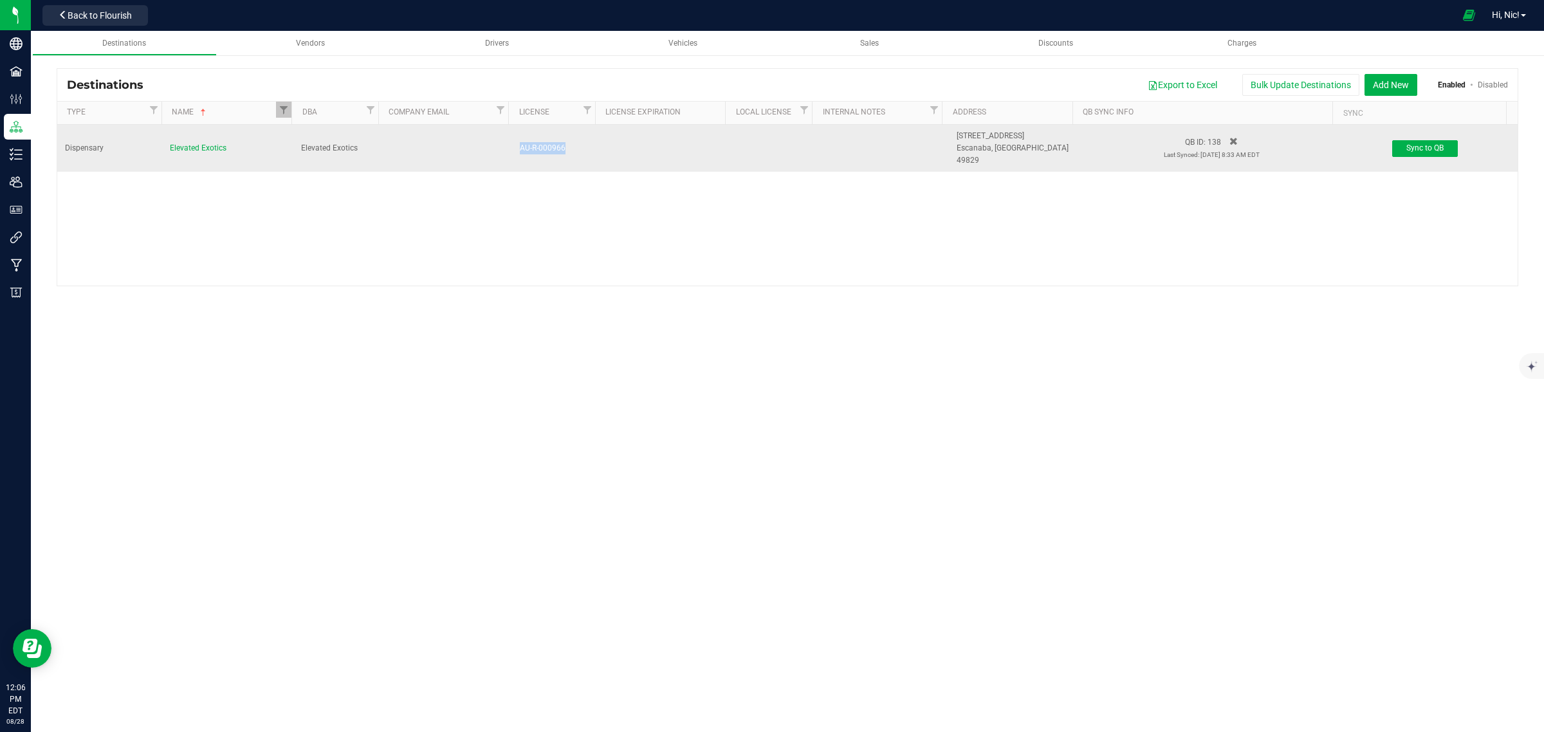
drag, startPoint x: 567, startPoint y: 143, endPoint x: 516, endPoint y: 146, distance: 51.6
click at [520, 146] on div "AU-R-000966" at bounding box center [556, 148] width 72 height 12
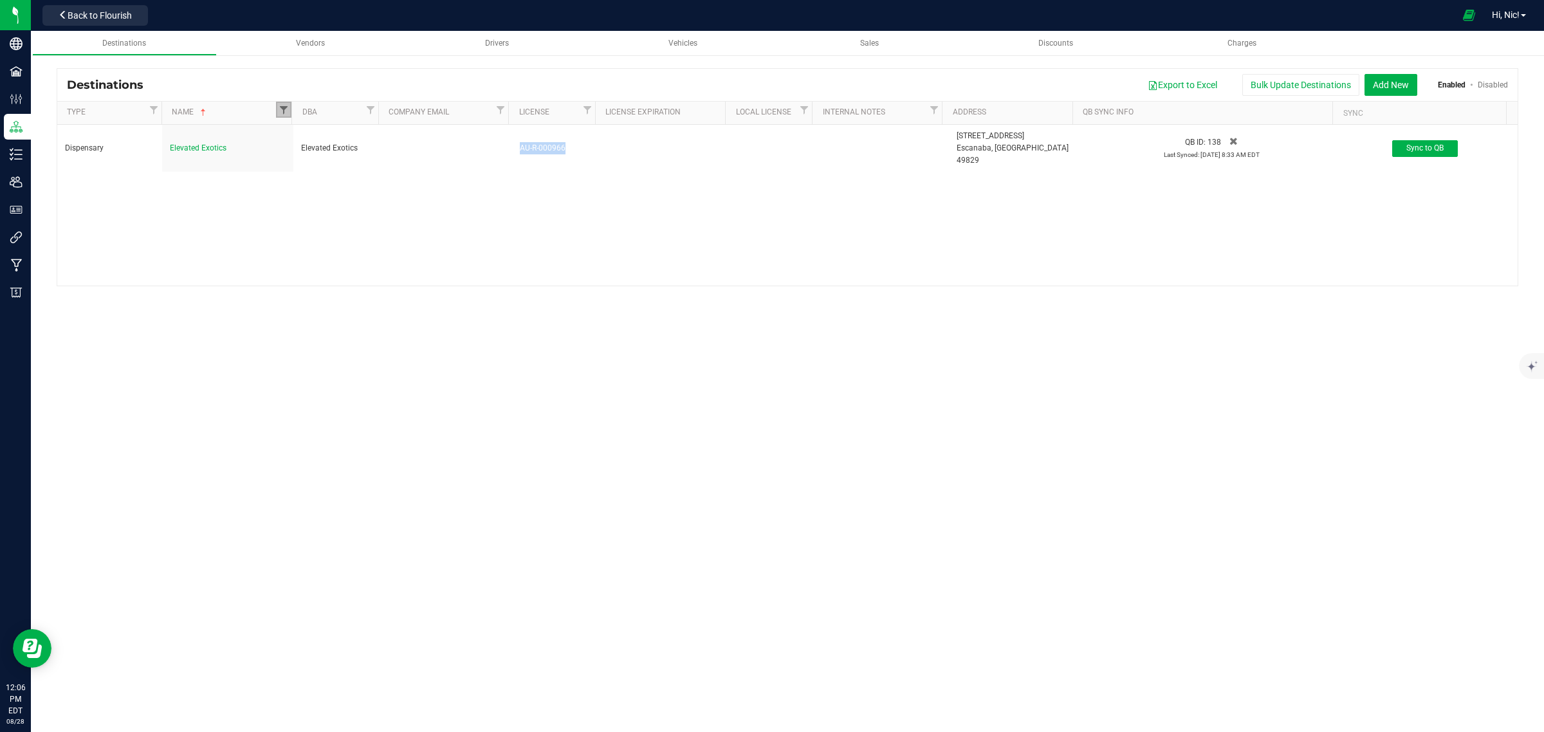
click at [282, 115] on link "Filter" at bounding box center [283, 110] width 15 height 16
click at [293, 180] on input "Elevated Exotics ( Menominee)" at bounding box center [293, 184] width 8 height 8
checkbox input "true"
click at [335, 270] on button "Filter" at bounding box center [316, 267] width 64 height 28
checkbox input "true"
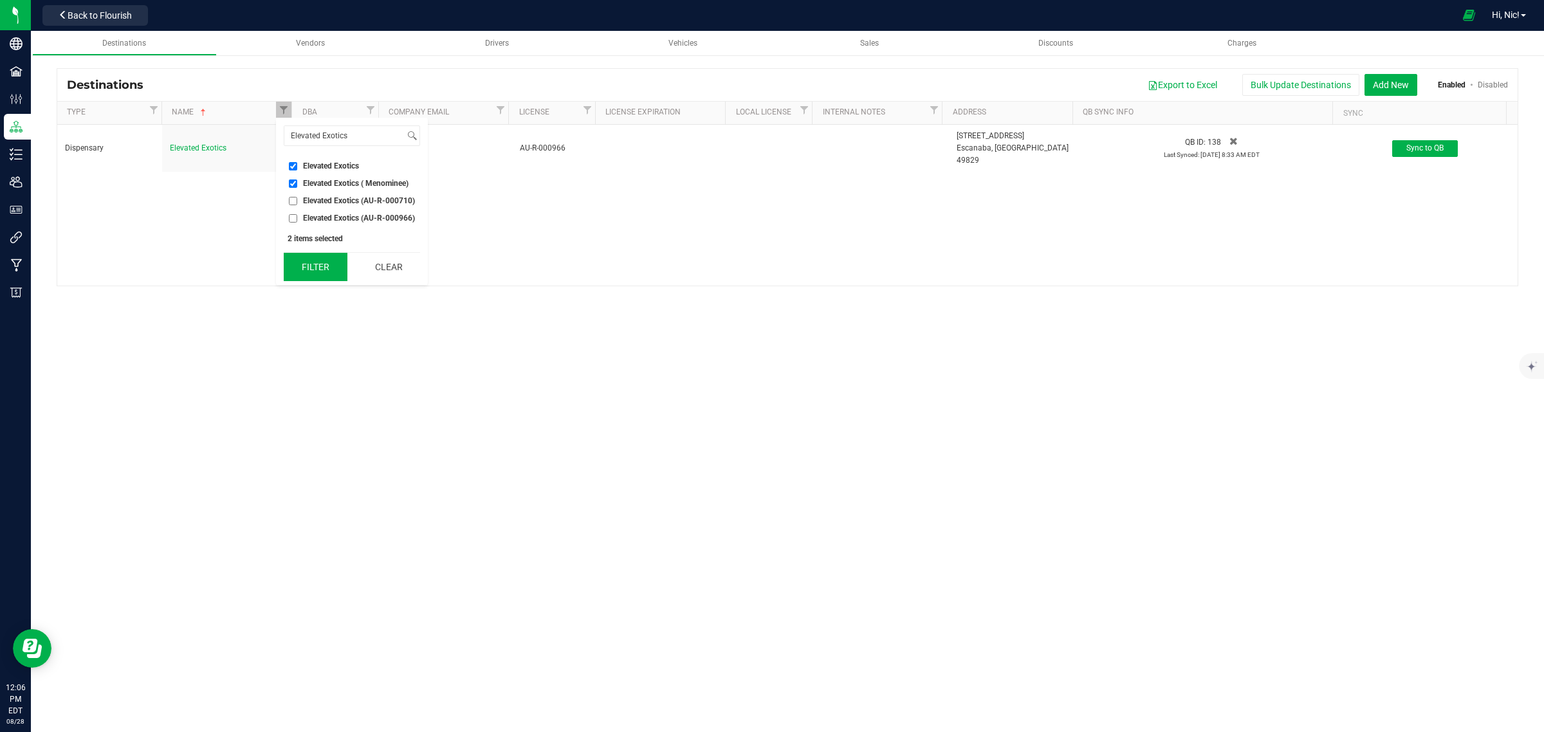
checkbox input "true"
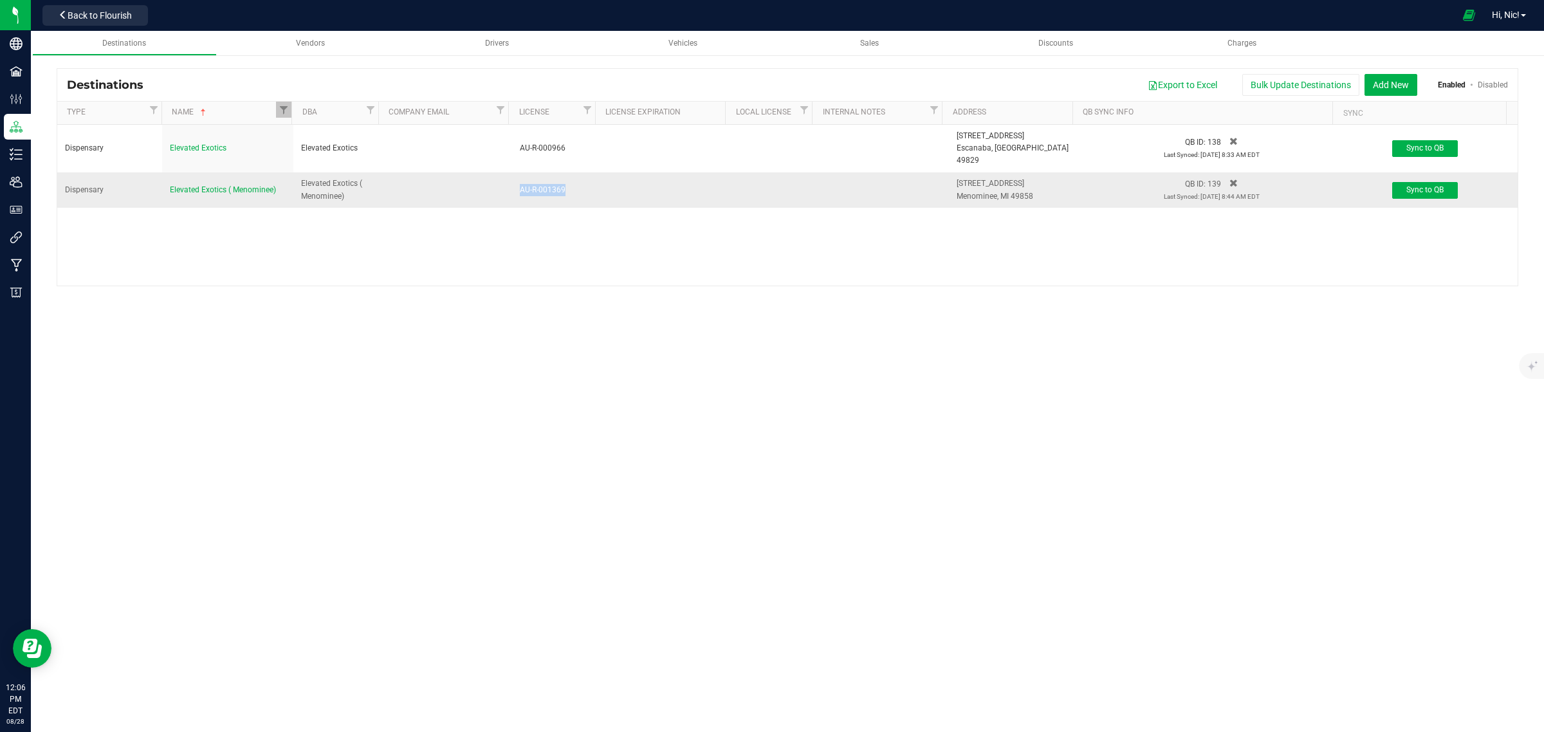
drag, startPoint x: 564, startPoint y: 174, endPoint x: 516, endPoint y: 187, distance: 49.9
click at [516, 187] on td "AU-R-001369" at bounding box center [555, 189] width 87 height 35
click at [82, 15] on span "Back to Flourish" at bounding box center [100, 15] width 64 height 10
